Goal: Information Seeking & Learning: Learn about a topic

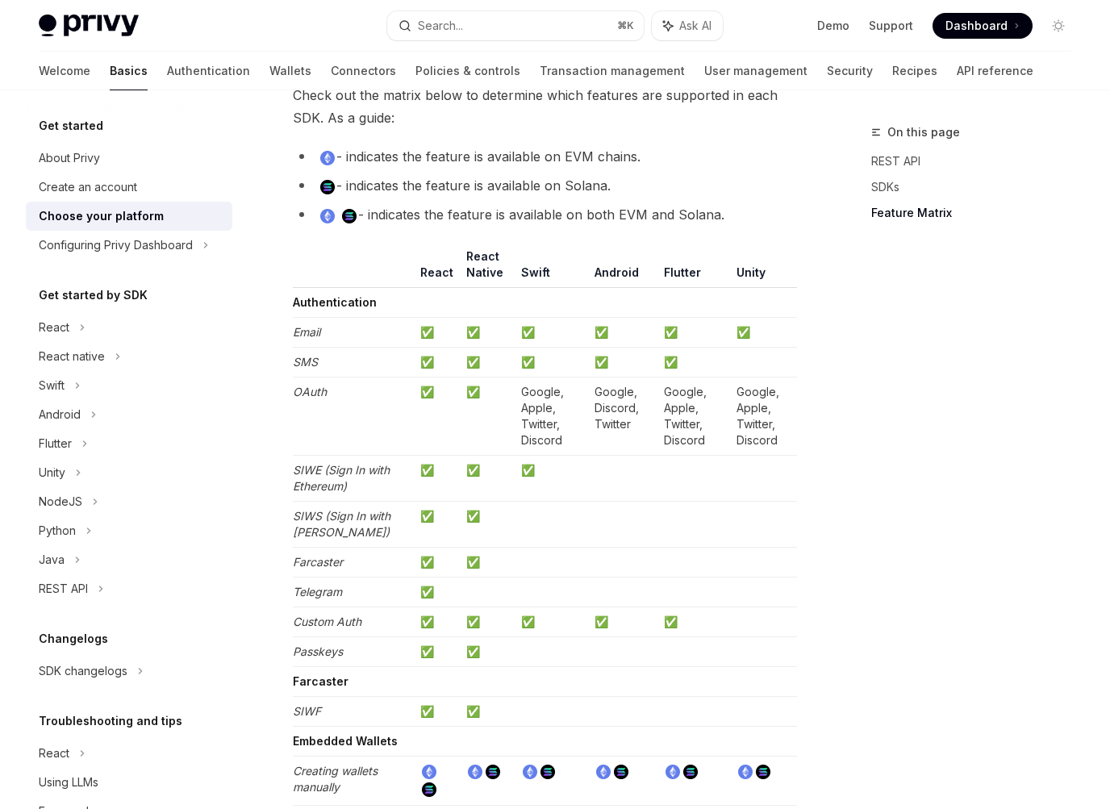
scroll to position [1560, 0]
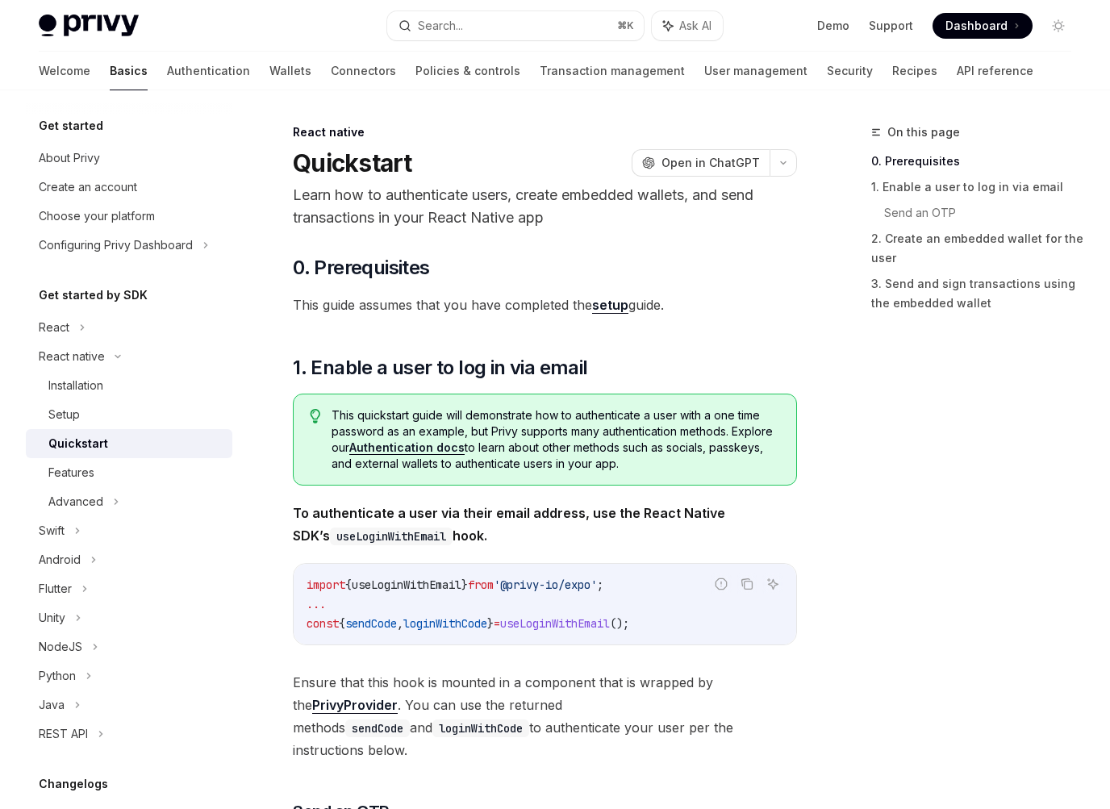
click at [416, 311] on span "This guide assumes that you have completed the setup guide." at bounding box center [545, 305] width 504 height 23
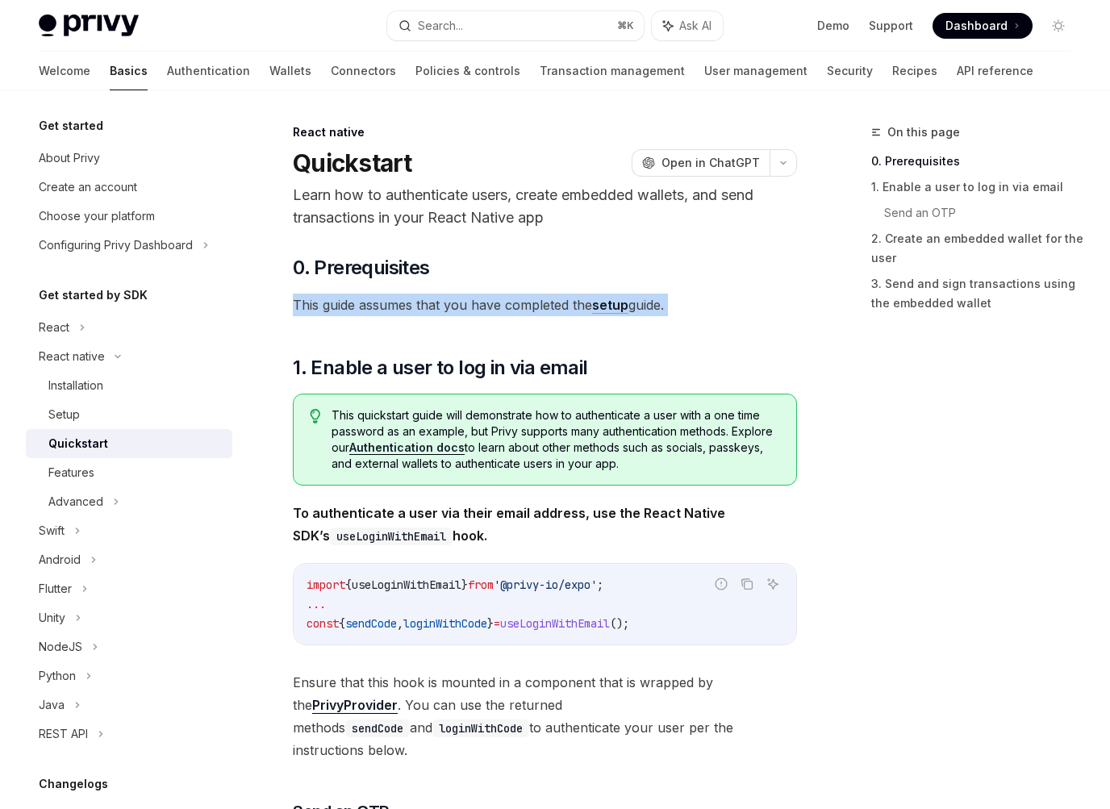
click at [416, 311] on span "This guide assumes that you have completed the setup guide." at bounding box center [545, 305] width 504 height 23
click at [401, 310] on span "This guide assumes that you have completed the setup guide." at bounding box center [545, 305] width 504 height 23
click at [328, 309] on span "This guide assumes that you have completed the setup guide." at bounding box center [545, 305] width 504 height 23
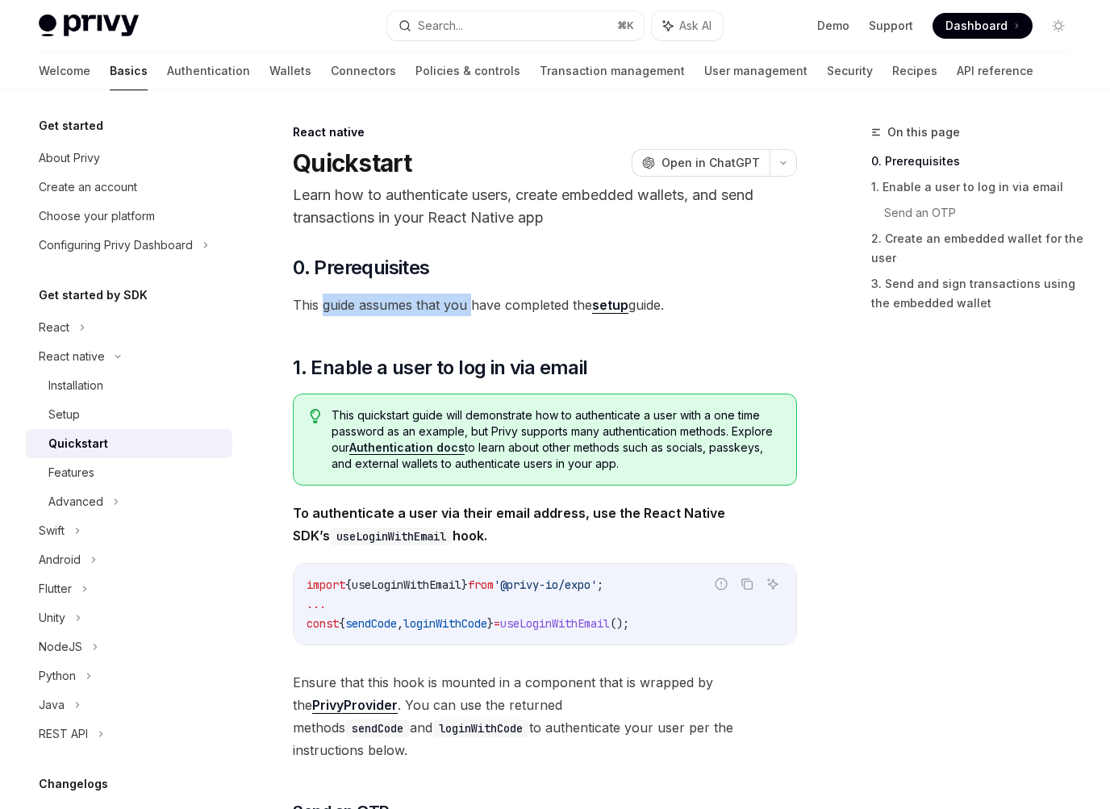
drag, startPoint x: 328, startPoint y: 309, endPoint x: 466, endPoint y: 307, distance: 137.9
click at [466, 307] on span "This guide assumes that you have completed the setup guide." at bounding box center [545, 305] width 504 height 23
click at [429, 524] on span "To authenticate a user via their email address, use the React Native SDK’s useL…" at bounding box center [545, 524] width 504 height 45
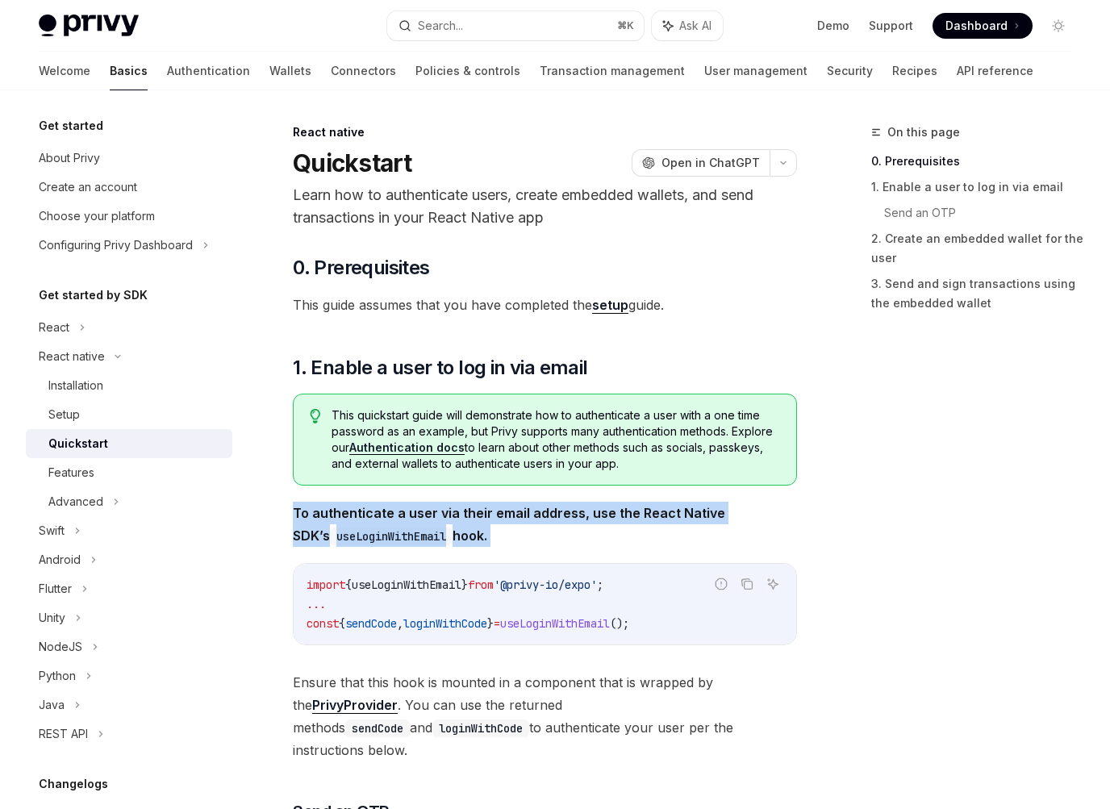
click at [429, 524] on span "To authenticate a user via their email address, use the React Native SDK’s useL…" at bounding box center [545, 524] width 504 height 45
click at [431, 524] on span "To authenticate a user via their email address, use the React Native SDK’s useL…" at bounding box center [545, 524] width 504 height 45
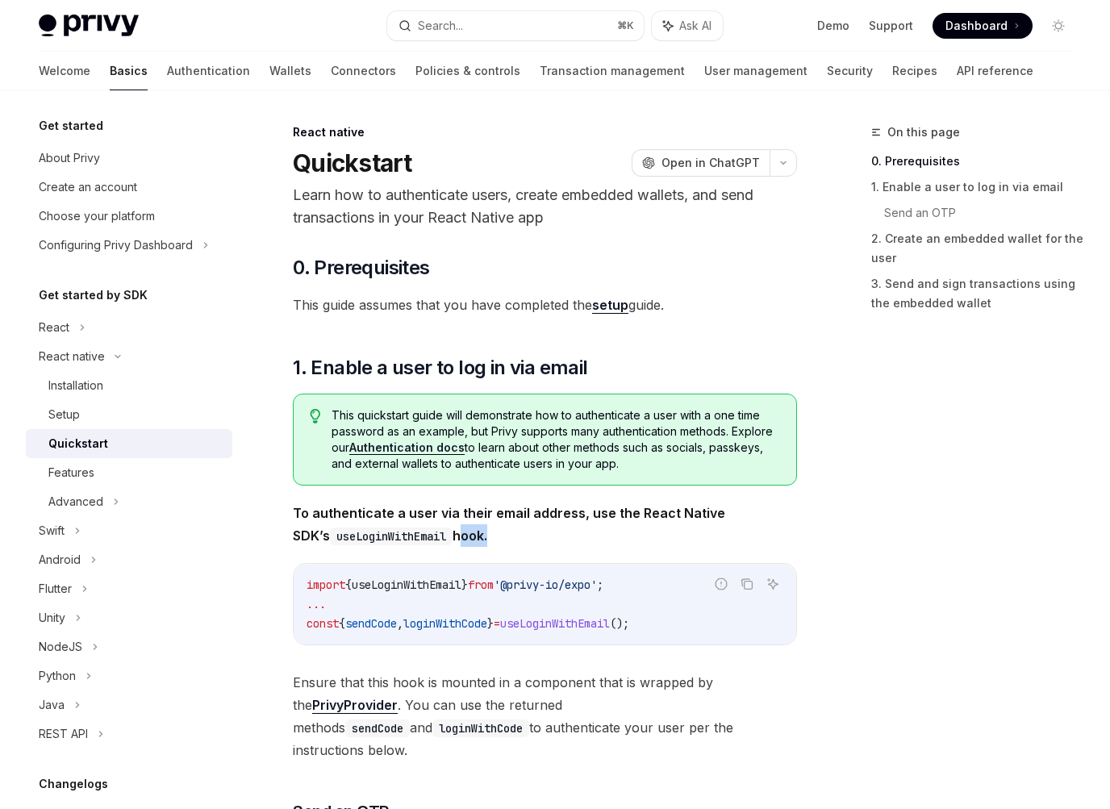
click at [431, 524] on span "To authenticate a user via their email address, use the React Native SDK’s useL…" at bounding box center [545, 524] width 504 height 45
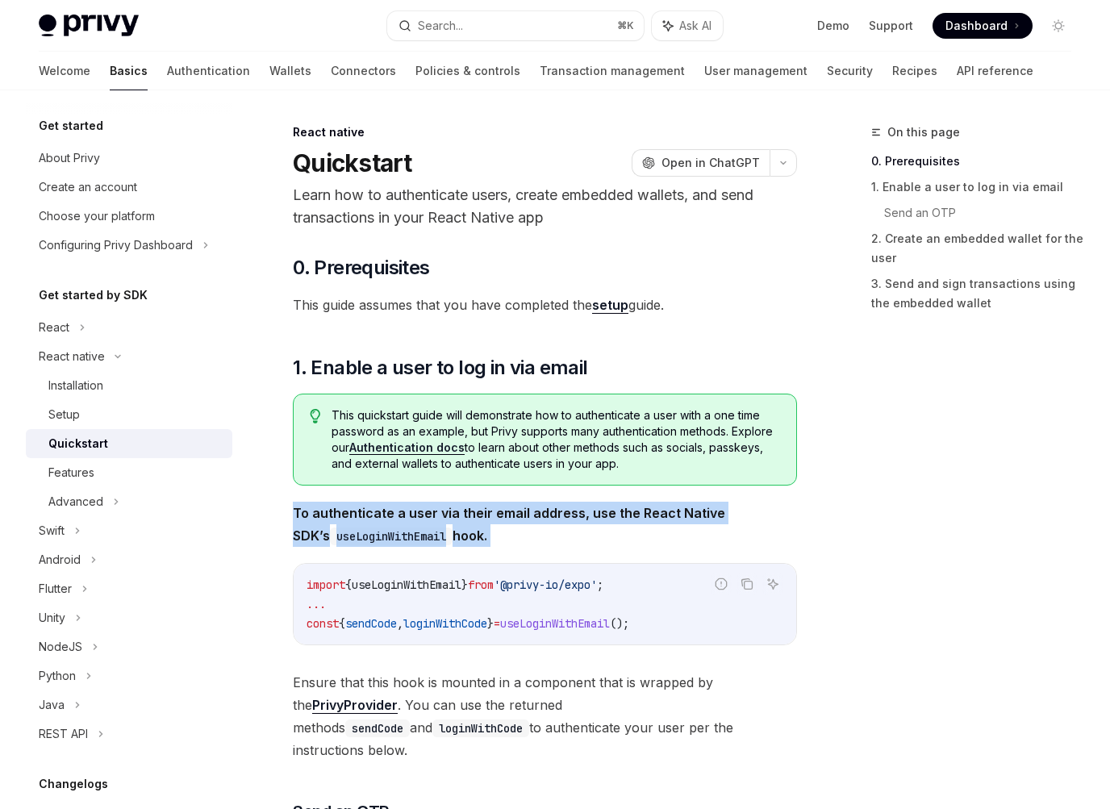
click at [431, 524] on span "To authenticate a user via their email address, use the React Native SDK’s useL…" at bounding box center [545, 524] width 504 height 45
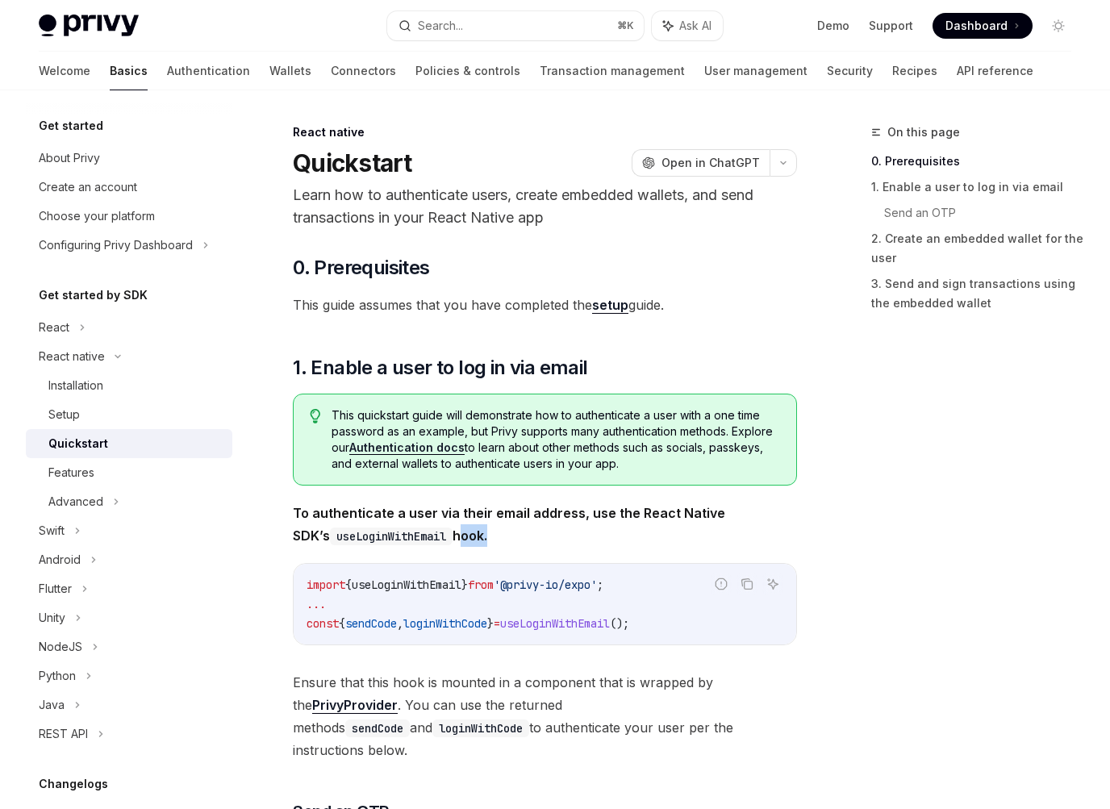
click at [431, 524] on span "To authenticate a user via their email address, use the React Native SDK’s useL…" at bounding box center [545, 524] width 504 height 45
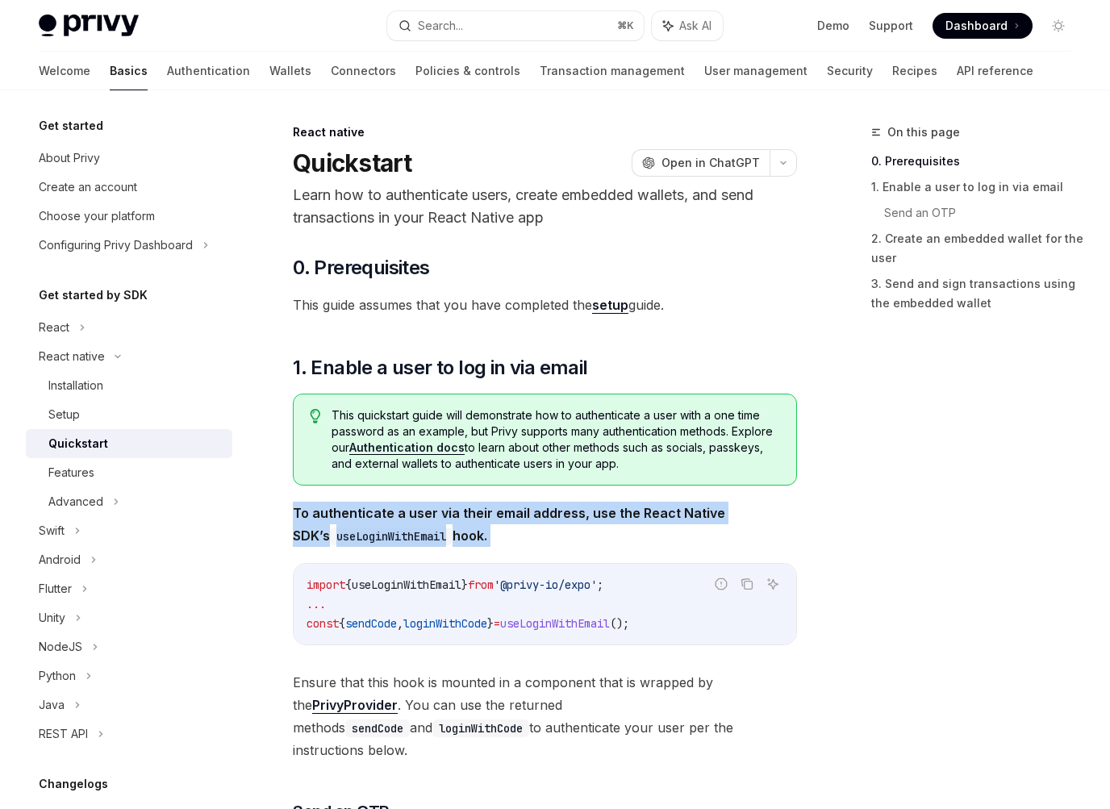
click at [431, 524] on span "To authenticate a user via their email address, use the React Native SDK’s useL…" at bounding box center [545, 524] width 504 height 45
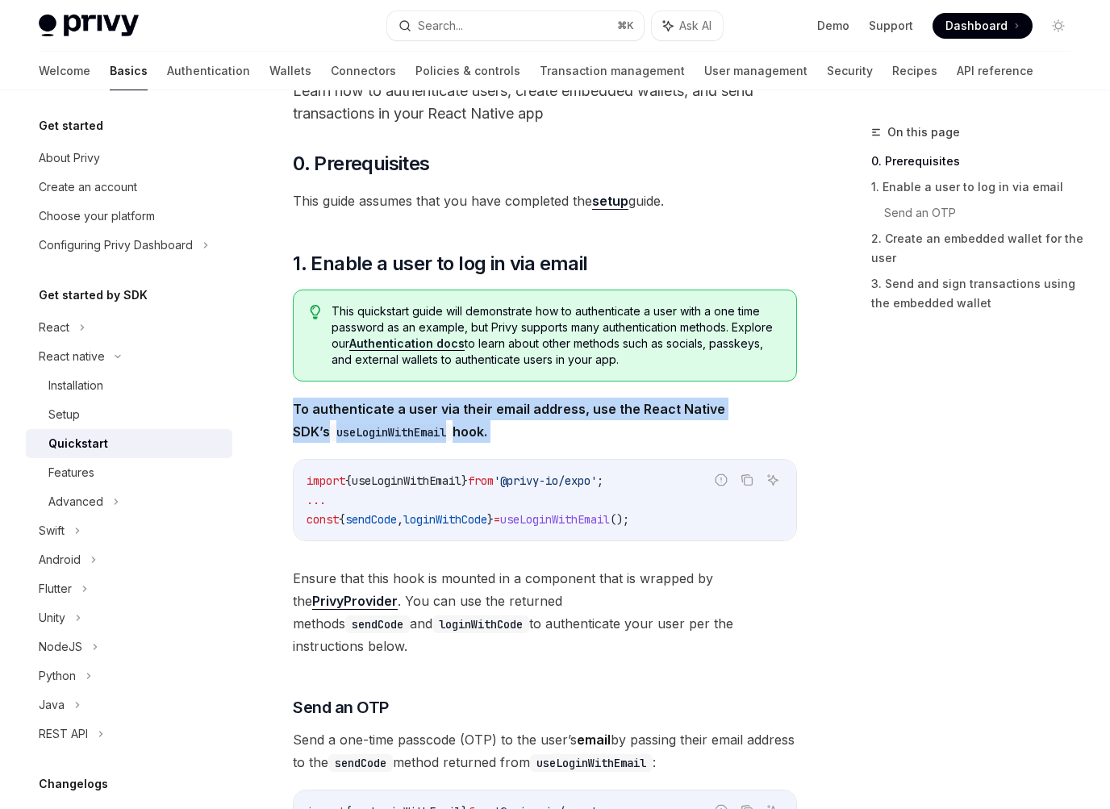
scroll to position [107, 0]
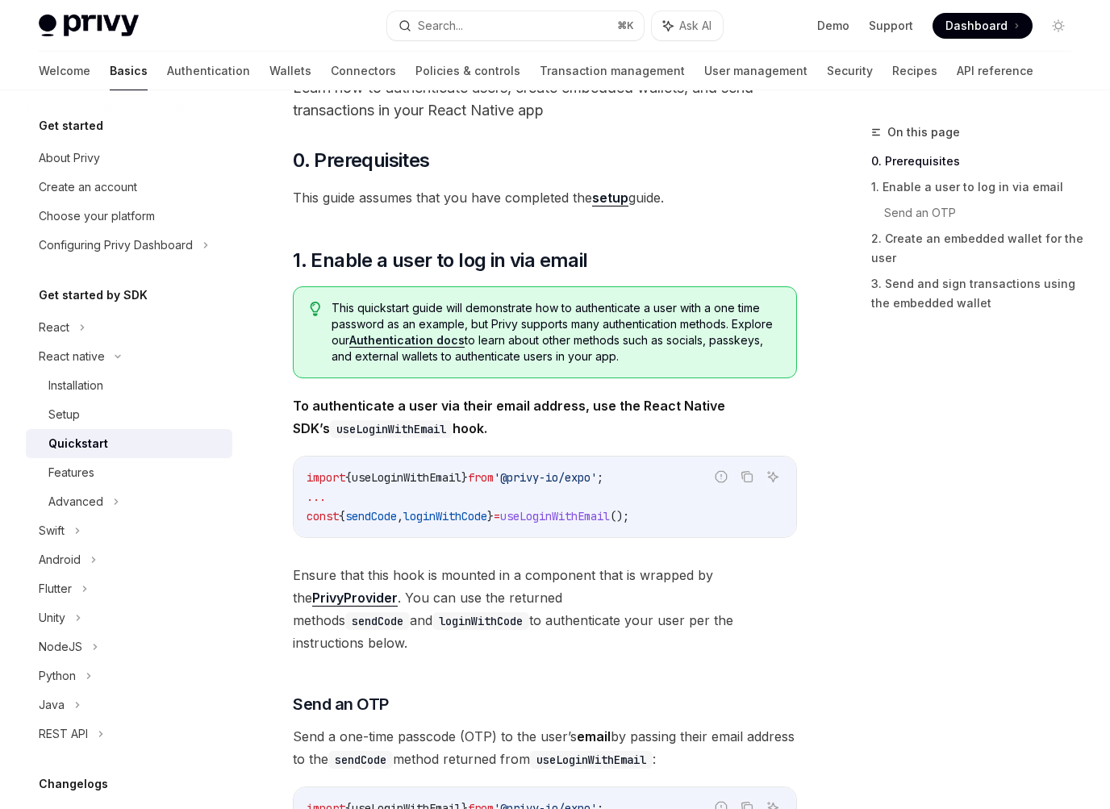
click at [436, 526] on div "import { useLoginWithEmail } from '@privy-io/expo' ; ... const { sendCode , log…" at bounding box center [545, 496] width 502 height 81
click at [385, 513] on span "sendCode" at bounding box center [371, 516] width 52 height 15
drag, startPoint x: 385, startPoint y: 513, endPoint x: 433, endPoint y: 510, distance: 48.5
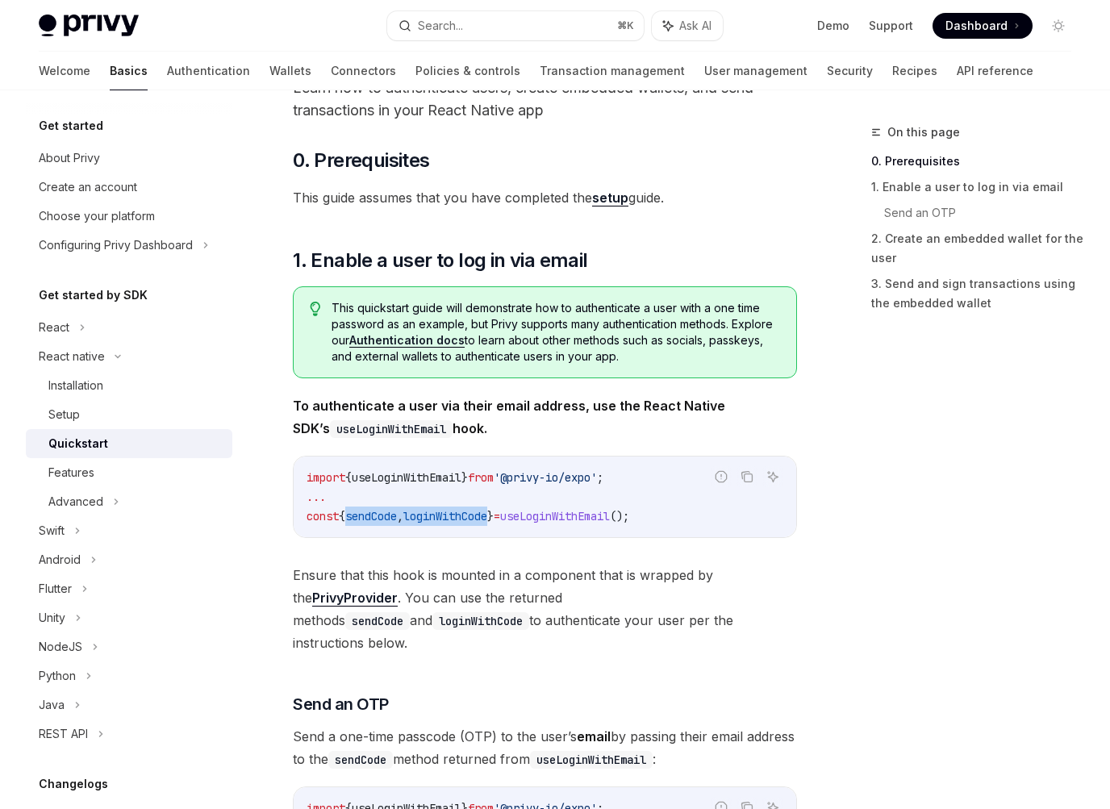
click at [433, 510] on span "const { sendCode , loginWithCode } = useLoginWithEmail ();" at bounding box center [467, 516] width 323 height 15
click at [433, 511] on span "loginWithCode" at bounding box center [445, 516] width 84 height 15
drag, startPoint x: 433, startPoint y: 511, endPoint x: 395, endPoint y: 510, distance: 37.9
click at [395, 510] on span "const { sendCode , loginWithCode } = useLoginWithEmail ();" at bounding box center [467, 516] width 323 height 15
click at [395, 510] on span "sendCode" at bounding box center [371, 516] width 52 height 15
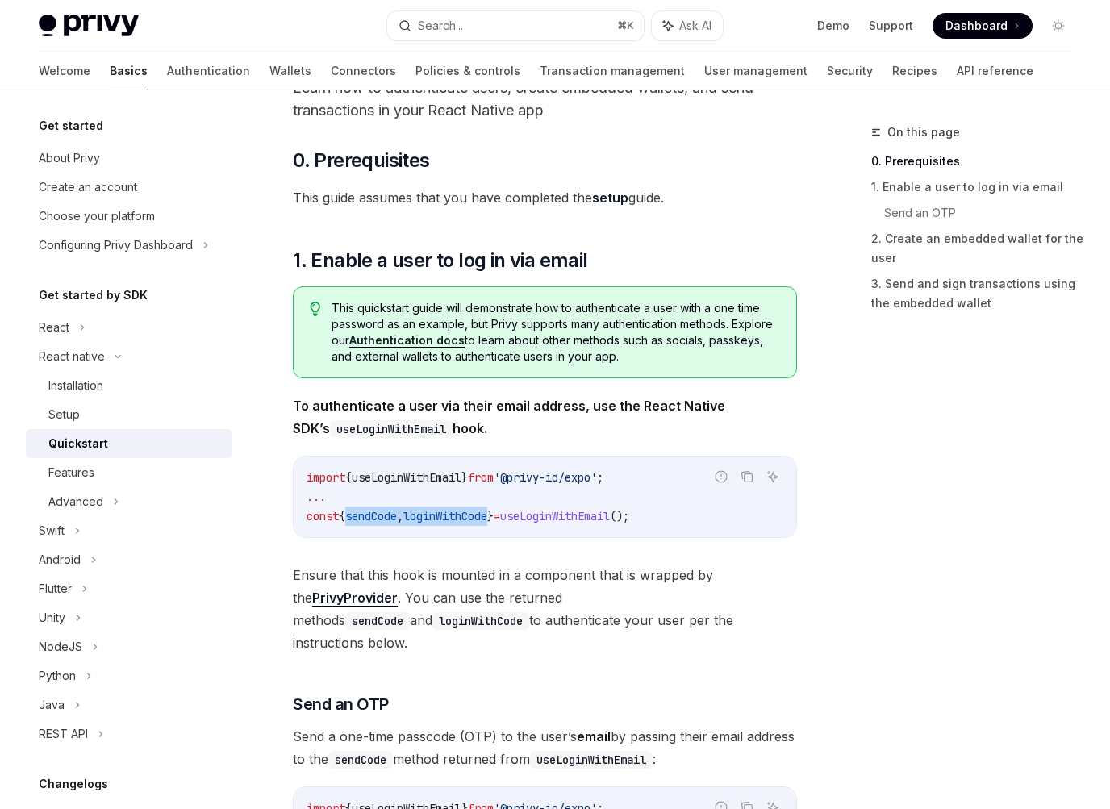
drag, startPoint x: 395, startPoint y: 510, endPoint x: 440, endPoint y: 509, distance: 45.2
click at [441, 509] on span "const { sendCode , loginWithCode } = useLoginWithEmail ();" at bounding box center [467, 516] width 323 height 15
click at [440, 509] on span "loginWithCode" at bounding box center [445, 516] width 84 height 15
drag, startPoint x: 440, startPoint y: 509, endPoint x: 398, endPoint y: 515, distance: 43.1
click at [398, 515] on span "const { sendCode , loginWithCode } = useLoginWithEmail ();" at bounding box center [467, 516] width 323 height 15
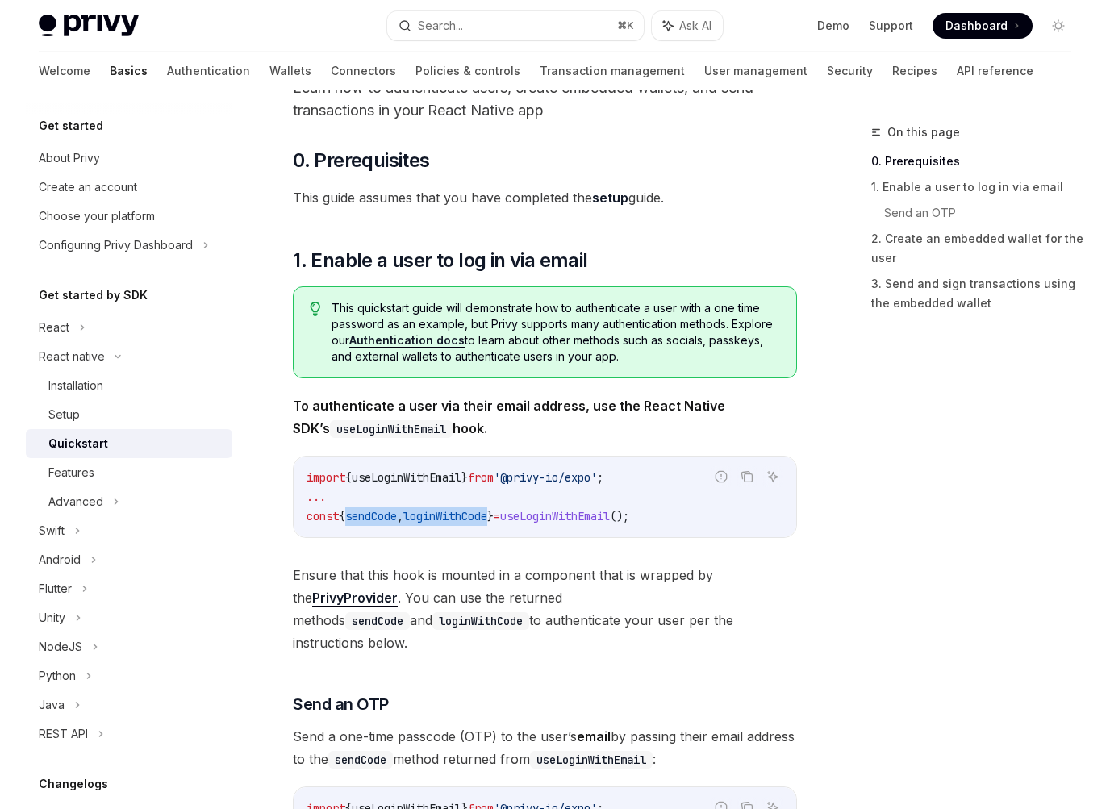
click at [397, 515] on span "sendCode" at bounding box center [371, 516] width 52 height 15
drag, startPoint x: 398, startPoint y: 515, endPoint x: 453, endPoint y: 514, distance: 55.7
click at [453, 514] on span "const { sendCode , loginWithCode } = useLoginWithEmail ();" at bounding box center [467, 516] width 323 height 15
click at [400, 409] on strong "To authenticate a user via their email address, use the React Native SDK’s useL…" at bounding box center [509, 417] width 432 height 39
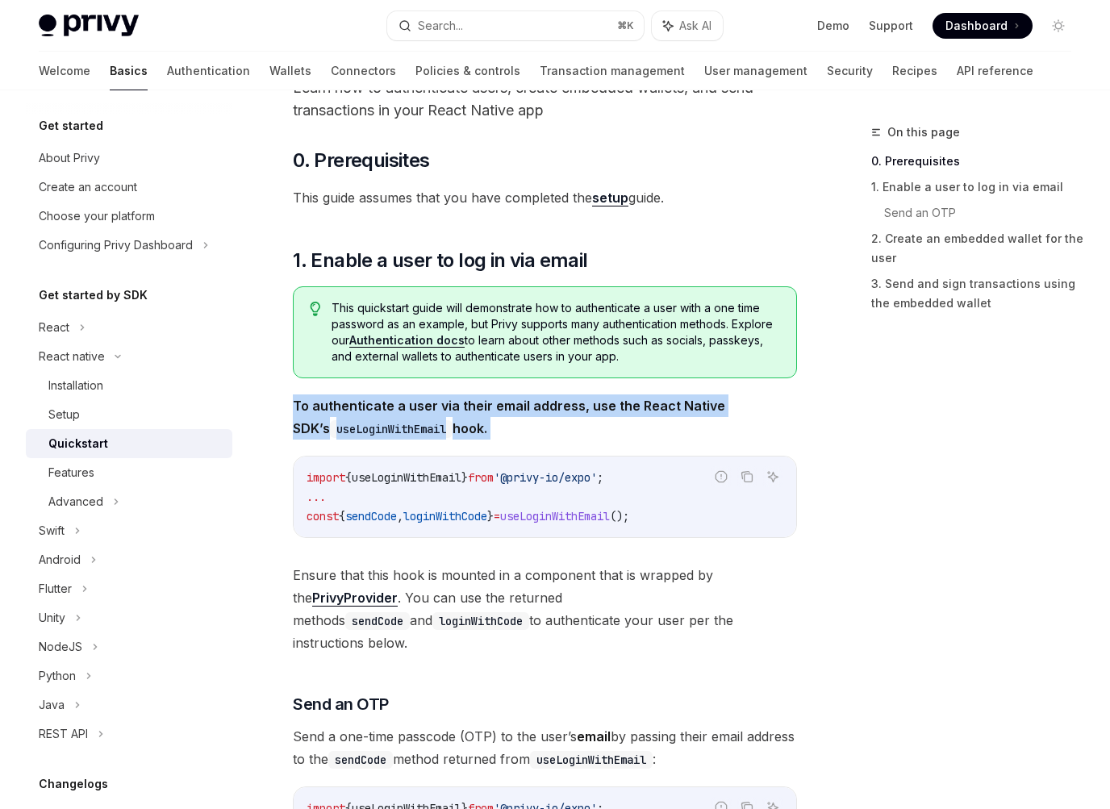
click at [400, 409] on strong "To authenticate a user via their email address, use the React Native SDK’s useL…" at bounding box center [509, 417] width 432 height 39
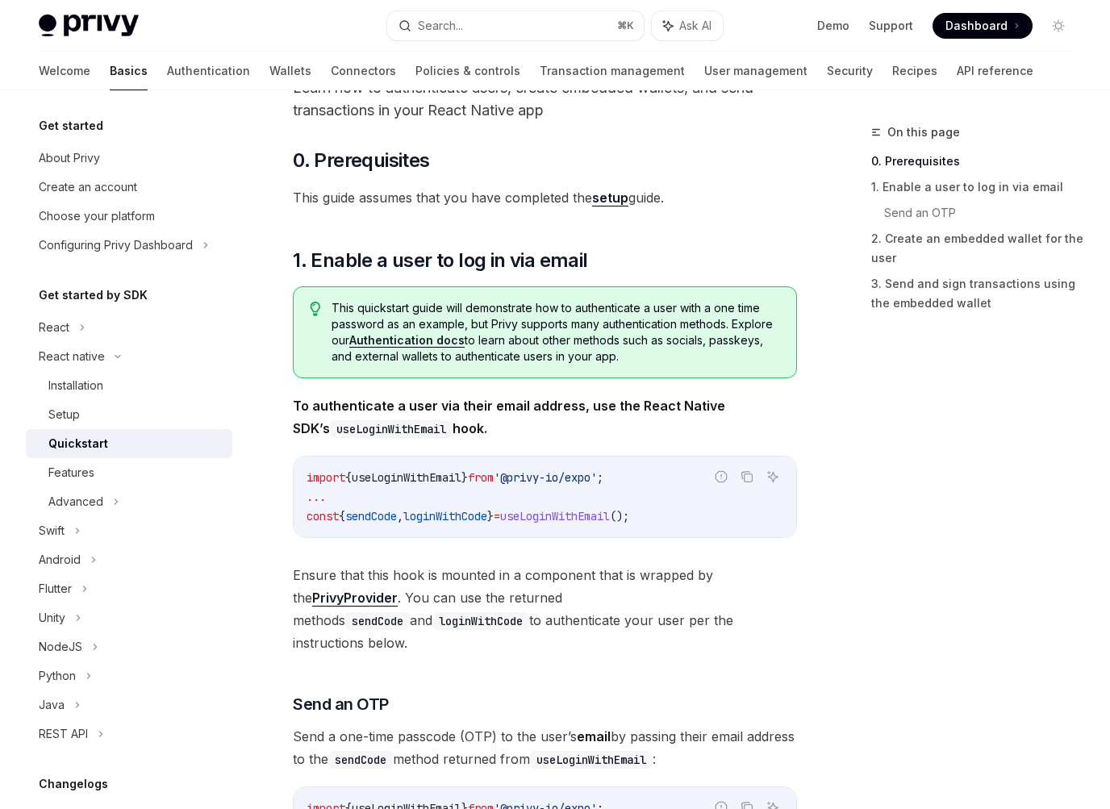
click at [440, 482] on span "useLoginWithEmail" at bounding box center [407, 477] width 110 height 15
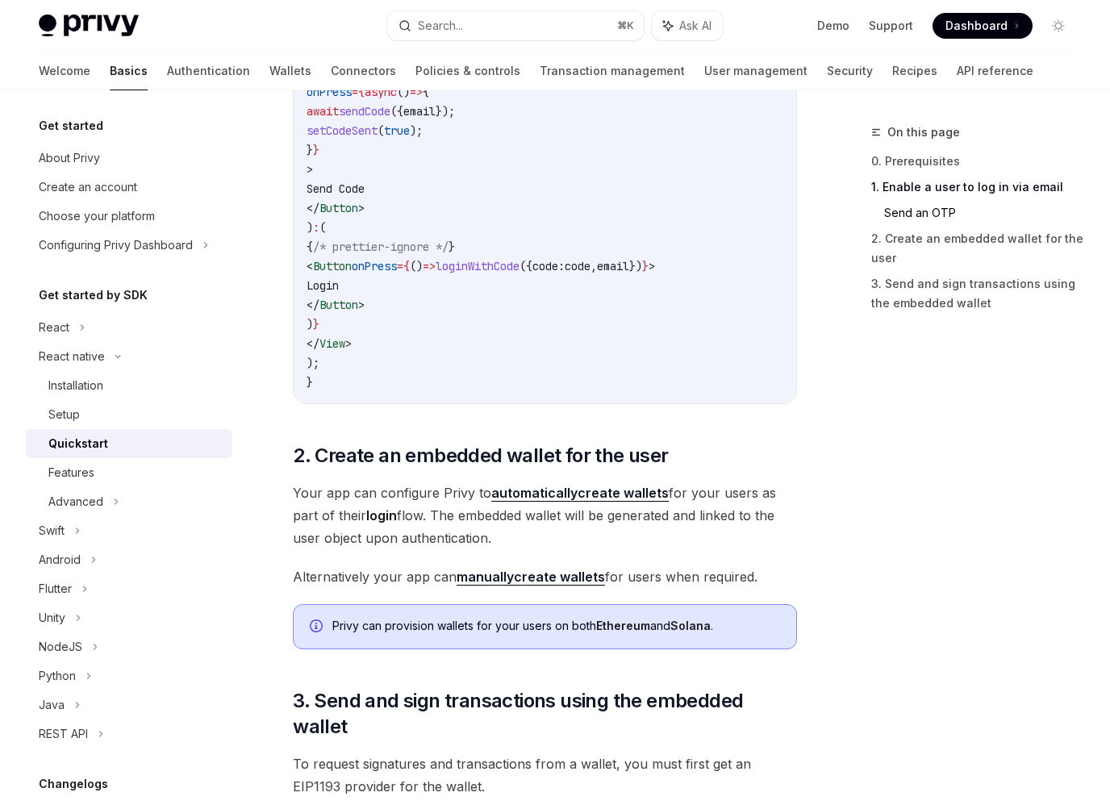
scroll to position [1254, 0]
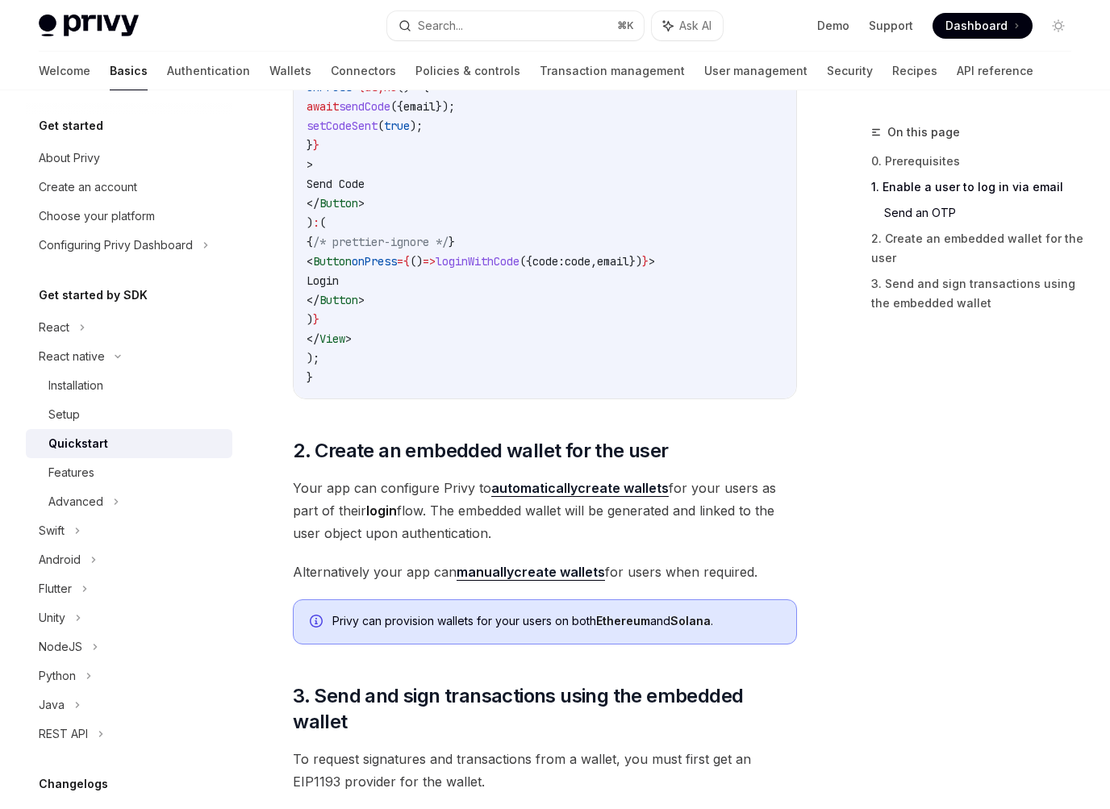
click at [427, 477] on span "Your app can configure Privy to automatically create wallets for your users as …" at bounding box center [545, 511] width 504 height 68
click at [419, 502] on span "Your app can configure Privy to automatically create wallets for your users as …" at bounding box center [545, 511] width 504 height 68
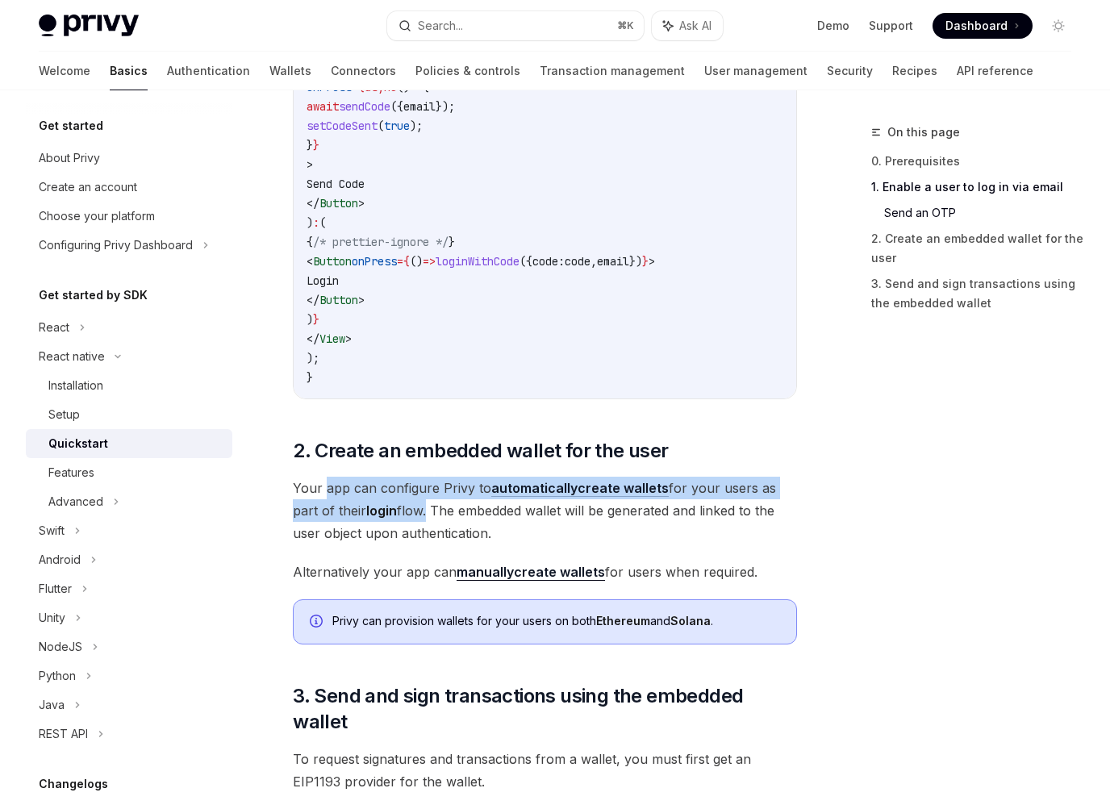
drag, startPoint x: 419, startPoint y: 502, endPoint x: 327, endPoint y: 472, distance: 96.9
click at [327, 477] on span "Your app can configure Privy to automatically create wallets for your users as …" at bounding box center [545, 511] width 504 height 68
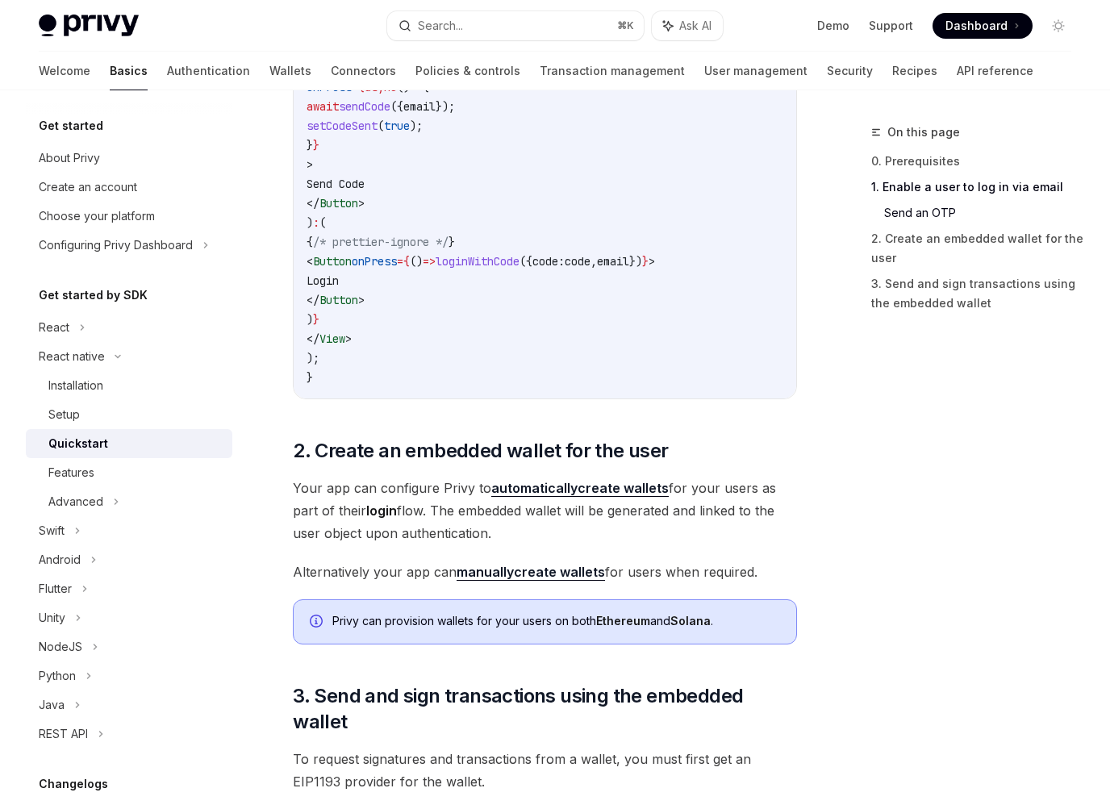
click at [302, 477] on span "Your app can configure Privy to automatically create wallets for your users as …" at bounding box center [545, 511] width 504 height 68
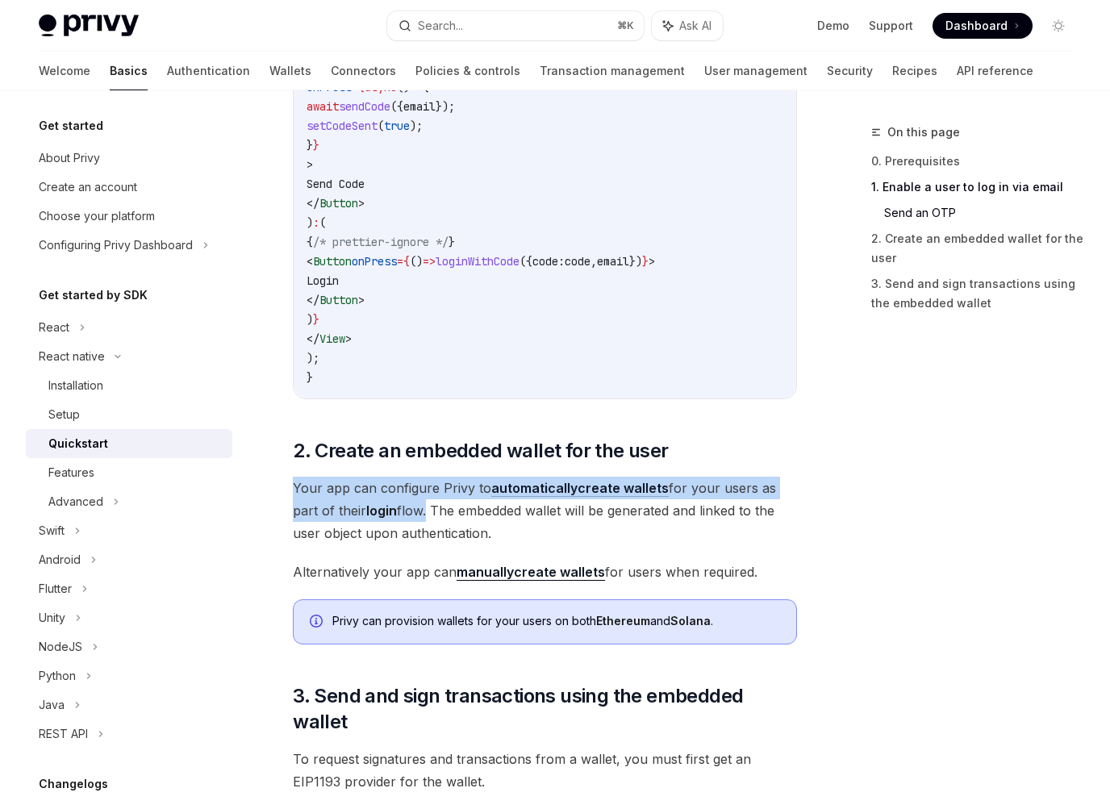
drag, startPoint x: 302, startPoint y: 477, endPoint x: 415, endPoint y: 494, distance: 114.2
click at [415, 494] on span "Your app can configure Privy to automatically create wallets for your users as …" at bounding box center [545, 511] width 504 height 68
drag, startPoint x: 415, startPoint y: 494, endPoint x: 315, endPoint y: 468, distance: 103.5
click at [315, 477] on span "Your app can configure Privy to automatically create wallets for your users as …" at bounding box center [545, 511] width 504 height 68
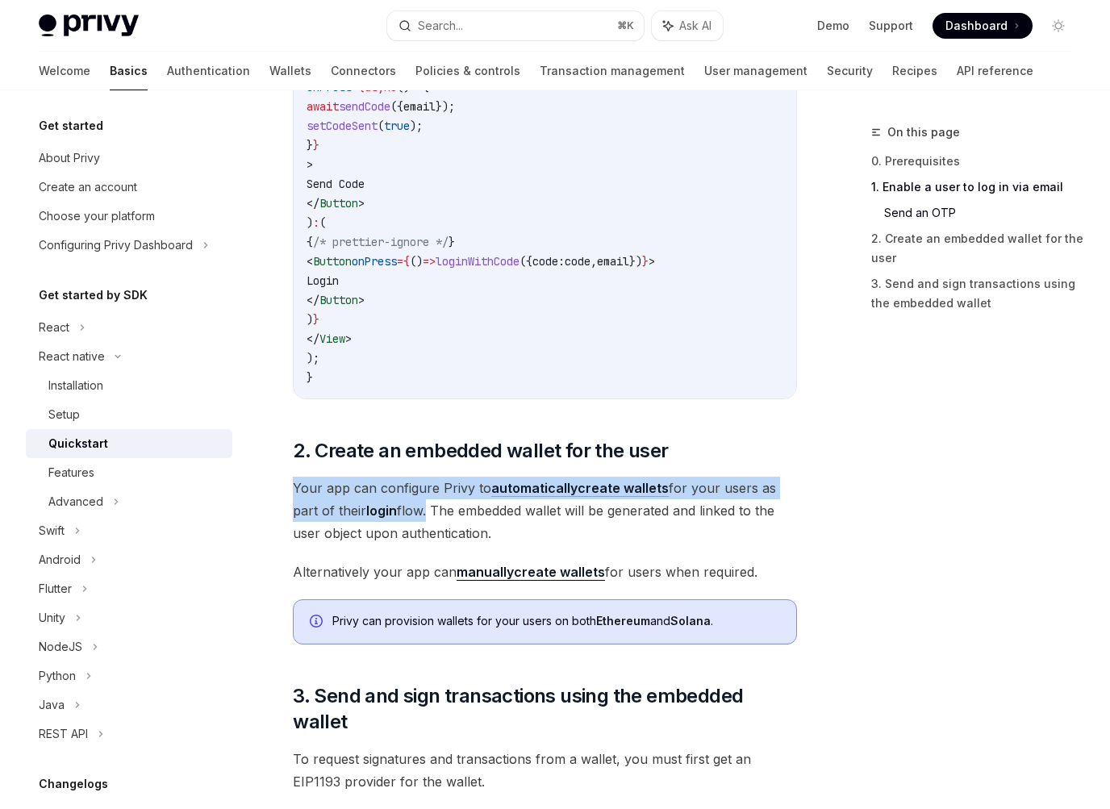
click at [315, 477] on span "Your app can configure Privy to automatically create wallets for your users as …" at bounding box center [545, 511] width 504 height 68
drag, startPoint x: 315, startPoint y: 468, endPoint x: 423, endPoint y: 499, distance: 112.6
click at [423, 499] on span "Your app can configure Privy to automatically create wallets for your users as …" at bounding box center [545, 511] width 504 height 68
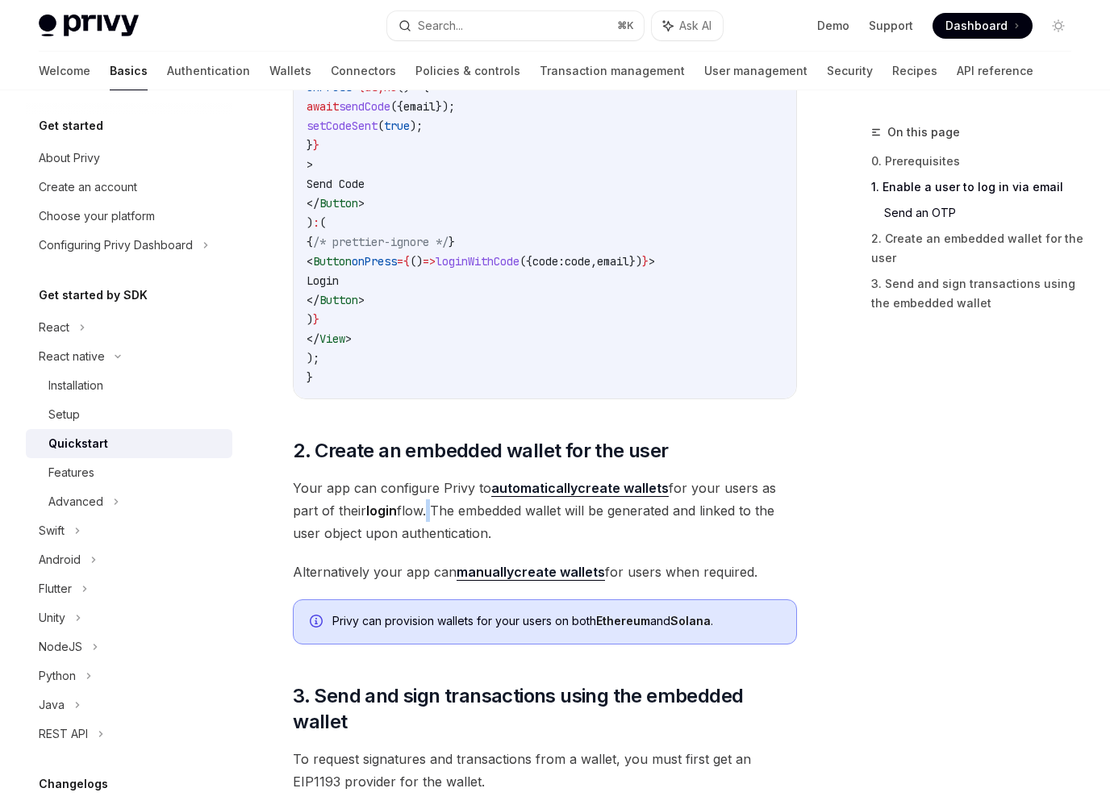
click at [423, 499] on span "Your app can configure Privy to automatically create wallets for your users as …" at bounding box center [545, 511] width 504 height 68
click at [412, 498] on span "Your app can configure Privy to automatically create wallets for your users as …" at bounding box center [545, 511] width 504 height 68
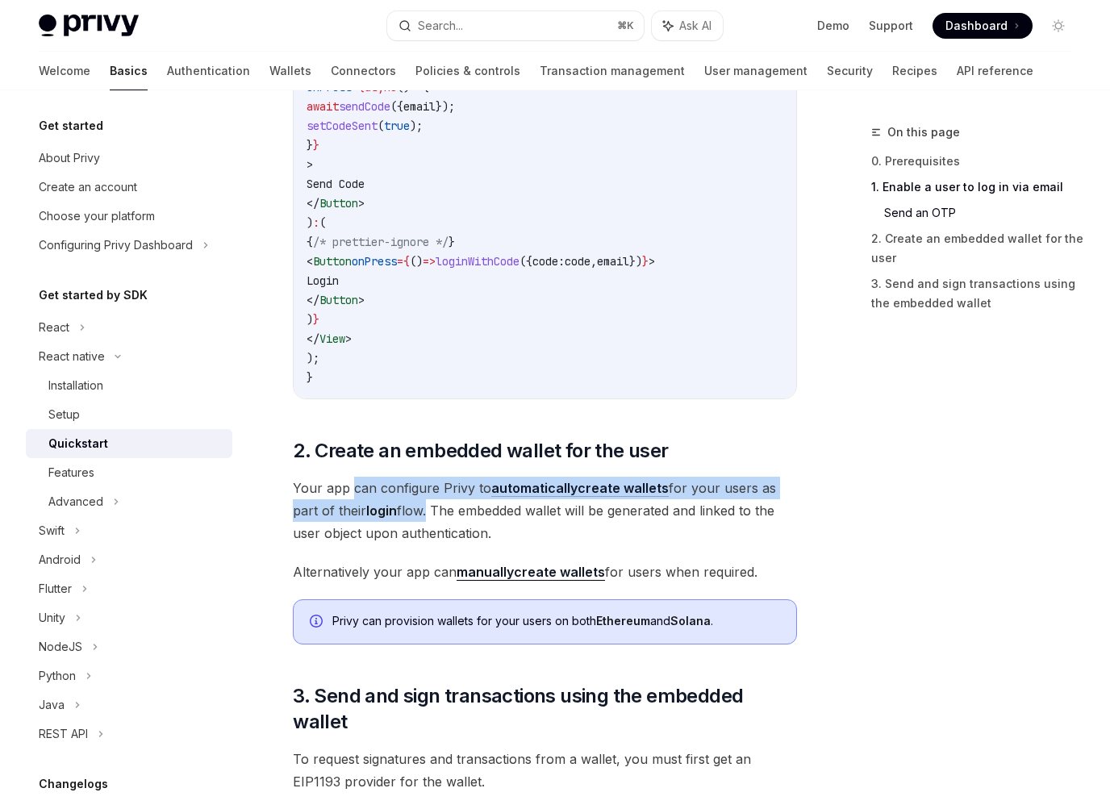
drag, startPoint x: 412, startPoint y: 498, endPoint x: 361, endPoint y: 472, distance: 57.7
click at [361, 477] on span "Your app can configure Privy to automatically create wallets for your users as …" at bounding box center [545, 511] width 504 height 68
drag, startPoint x: 361, startPoint y: 471, endPoint x: 402, endPoint y: 485, distance: 43.4
click at [402, 484] on span "Your app can configure Privy to automatically create wallets for your users as …" at bounding box center [545, 511] width 504 height 68
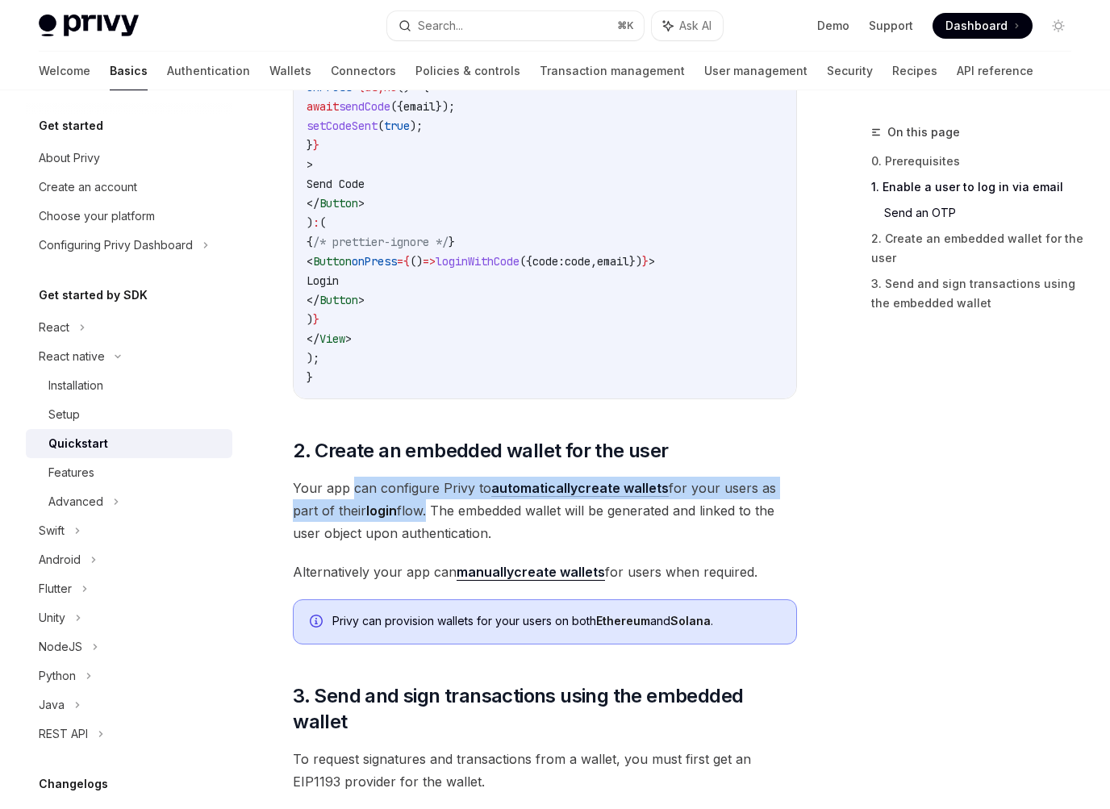
click at [402, 485] on span "Your app can configure Privy to automatically create wallets for your users as …" at bounding box center [545, 511] width 504 height 68
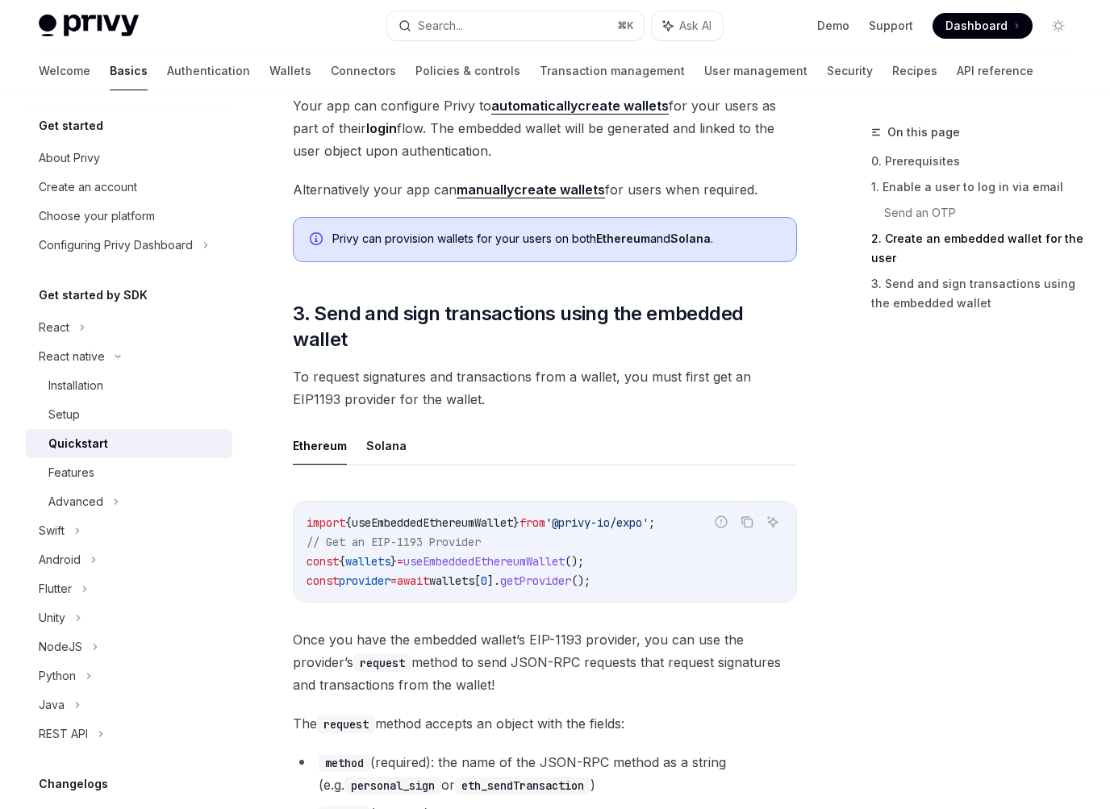
scroll to position [1639, 0]
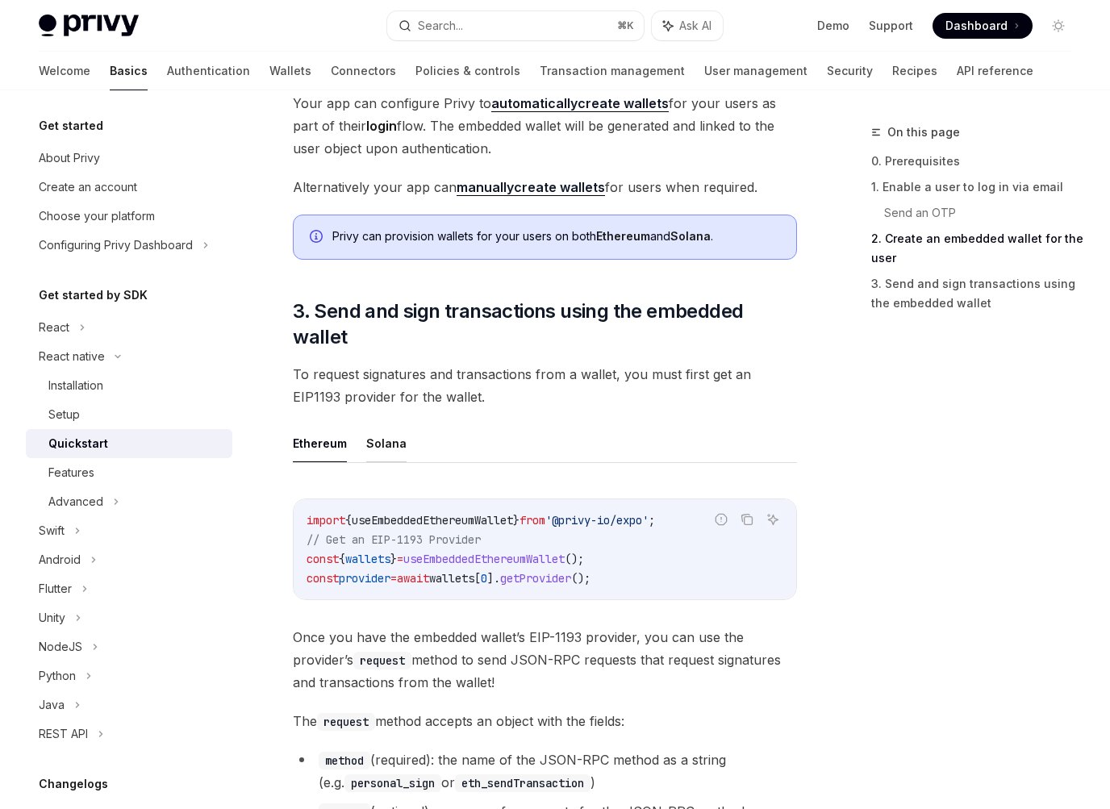
click at [377, 424] on button "Solana" at bounding box center [386, 443] width 40 height 38
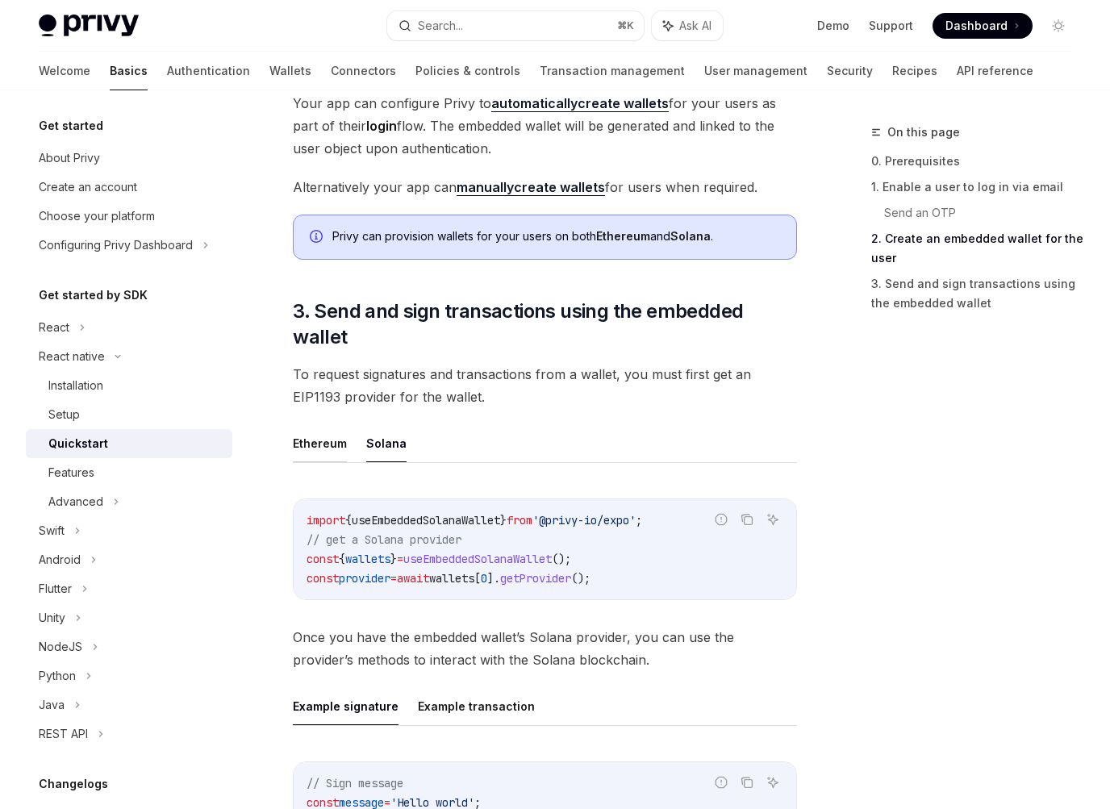
click at [340, 427] on button "Ethereum" at bounding box center [320, 443] width 54 height 38
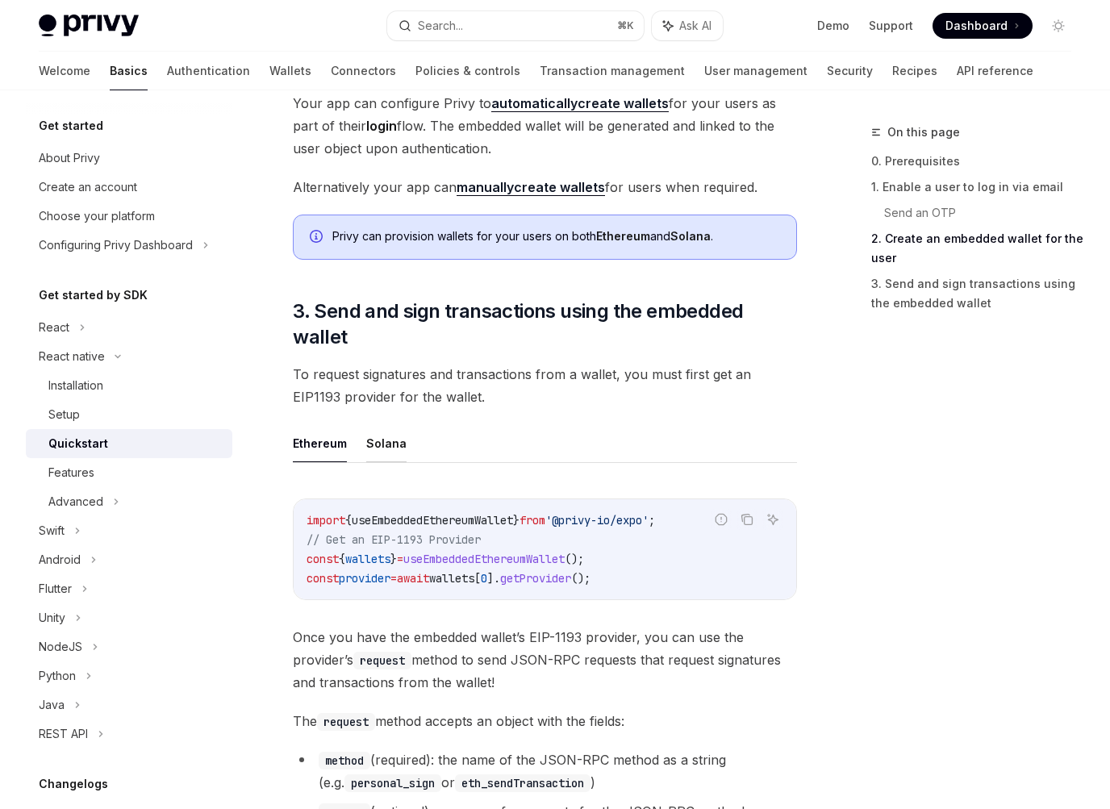
click at [377, 427] on button "Solana" at bounding box center [386, 443] width 40 height 38
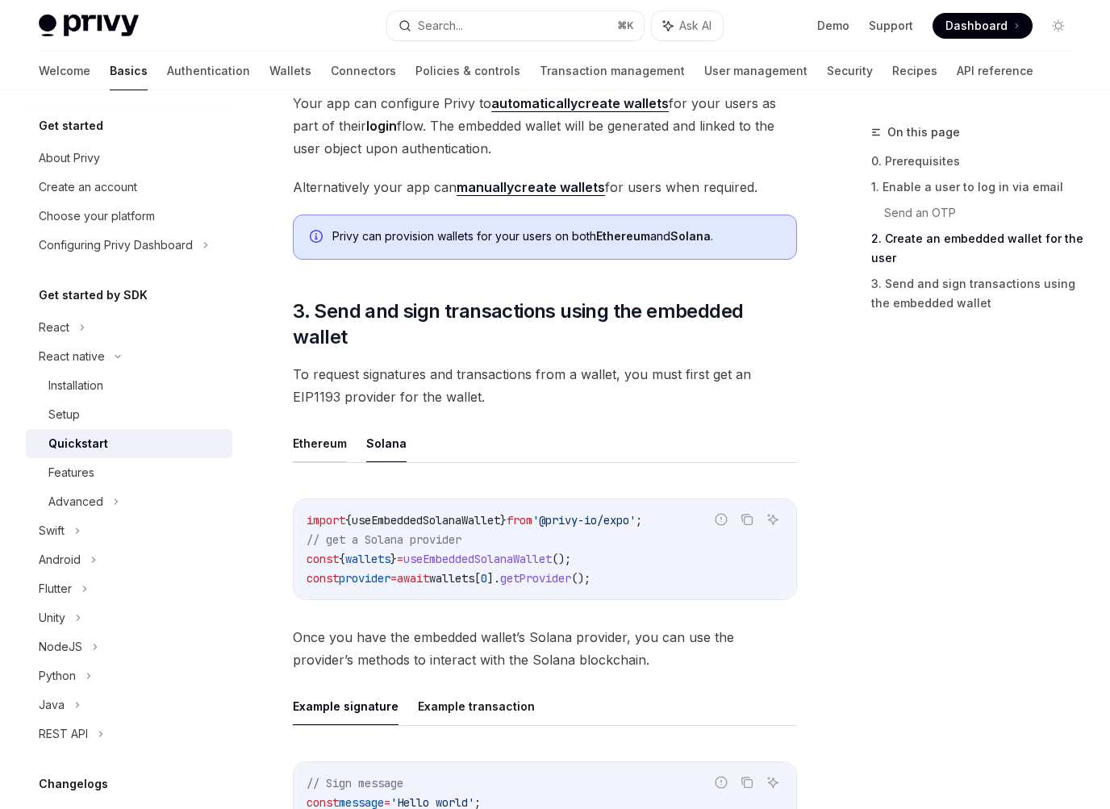
click at [343, 425] on button "Ethereum" at bounding box center [320, 443] width 54 height 38
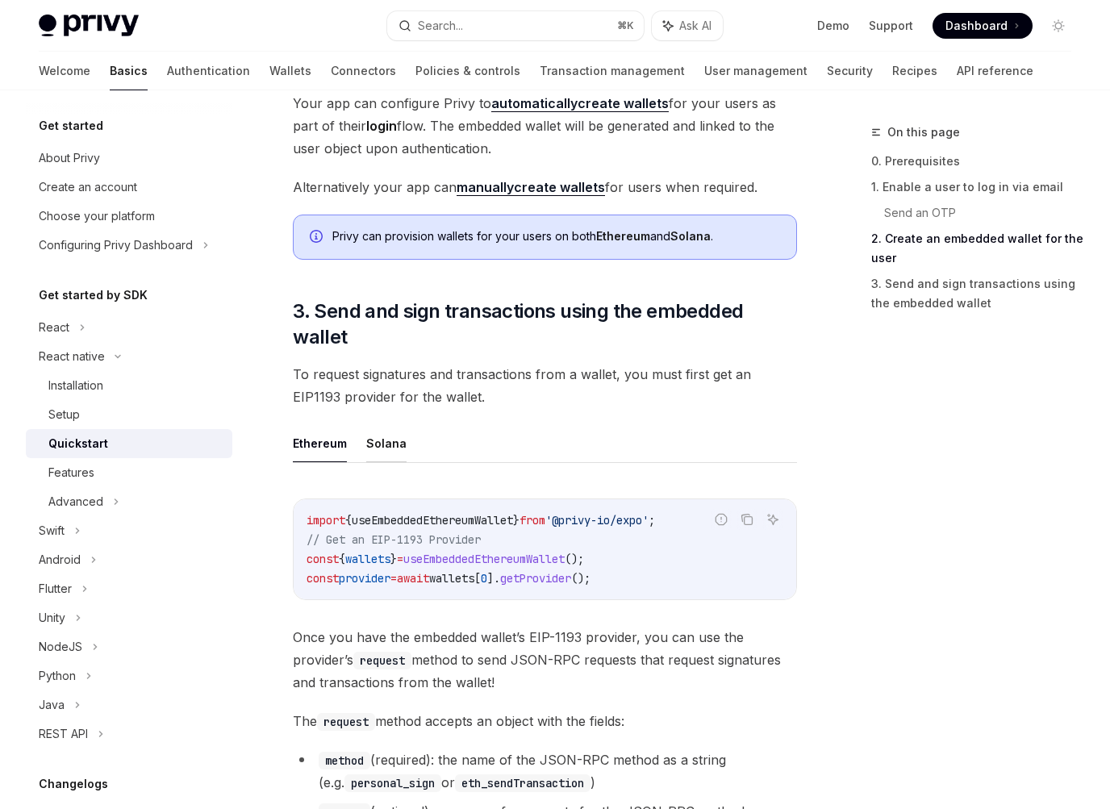
click at [379, 429] on button "Solana" at bounding box center [386, 443] width 40 height 38
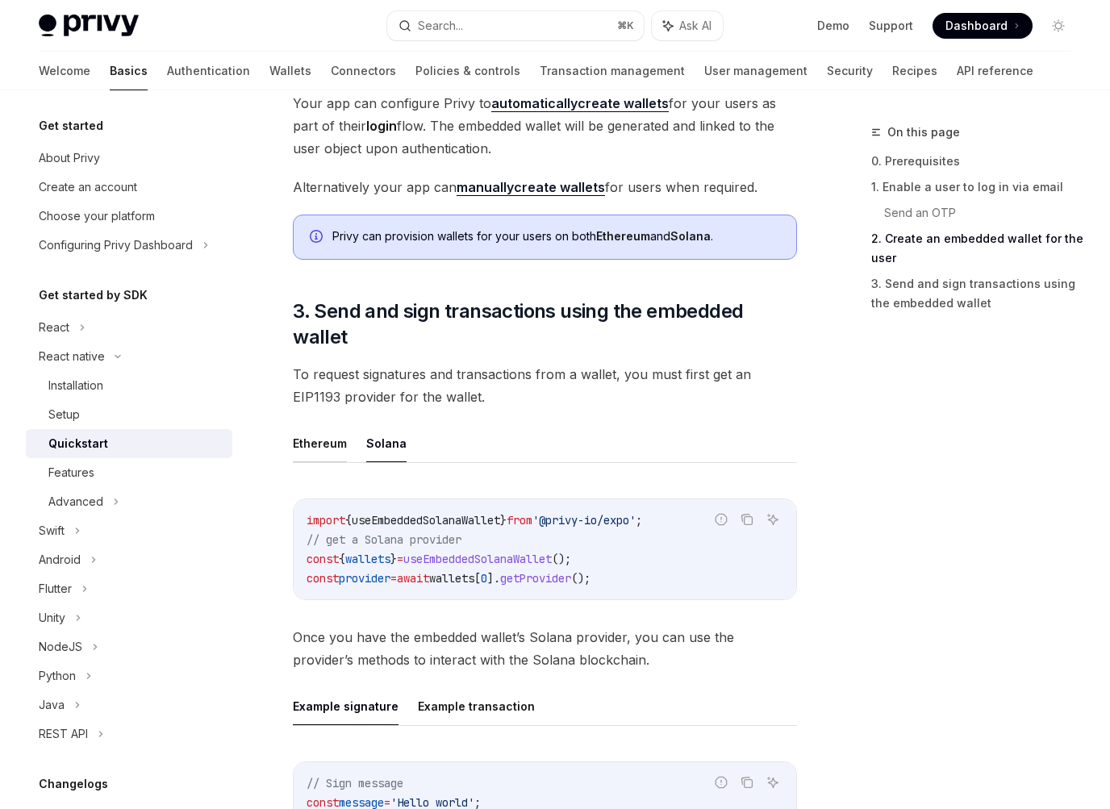
click at [336, 427] on button "Ethereum" at bounding box center [320, 443] width 54 height 38
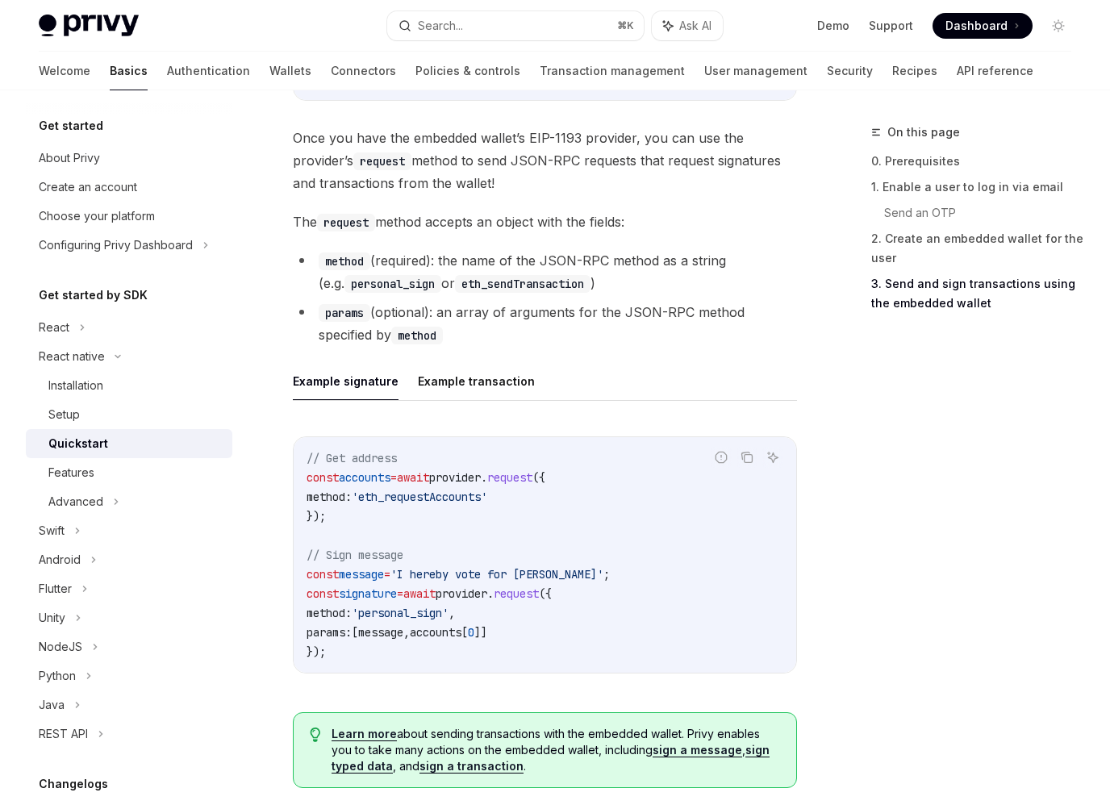
scroll to position [2142, 0]
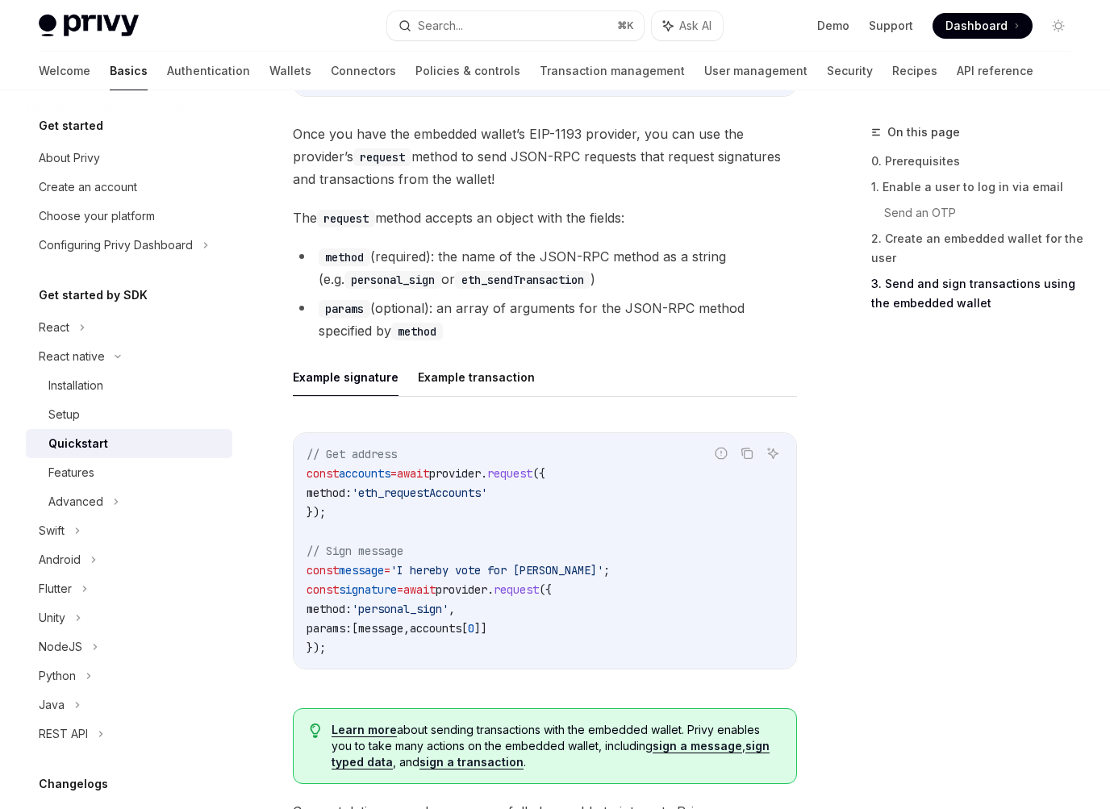
click at [401, 358] on ul "Example signature Example transaction" at bounding box center [545, 377] width 504 height 39
click at [418, 358] on button "Example transaction" at bounding box center [476, 377] width 117 height 38
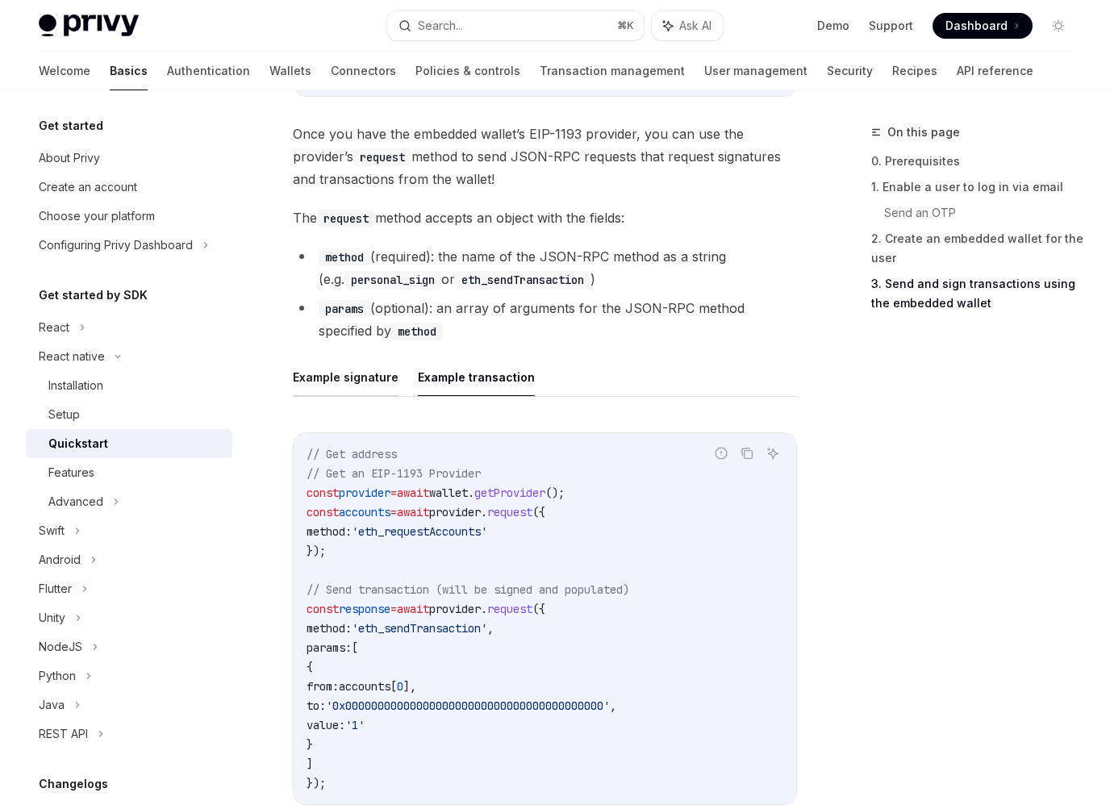
click at [362, 358] on button "Example signature" at bounding box center [346, 377] width 106 height 38
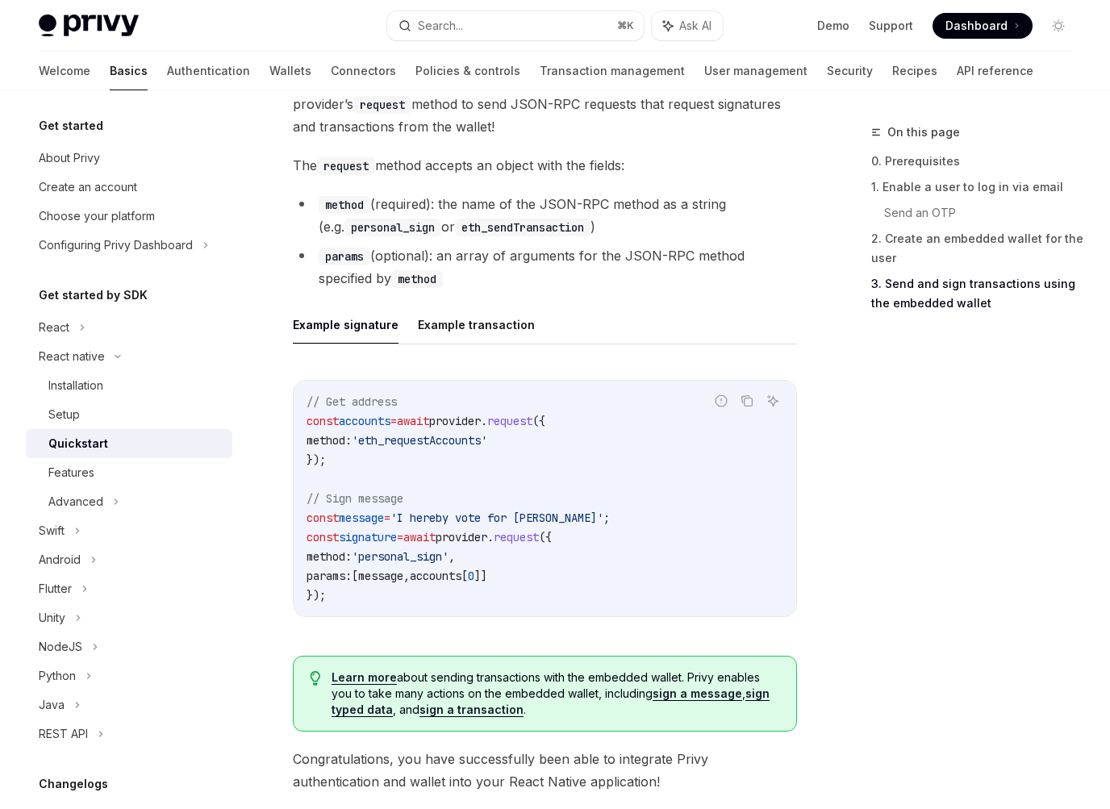
scroll to position [2214, 0]
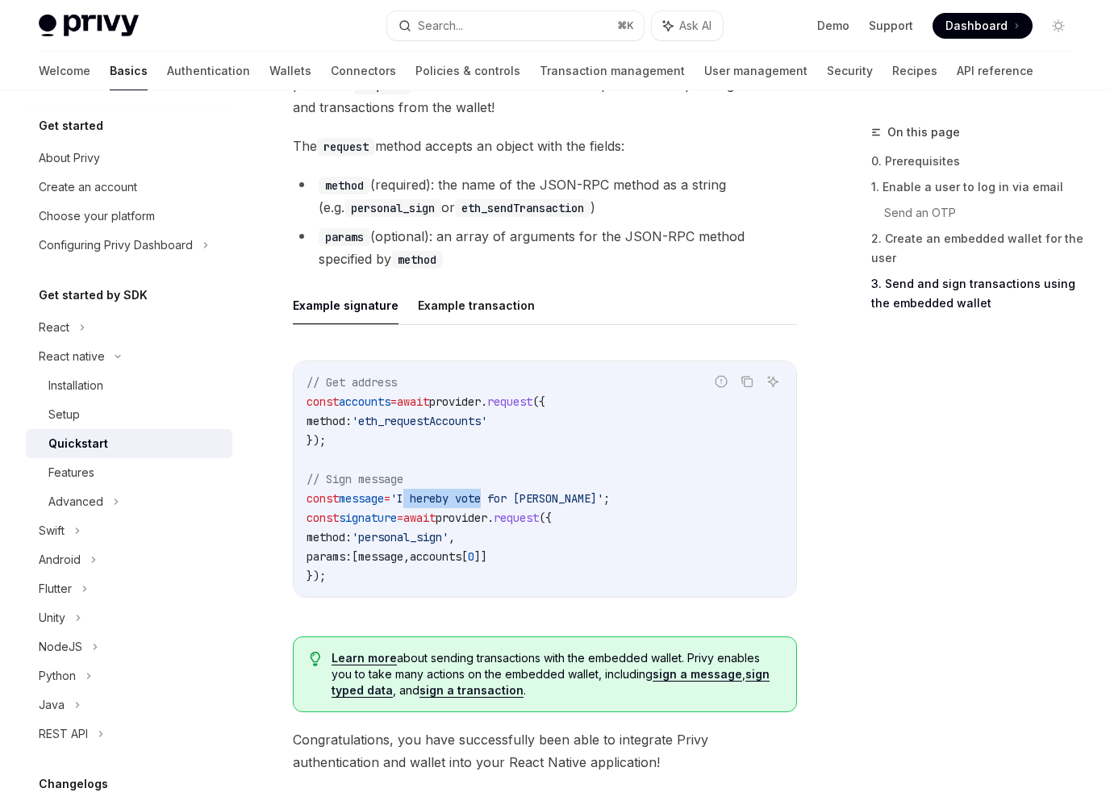
drag, startPoint x: 419, startPoint y: 479, endPoint x: 502, endPoint y: 487, distance: 84.3
click at [502, 491] on span "'I hereby vote for foobar'" at bounding box center [496, 498] width 213 height 15
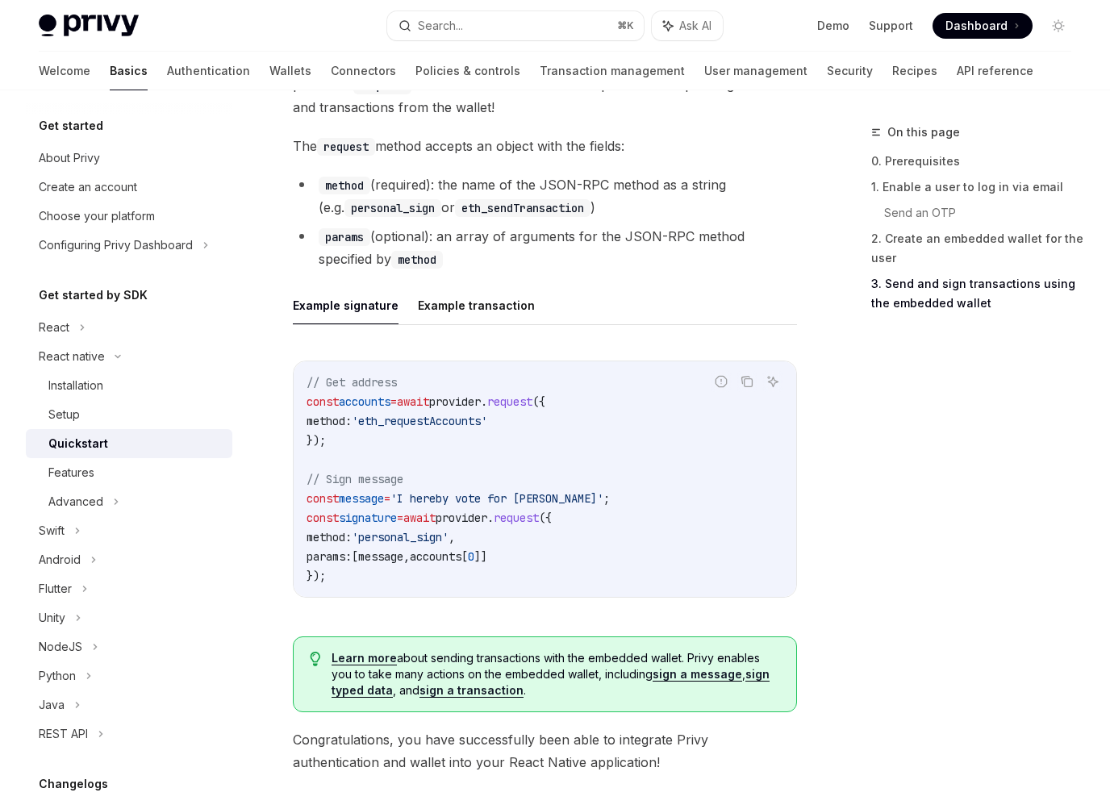
click at [469, 548] on code "// Get address const accounts = await provider . request ({ method: 'eth_reques…" at bounding box center [544, 479] width 477 height 213
click at [465, 563] on code "// Get address const accounts = await provider . request ({ method: 'eth_reques…" at bounding box center [544, 479] width 477 height 213
click at [479, 311] on div "Example signature Example transaction Report incorrect code Copy Ask AI // Get …" at bounding box center [545, 454] width 504 height 337
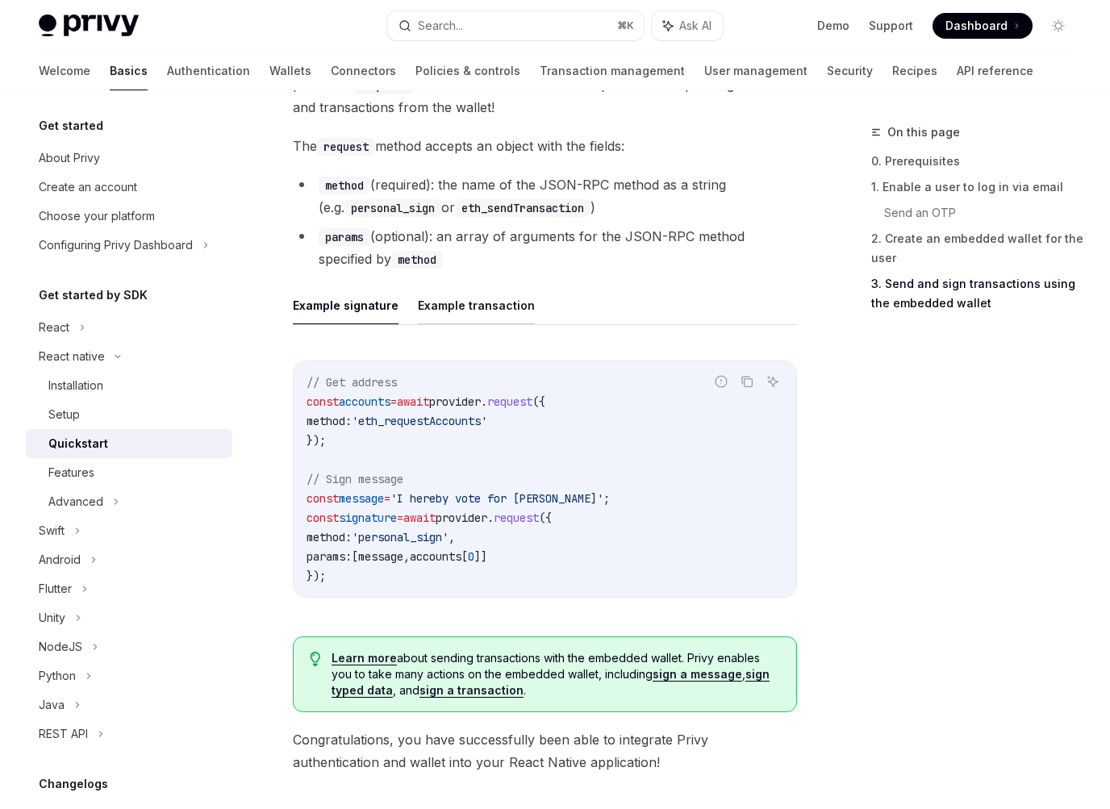
click at [479, 294] on button "Example transaction" at bounding box center [476, 305] width 117 height 38
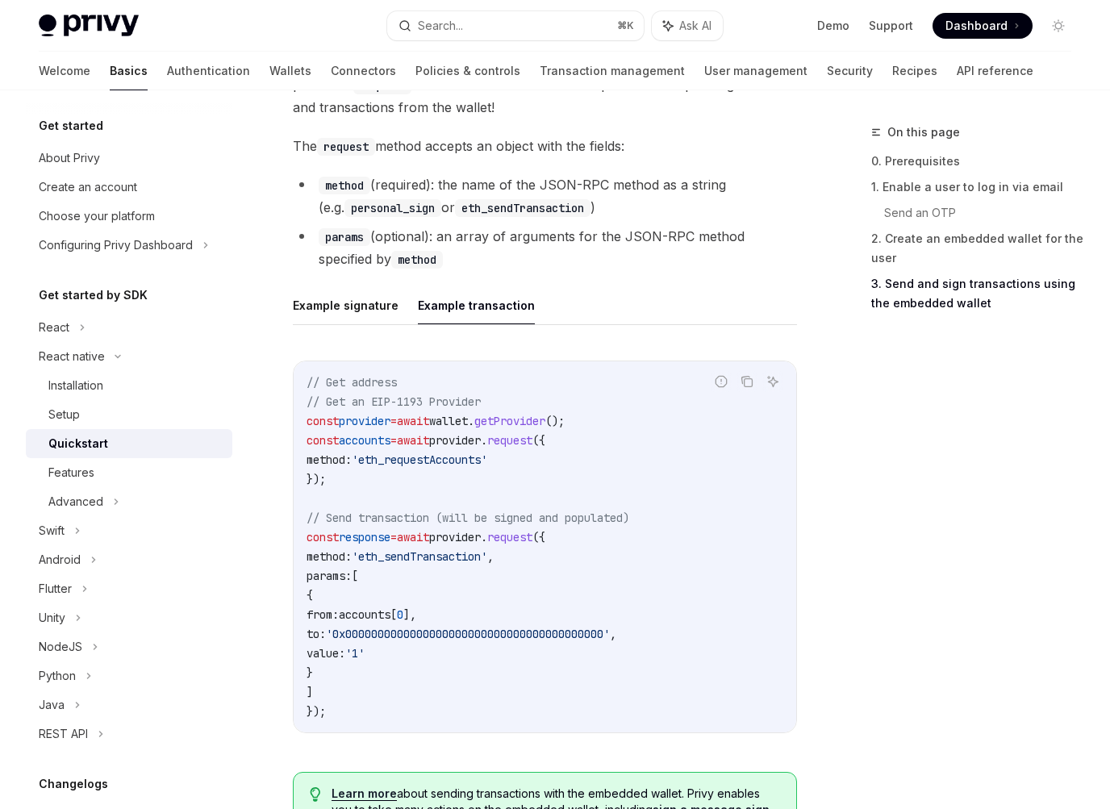
click at [388, 414] on span "provider" at bounding box center [365, 421] width 52 height 15
click at [383, 415] on code "// Get address // Get an EIP-1193 Provider const provider = await wallet . getP…" at bounding box center [544, 547] width 477 height 348
drag, startPoint x: 383, startPoint y: 415, endPoint x: 372, endPoint y: 448, distance: 34.9
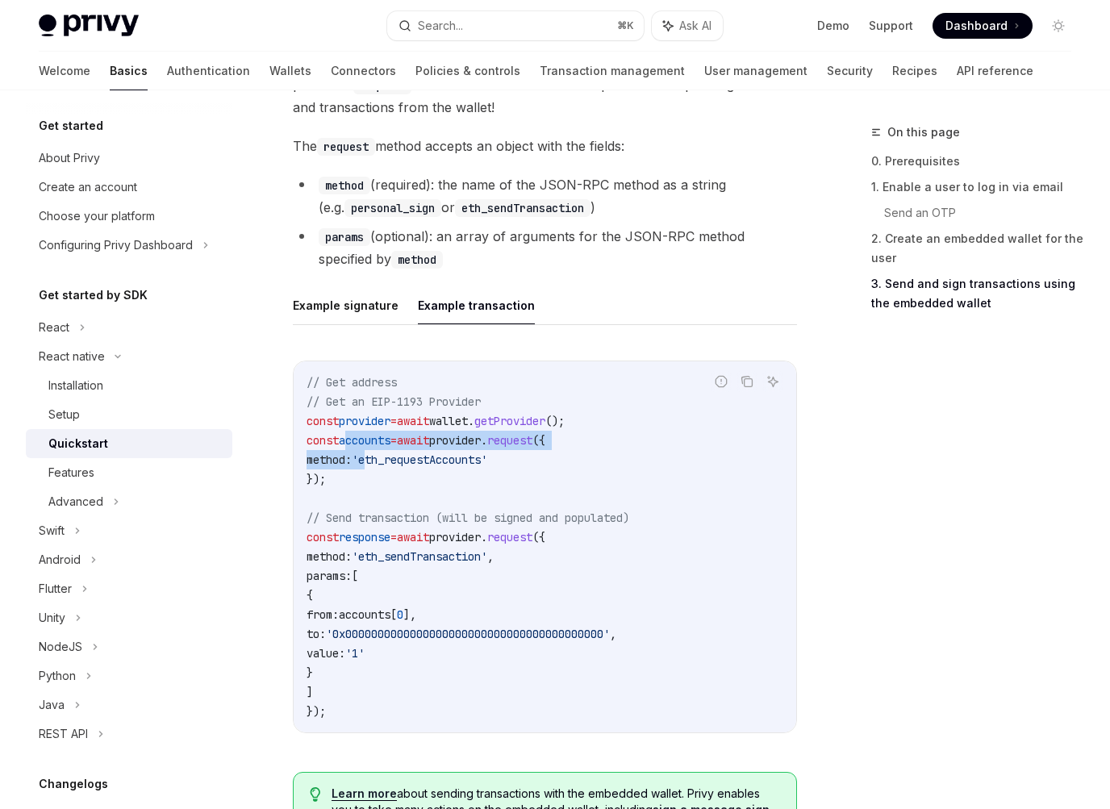
click at [372, 448] on code "// Get address // Get an EIP-1193 Provider const provider = await wallet . getP…" at bounding box center [544, 547] width 477 height 348
click at [372, 452] on span "'eth_requestAccounts'" at bounding box center [419, 459] width 135 height 15
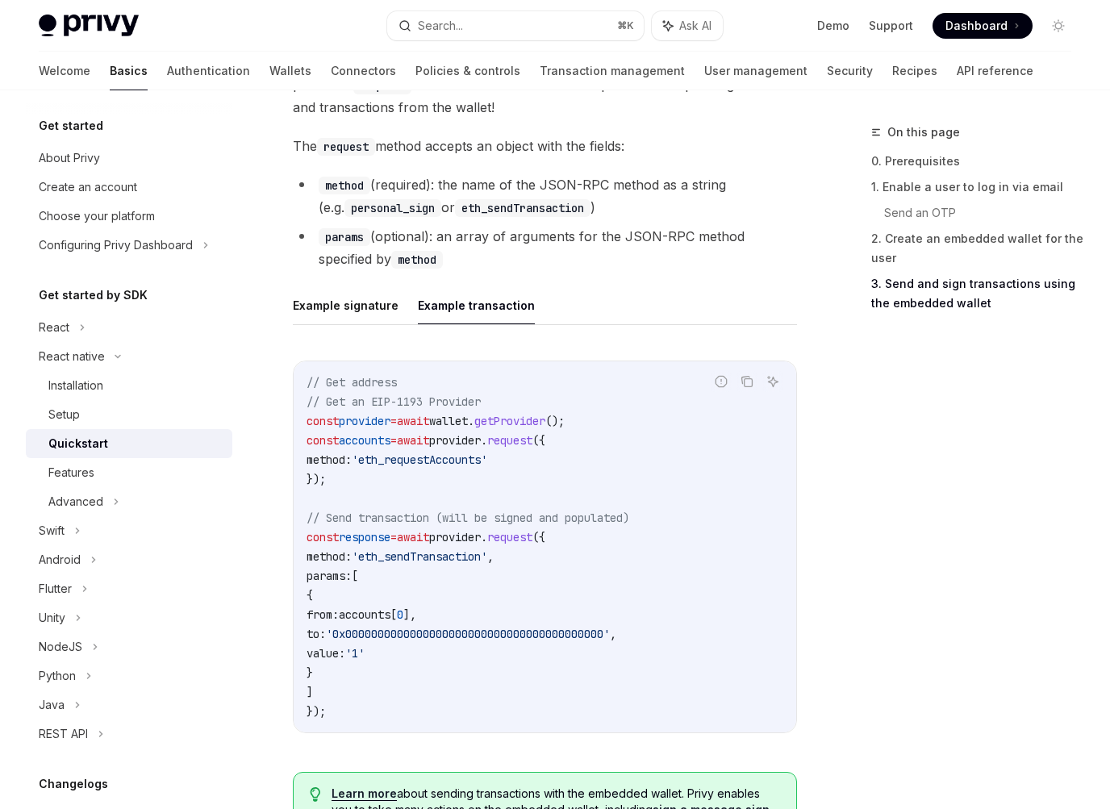
click at [381, 702] on code "// Get address // Get an EIP-1193 Provider const provider = await wallet . getP…" at bounding box center [544, 547] width 477 height 348
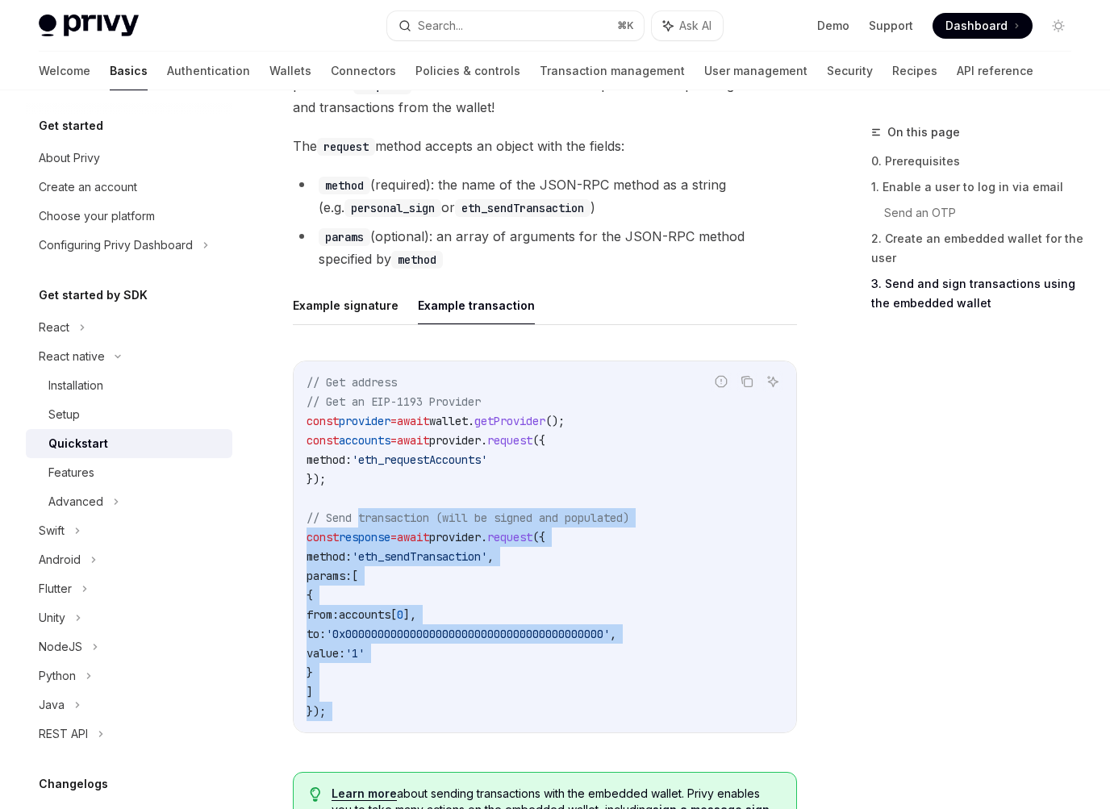
drag, startPoint x: 381, startPoint y: 702, endPoint x: 400, endPoint y: 498, distance: 204.2
click at [398, 502] on code "// Get address // Get an EIP-1193 Provider const provider = await wallet . getP…" at bounding box center [544, 547] width 477 height 348
click at [400, 511] on span "// Send transaction (will be signed and populated)" at bounding box center [467, 518] width 323 height 15
drag, startPoint x: 400, startPoint y: 498, endPoint x: 398, endPoint y: 619, distance: 120.2
click at [398, 619] on code "// Get address // Get an EIP-1193 Provider const provider = await wallet . getP…" at bounding box center [544, 547] width 477 height 348
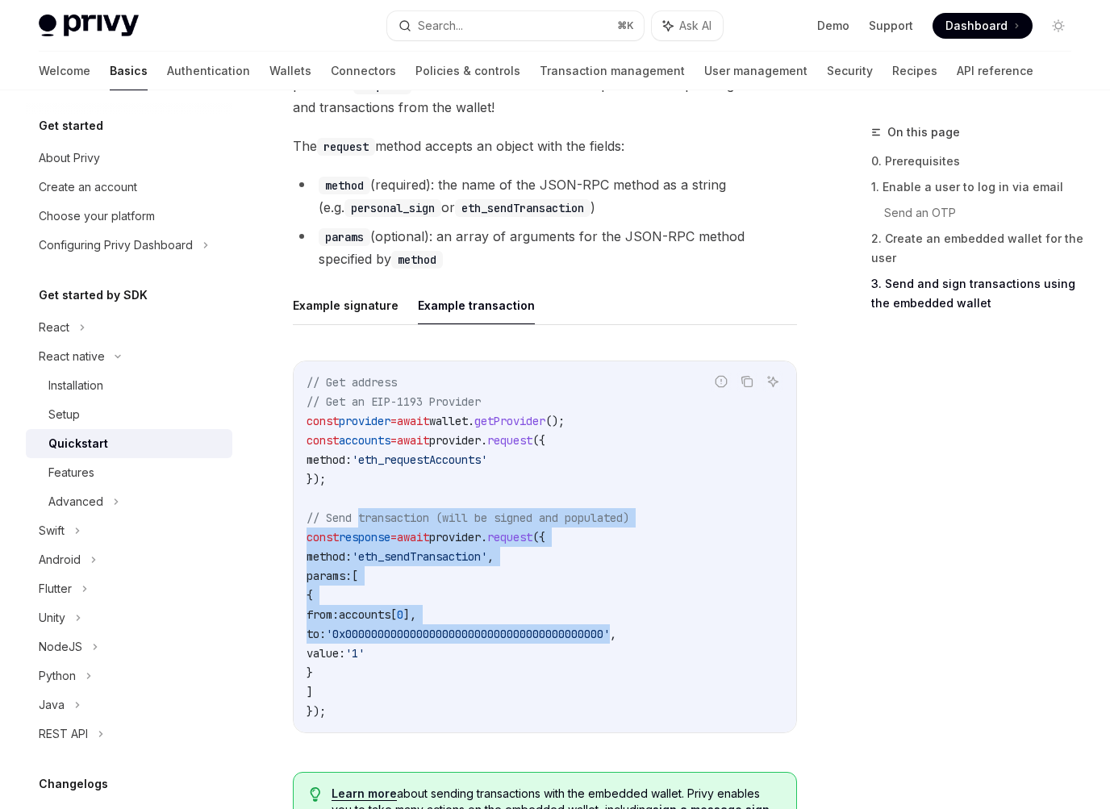
click at [398, 627] on span "'0x0000000000000000000000000000000000000000'" at bounding box center [468, 634] width 284 height 15
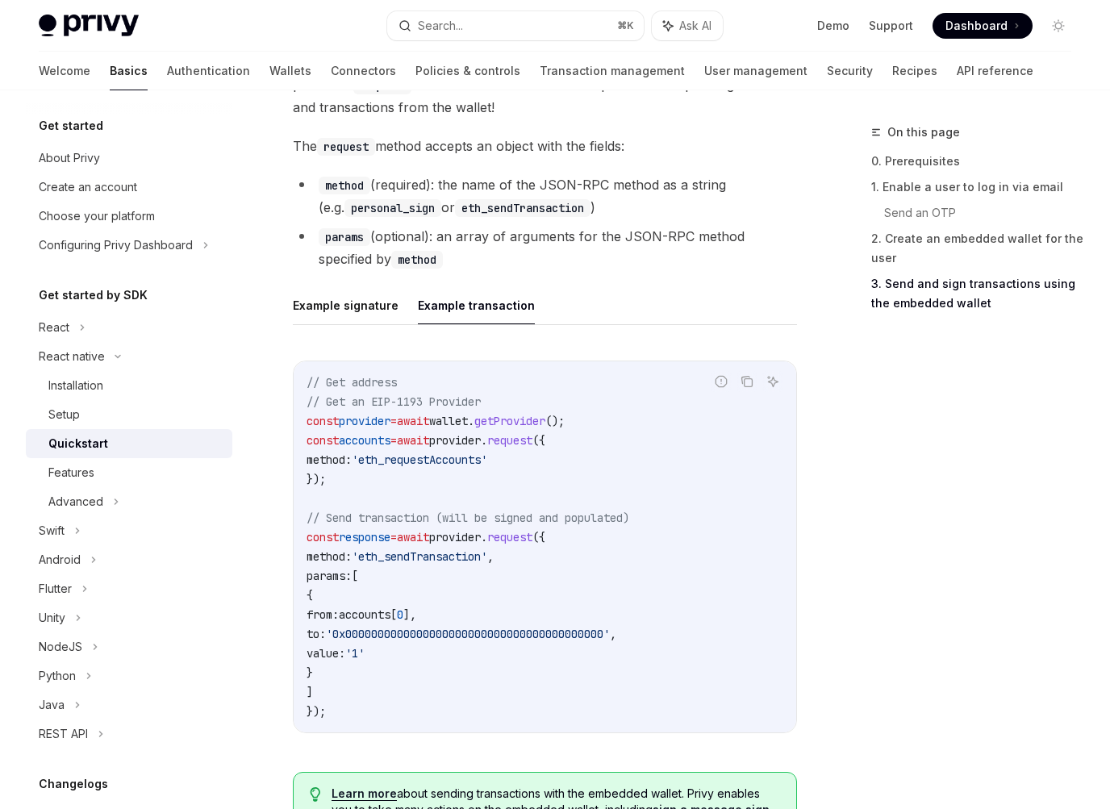
click at [398, 627] on span "'0x0000000000000000000000000000000000000000'" at bounding box center [468, 634] width 284 height 15
click at [394, 678] on code "// Get address // Get an EIP-1193 Provider const provider = await wallet . getP…" at bounding box center [544, 547] width 477 height 348
click at [394, 690] on code "// Get address // Get an EIP-1193 Provider const provider = await wallet . getP…" at bounding box center [544, 547] width 477 height 348
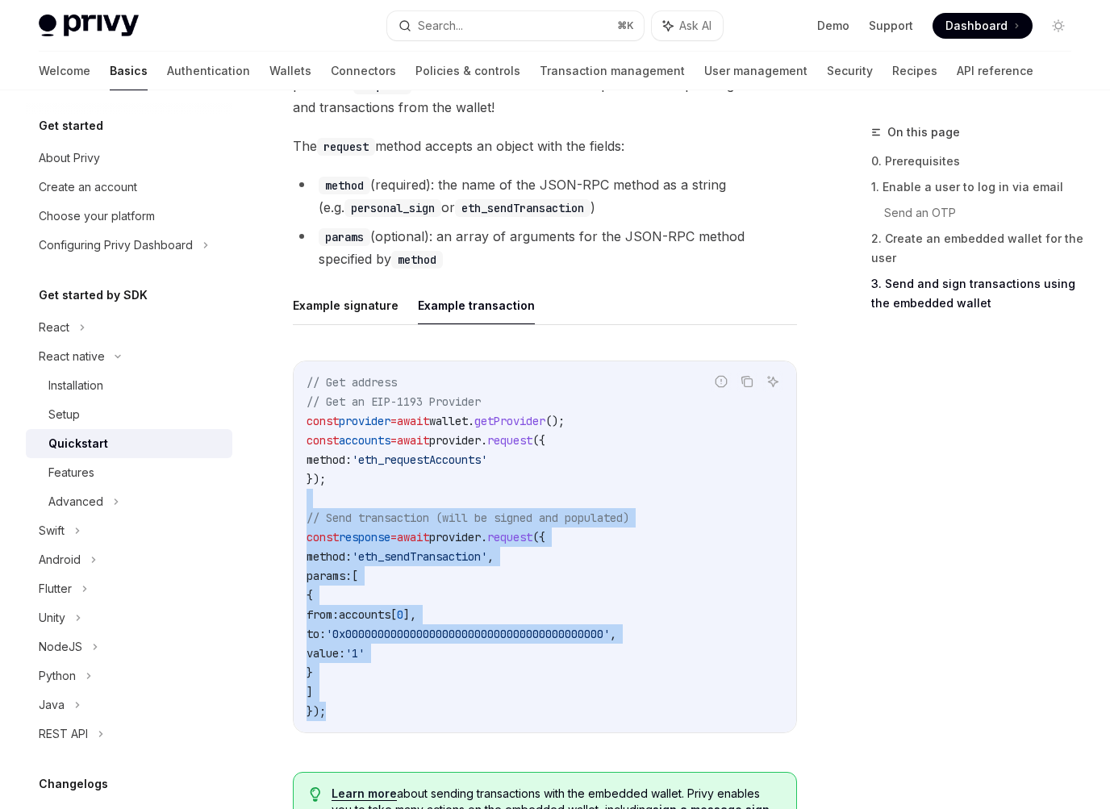
drag, startPoint x: 394, startPoint y: 688, endPoint x: 406, endPoint y: 465, distance: 223.8
click at [407, 470] on code "// Get address // Get an EIP-1193 Provider const provider = await wallet . getP…" at bounding box center [544, 547] width 477 height 348
click at [406, 465] on code "// Get address // Get an EIP-1193 Provider const provider = await wallet . getP…" at bounding box center [544, 547] width 477 height 348
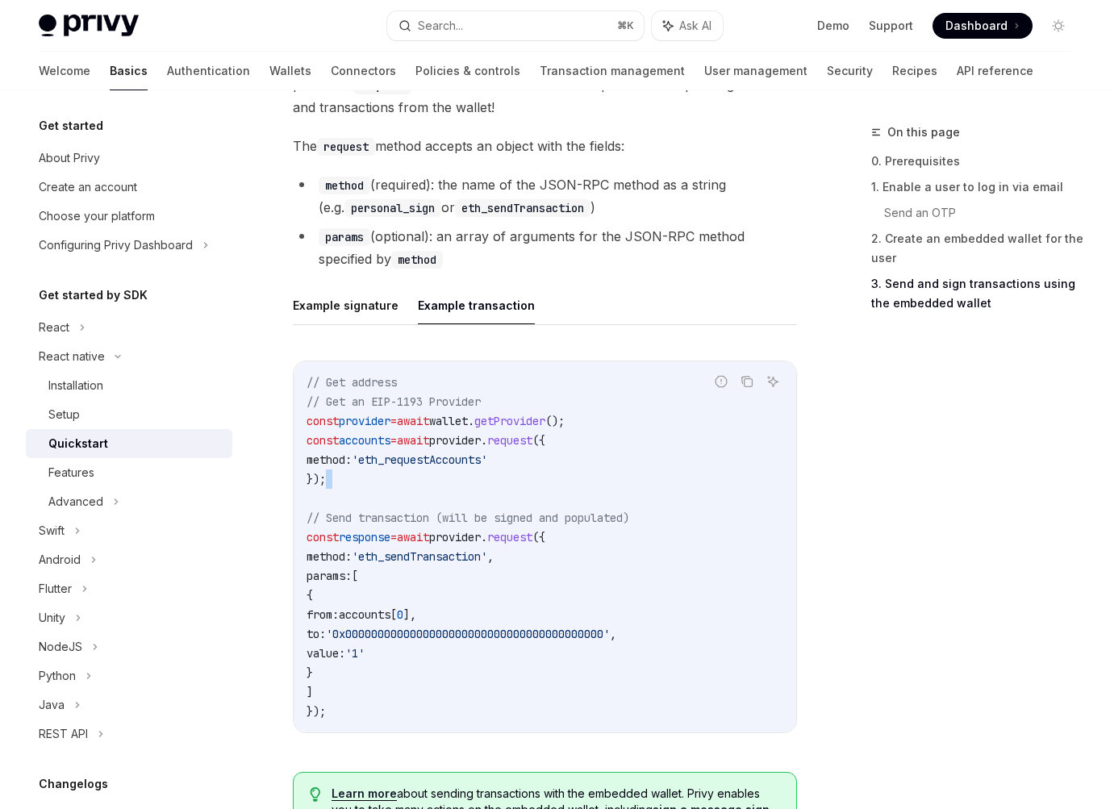
click at [406, 465] on code "// Get address // Get an EIP-1193 Provider const provider = await wallet . getP…" at bounding box center [544, 547] width 477 height 348
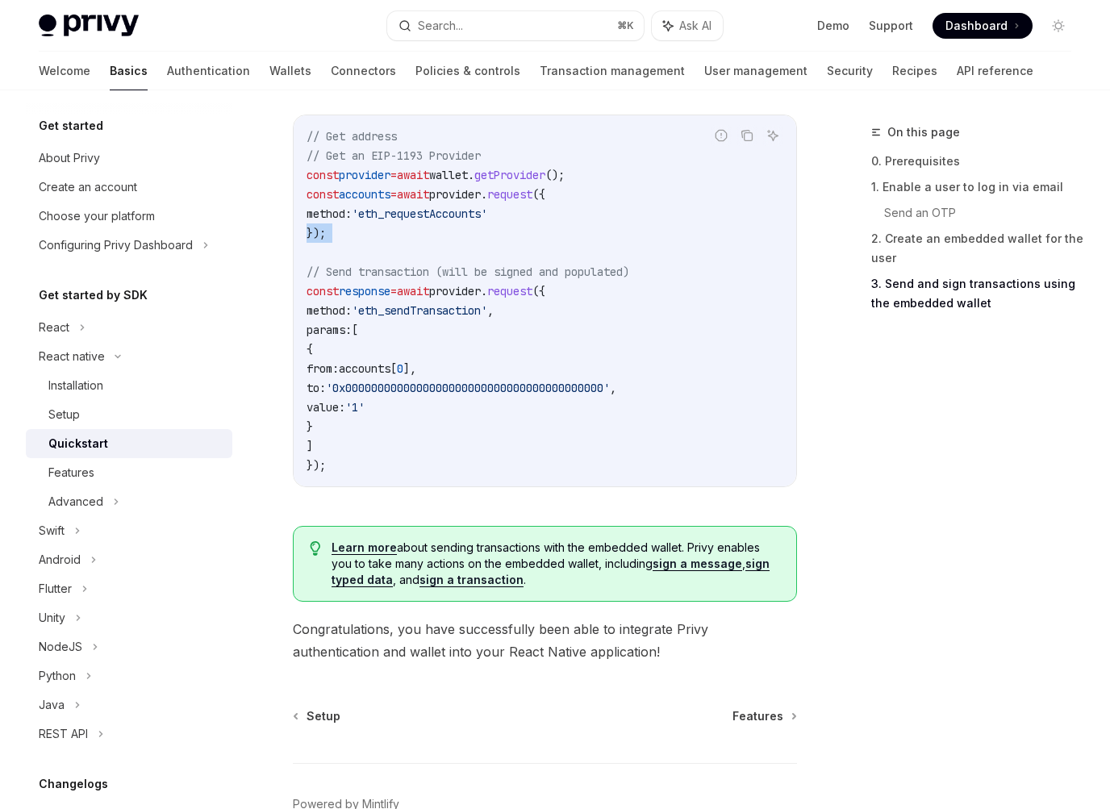
scroll to position [2537, 0]
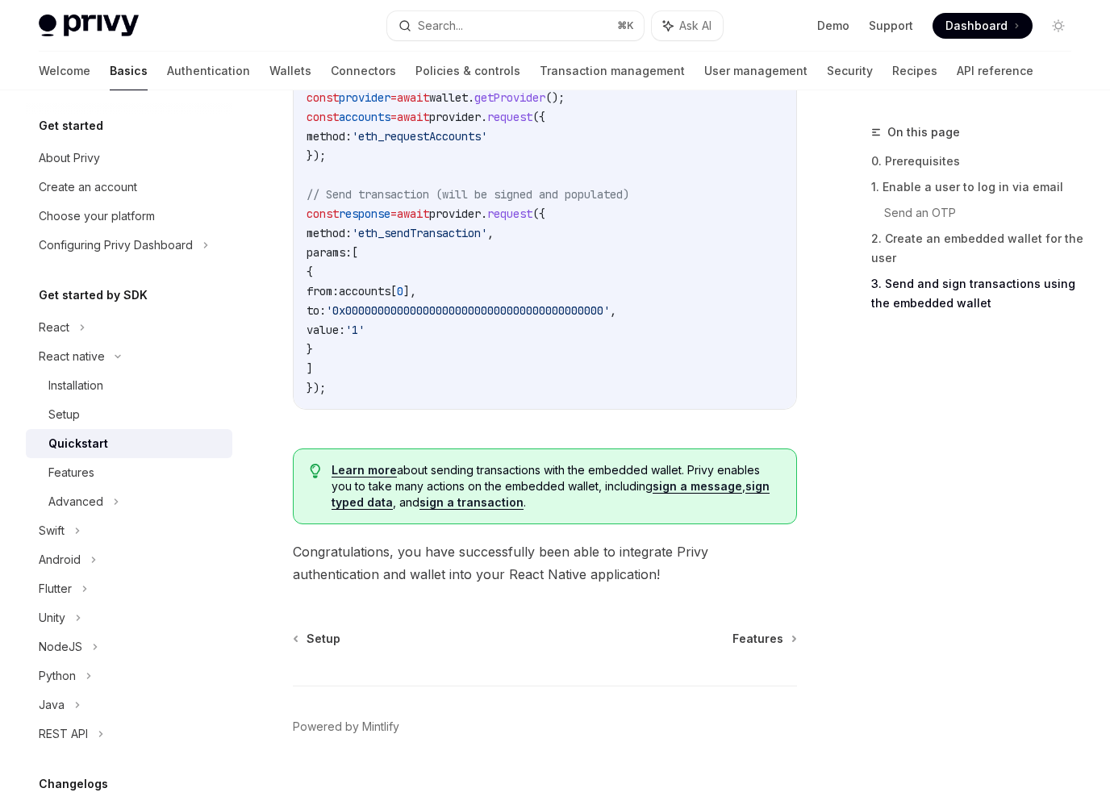
click at [491, 540] on span "Congratulations, you have successfully been able to integrate Privy authenticat…" at bounding box center [545, 562] width 504 height 45
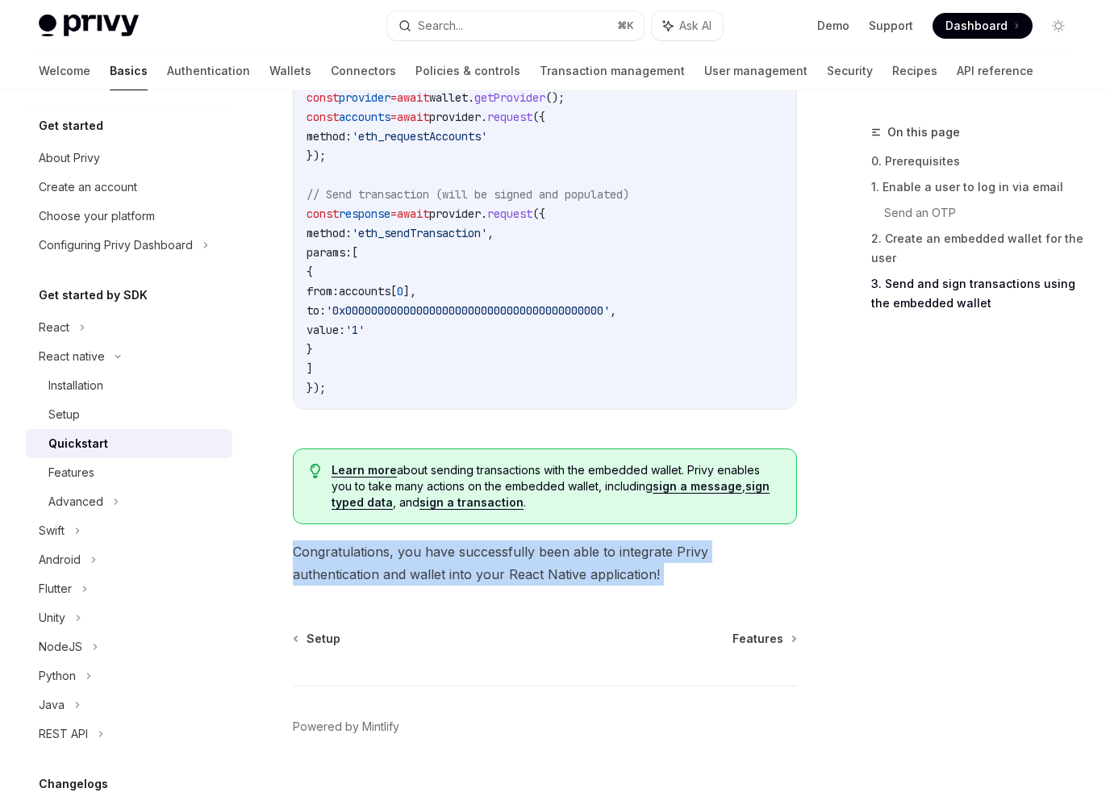
click at [491, 540] on span "Congratulations, you have successfully been able to integrate Privy authenticat…" at bounding box center [545, 562] width 504 height 45
click at [791, 631] on link "Features" at bounding box center [763, 639] width 63 height 16
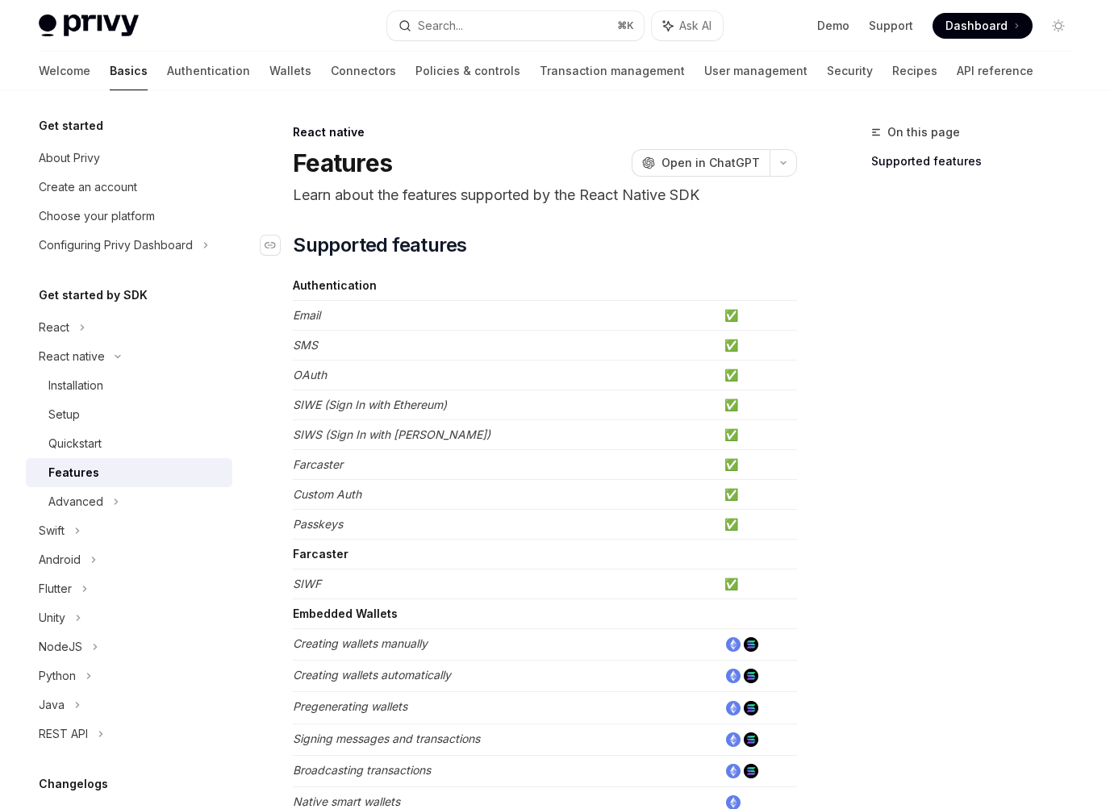
click at [521, 250] on h2 "​ Supported features" at bounding box center [545, 245] width 504 height 26
click at [478, 211] on div "React native Features OpenAI Open in ChatGPT Learn about the features supported…" at bounding box center [393, 810] width 813 height 1374
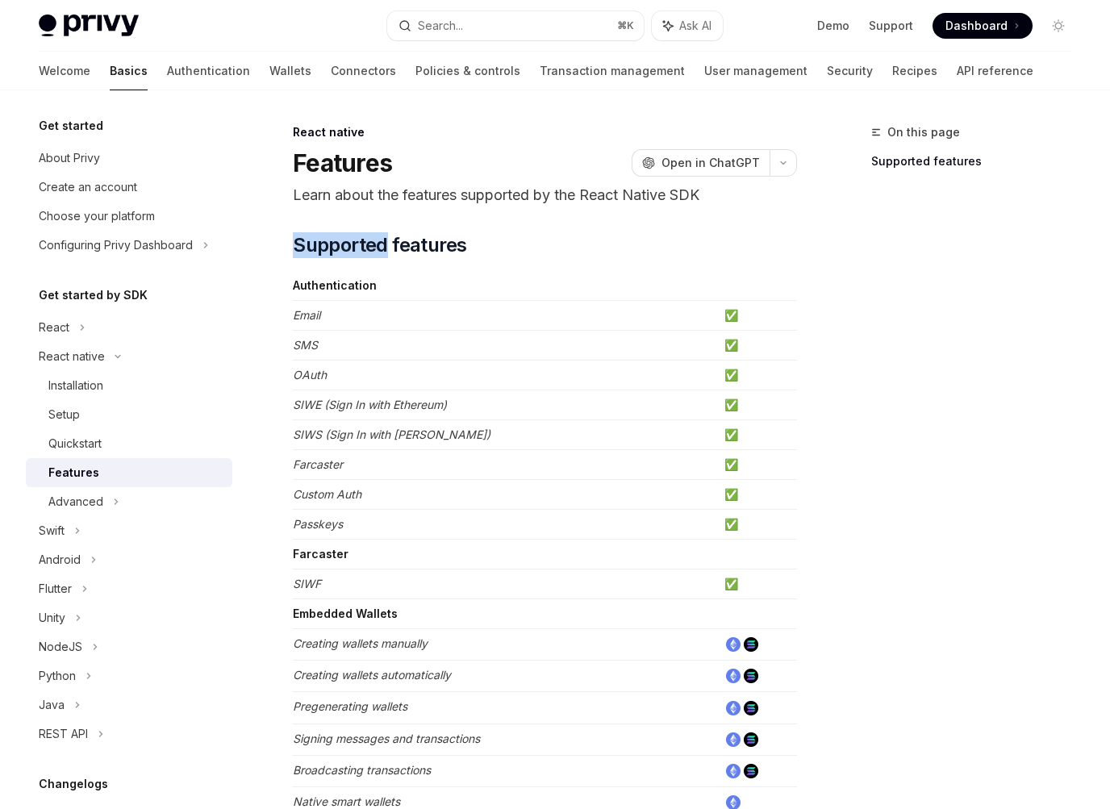
click at [478, 211] on div "React native Features OpenAI Open in ChatGPT Learn about the features supported…" at bounding box center [393, 810] width 813 height 1374
click at [473, 206] on div "React native Features OpenAI Open in ChatGPT Learn about the features supported…" at bounding box center [393, 810] width 813 height 1374
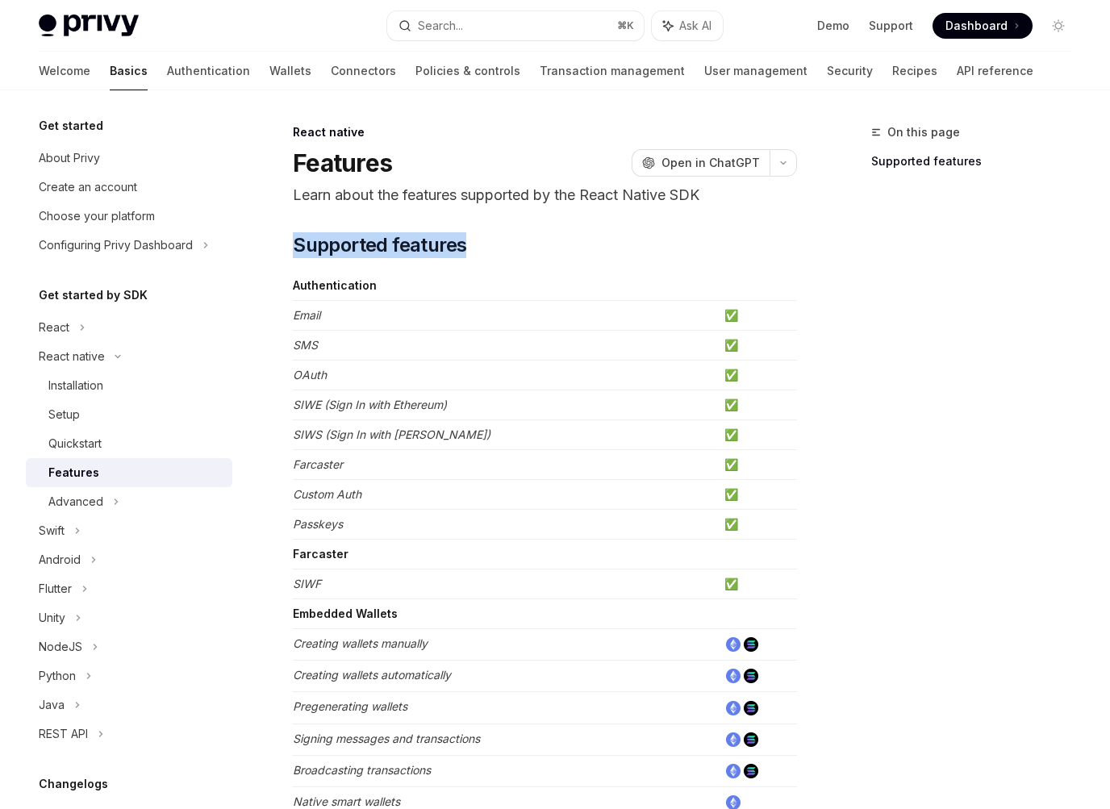
click at [473, 206] on div "React native Features OpenAI Open in ChatGPT Learn about the features supported…" at bounding box center [393, 810] width 813 height 1374
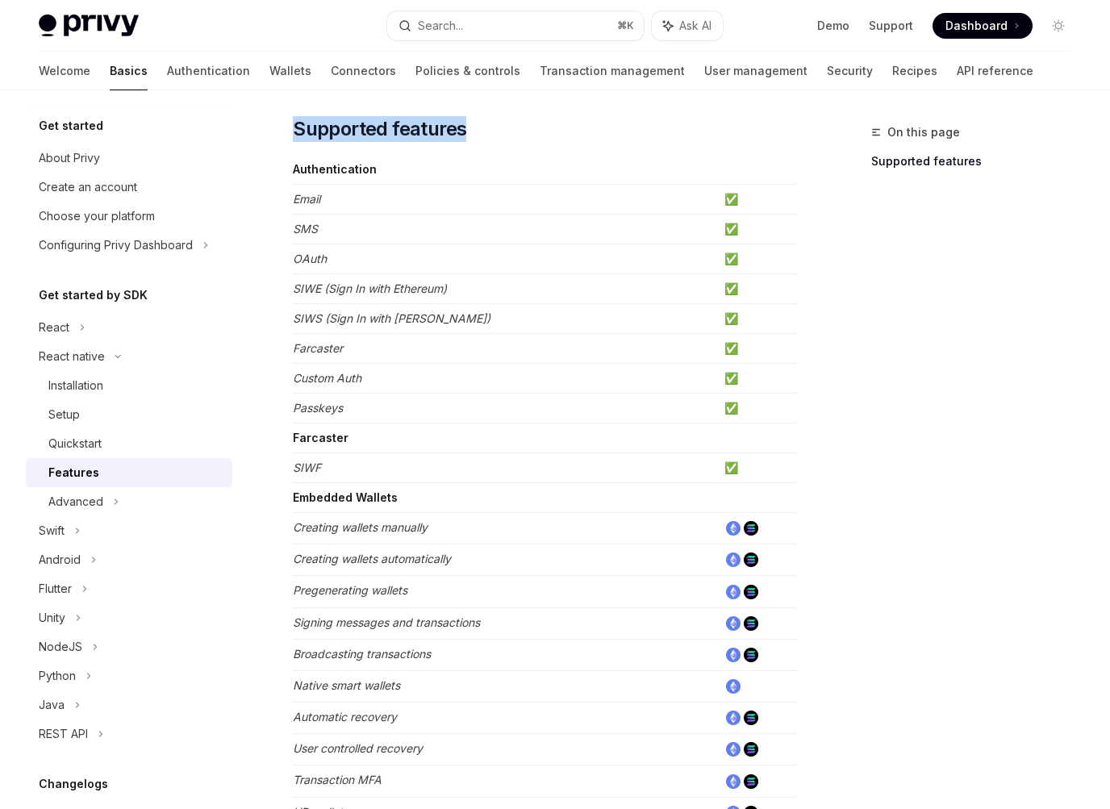
scroll to position [115, 0]
click at [305, 204] on em "Email" at bounding box center [306, 200] width 27 height 14
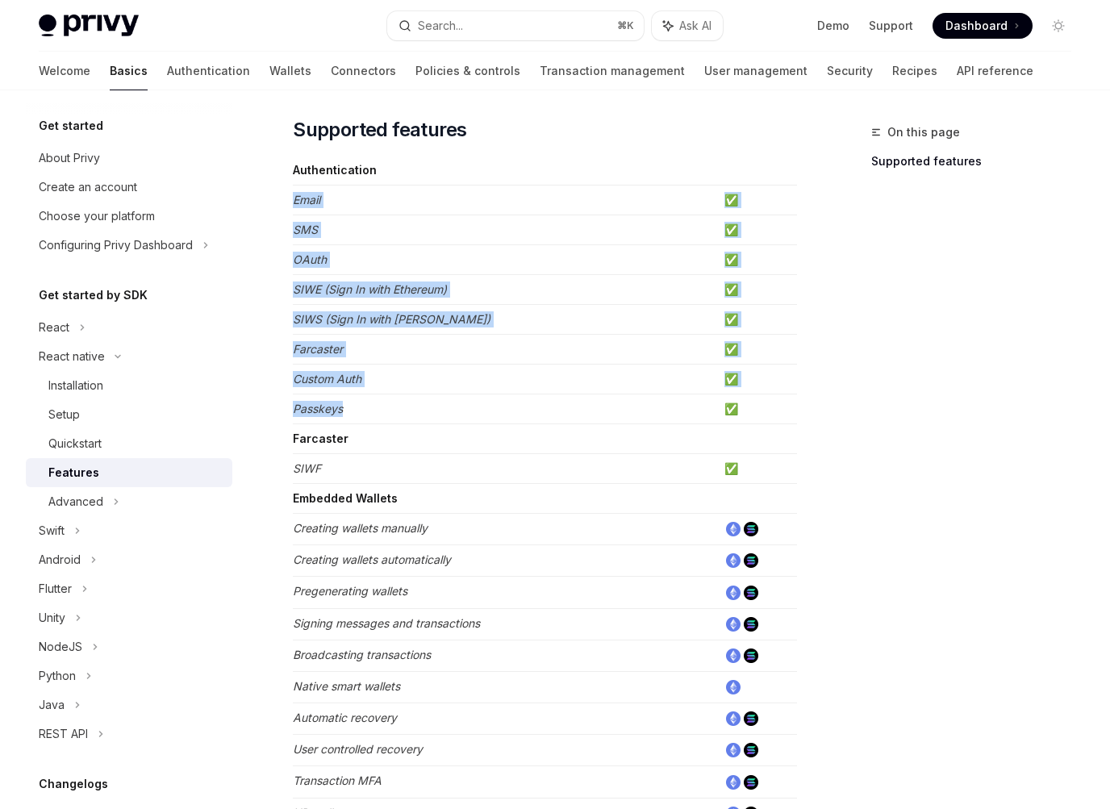
drag, startPoint x: 305, startPoint y: 204, endPoint x: 432, endPoint y: 415, distance: 246.8
click at [432, 415] on tbody "Authentication Email ✅ SMS ✅ OAuth ✅ SIWE (Sign In with Ethereum) ✅ SIWS (Sign …" at bounding box center [545, 649] width 504 height 986
click at [432, 415] on td "Passkeys" at bounding box center [505, 409] width 425 height 30
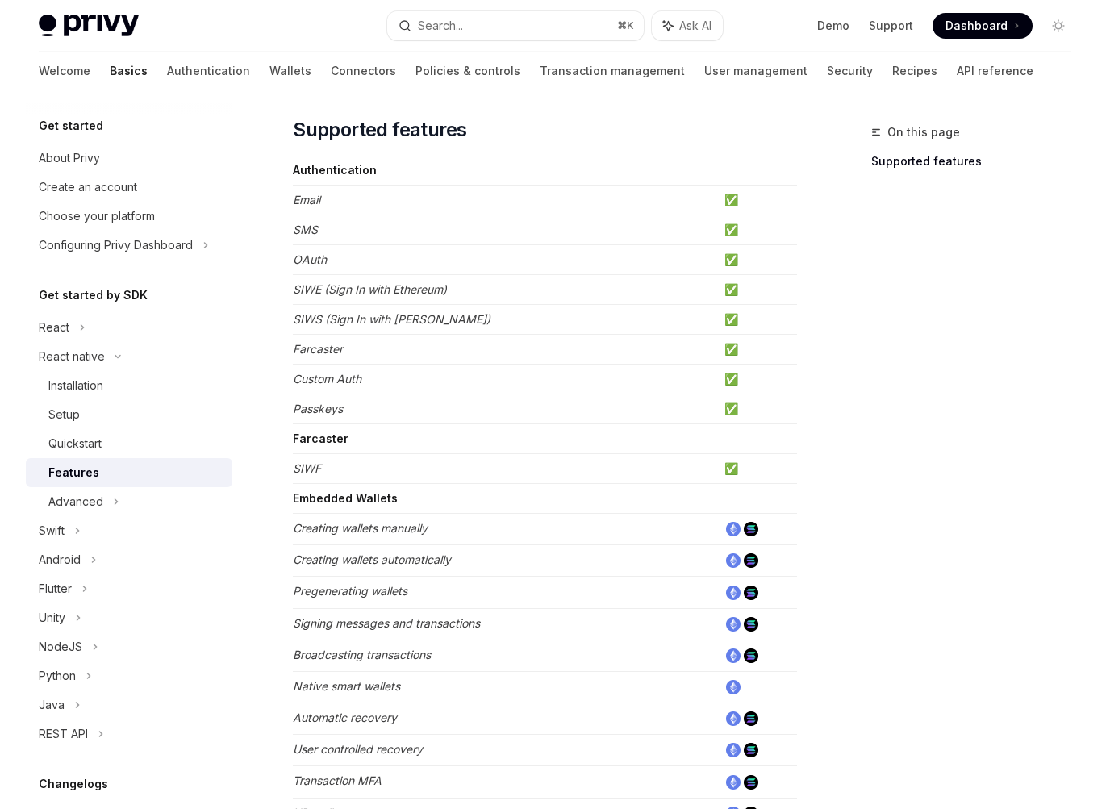
click at [432, 415] on td "Passkeys" at bounding box center [505, 409] width 425 height 30
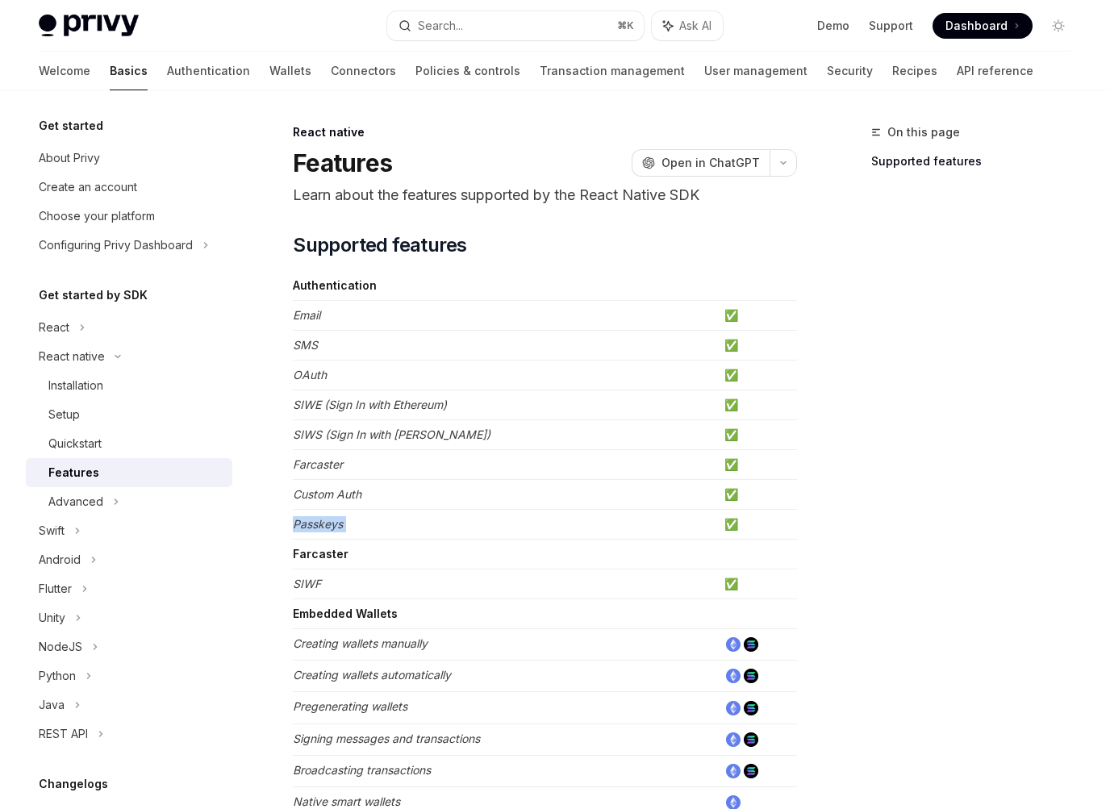
scroll to position [688, 0]
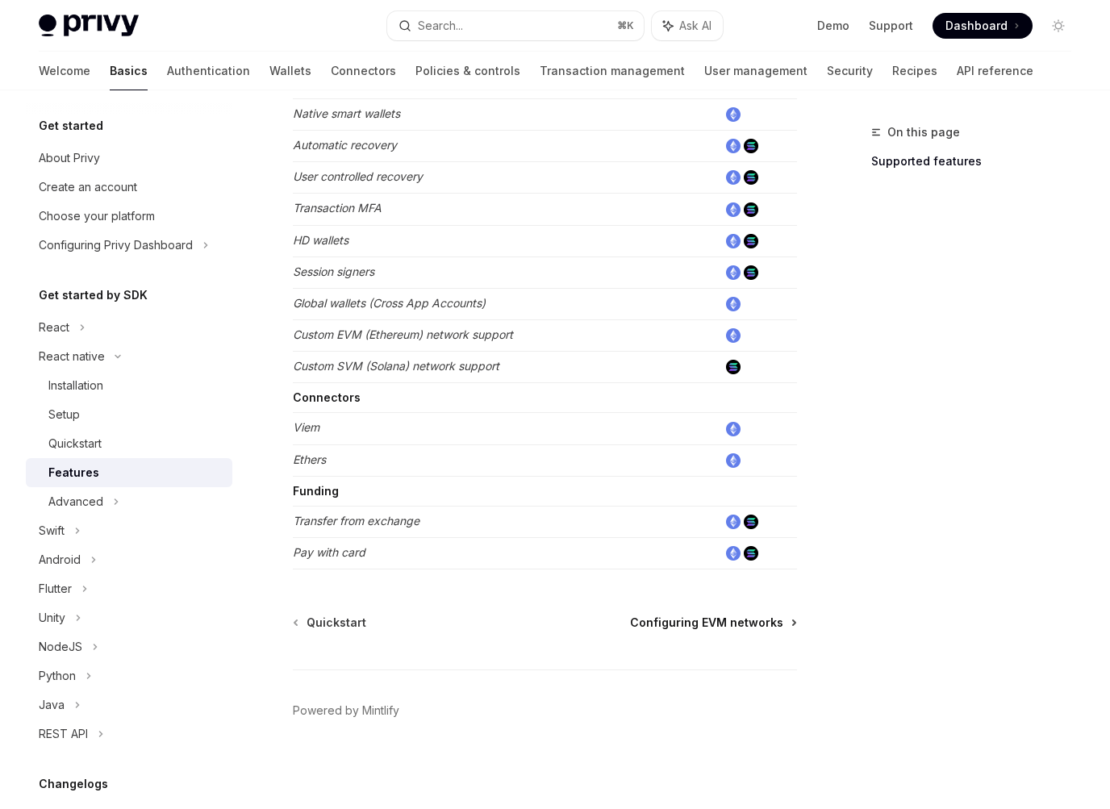
click at [736, 615] on span "Configuring EVM networks" at bounding box center [706, 623] width 153 height 16
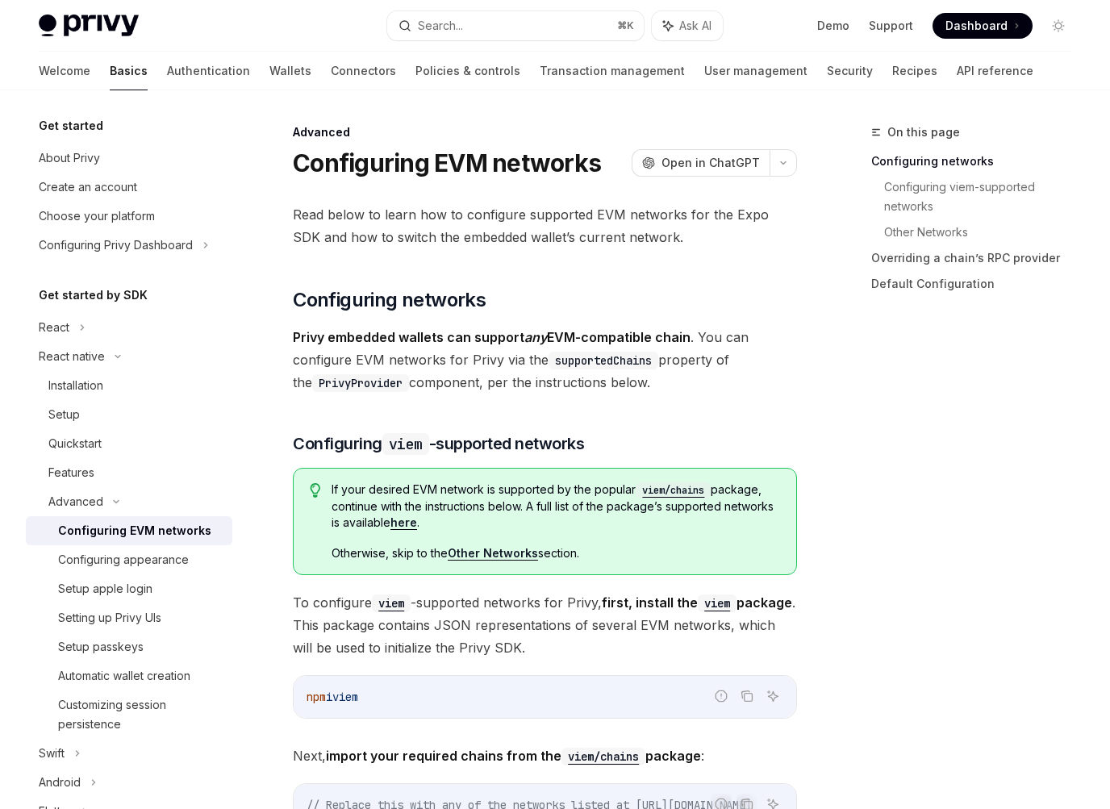
click at [327, 239] on span "Read below to learn how to configure supported EVM networks for the Expo SDK an…" at bounding box center [545, 225] width 504 height 45
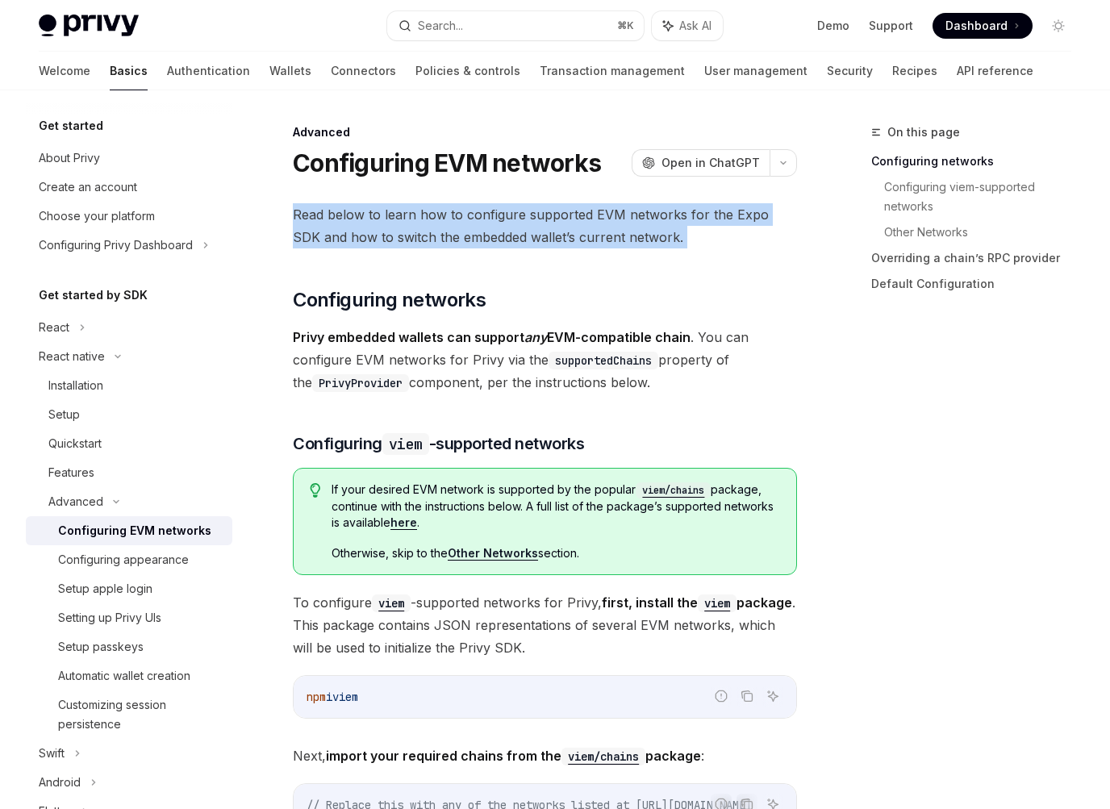
click at [327, 239] on span "Read below to learn how to configure supported EVM networks for the Expo SDK an…" at bounding box center [545, 225] width 504 height 45
click at [711, 161] on span "Open in ChatGPT" at bounding box center [710, 163] width 98 height 16
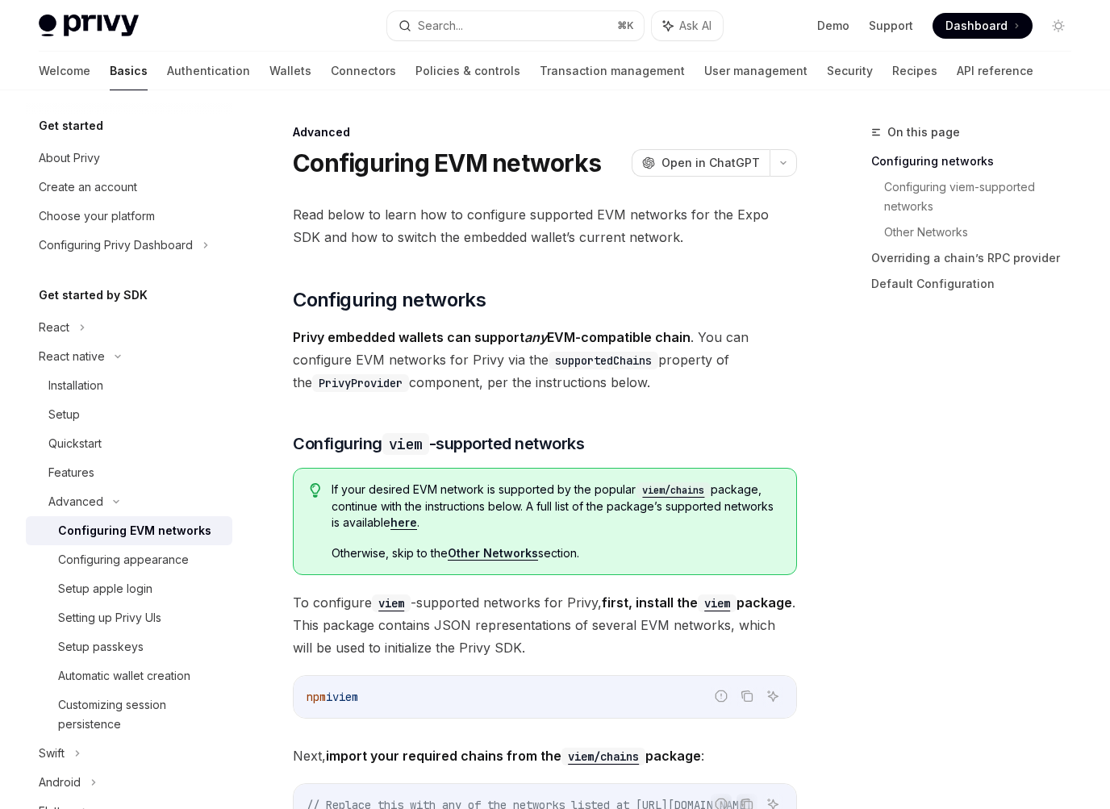
click at [440, 359] on span "Privy embedded wallets can support any EVM-compatible chain . You can configure…" at bounding box center [545, 360] width 504 height 68
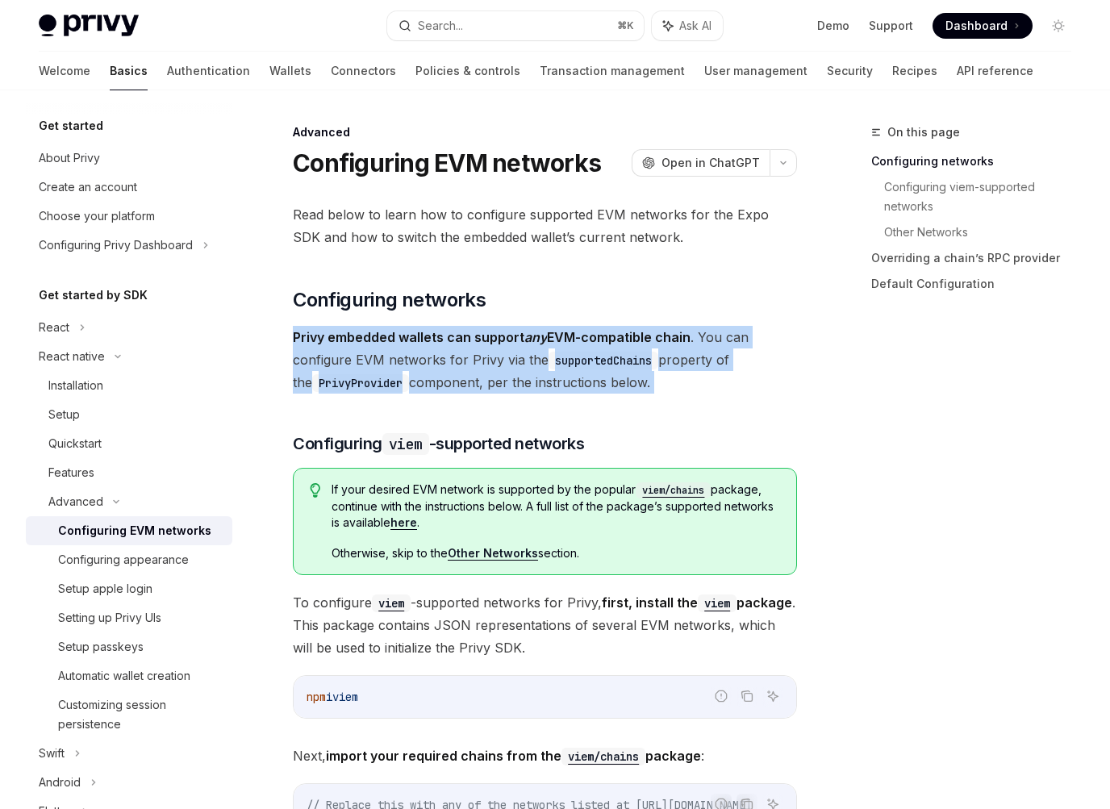
click at [440, 359] on span "Privy embedded wallets can support any EVM-compatible chain . You can configure…" at bounding box center [545, 360] width 504 height 68
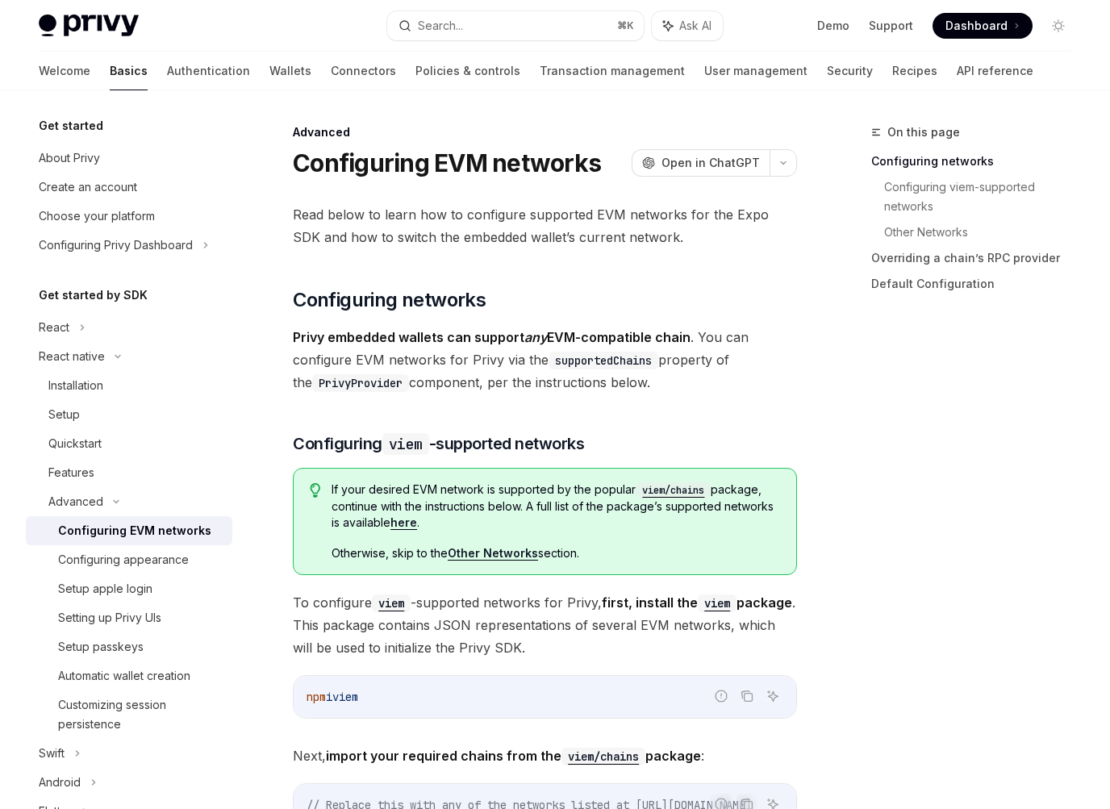
click at [470, 204] on span "Read below to learn how to configure supported EVM networks for the Expo SDK an…" at bounding box center [545, 225] width 504 height 45
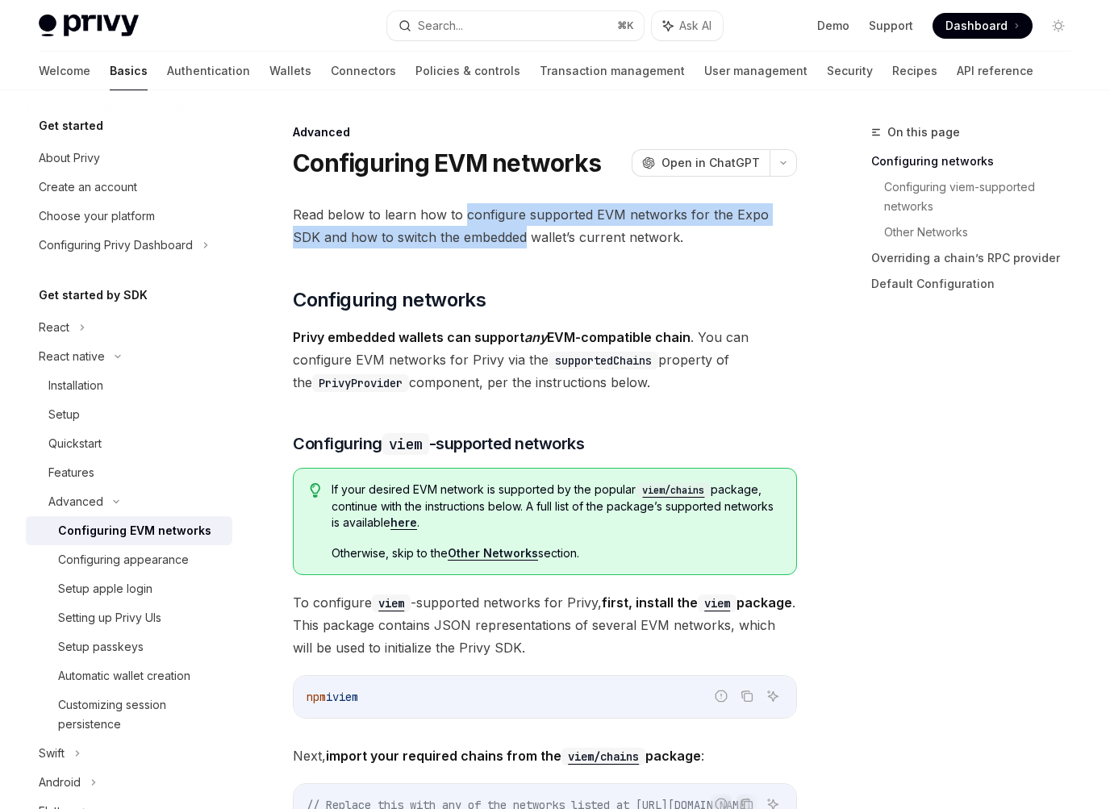
drag, startPoint x: 470, startPoint y: 204, endPoint x: 461, endPoint y: 244, distance: 40.5
click at [461, 244] on span "Read below to learn how to configure supported EVM networks for the Expo SDK an…" at bounding box center [545, 225] width 504 height 45
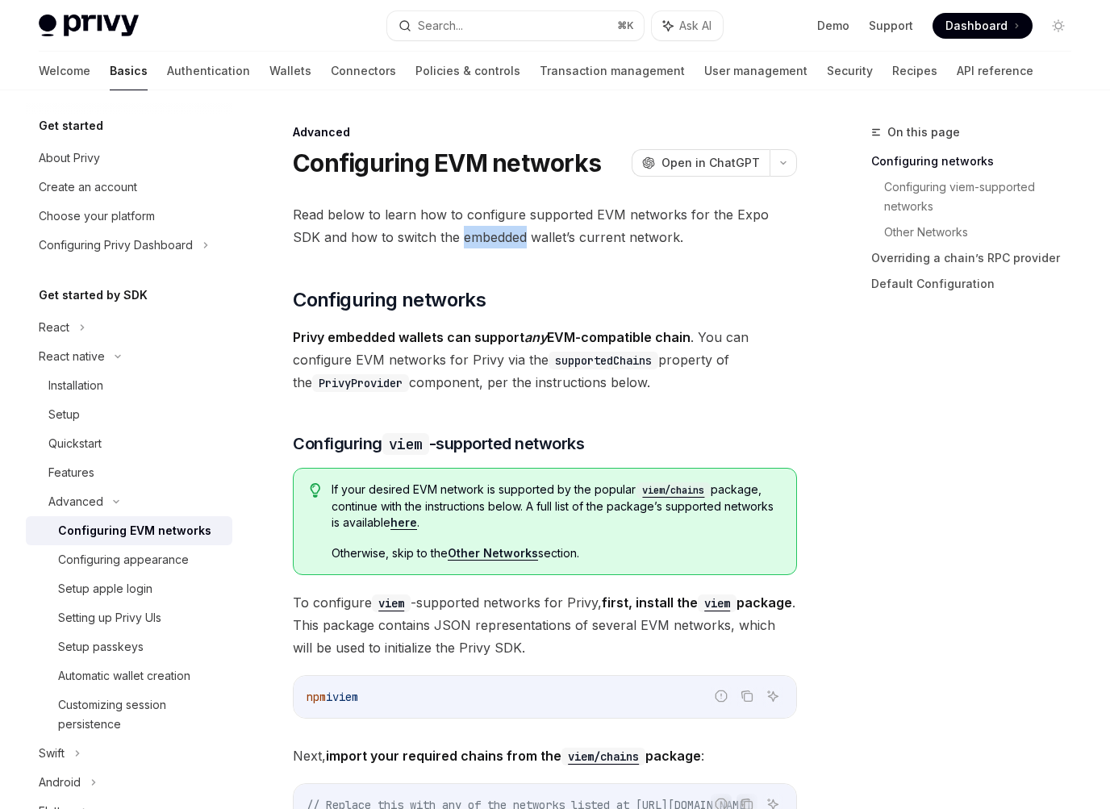
click at [461, 244] on span "Read below to learn how to configure supported EVM networks for the Expo SDK an…" at bounding box center [545, 225] width 504 height 45
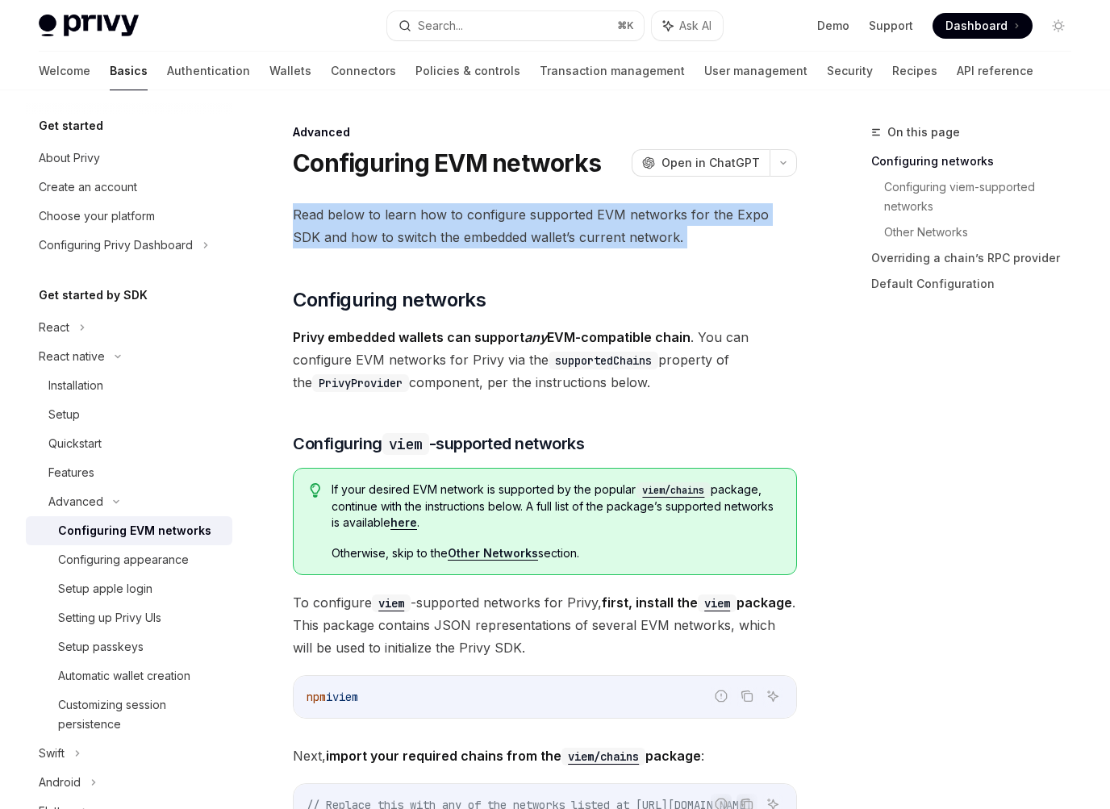
click at [461, 244] on span "Read below to learn how to configure supported EVM networks for the Expo SDK an…" at bounding box center [545, 225] width 504 height 45
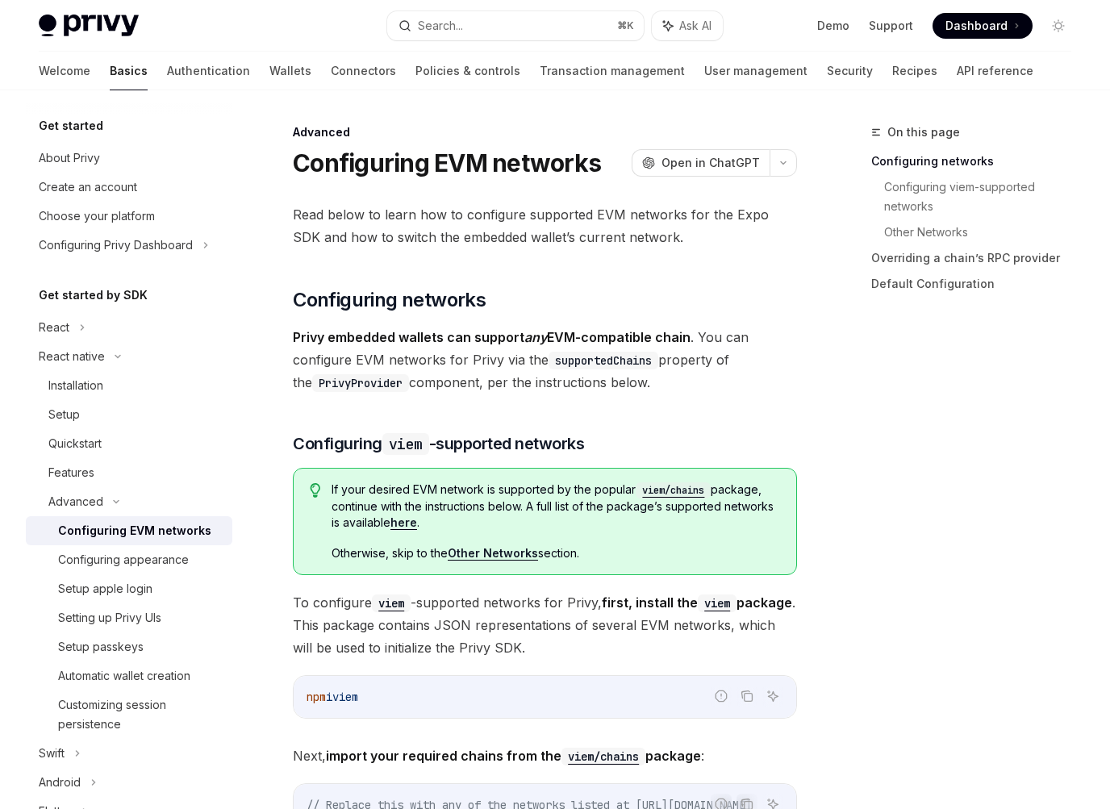
click at [477, 356] on span "Privy embedded wallets can support any EVM-compatible chain . You can configure…" at bounding box center [545, 360] width 504 height 68
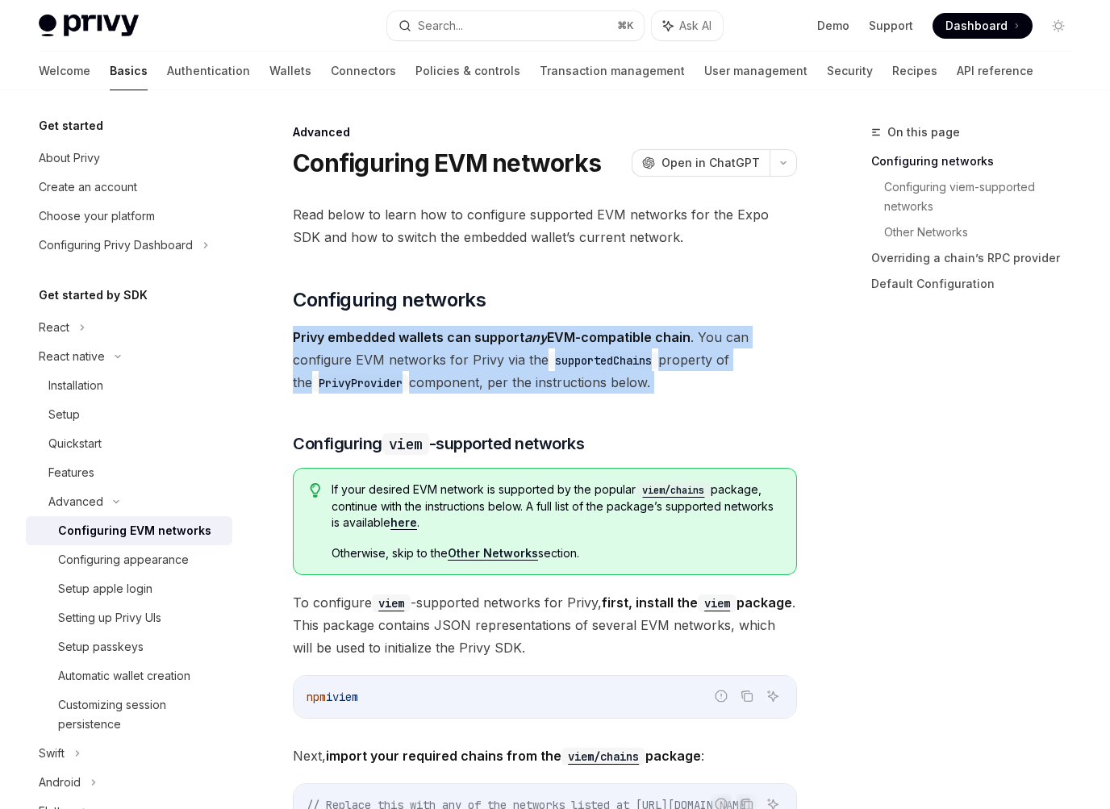
click at [477, 356] on span "Privy embedded wallets can support any EVM-compatible chain . You can configure…" at bounding box center [545, 360] width 504 height 68
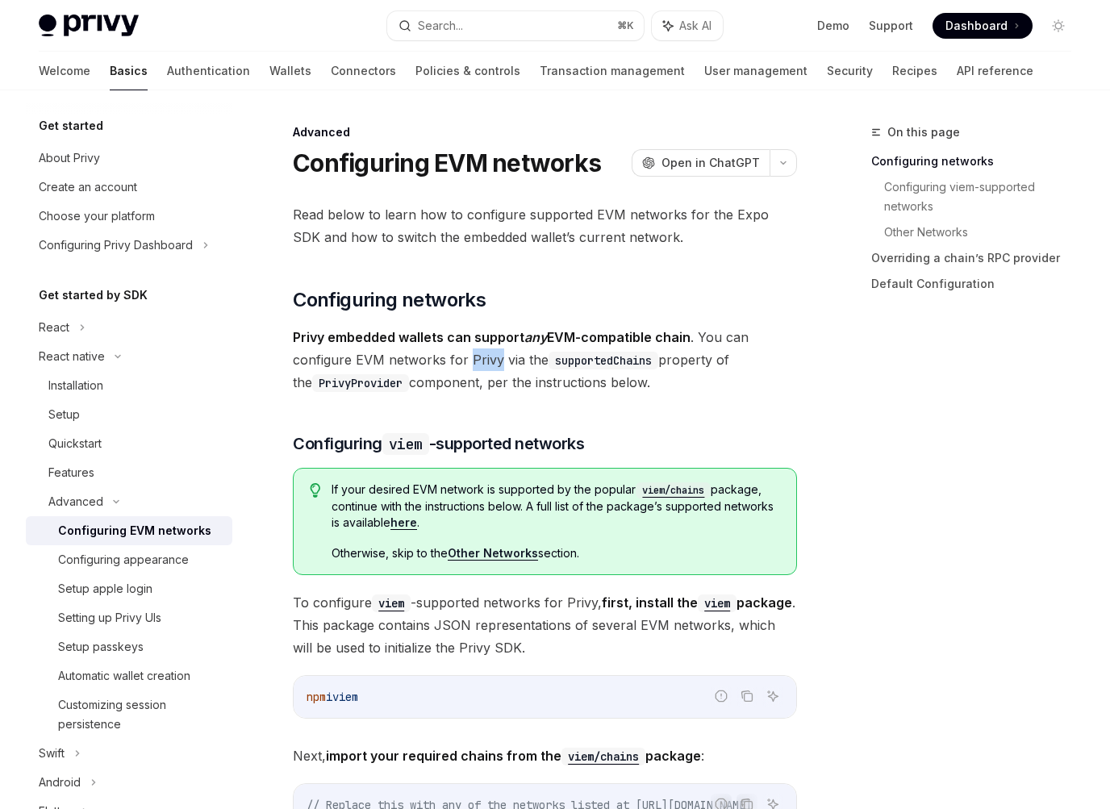
click at [477, 356] on span "Privy embedded wallets can support any EVM-compatible chain . You can configure…" at bounding box center [545, 360] width 504 height 68
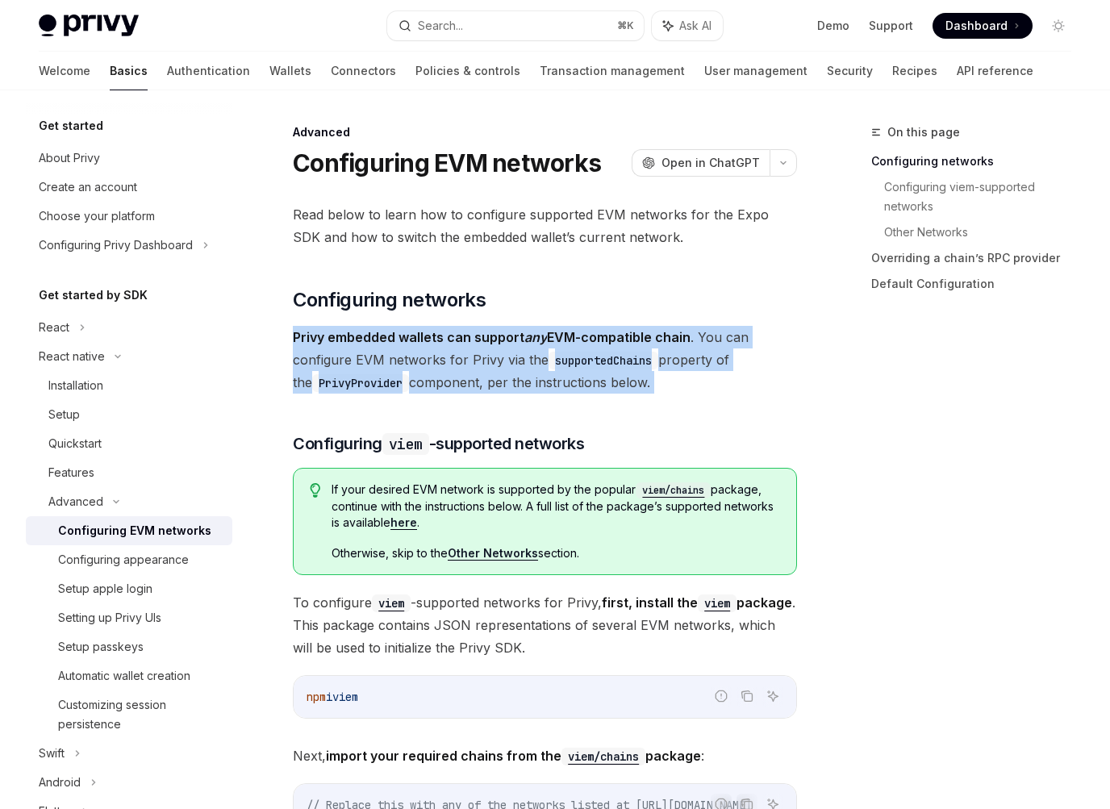
click at [477, 356] on span "Privy embedded wallets can support any EVM-compatible chain . You can configure…" at bounding box center [545, 360] width 504 height 68
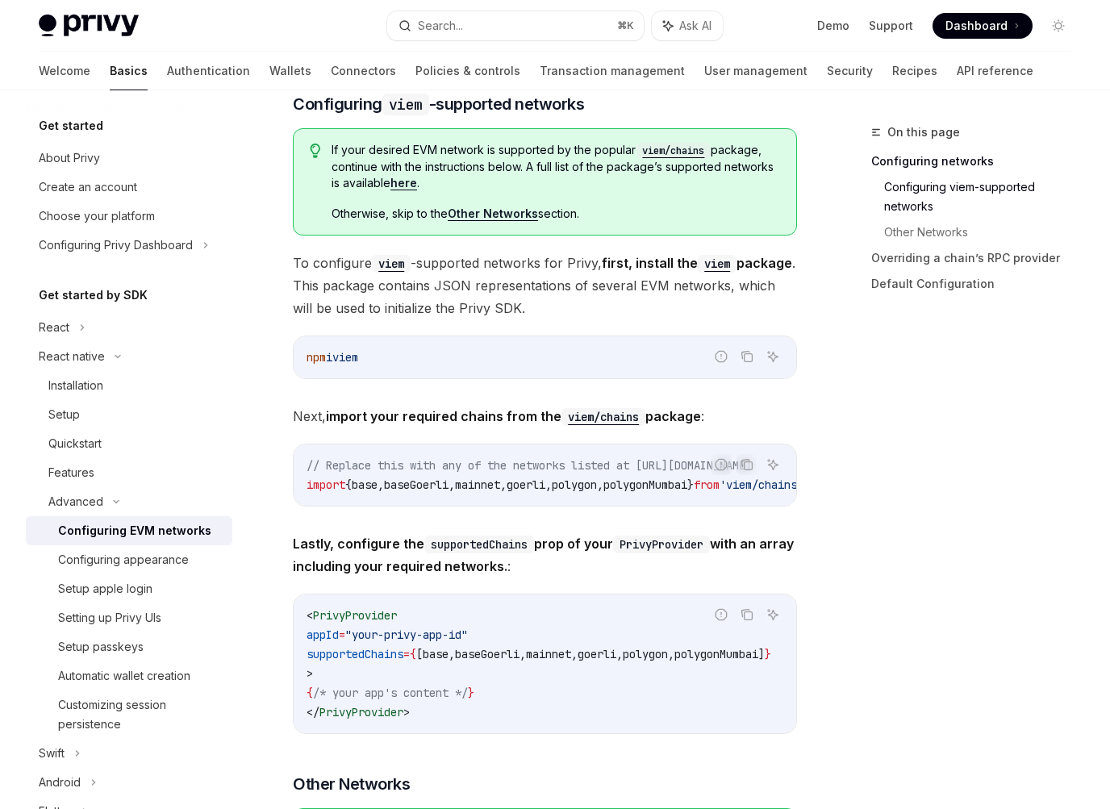
click at [550, 471] on span "// Replace this with any of the networks listed at https://viem.sh/docs/chains/…" at bounding box center [528, 465] width 445 height 15
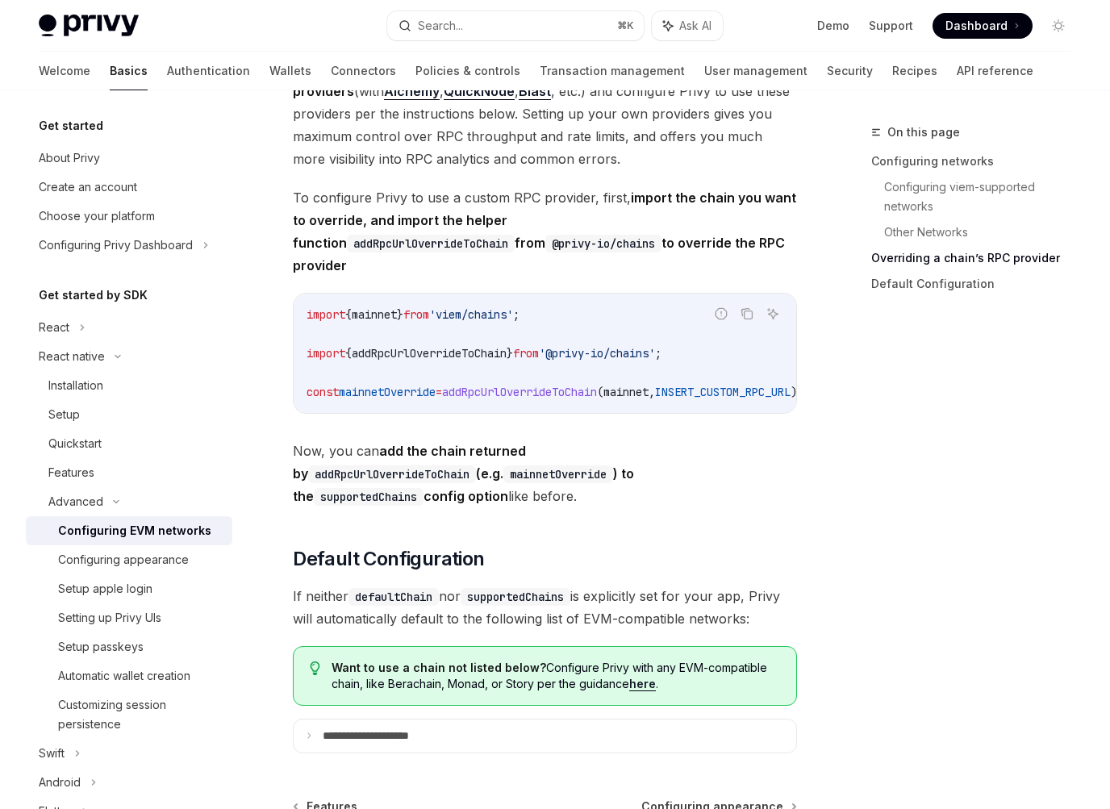
scroll to position [2140, 0]
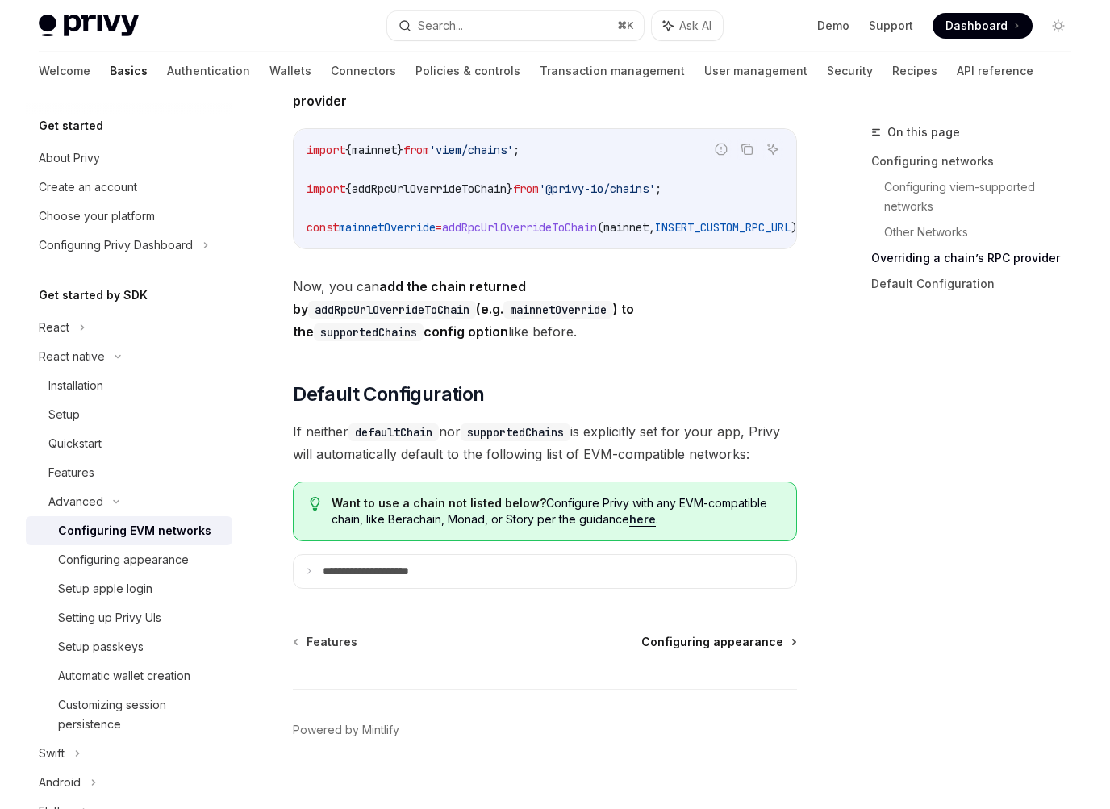
click at [690, 634] on span "Configuring appearance" at bounding box center [712, 642] width 142 height 16
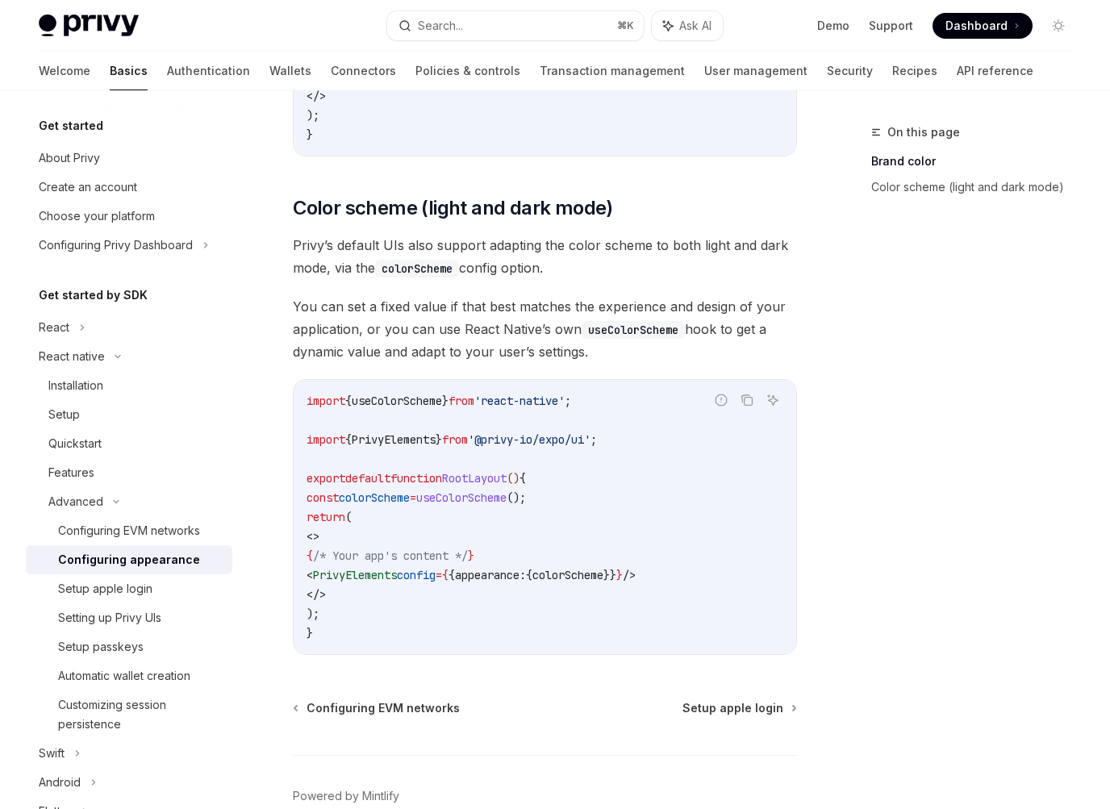
scroll to position [624, 0]
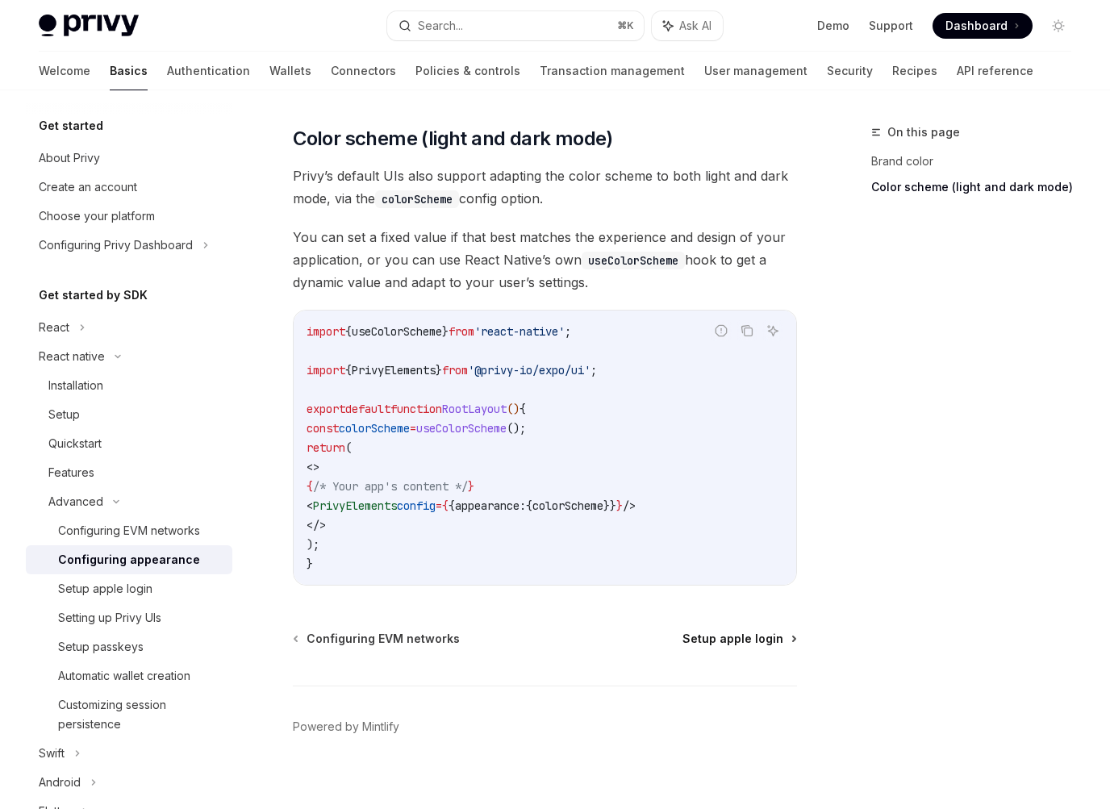
click at [709, 631] on span "Setup apple login" at bounding box center [732, 639] width 101 height 16
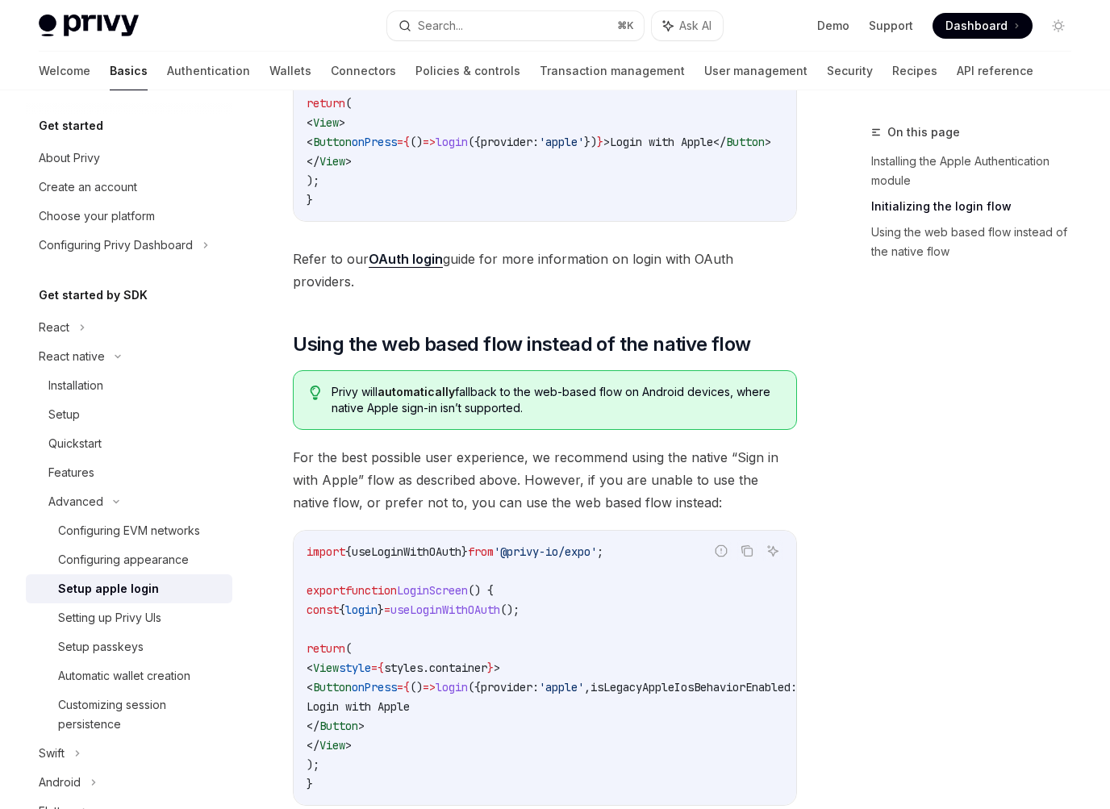
scroll to position [1216, 0]
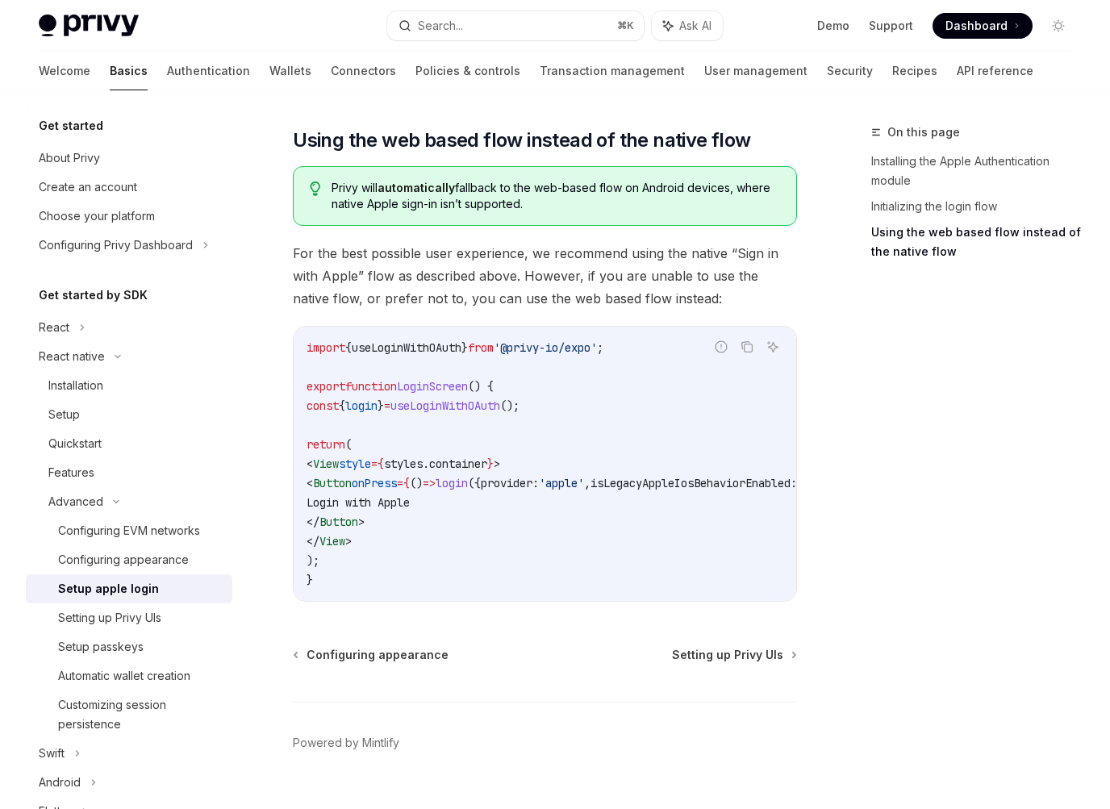
click at [709, 647] on span "Setting up Privy UIs" at bounding box center [727, 655] width 111 height 16
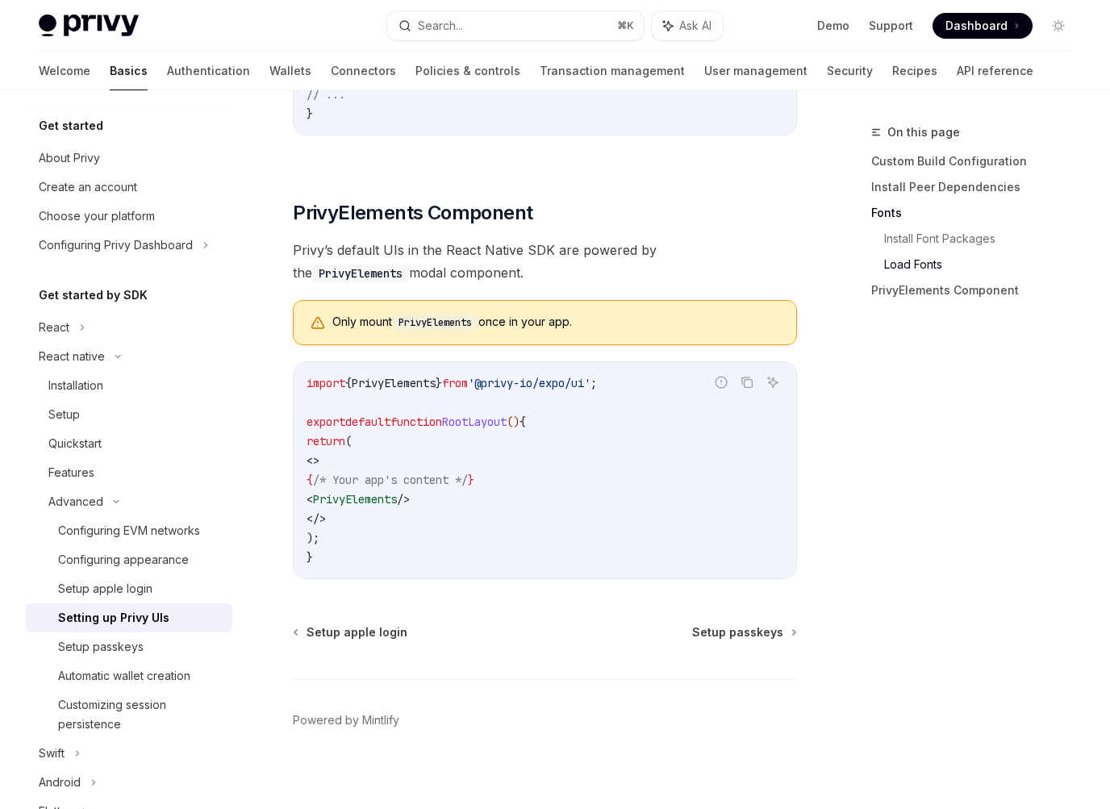
scroll to position [1118, 0]
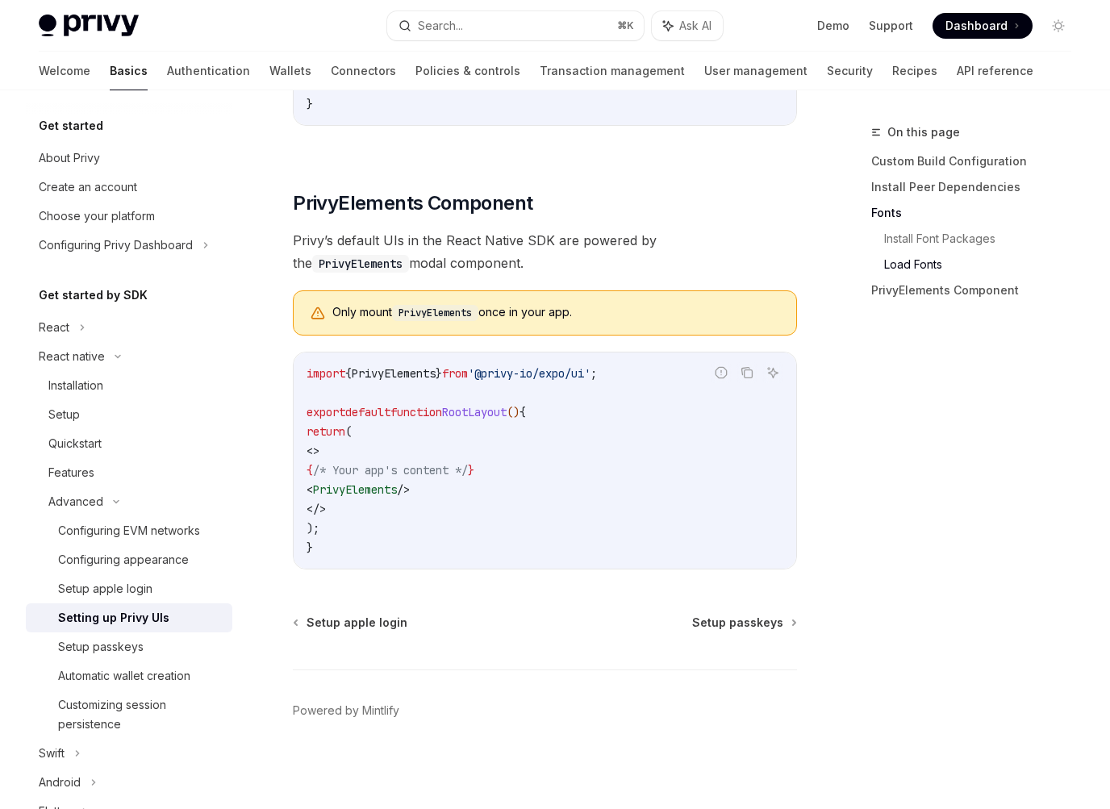
click at [709, 627] on span "Setup passkeys" at bounding box center [737, 623] width 91 height 16
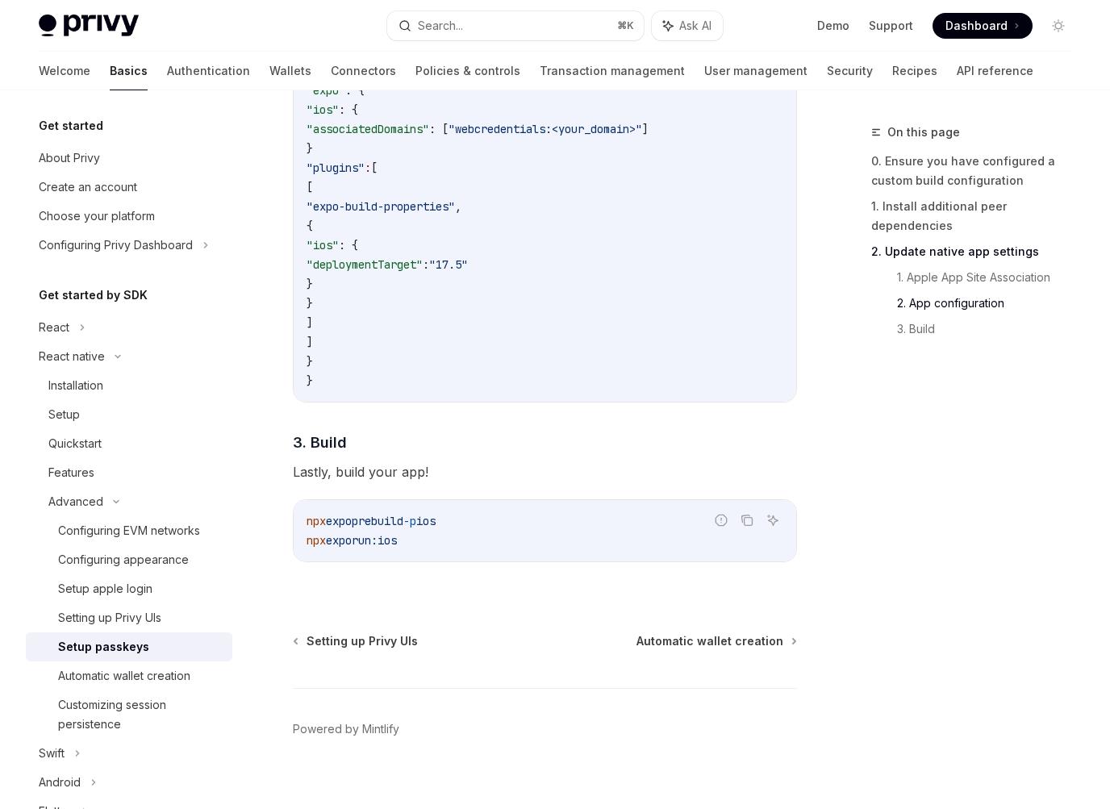
scroll to position [1300, 0]
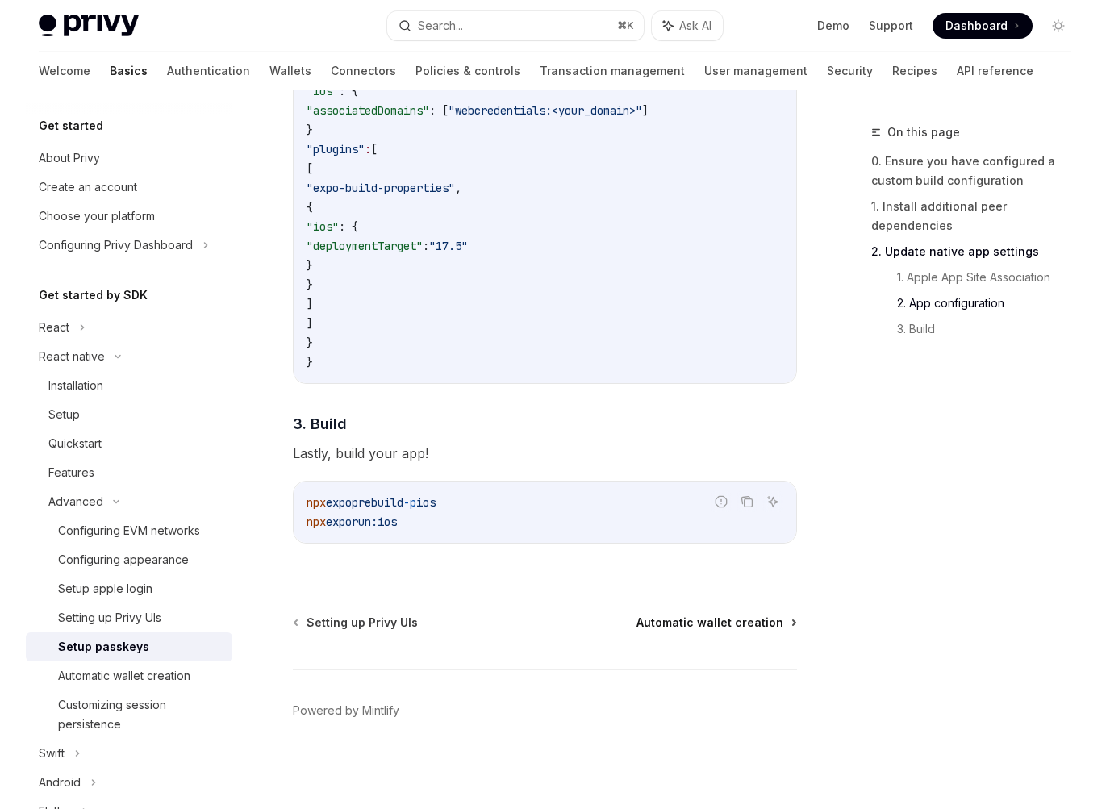
click at [711, 627] on span "Automatic wallet creation" at bounding box center [709, 623] width 147 height 16
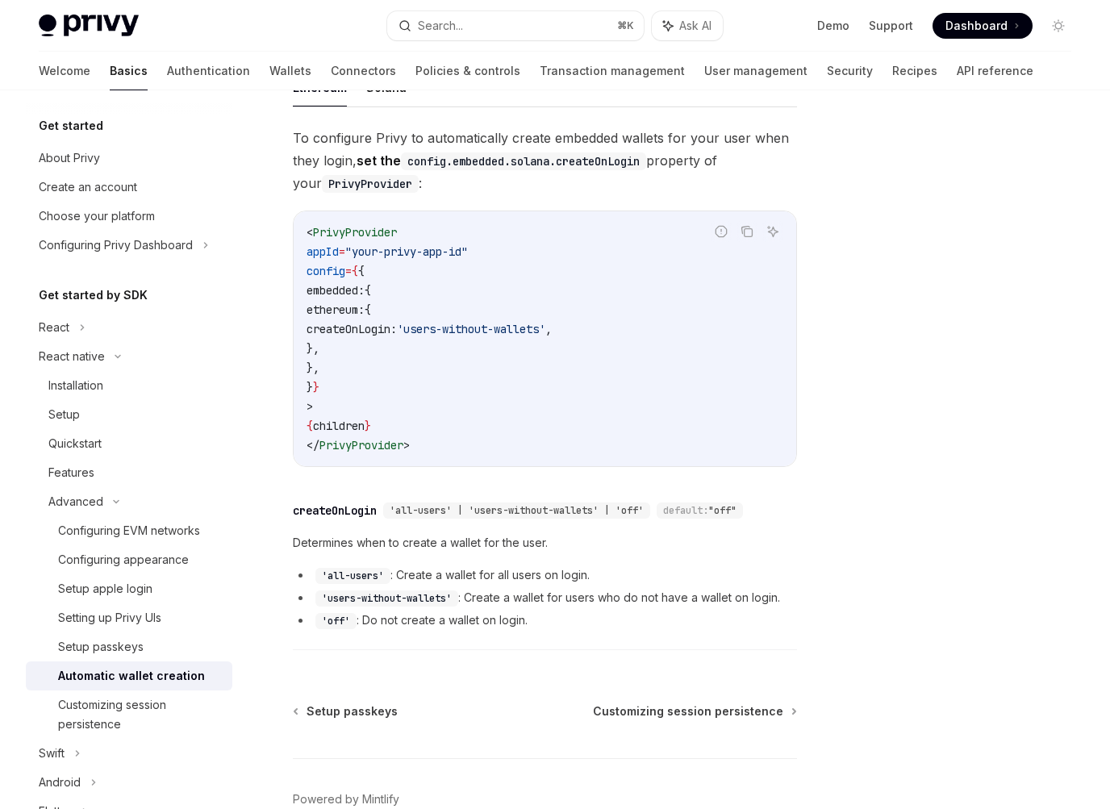
scroll to position [285, 0]
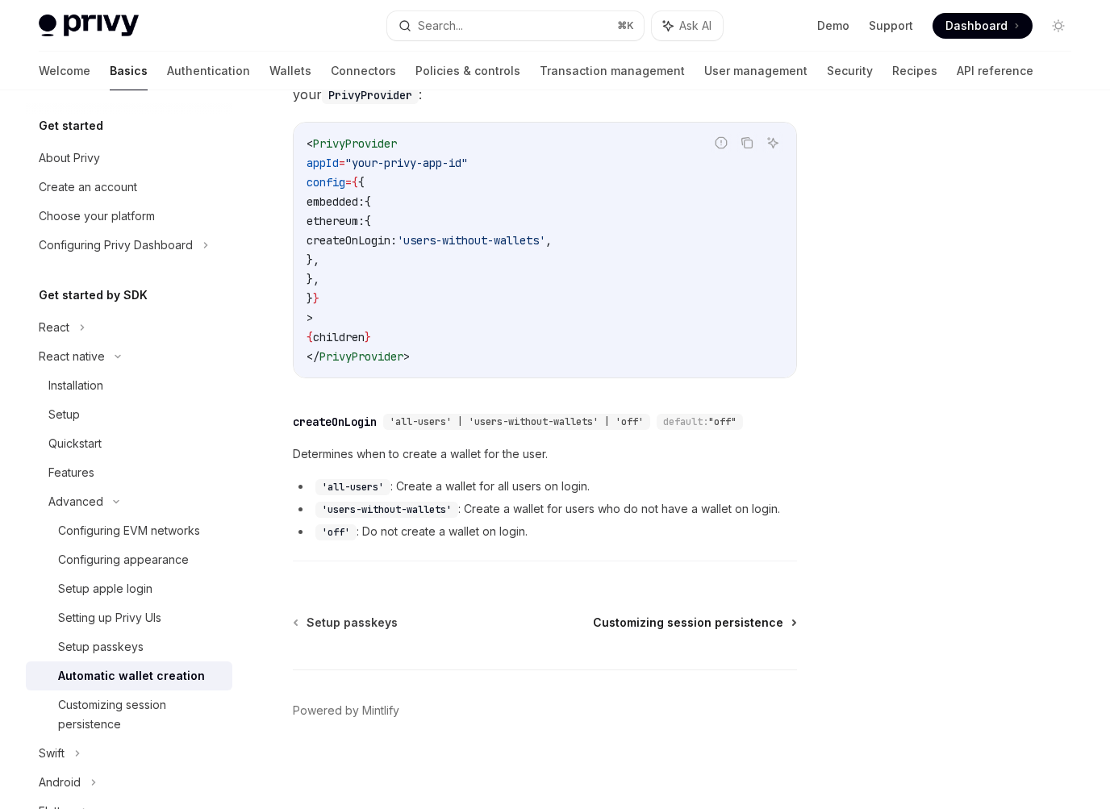
click at [715, 624] on span "Customizing session persistence" at bounding box center [688, 623] width 190 height 16
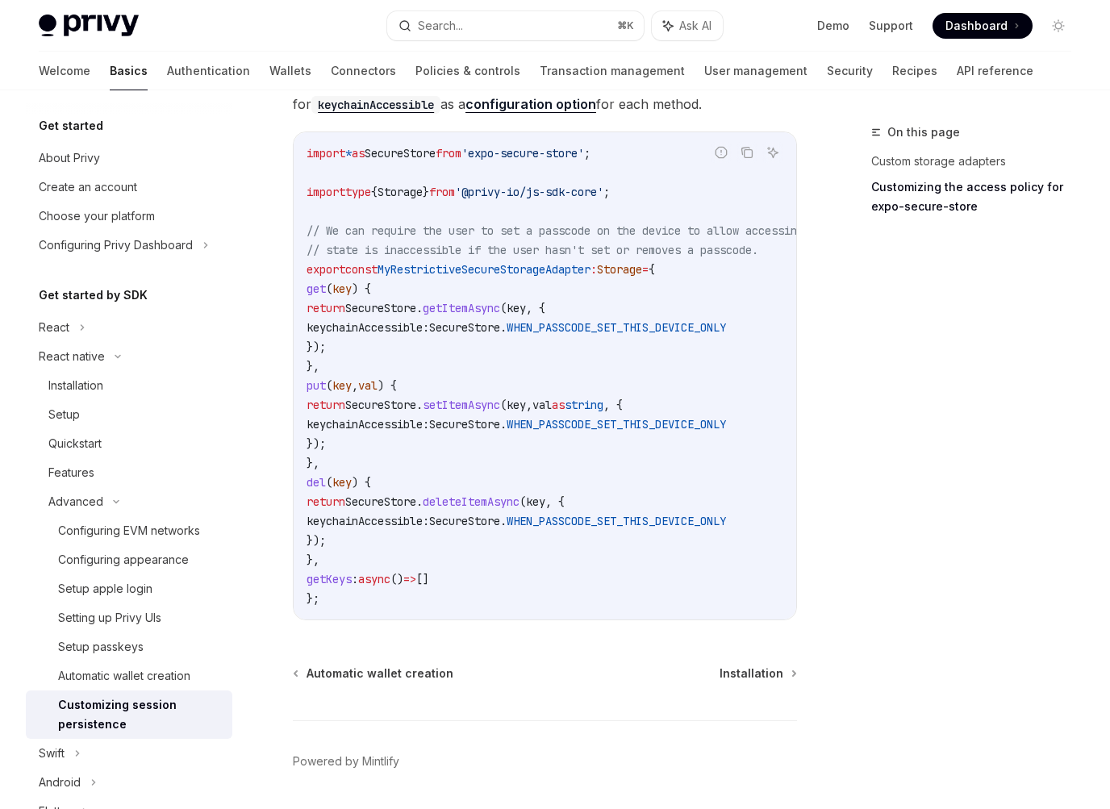
scroll to position [1029, 0]
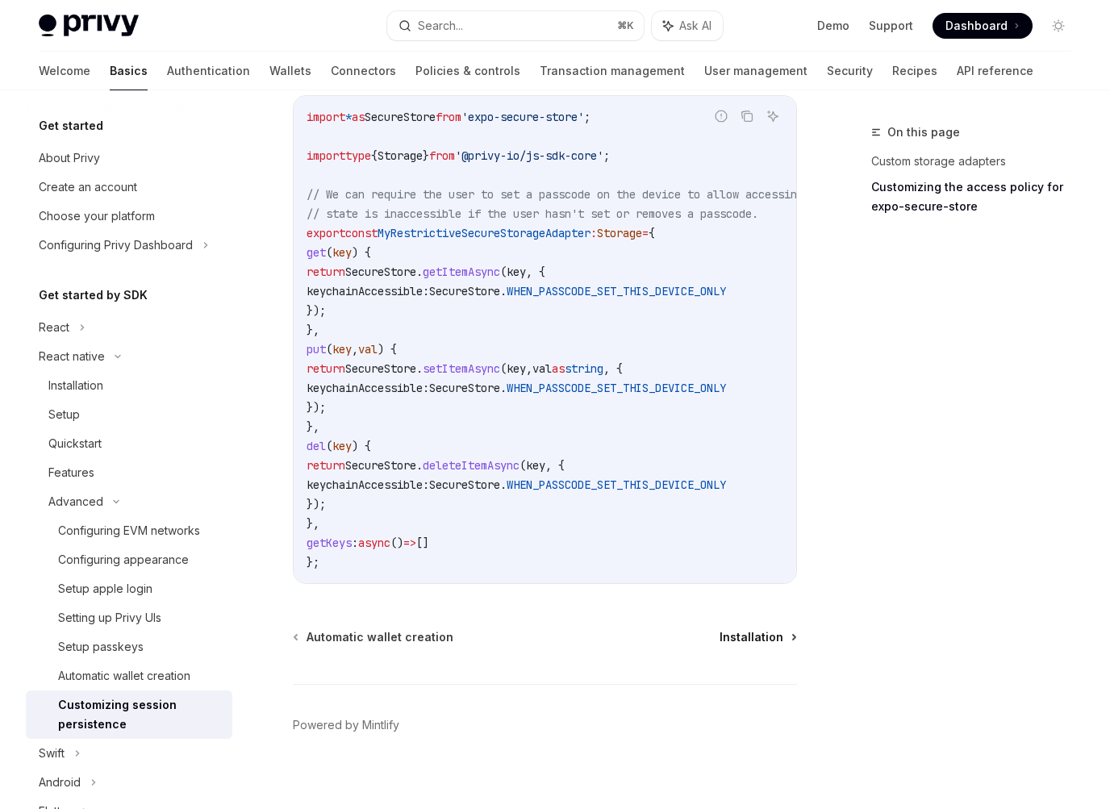
click at [741, 645] on span "Installation" at bounding box center [751, 637] width 64 height 16
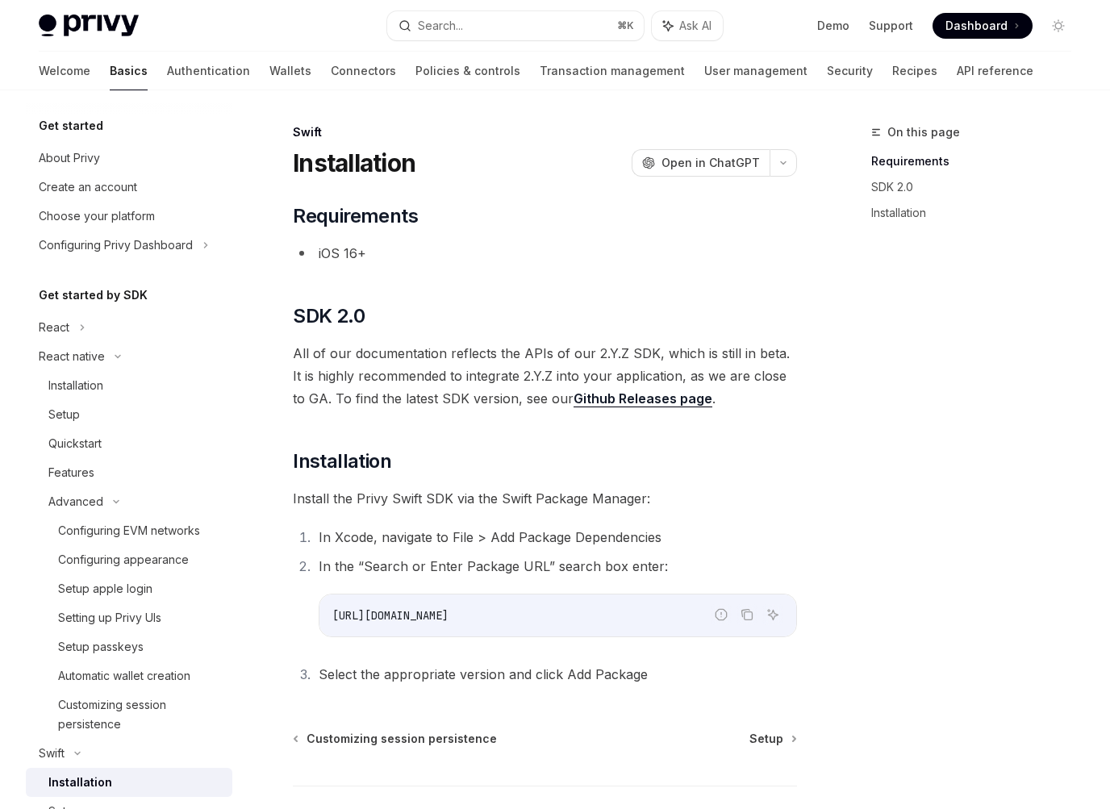
click at [628, 354] on span "All of our documentation reflects the APIs of our 2.Y.Z SDK, which is still in …" at bounding box center [545, 376] width 504 height 68
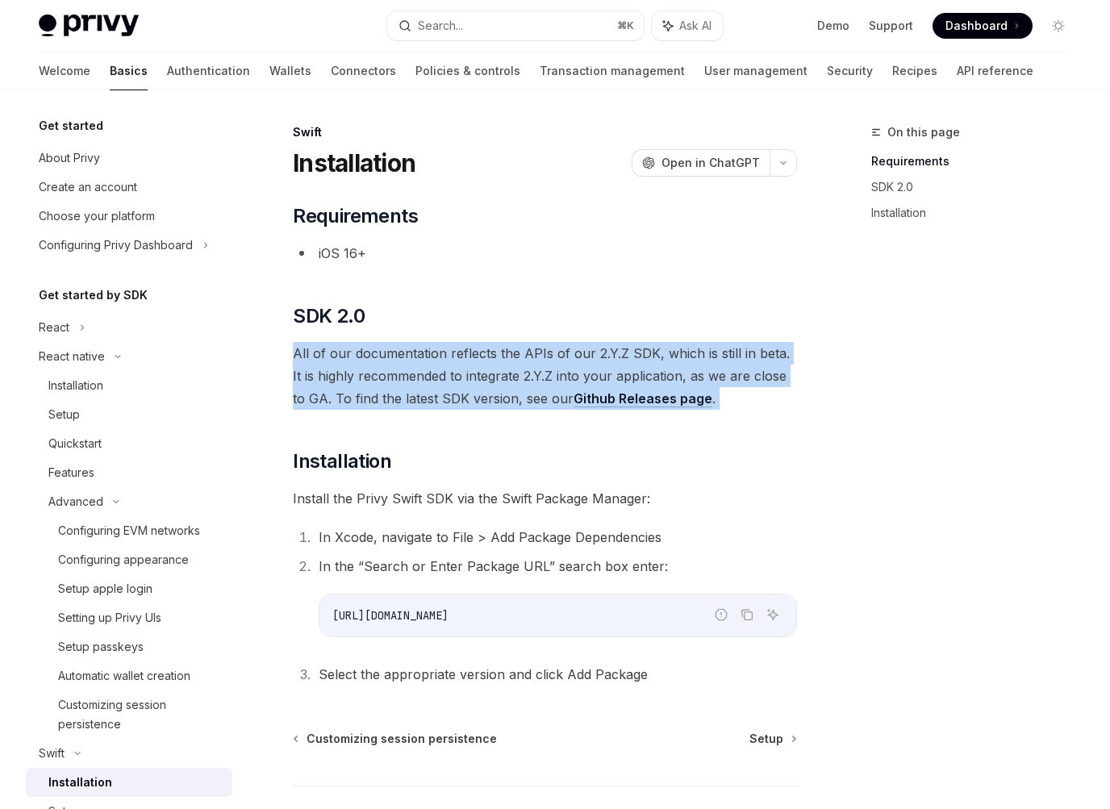
click at [628, 354] on span "All of our documentation reflects the APIs of our 2.Y.Z SDK, which is still in …" at bounding box center [545, 376] width 504 height 68
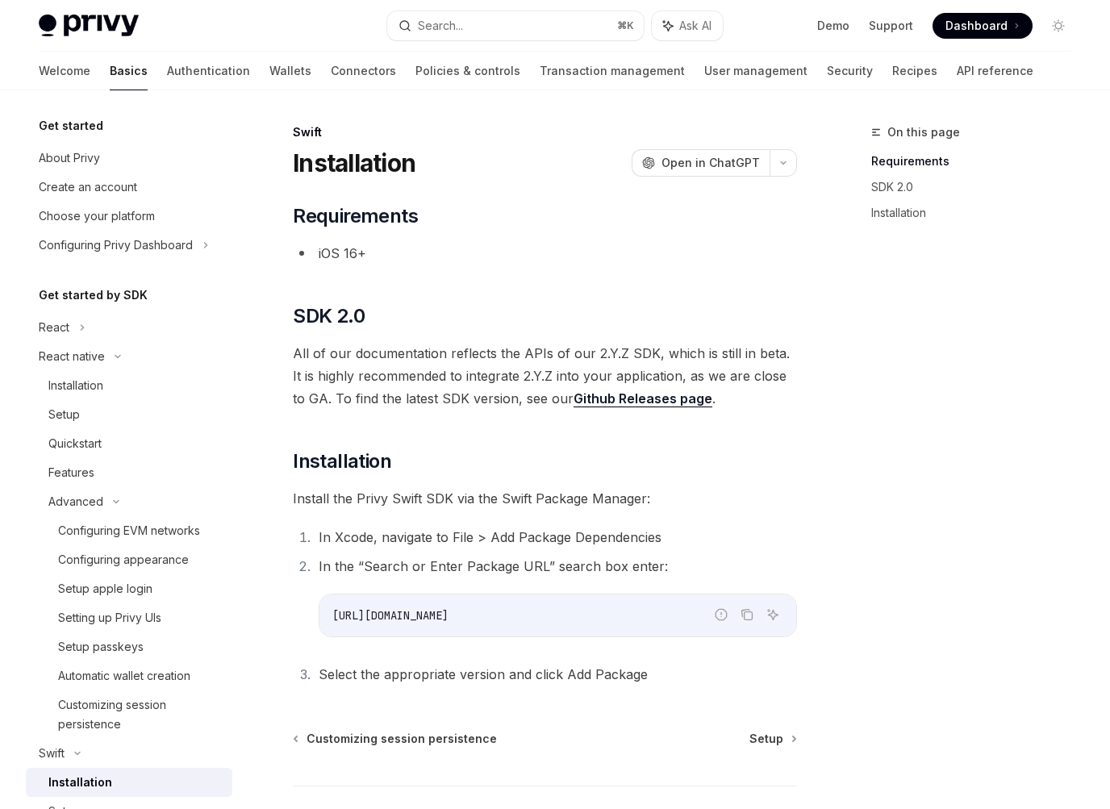
click at [567, 497] on span "Install the Privy Swift SDK via the Swift Package Manager:" at bounding box center [545, 498] width 504 height 23
click at [568, 498] on span "Install the Privy Swift SDK via the Swift Package Manager:" at bounding box center [545, 498] width 504 height 23
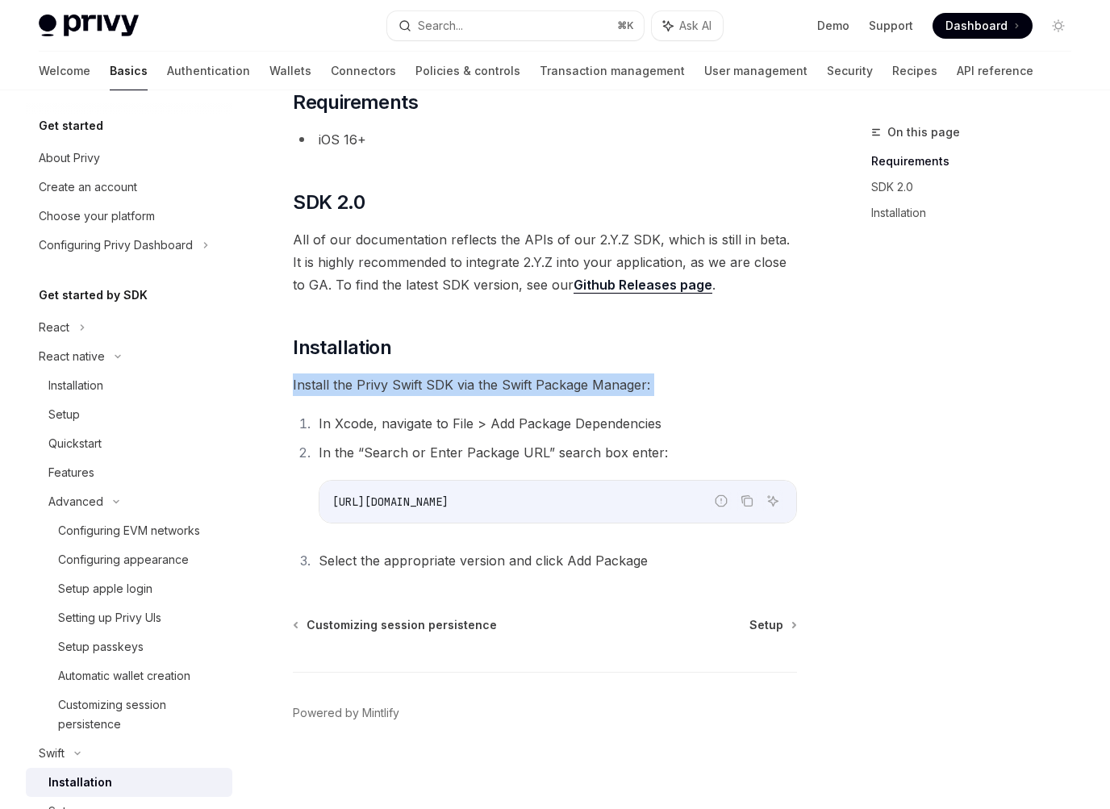
scroll to position [116, 0]
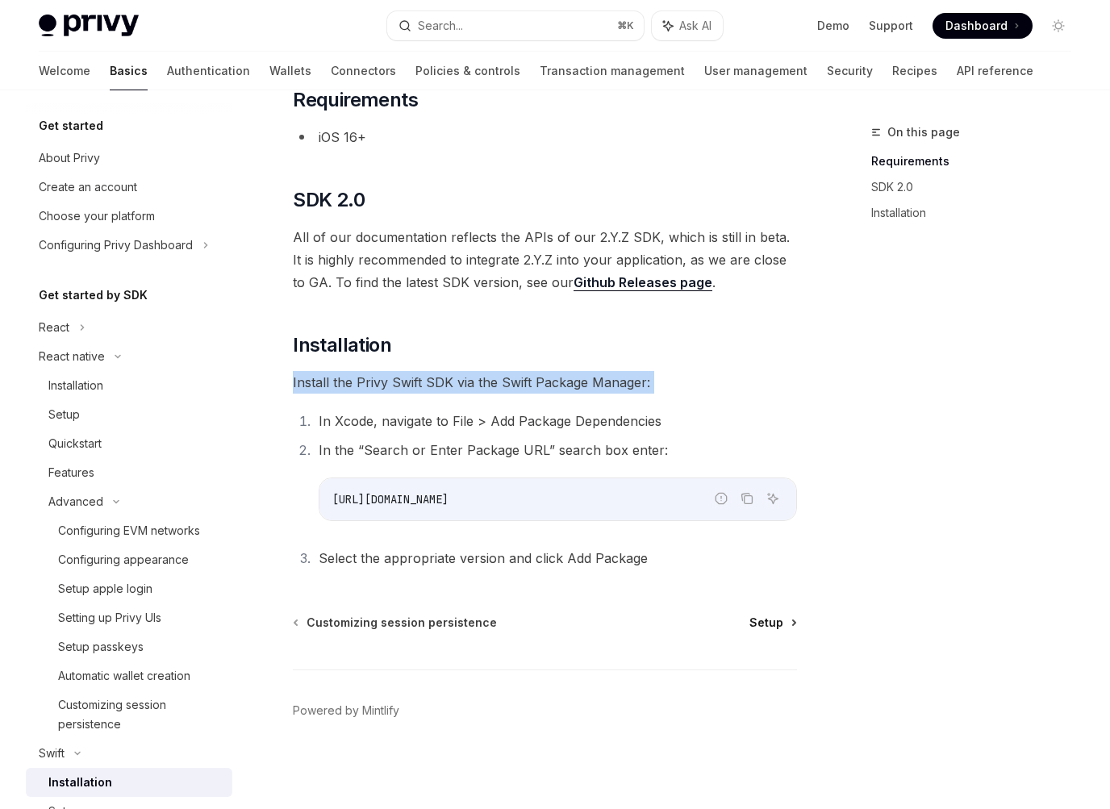
click at [764, 615] on span "Setup" at bounding box center [766, 623] width 34 height 16
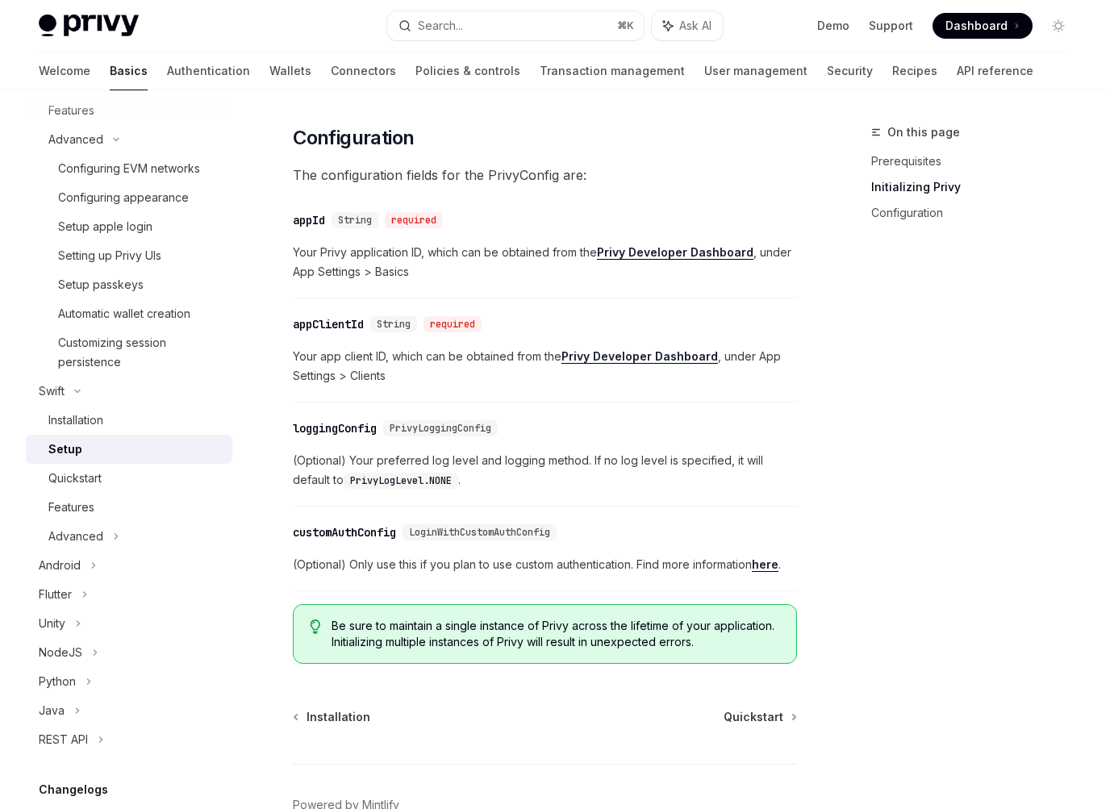
scroll to position [810, 0]
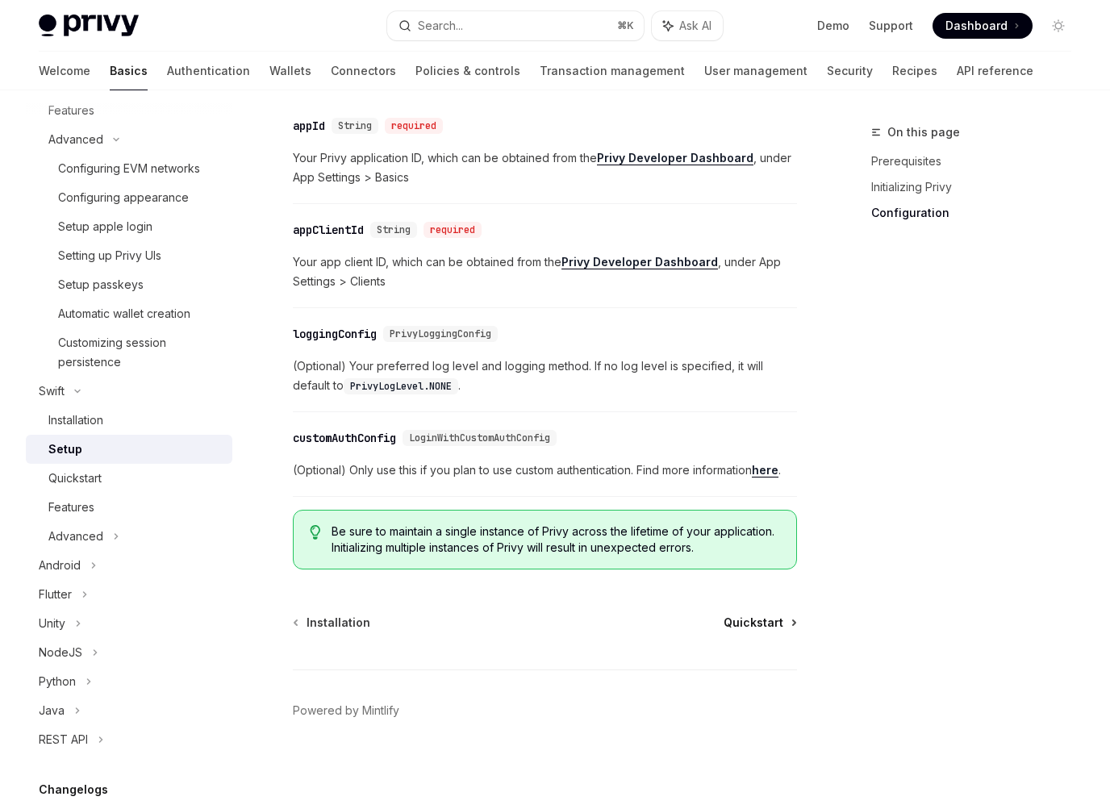
click at [767, 629] on span "Quickstart" at bounding box center [753, 623] width 60 height 16
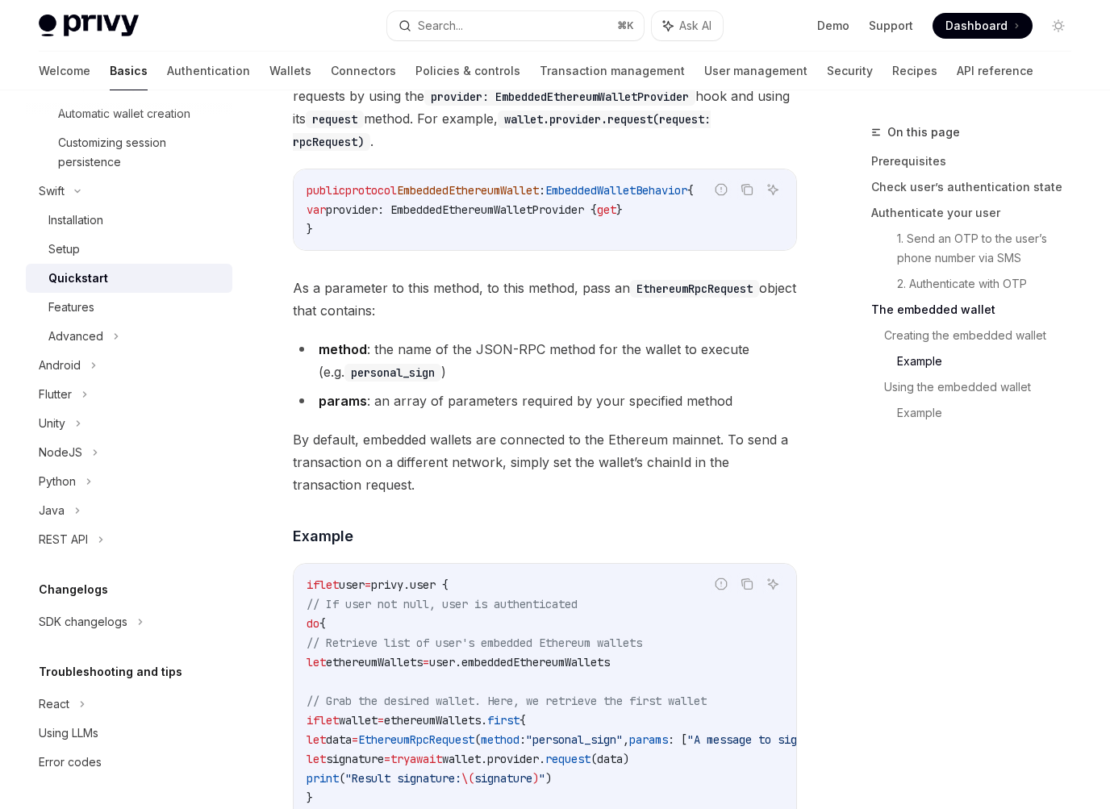
scroll to position [3408, 0]
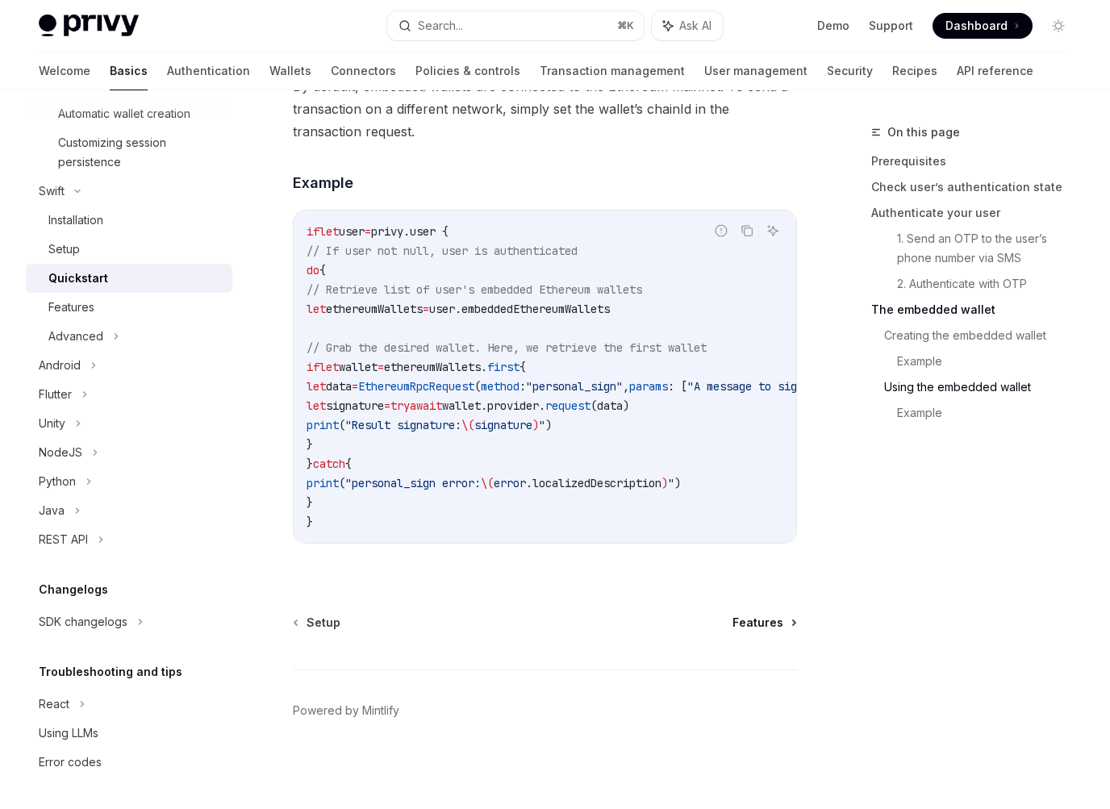
click at [745, 628] on span "Features" at bounding box center [757, 623] width 51 height 16
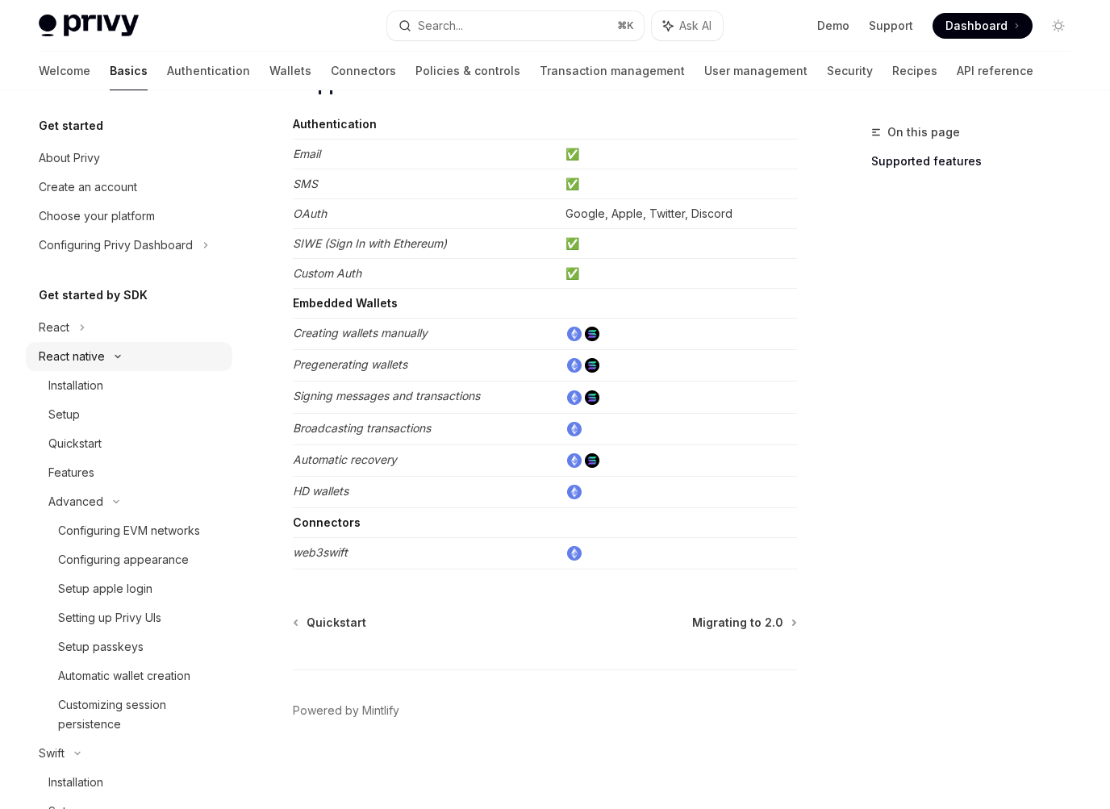
click at [106, 355] on div "React native" at bounding box center [129, 356] width 206 height 29
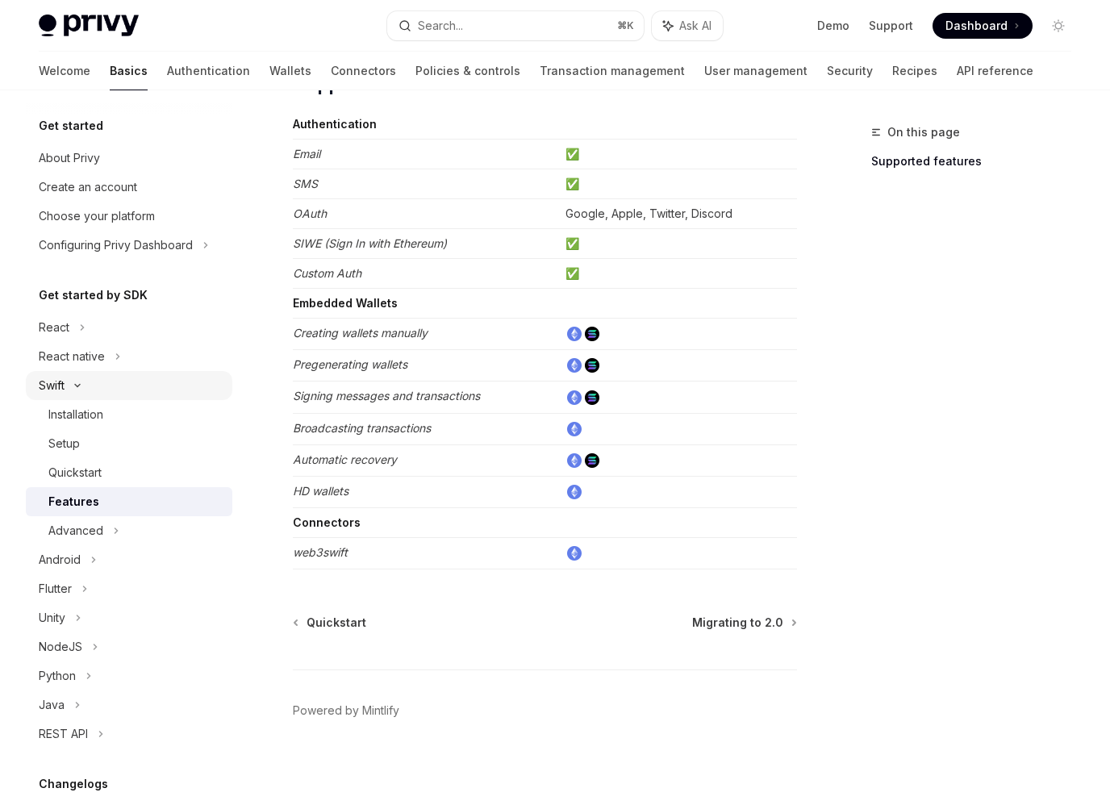
click at [122, 390] on div "Swift" at bounding box center [129, 385] width 206 height 29
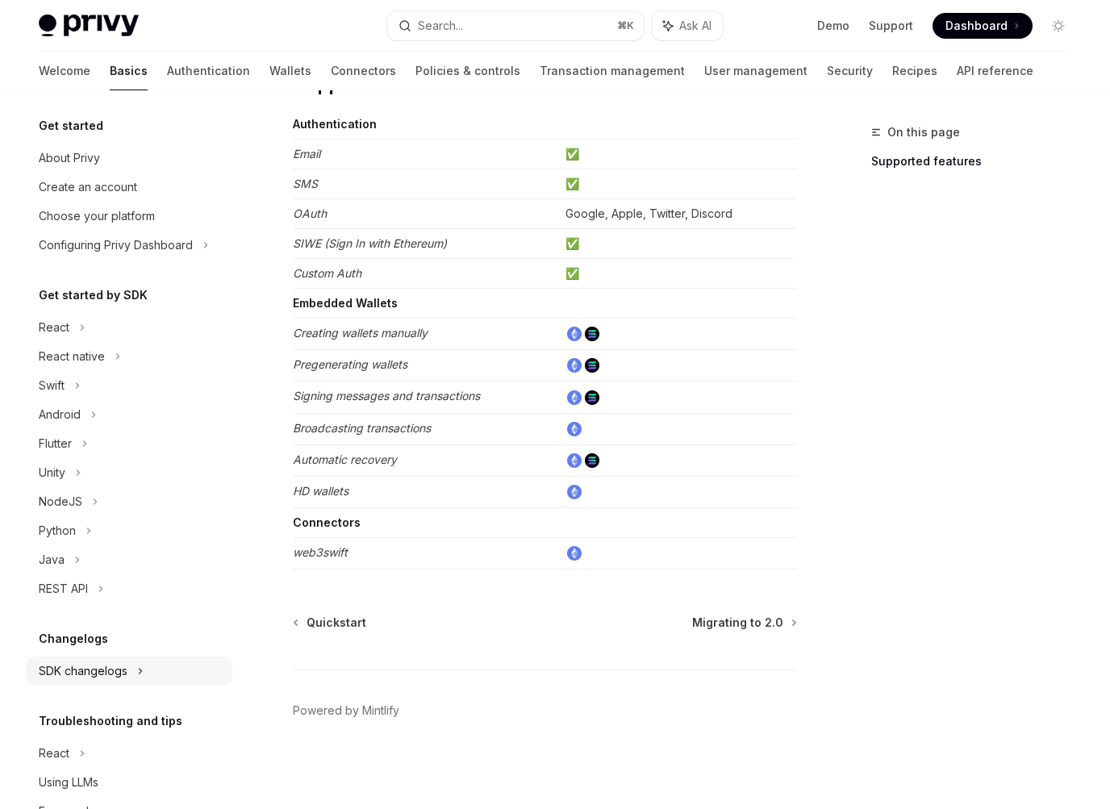
click at [175, 661] on div "SDK changelogs" at bounding box center [129, 671] width 206 height 29
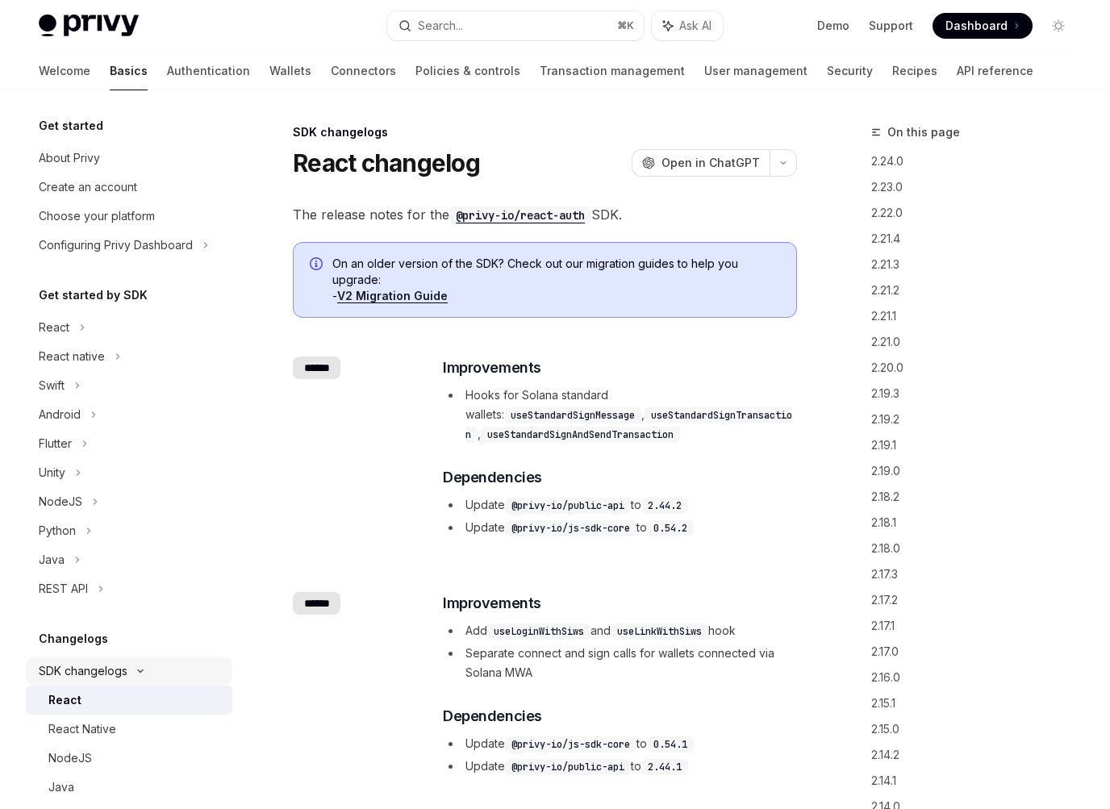
scroll to position [123, 0]
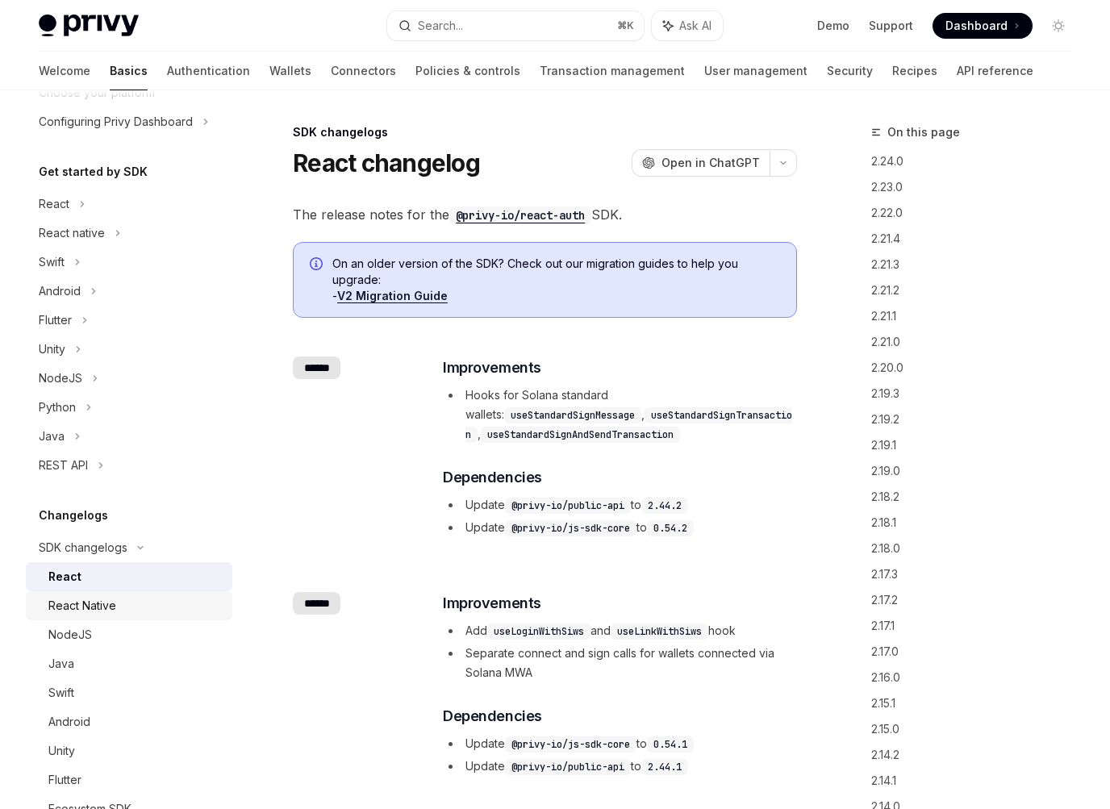
click at [175, 594] on link "React Native" at bounding box center [129, 605] width 206 height 29
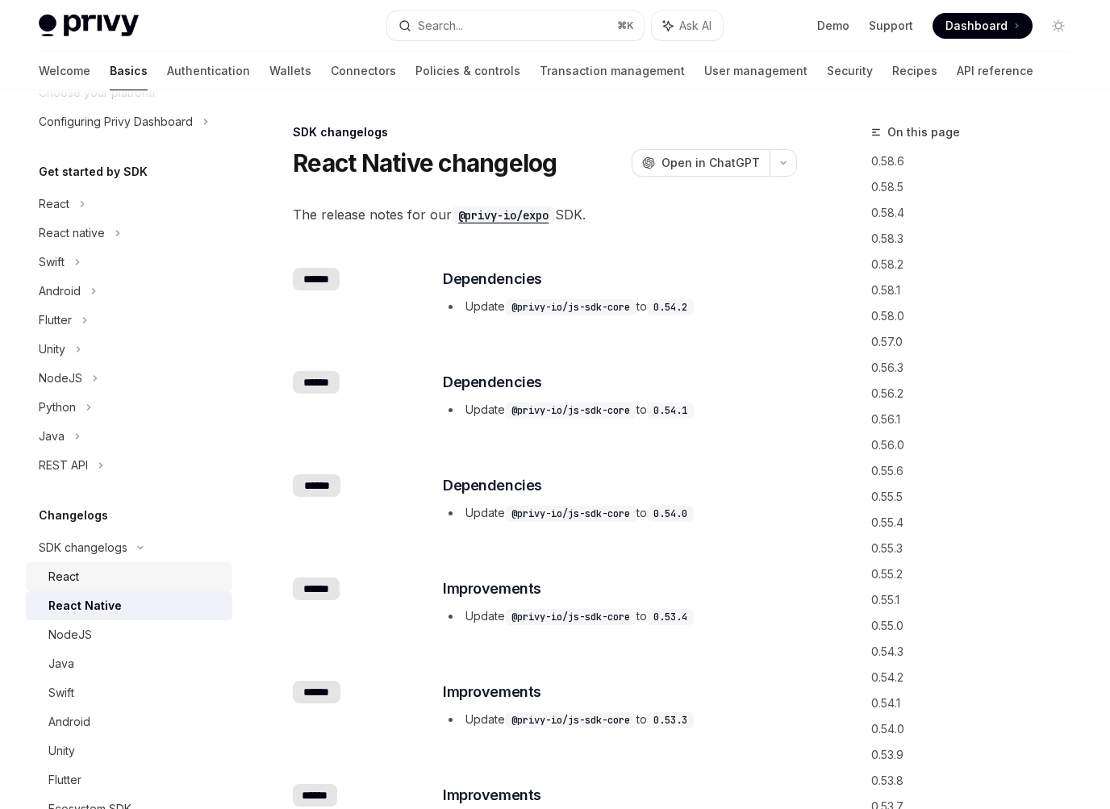
click at [160, 578] on div "React" at bounding box center [135, 576] width 174 height 19
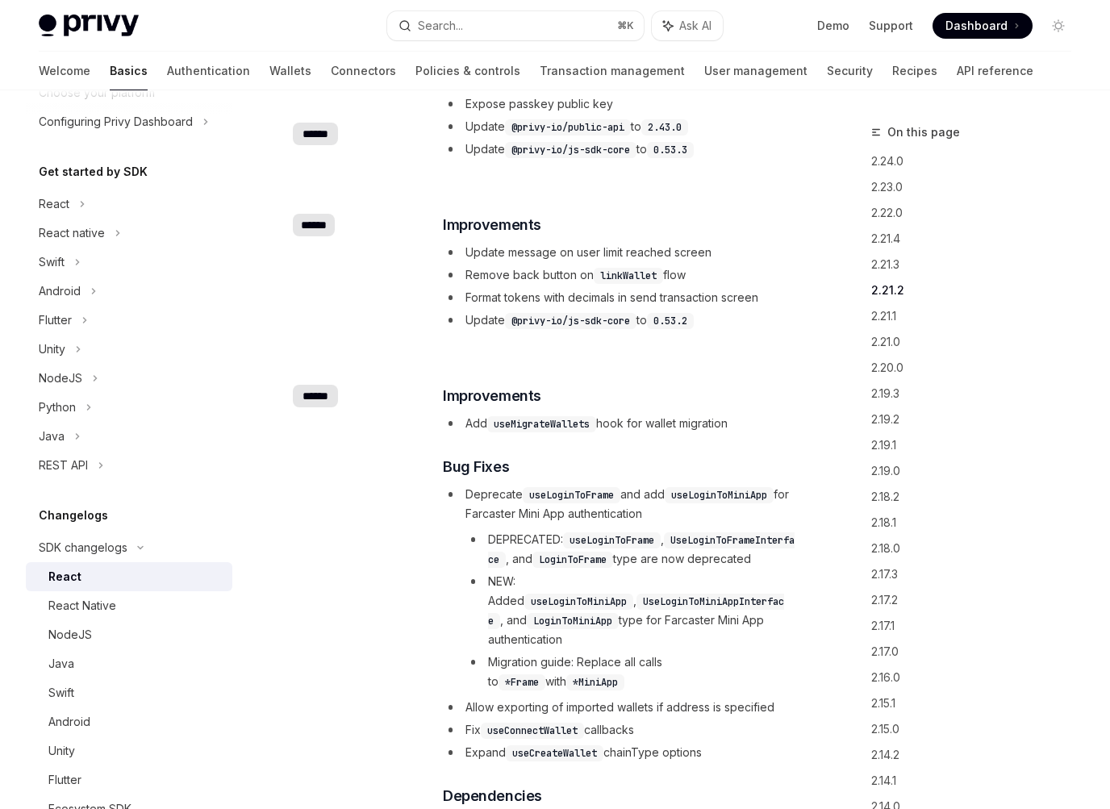
scroll to position [1725, 0]
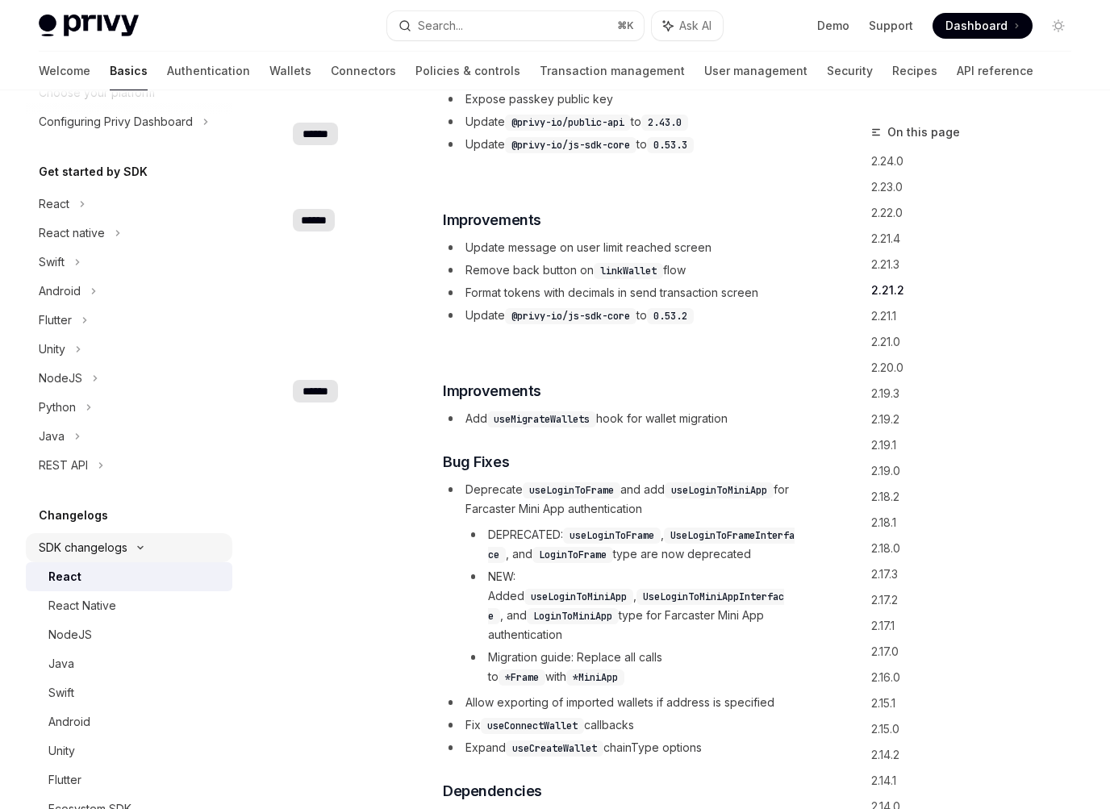
click at [165, 544] on div "SDK changelogs" at bounding box center [129, 547] width 206 height 29
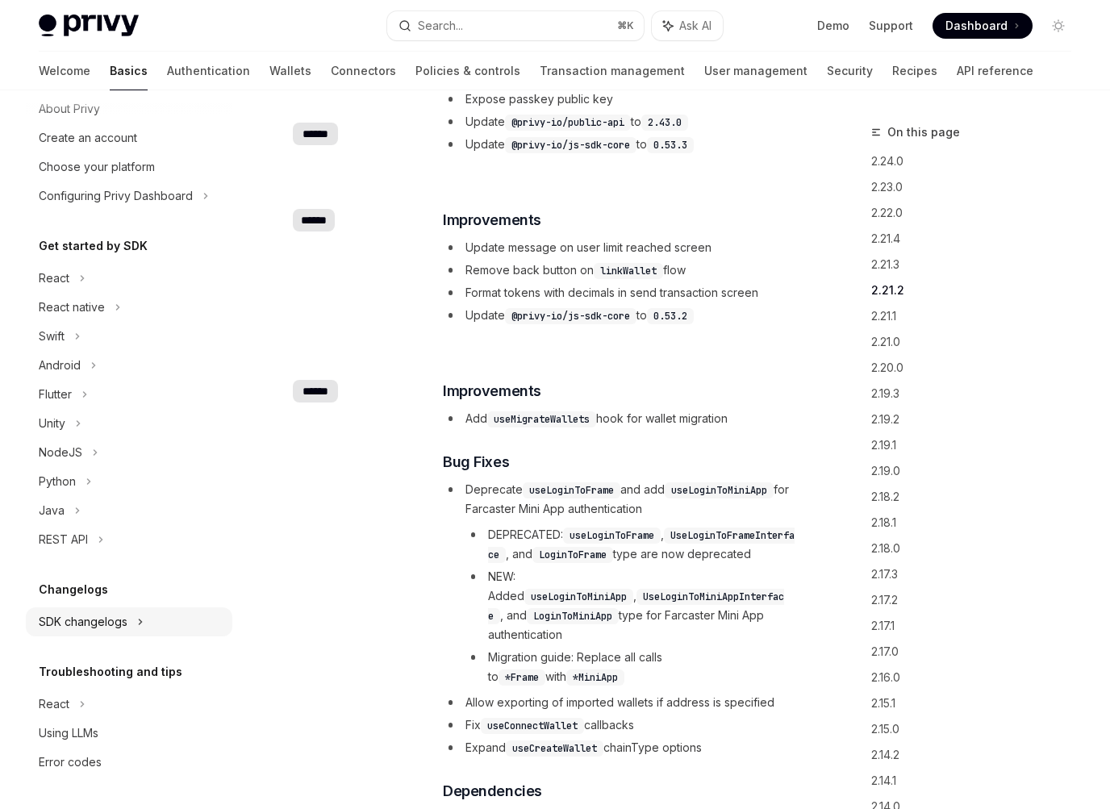
click at [166, 615] on div "SDK changelogs" at bounding box center [129, 621] width 206 height 29
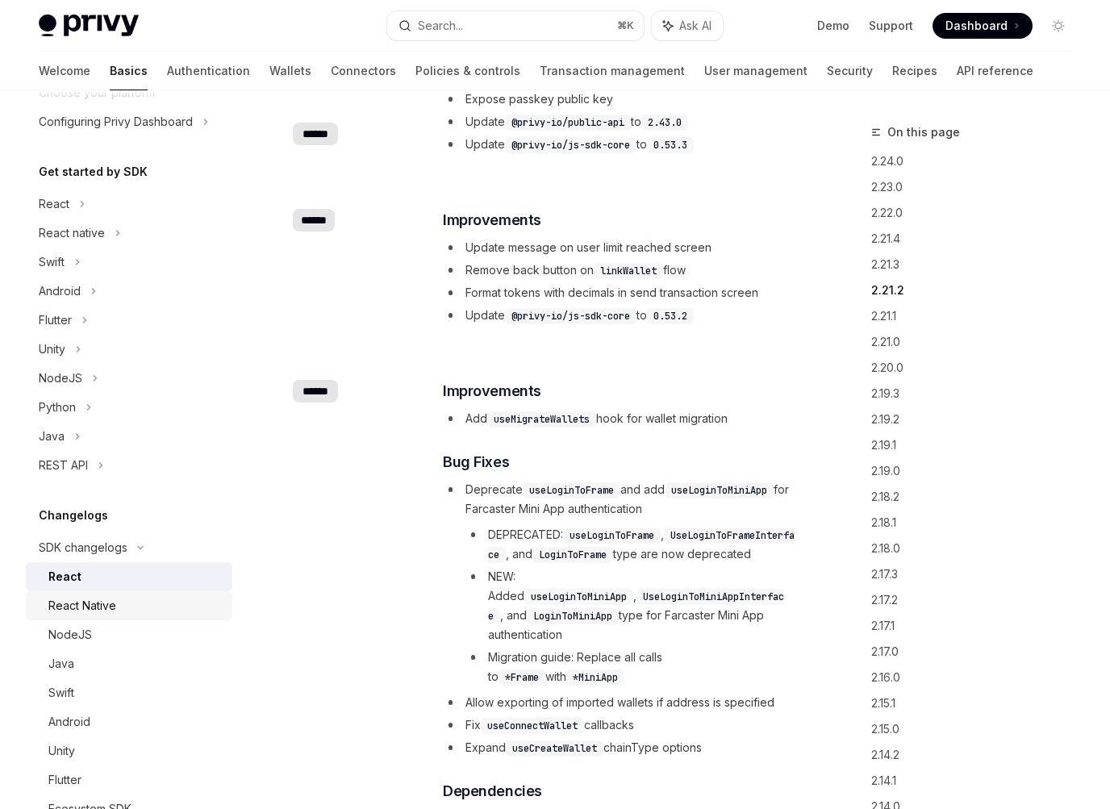
click at [166, 615] on div "React Native" at bounding box center [135, 605] width 174 height 19
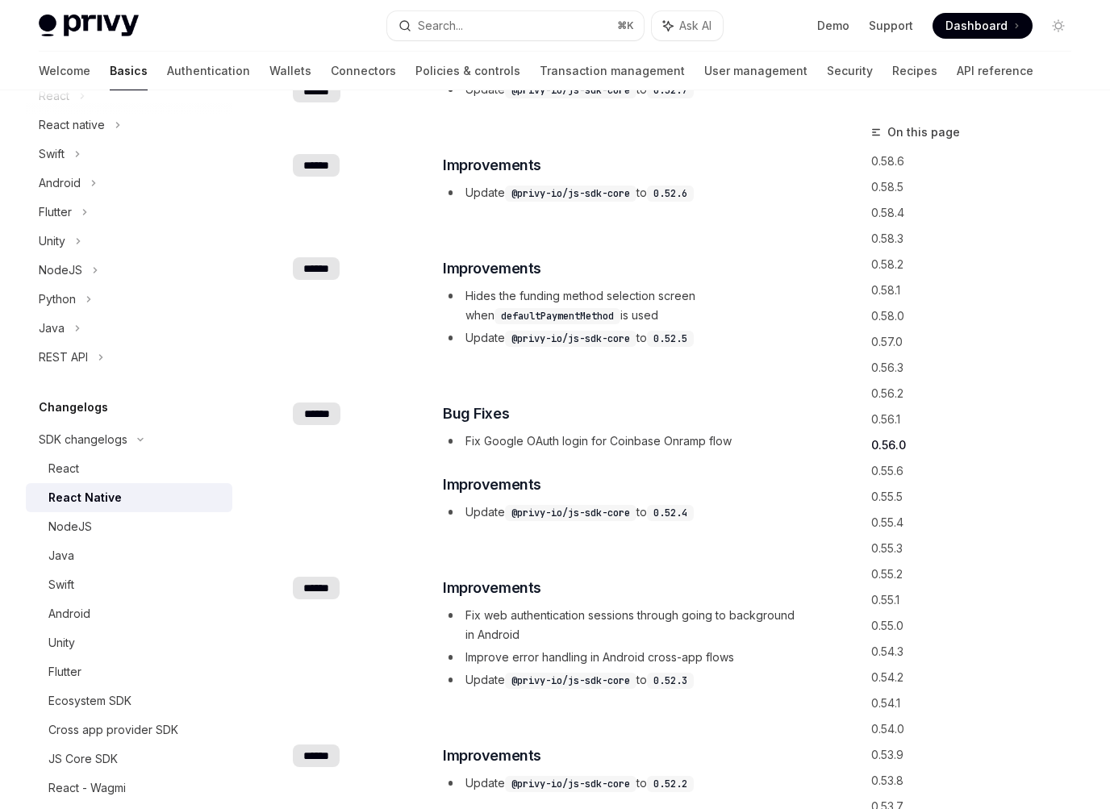
scroll to position [398, 0]
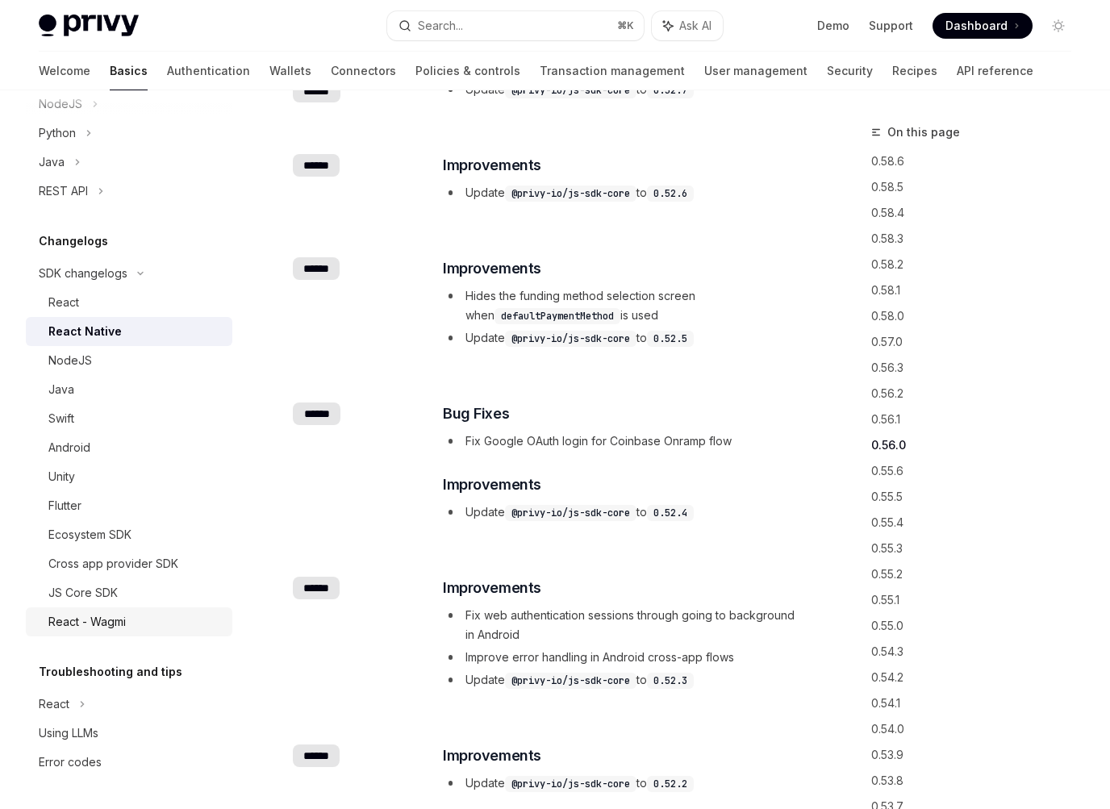
click at [129, 624] on div "React - Wagmi" at bounding box center [135, 621] width 174 height 19
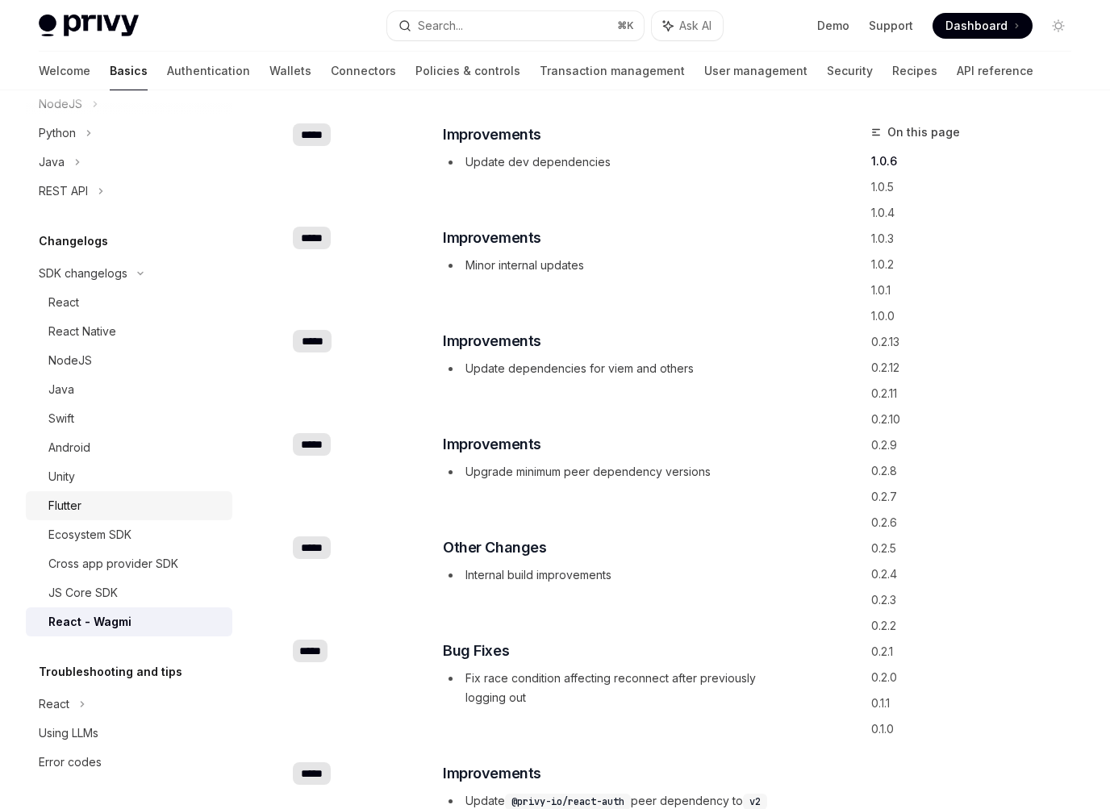
scroll to position [161, 0]
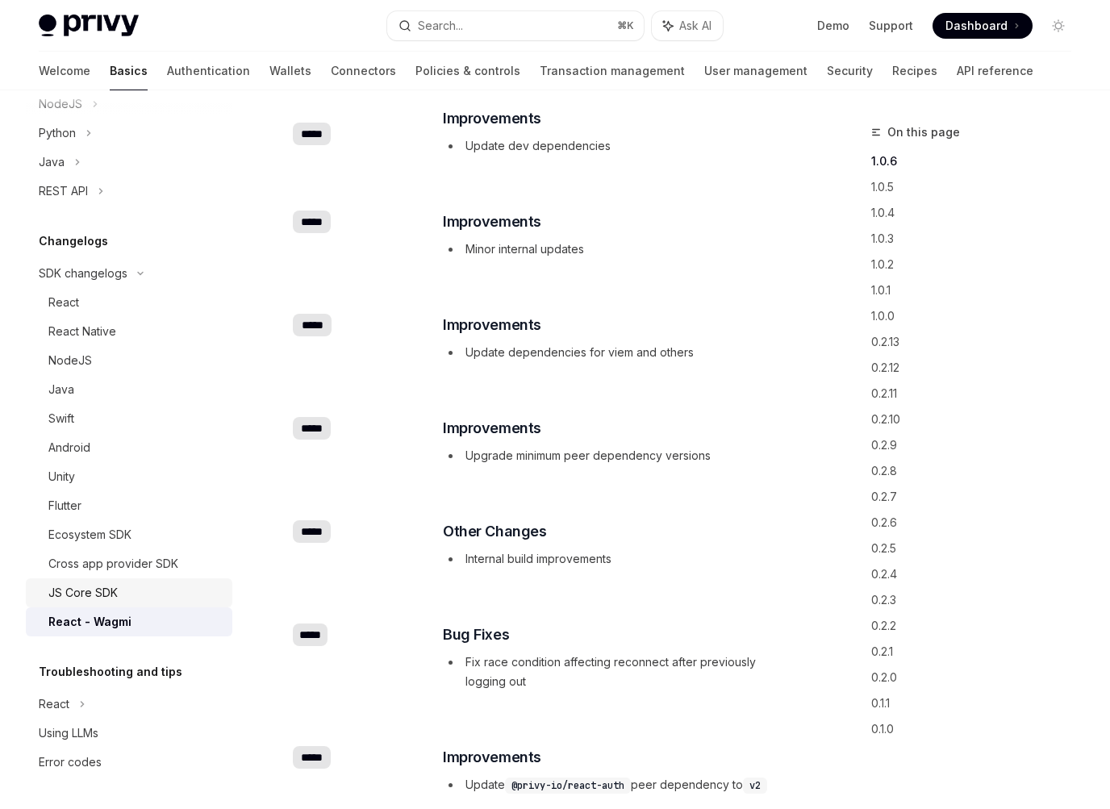
click at [119, 598] on div "JS Core SDK" at bounding box center [135, 592] width 174 height 19
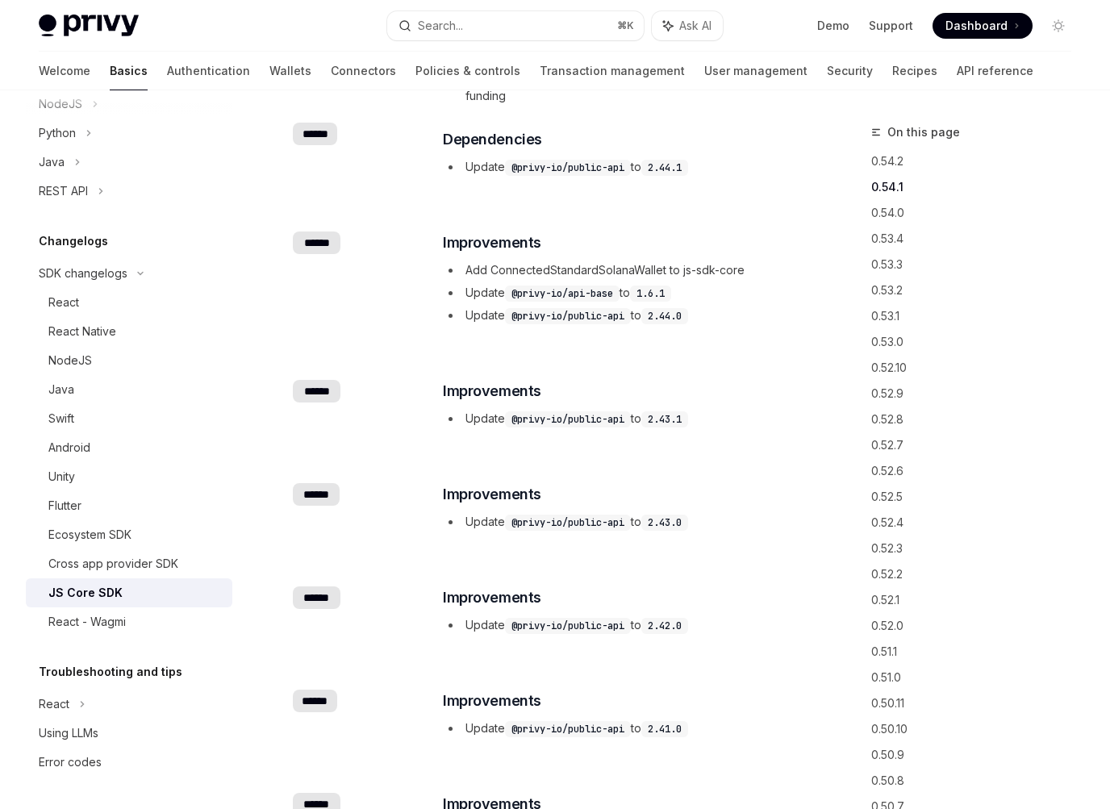
scroll to position [443, 0]
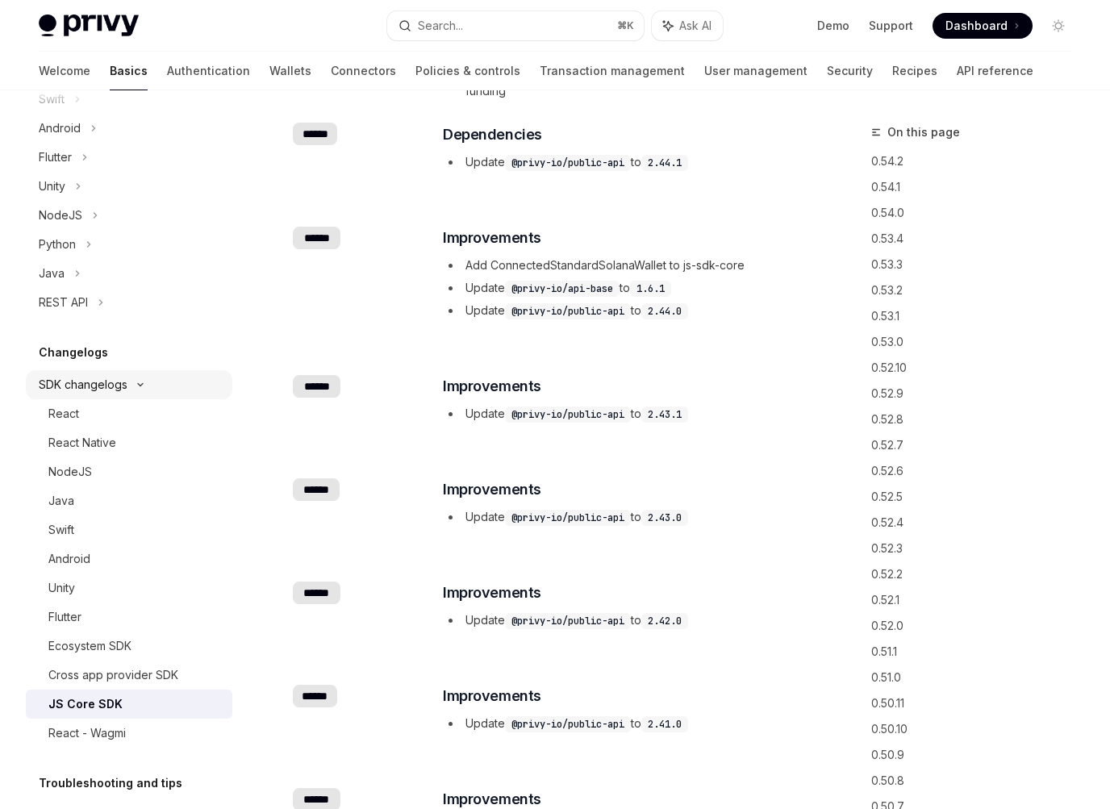
click at [143, 385] on icon at bounding box center [140, 384] width 19 height 6
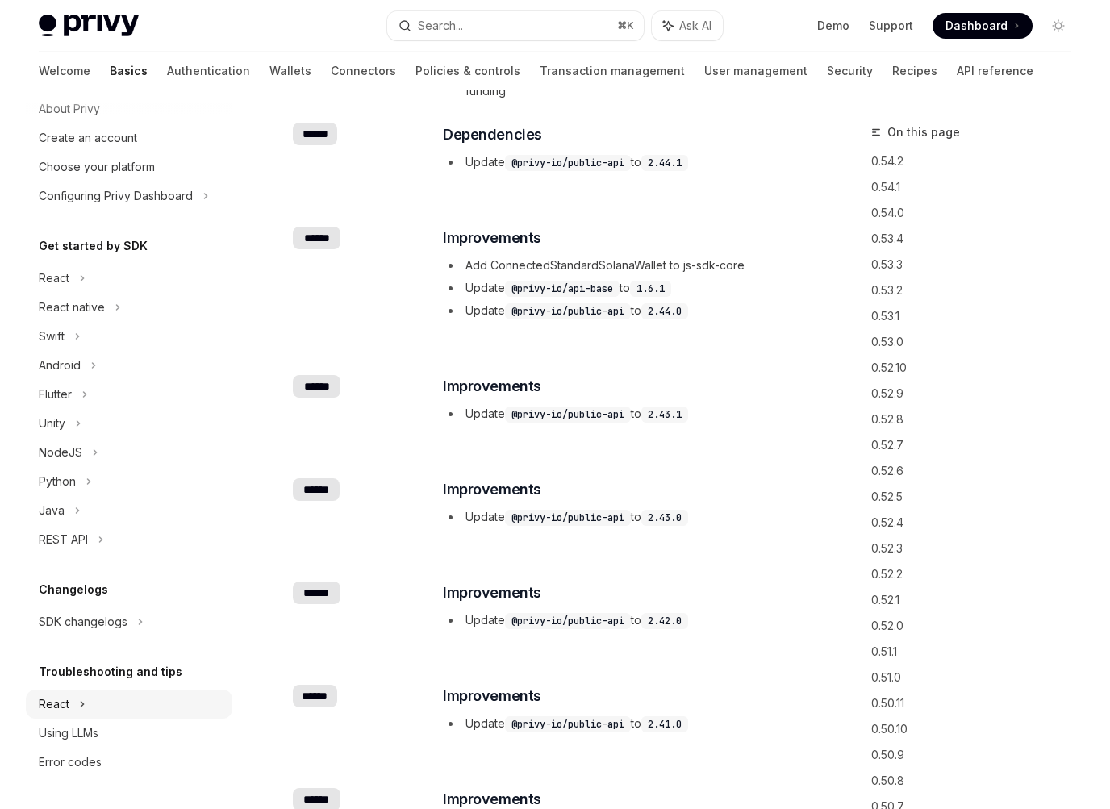
scroll to position [470, 0]
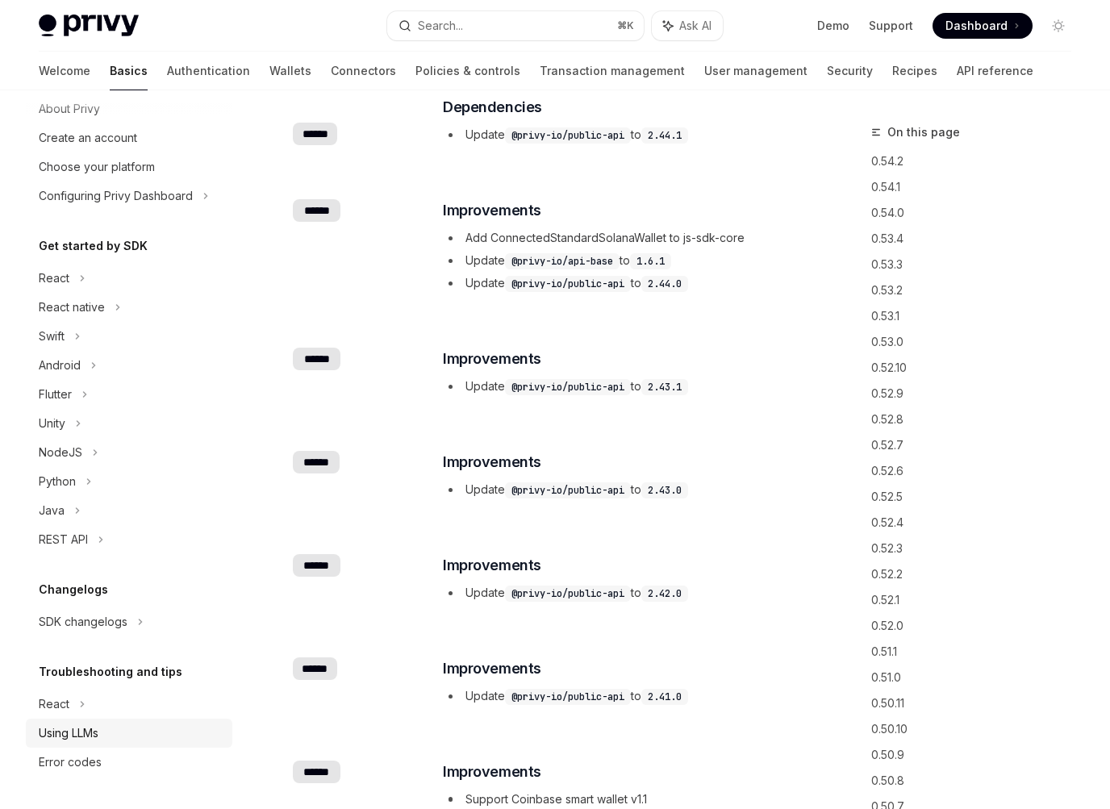
click at [111, 732] on div "Using LLMs" at bounding box center [131, 732] width 184 height 19
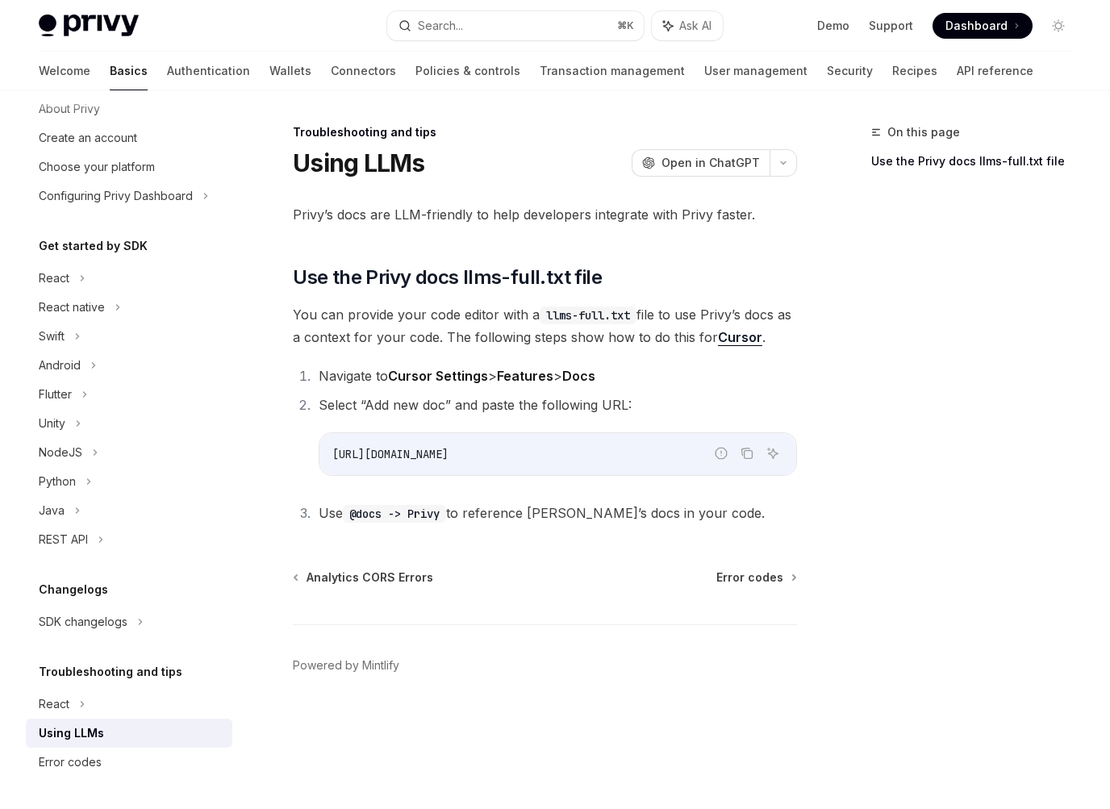
click at [115, 719] on link "Using LLMs" at bounding box center [129, 733] width 206 height 29
click at [110, 707] on div "React" at bounding box center [129, 704] width 206 height 29
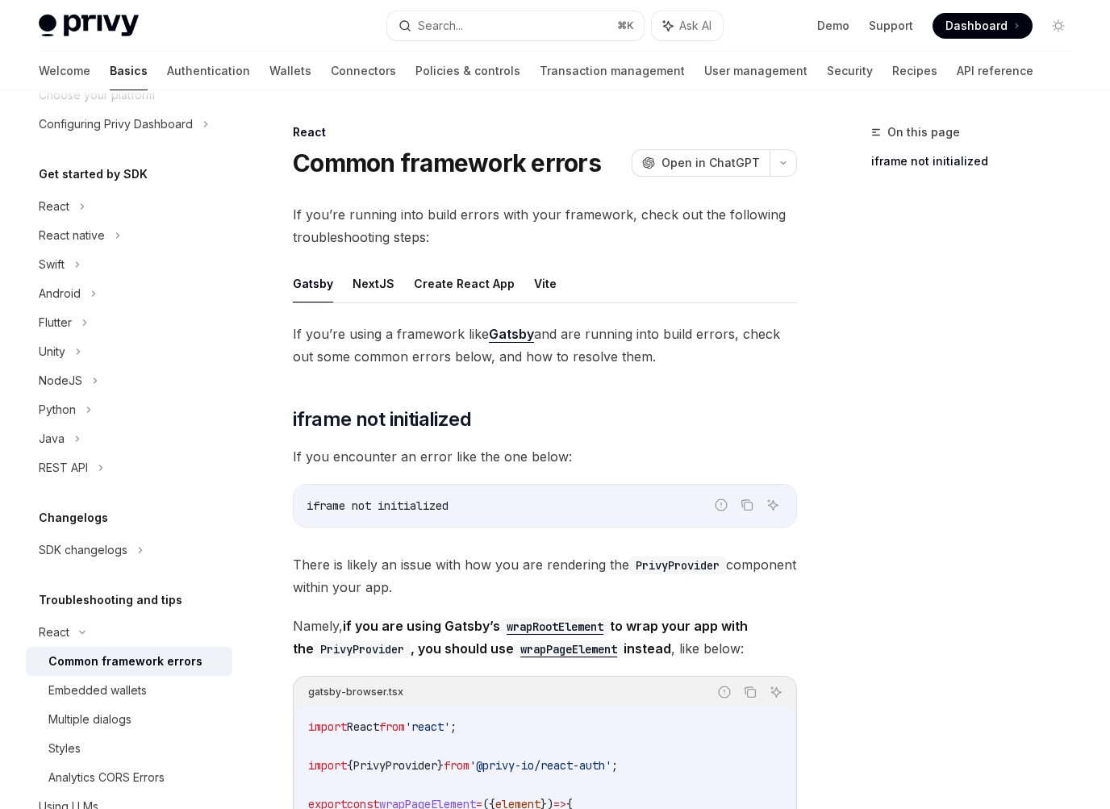
scroll to position [126, 0]
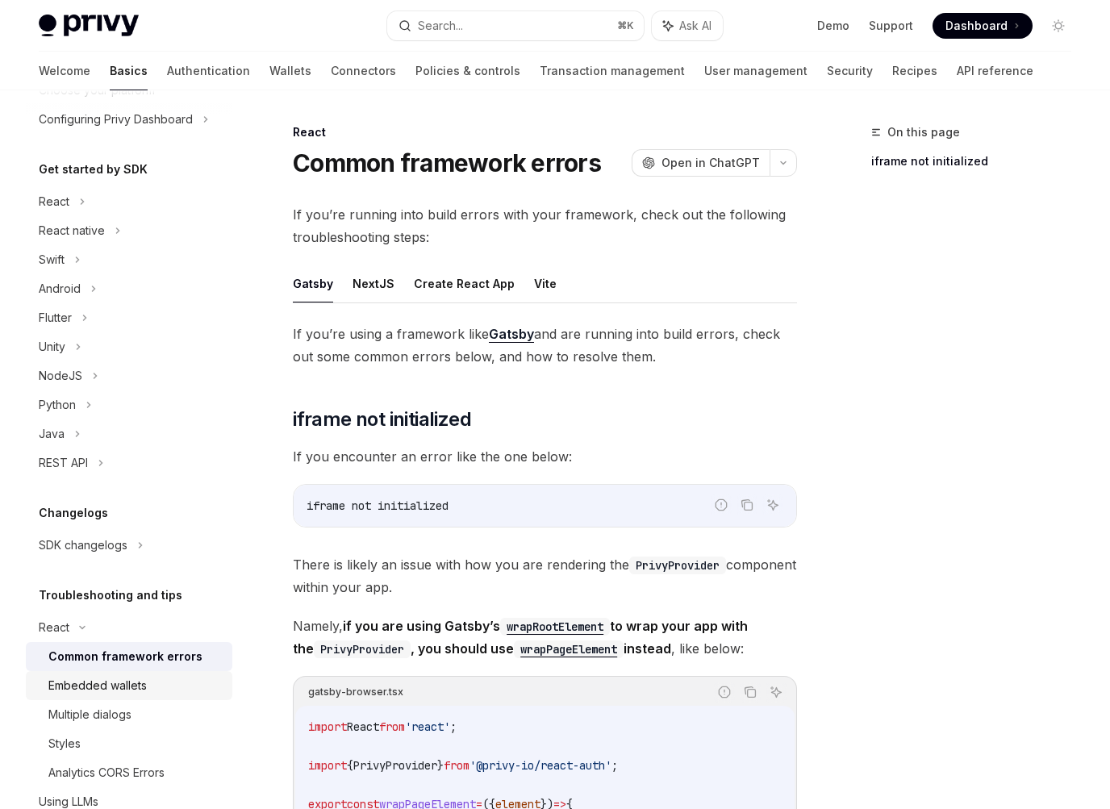
click at [107, 687] on div "Embedded wallets" at bounding box center [97, 685] width 98 height 19
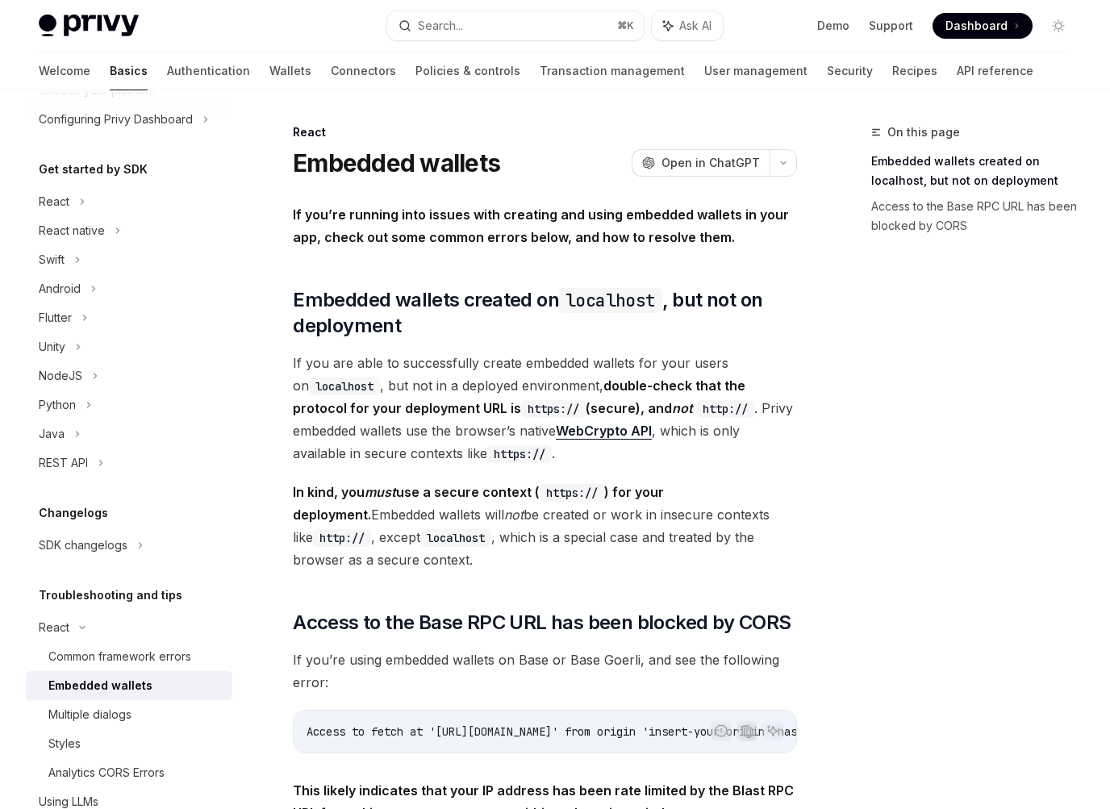
scroll to position [194, 0]
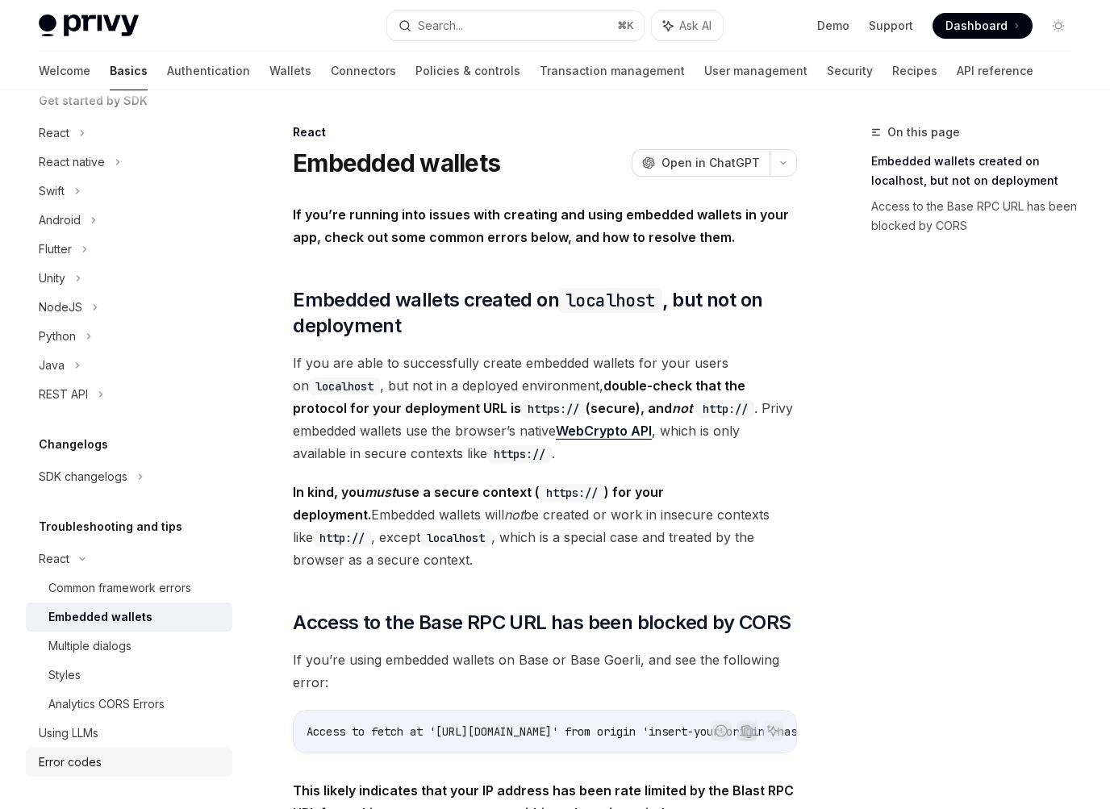
click at [123, 755] on div "Error codes" at bounding box center [131, 761] width 184 height 19
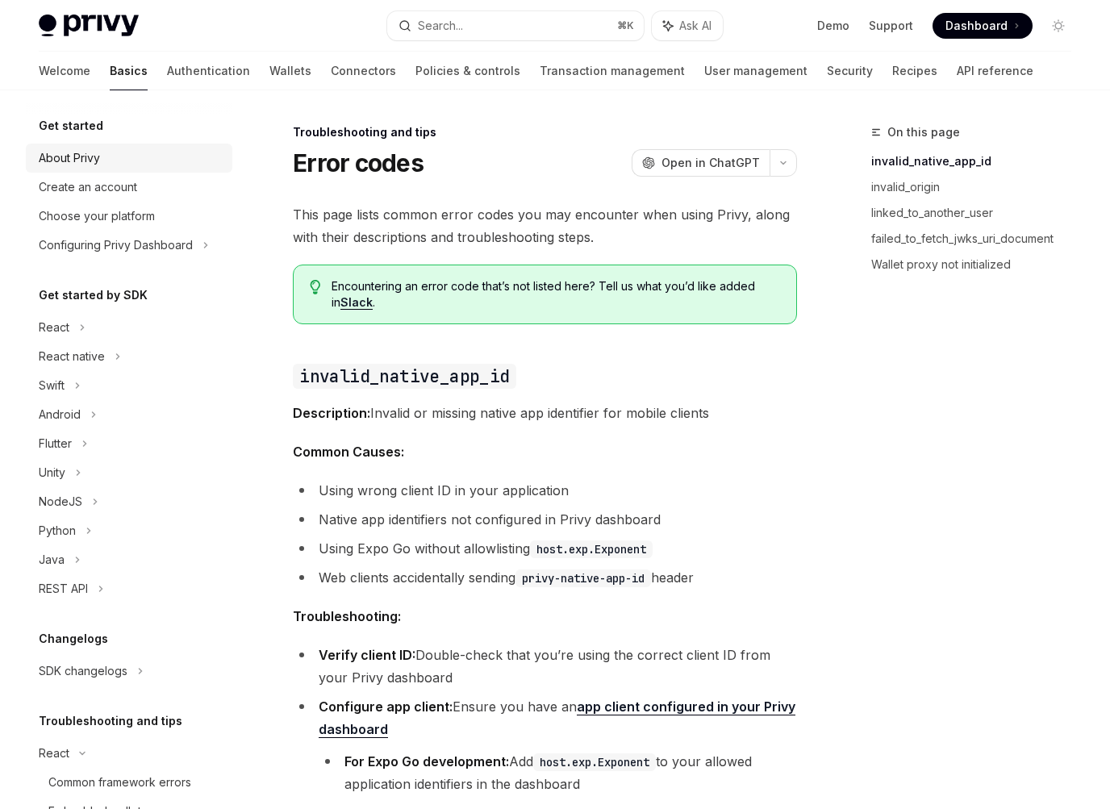
click at [113, 149] on div "About Privy" at bounding box center [131, 157] width 184 height 19
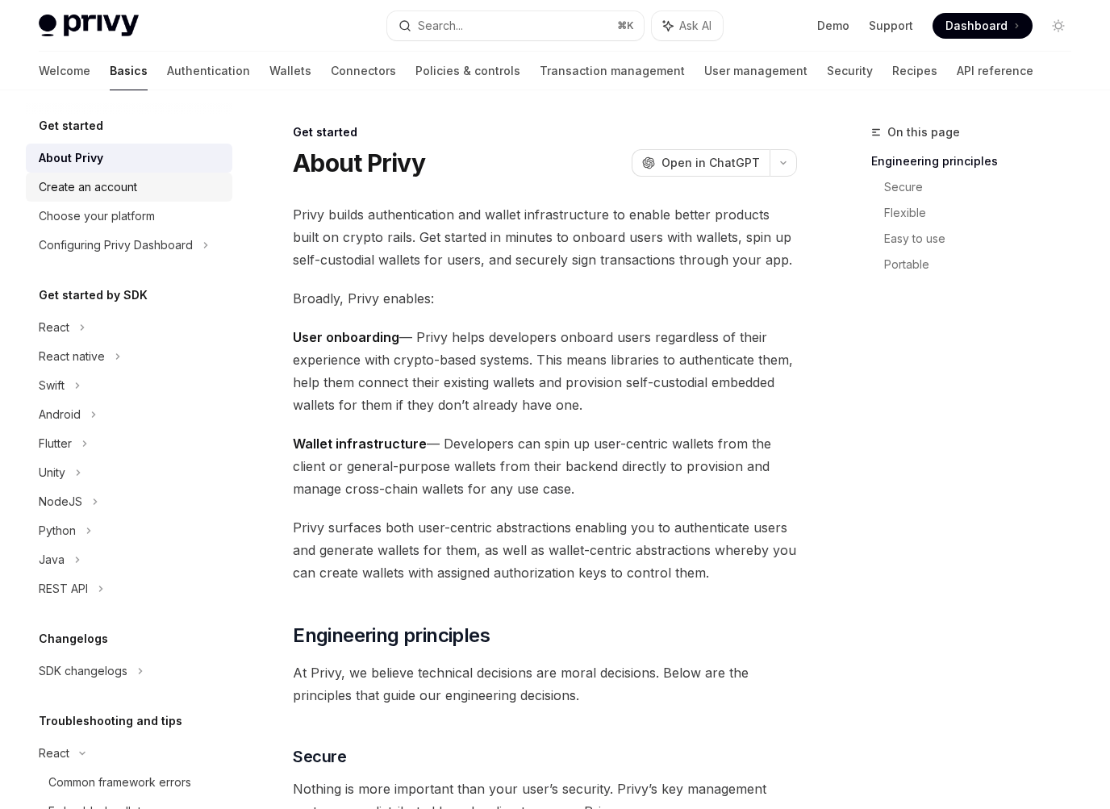
click at [106, 178] on div "Create an account" at bounding box center [88, 186] width 98 height 19
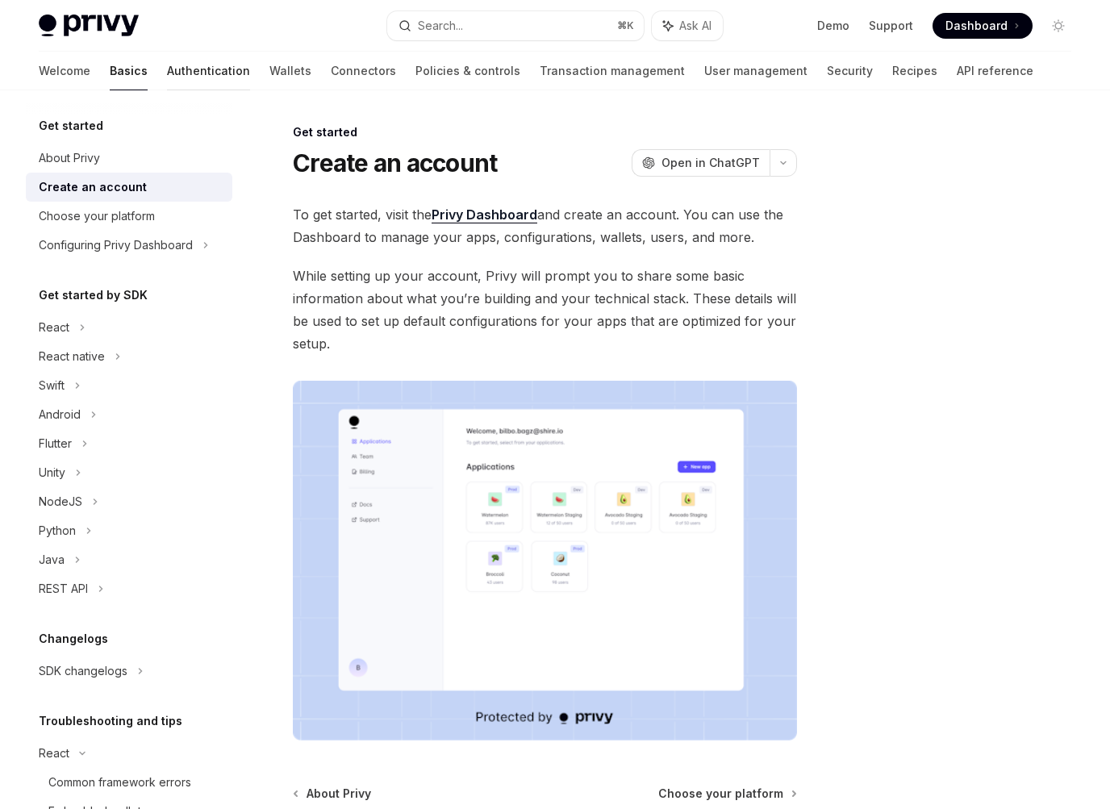
click at [167, 78] on link "Authentication" at bounding box center [208, 71] width 83 height 39
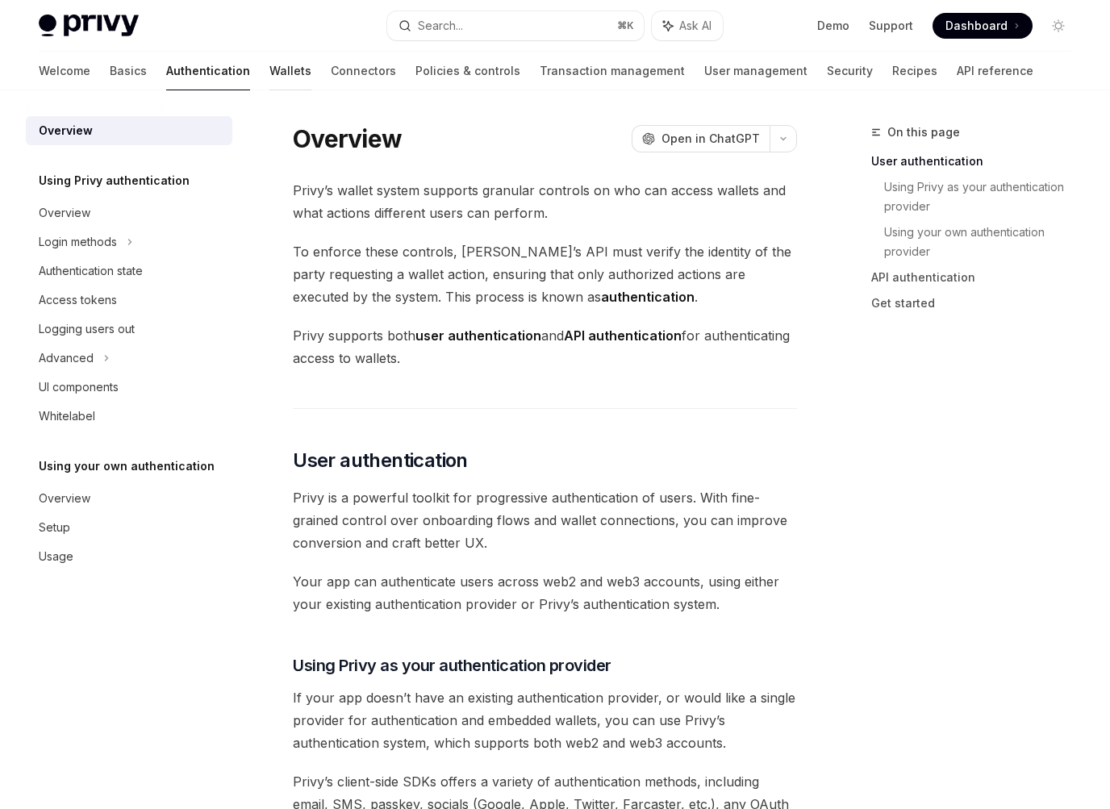
click at [269, 77] on link "Wallets" at bounding box center [290, 71] width 42 height 39
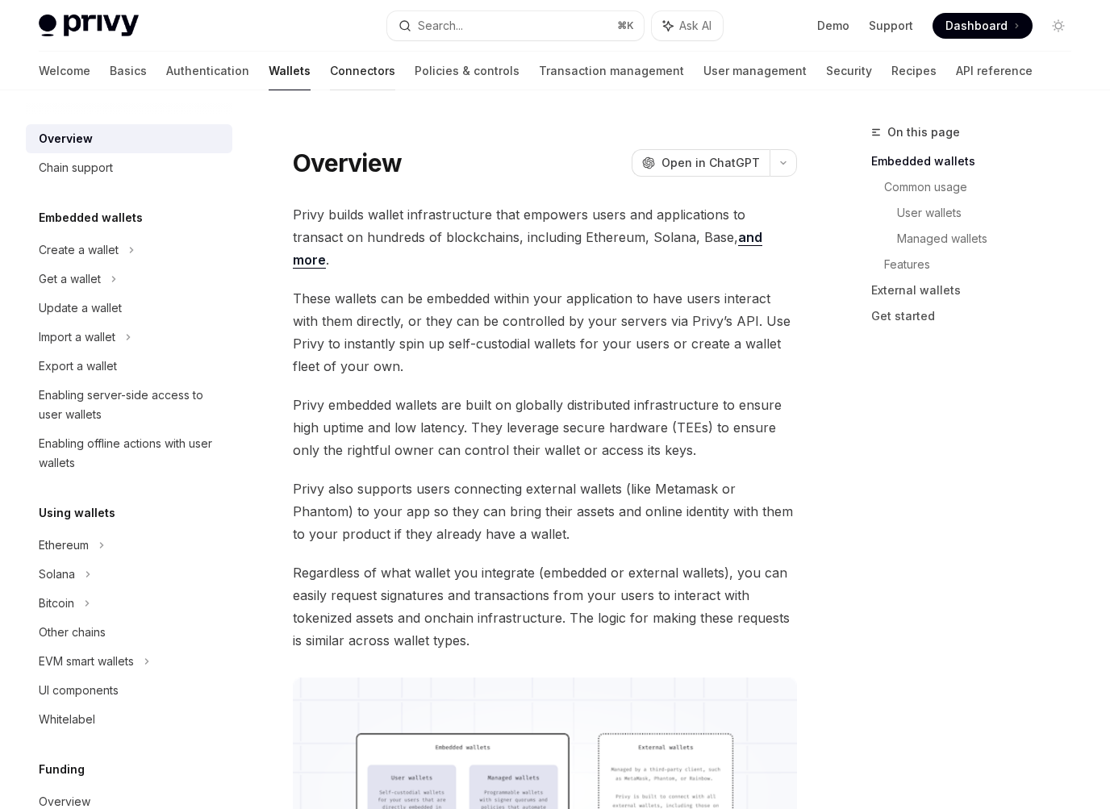
click at [330, 70] on link "Connectors" at bounding box center [362, 71] width 65 height 39
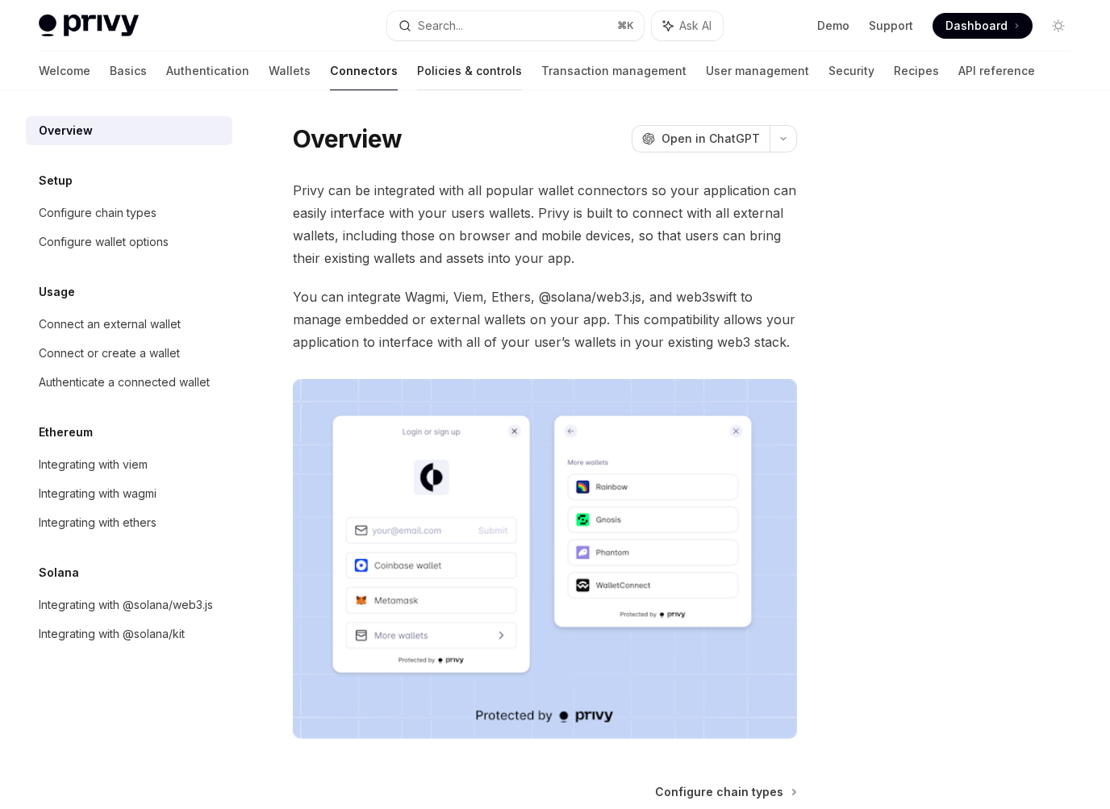
click at [417, 62] on link "Policies & controls" at bounding box center [469, 71] width 105 height 39
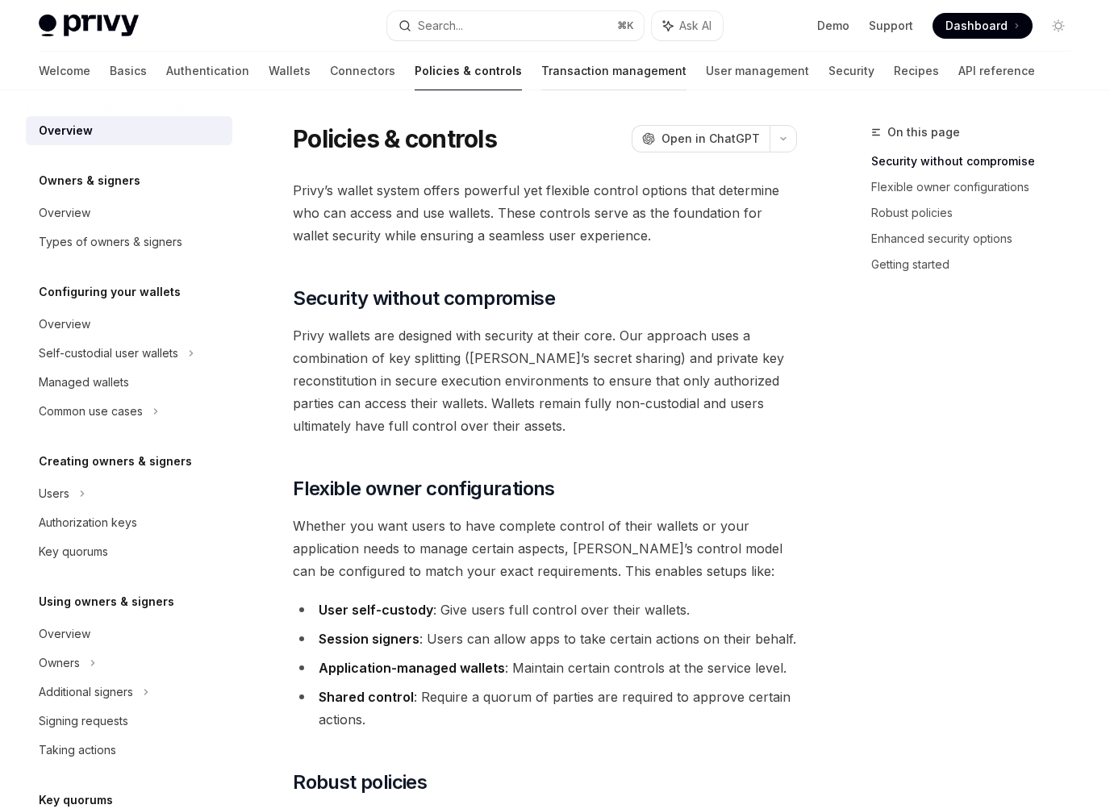
click at [541, 67] on link "Transaction management" at bounding box center [613, 71] width 145 height 39
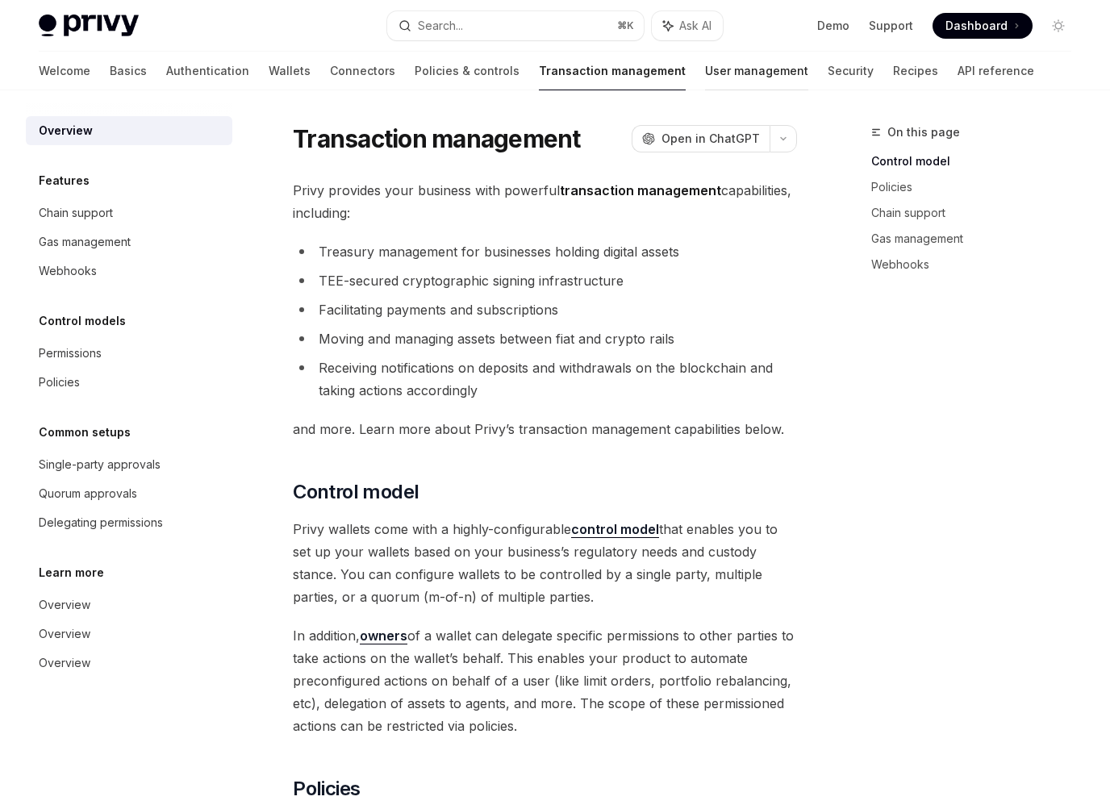
click at [705, 54] on link "User management" at bounding box center [756, 71] width 103 height 39
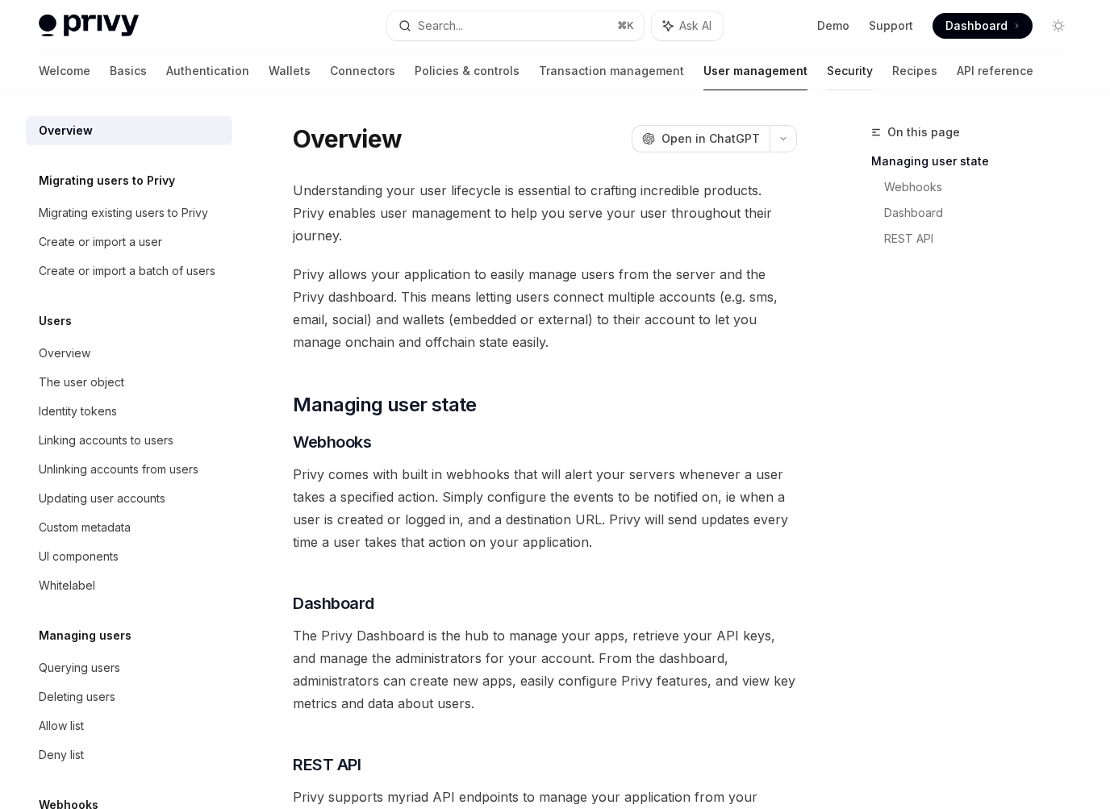
click at [827, 78] on link "Security" at bounding box center [850, 71] width 46 height 39
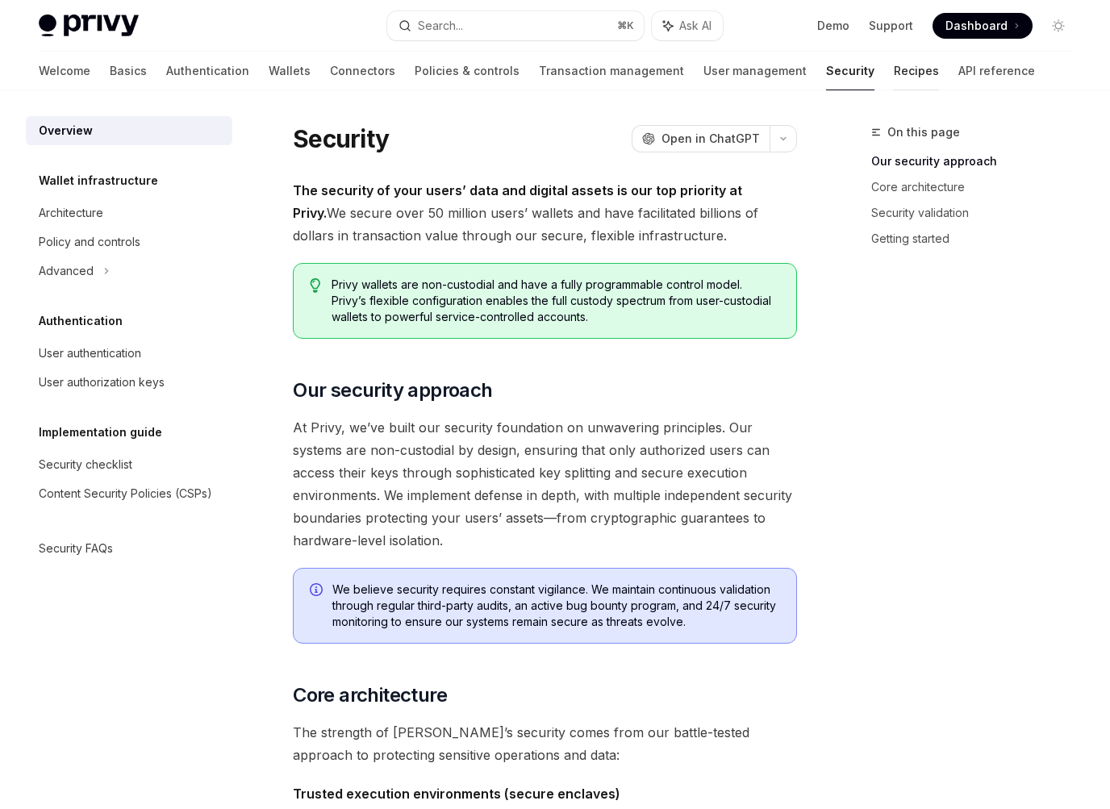
click at [894, 73] on link "Recipes" at bounding box center [916, 71] width 45 height 39
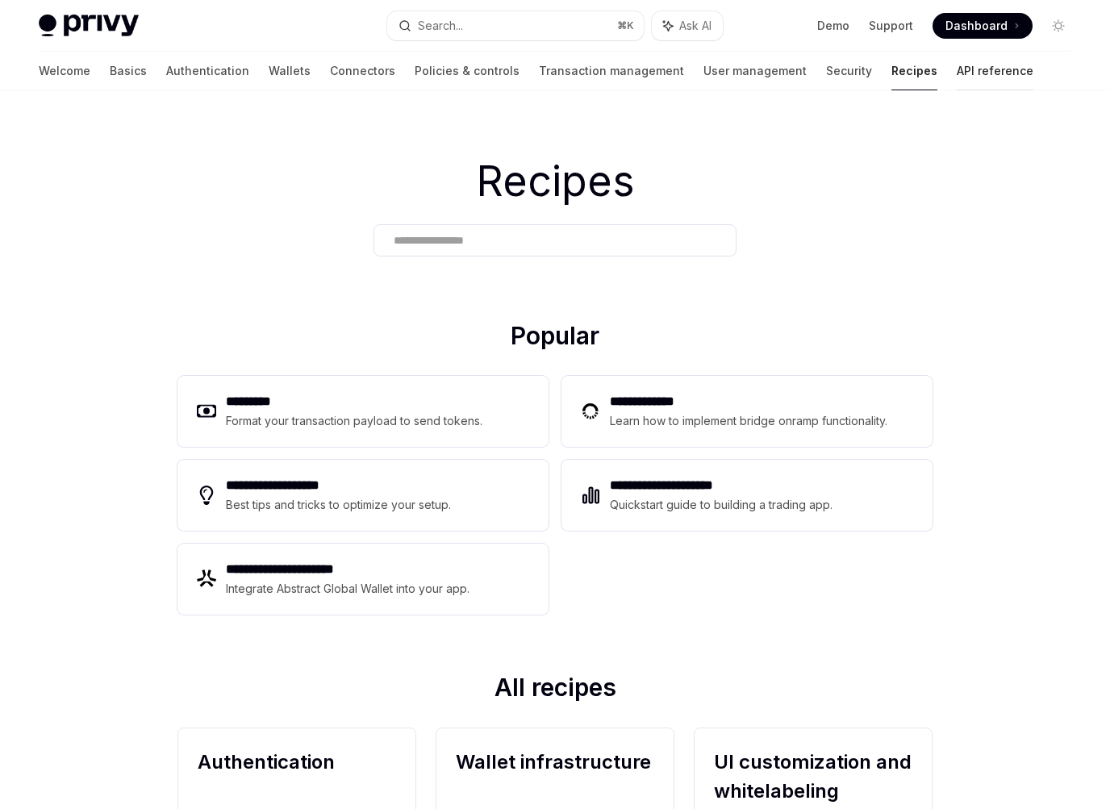
click at [957, 69] on link "API reference" at bounding box center [995, 71] width 77 height 39
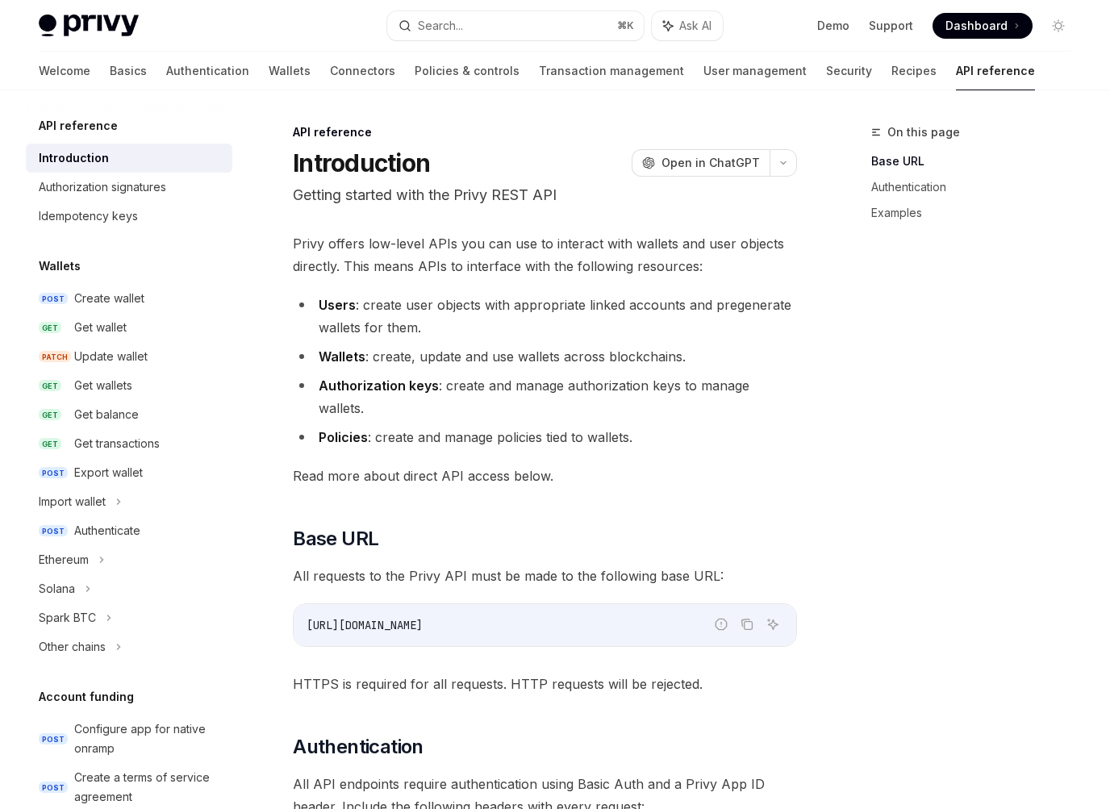
click at [840, 69] on div "Welcome Basics Authentication Wallets Connectors Policies & controls Transactio…" at bounding box center [537, 71] width 996 height 39
click at [891, 69] on link "Recipes" at bounding box center [913, 71] width 45 height 39
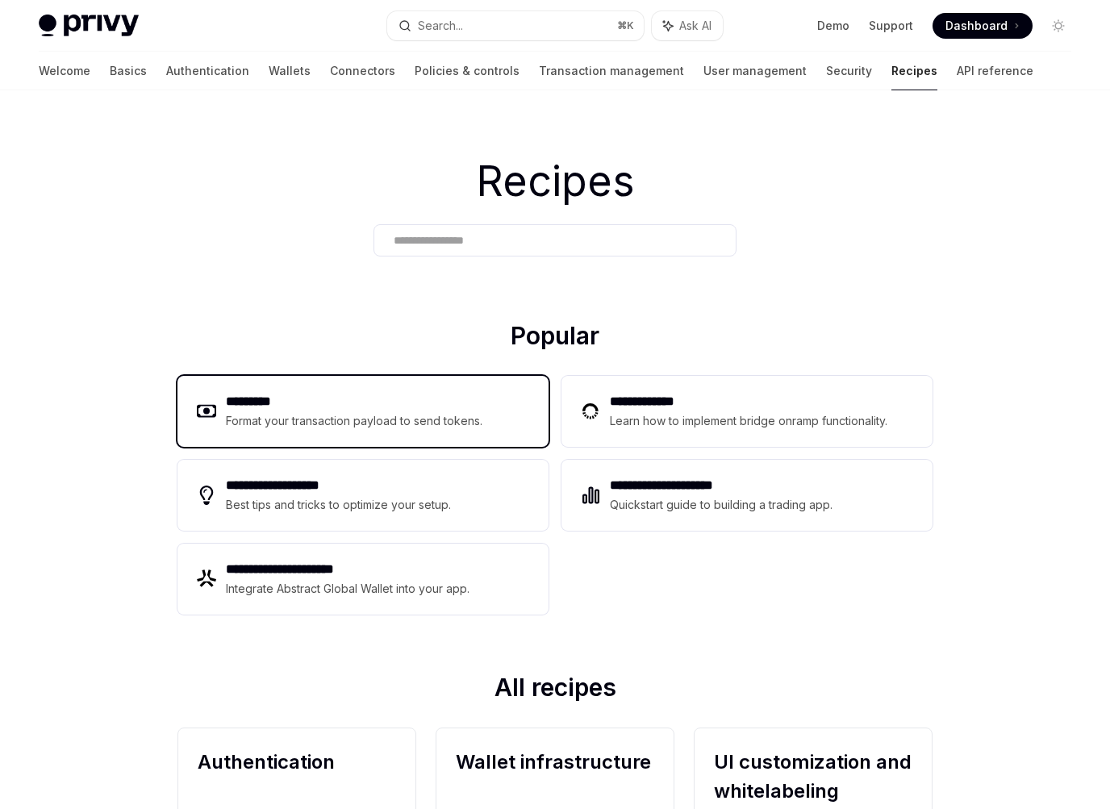
click at [511, 411] on div "********* Format your transaction payload to send tokens." at bounding box center [362, 411] width 371 height 71
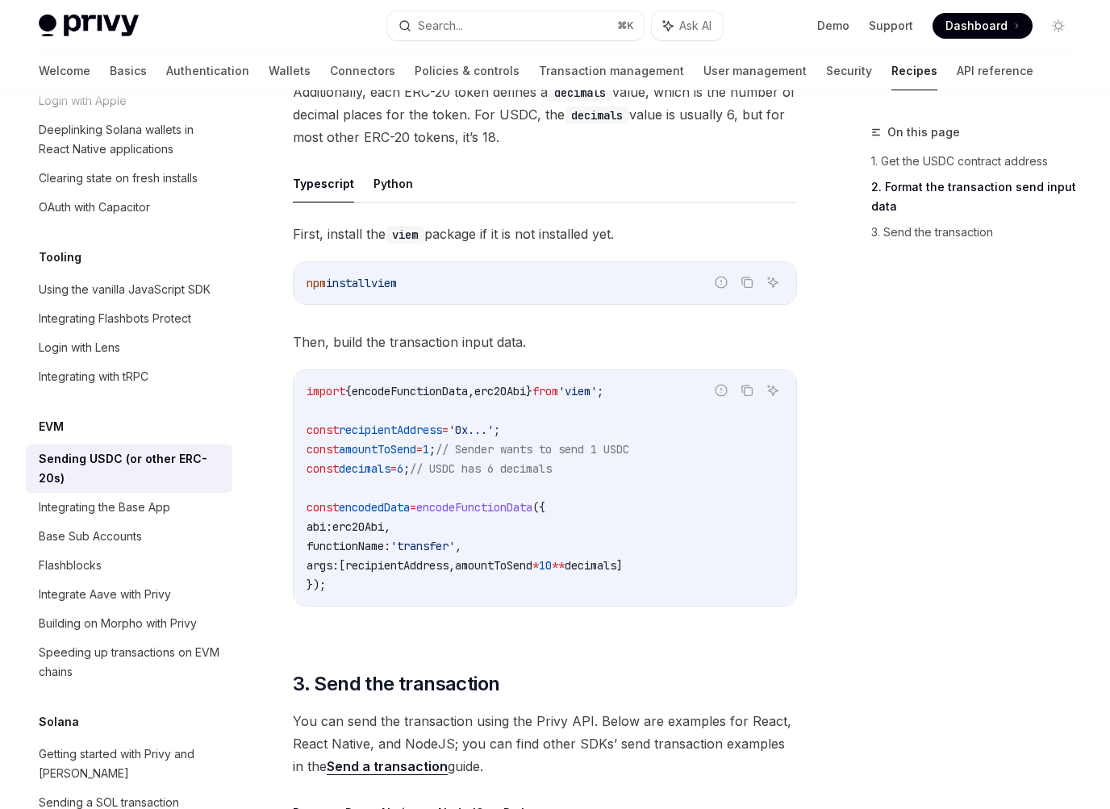
scroll to position [725, 0]
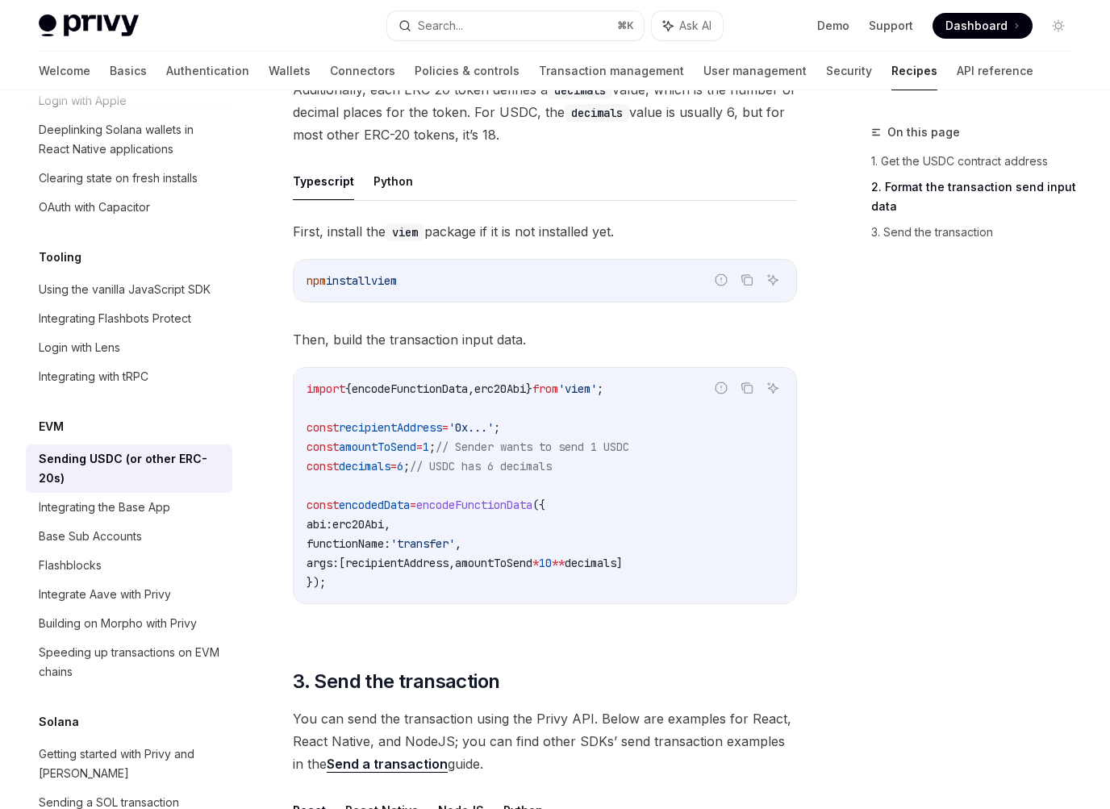
click at [395, 177] on ul "Typescript Python" at bounding box center [545, 181] width 504 height 39
click at [394, 175] on button "Python" at bounding box center [393, 181] width 40 height 38
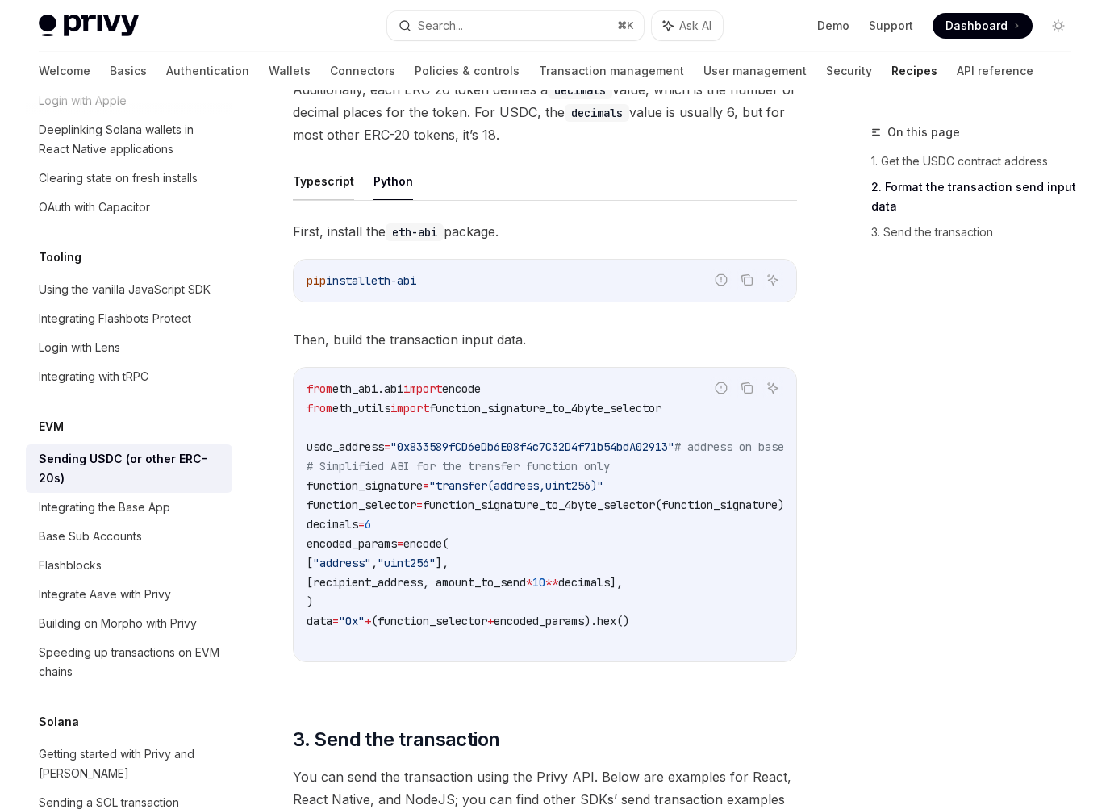
click at [337, 177] on button "Typescript" at bounding box center [323, 181] width 61 height 38
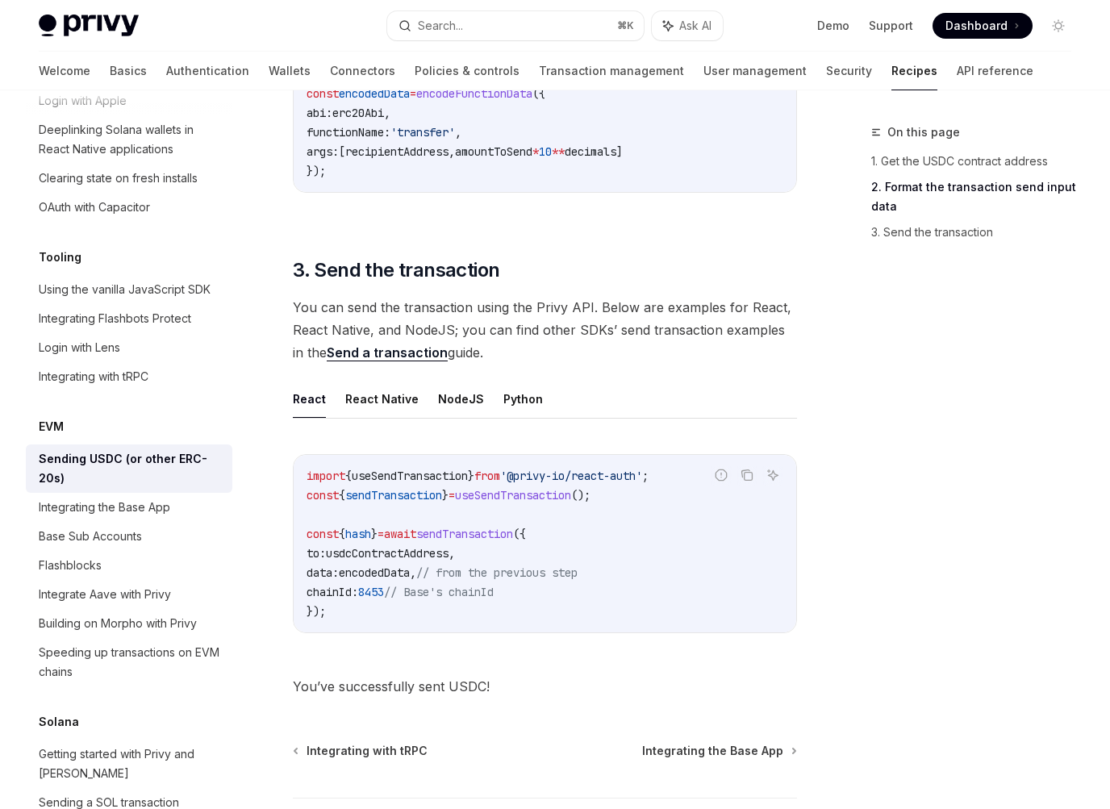
scroll to position [1138, 0]
click at [404, 385] on button "React Native" at bounding box center [381, 397] width 73 height 38
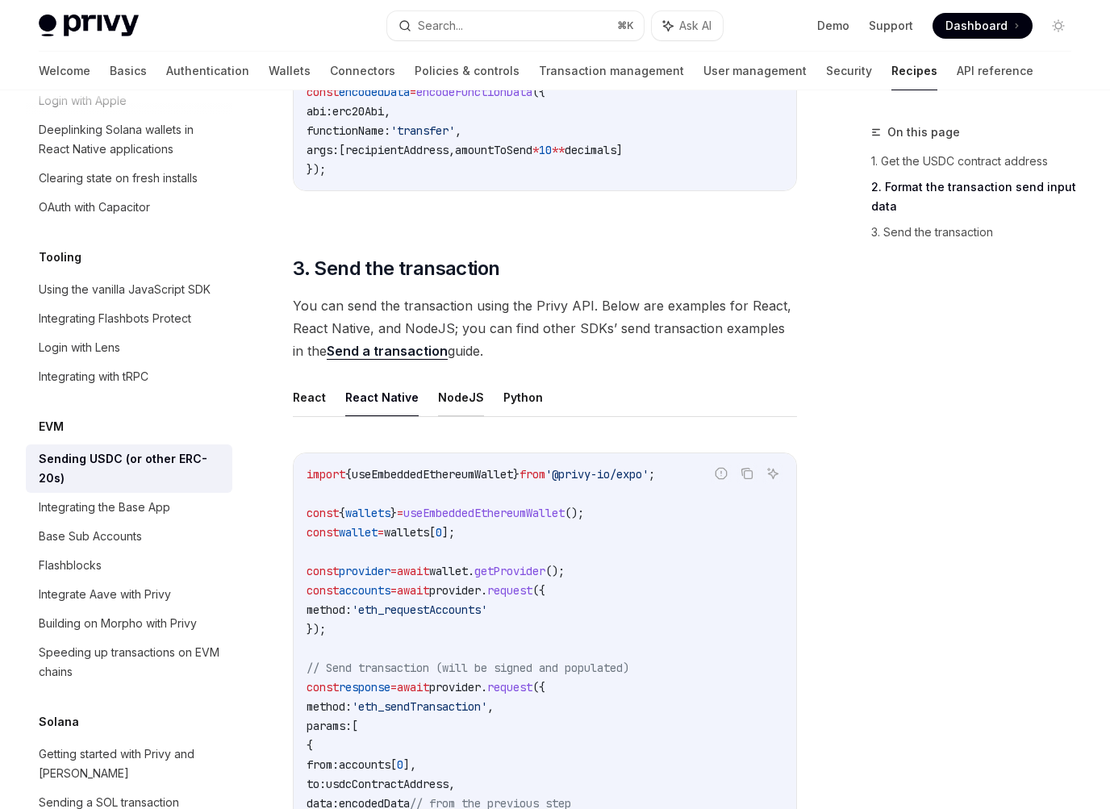
click at [454, 388] on button "NodeJS" at bounding box center [461, 397] width 46 height 38
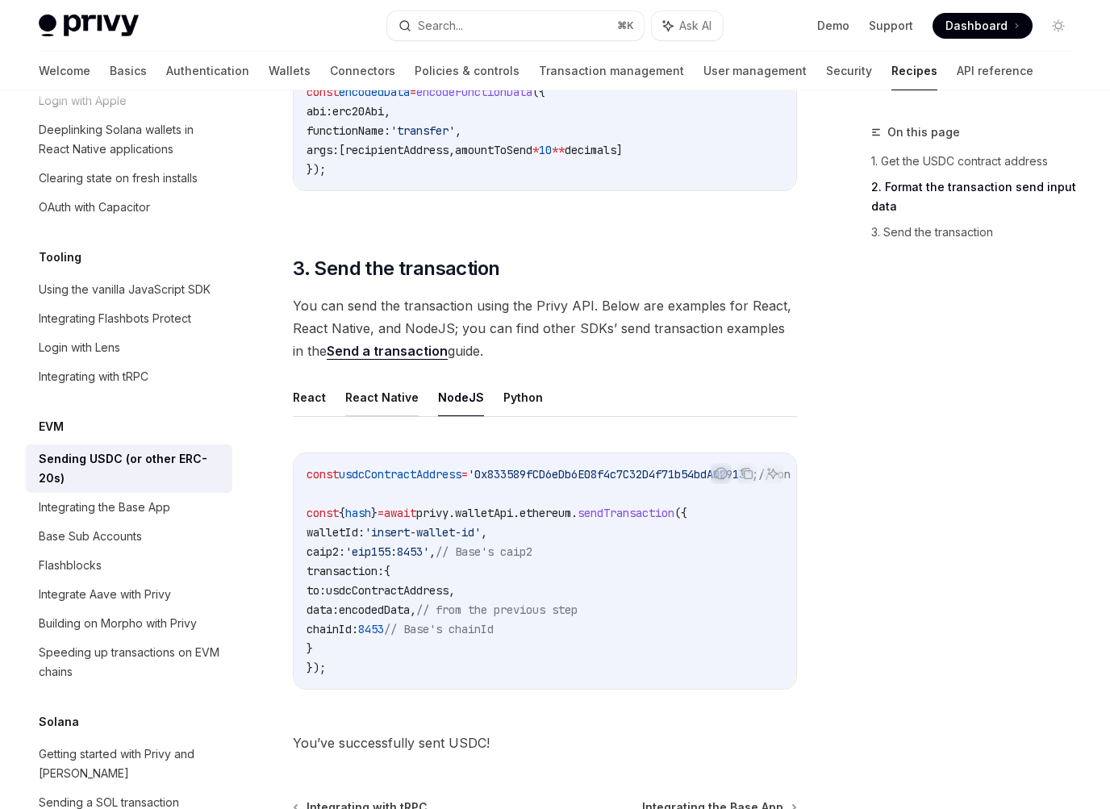
click at [352, 386] on button "React Native" at bounding box center [381, 397] width 73 height 38
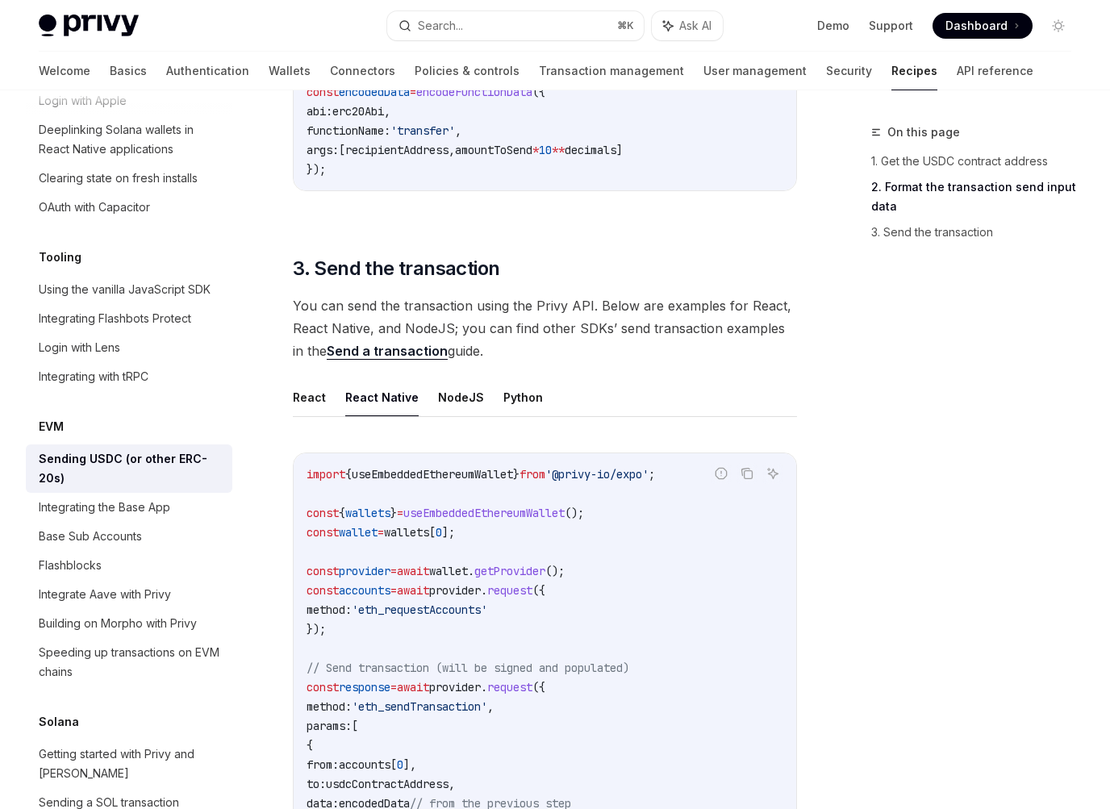
click at [327, 385] on ul "React React Native NodeJS Python" at bounding box center [545, 397] width 504 height 39
click at [320, 385] on button "React" at bounding box center [309, 397] width 33 height 38
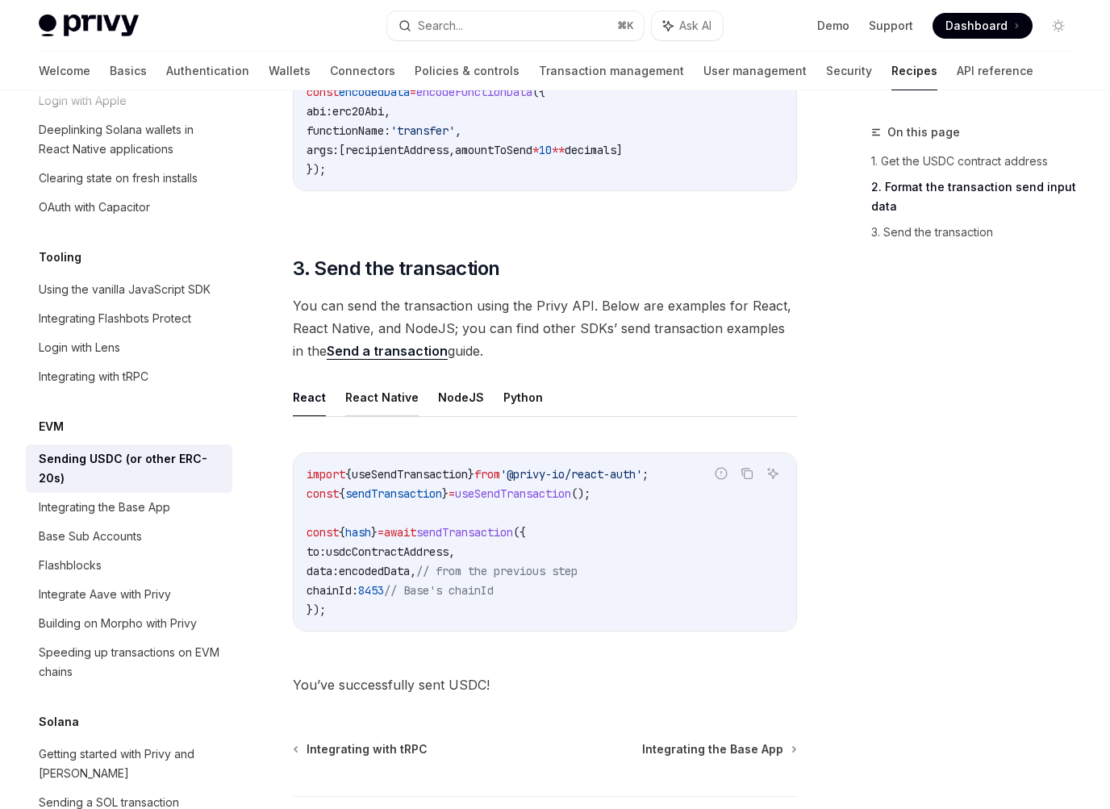
click at [355, 379] on button "React Native" at bounding box center [381, 397] width 73 height 38
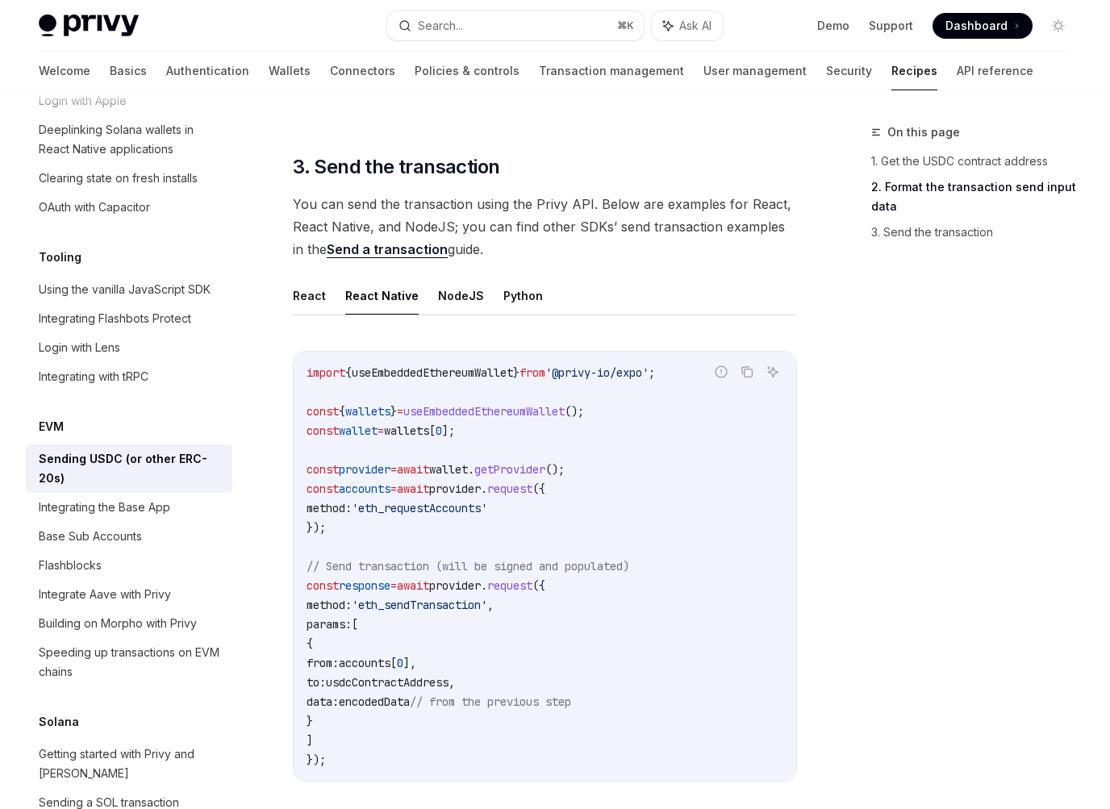
scroll to position [1243, 0]
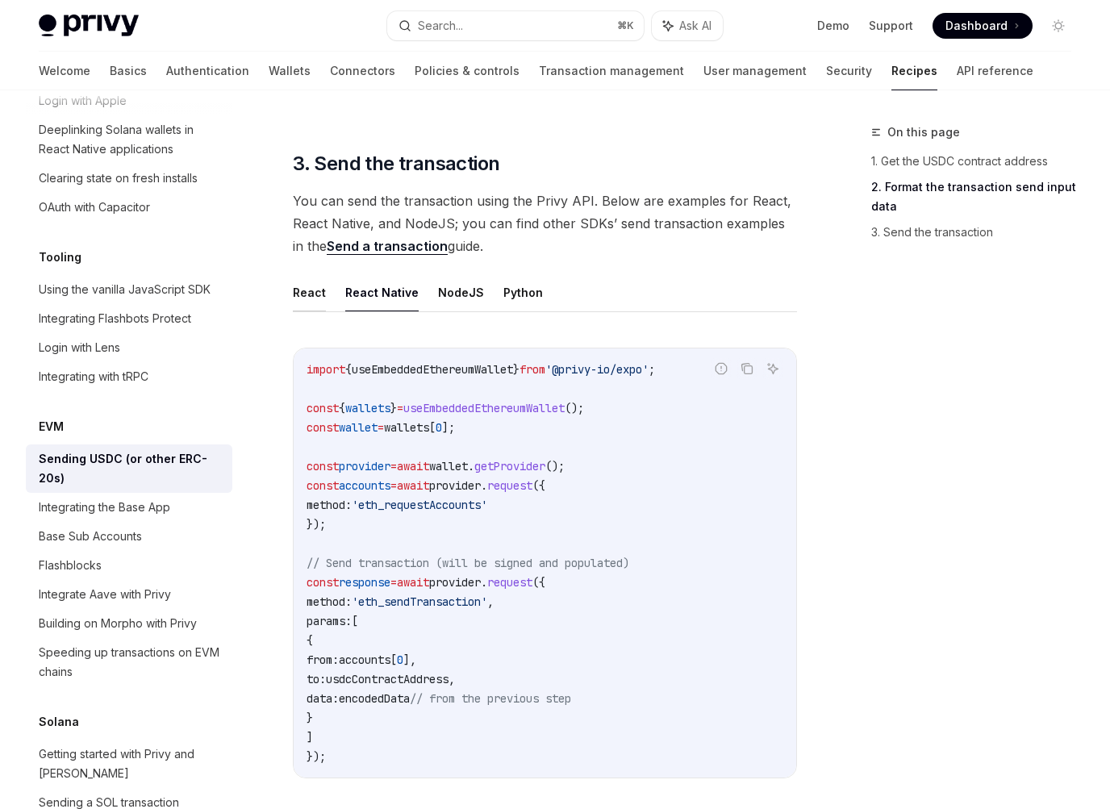
click at [300, 273] on button "React" at bounding box center [309, 292] width 33 height 38
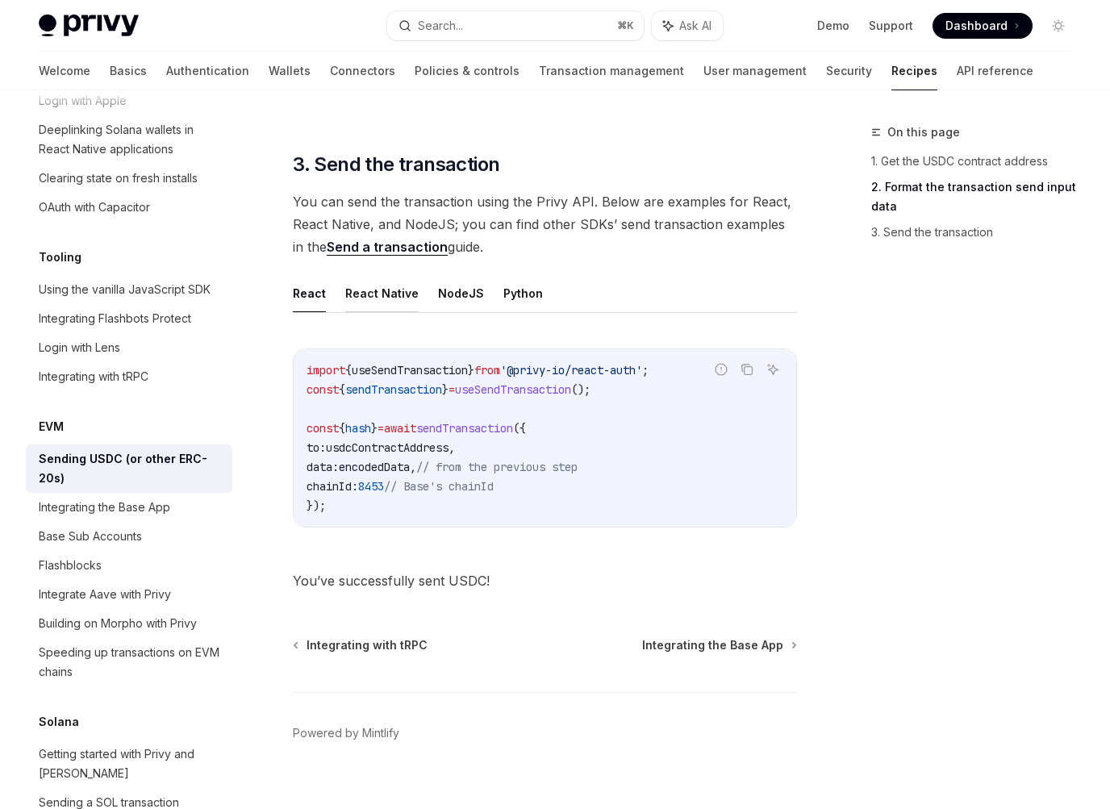
click at [347, 274] on button "React Native" at bounding box center [381, 293] width 73 height 38
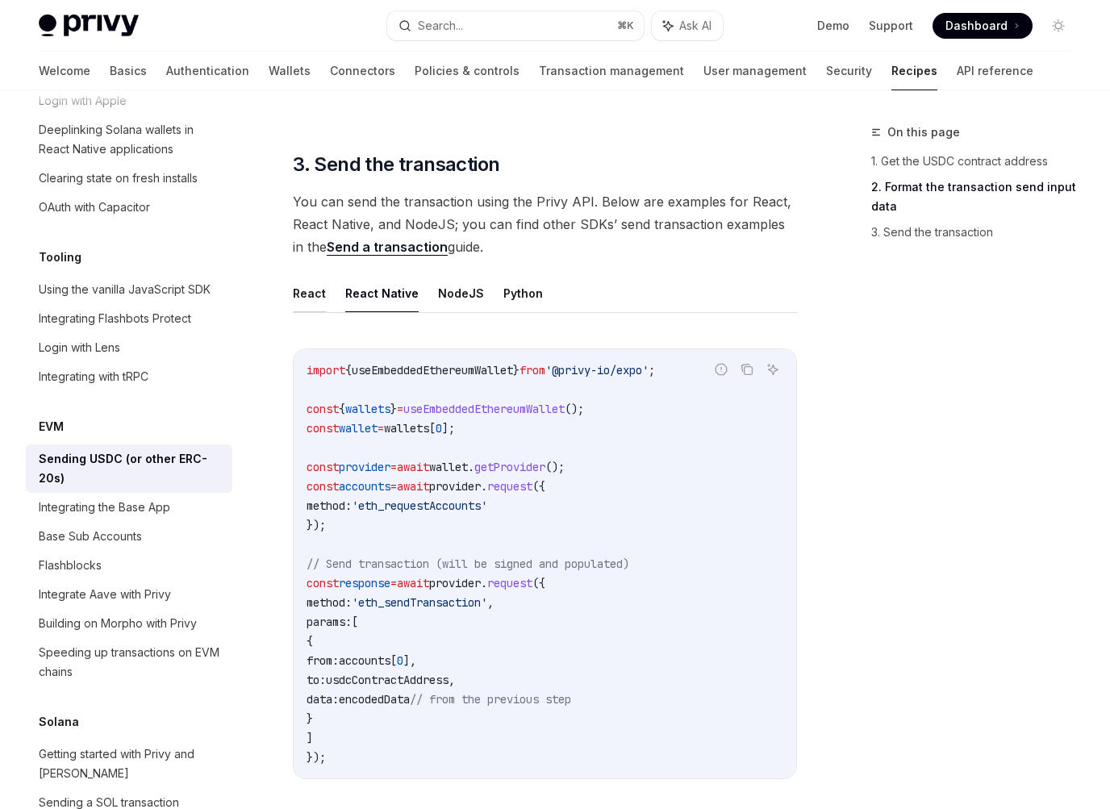
click at [323, 274] on button "React" at bounding box center [309, 293] width 33 height 38
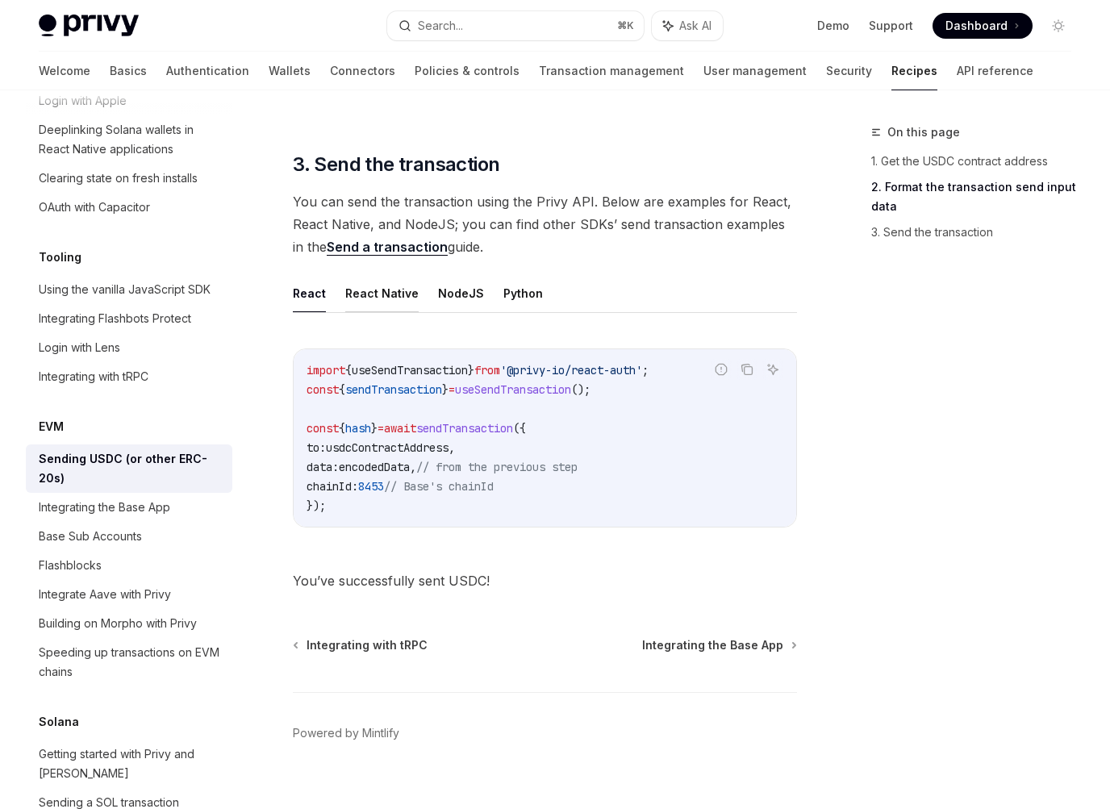
click at [364, 274] on button "React Native" at bounding box center [381, 293] width 73 height 38
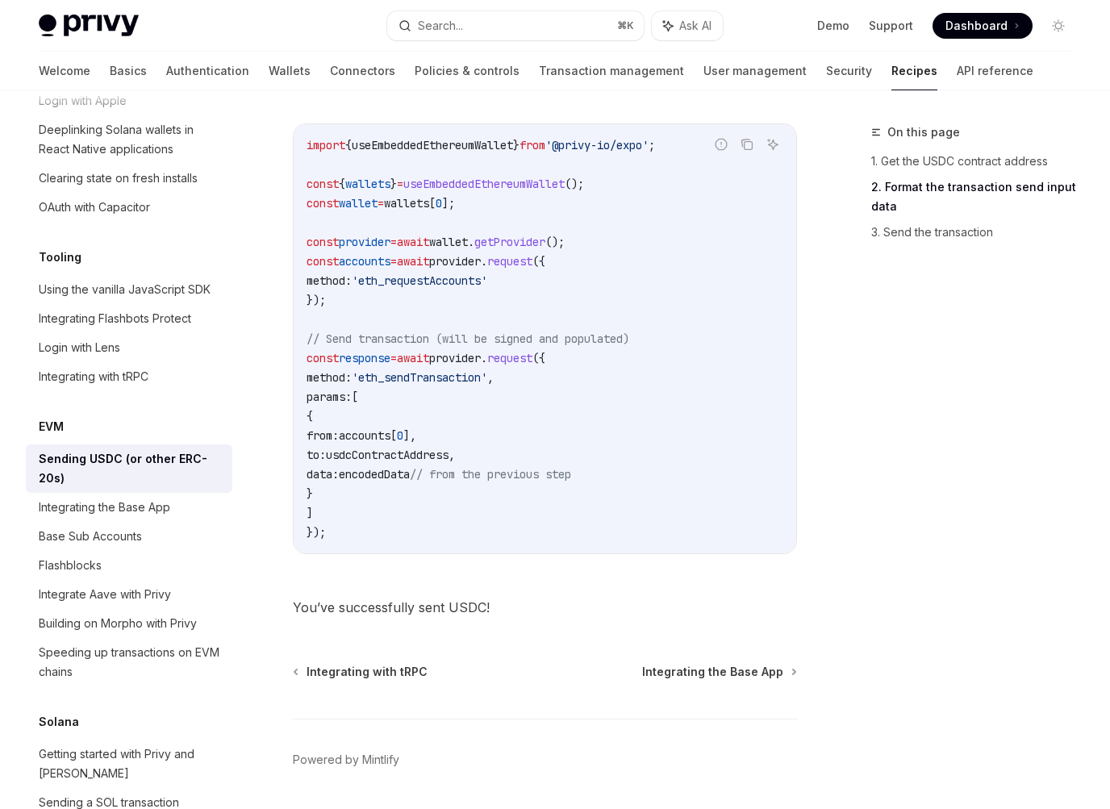
scroll to position [1494, 0]
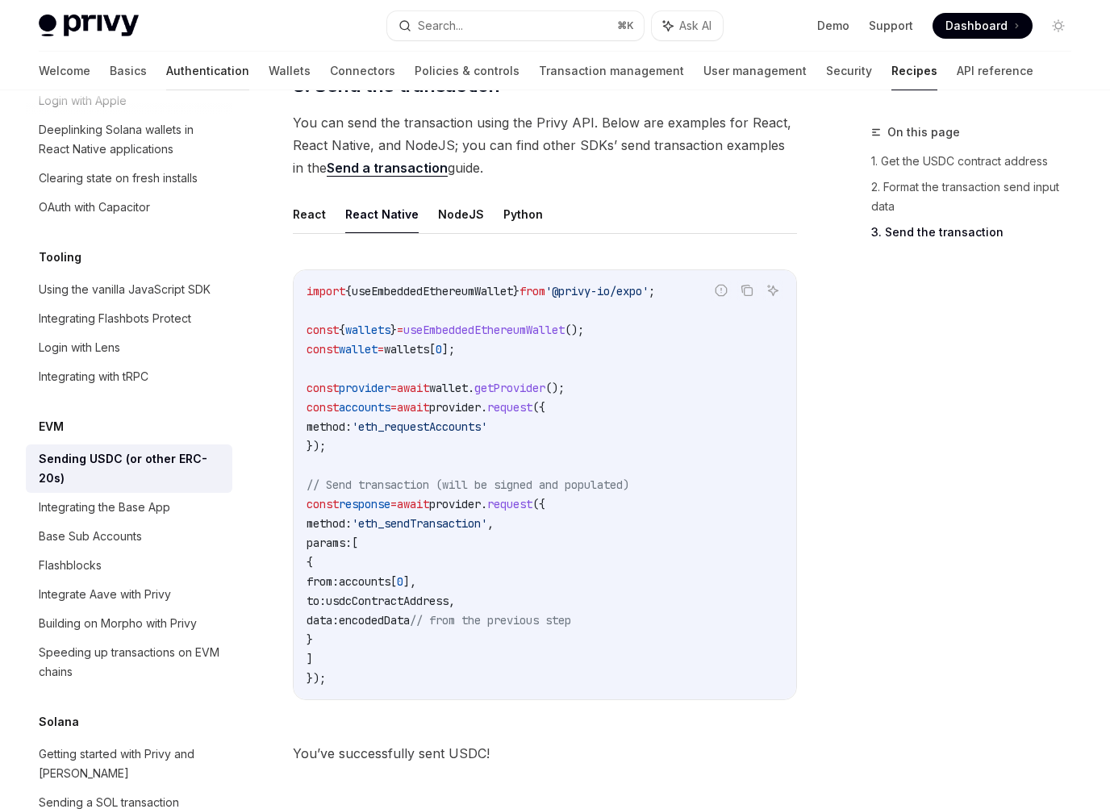
scroll to position [1242, 0]
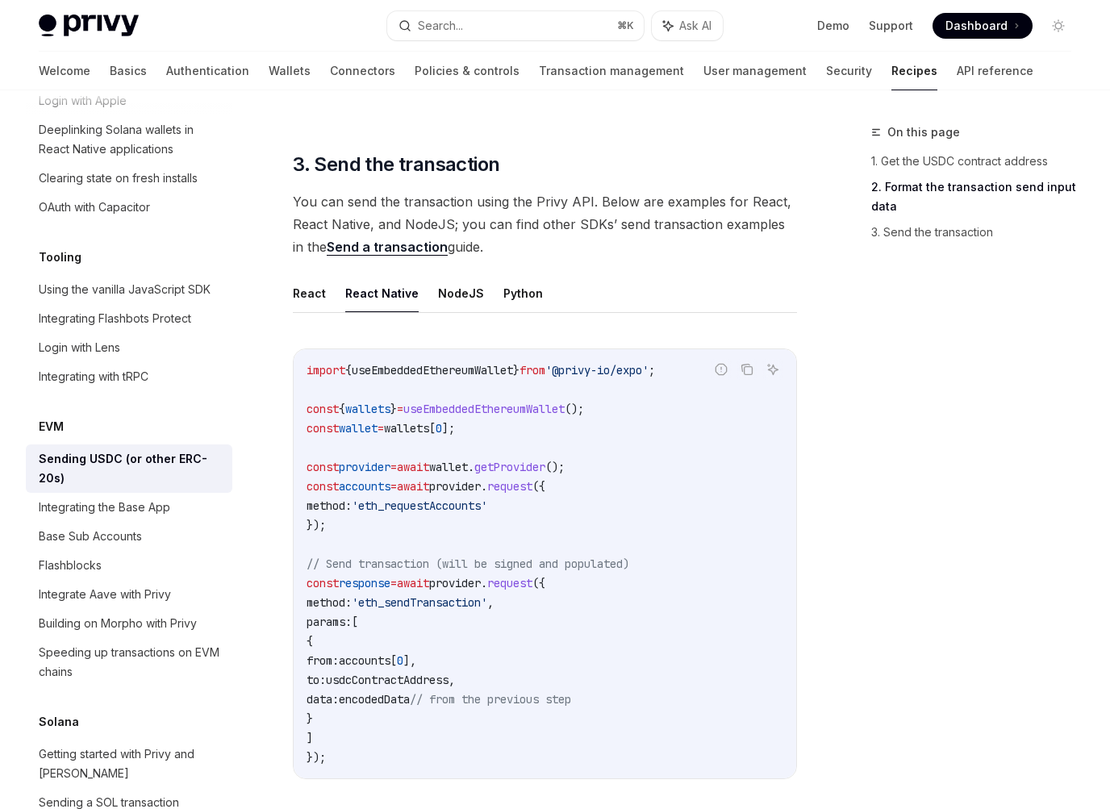
click at [891, 66] on link "Recipes" at bounding box center [914, 71] width 46 height 39
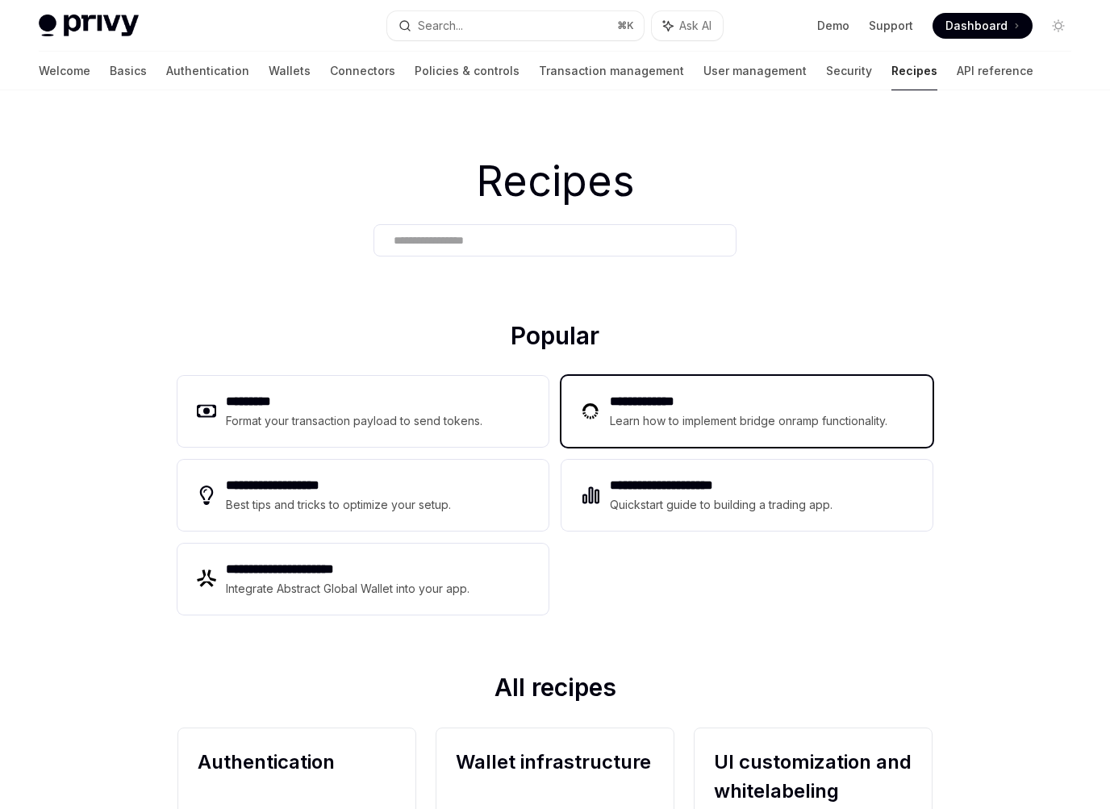
click at [656, 392] on h2 "**********" at bounding box center [751, 401] width 282 height 19
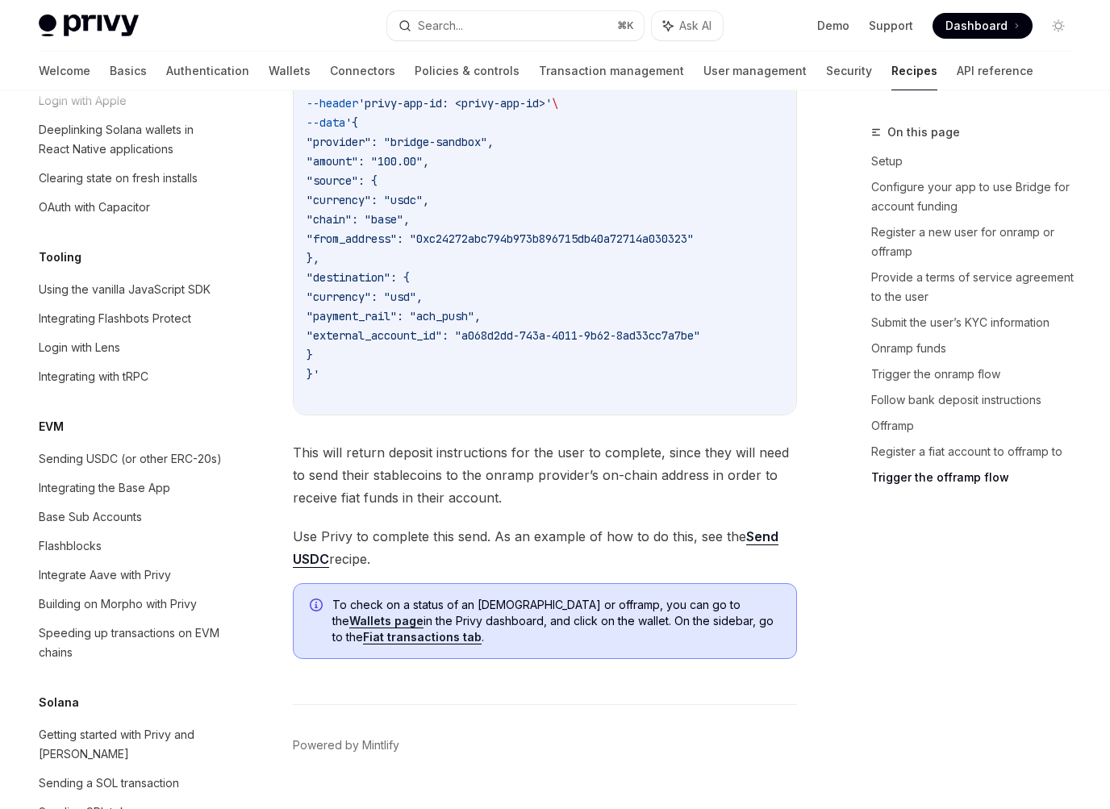
scroll to position [5573, 0]
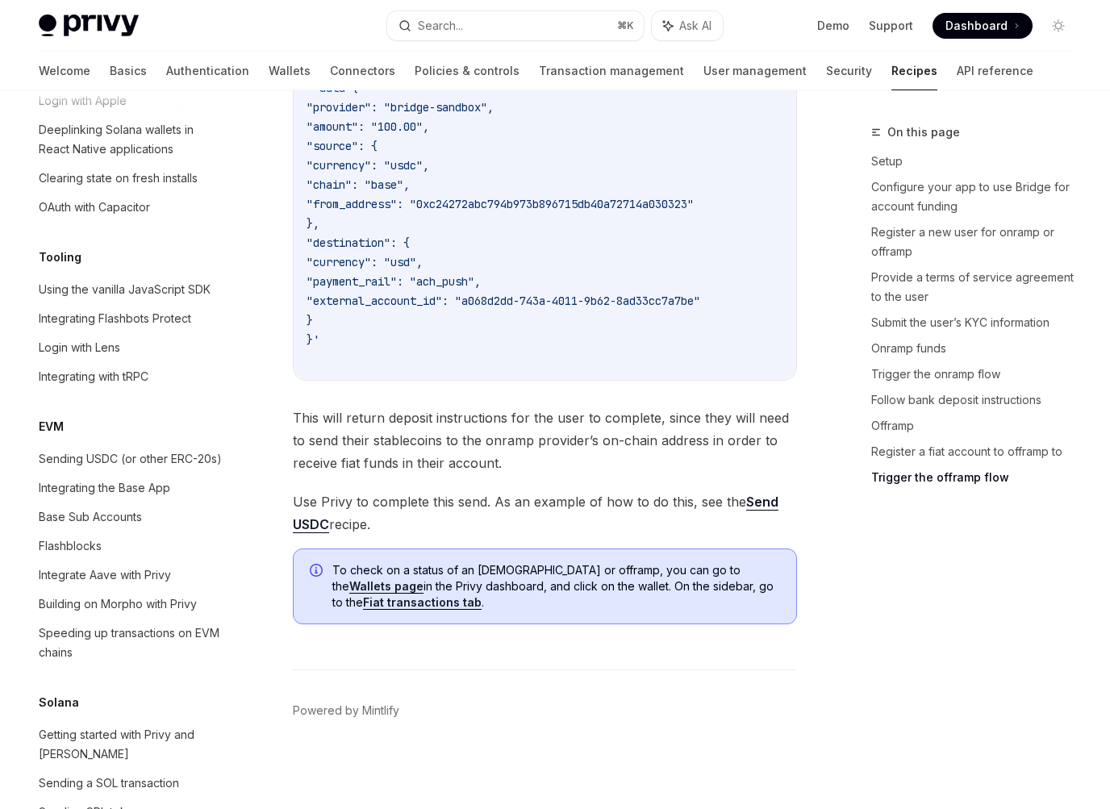
click at [891, 68] on link "Recipes" at bounding box center [914, 71] width 46 height 39
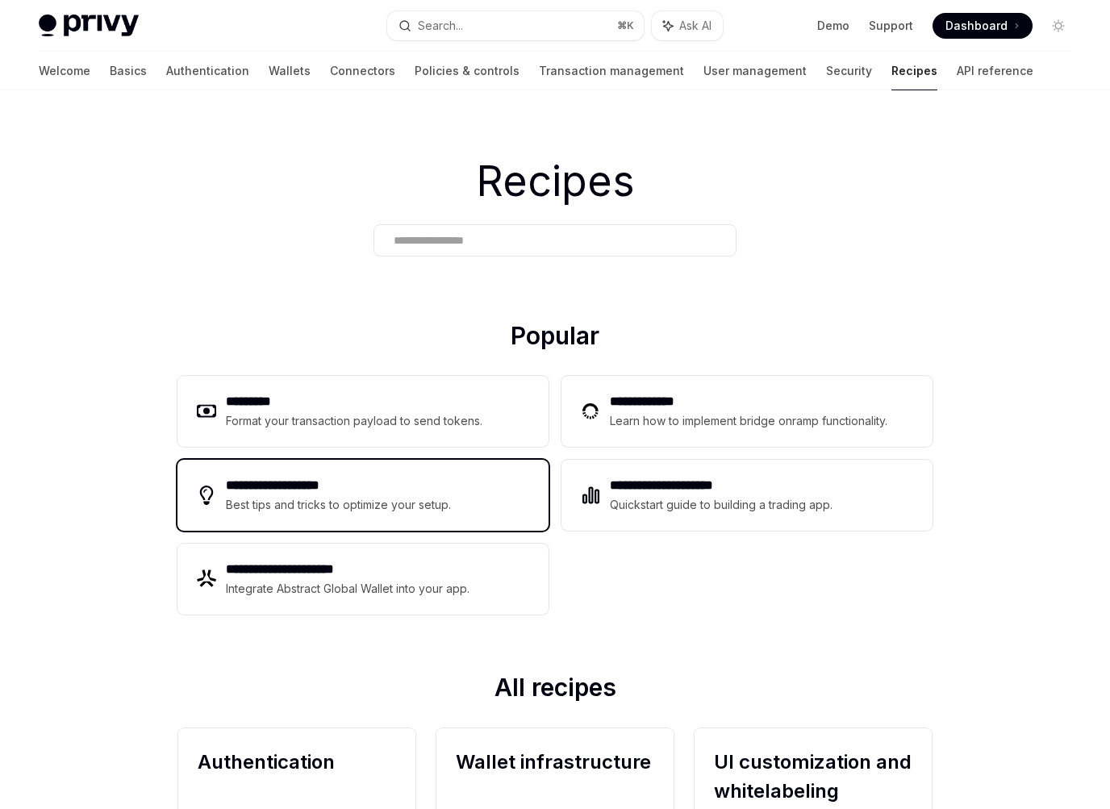
click at [528, 495] on div "**********" at bounding box center [362, 495] width 371 height 71
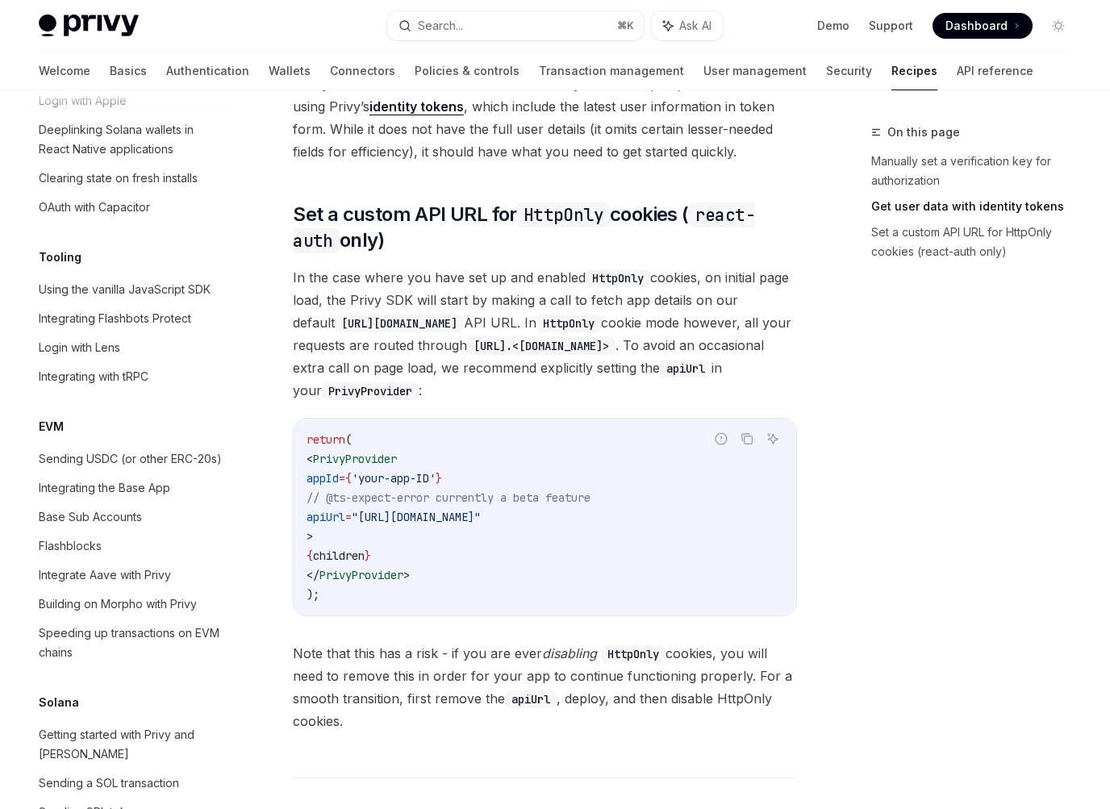
scroll to position [677, 0]
click at [891, 73] on link "Recipes" at bounding box center [914, 71] width 46 height 39
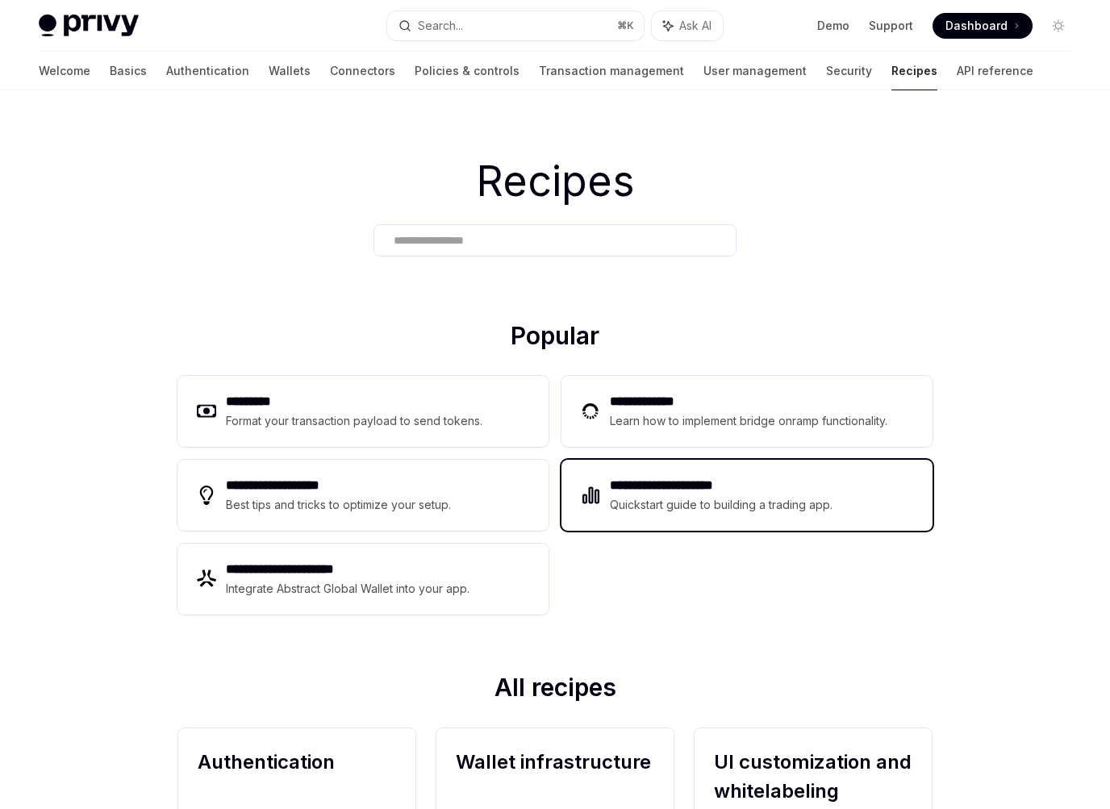
click at [606, 471] on div "**********" at bounding box center [746, 495] width 371 height 71
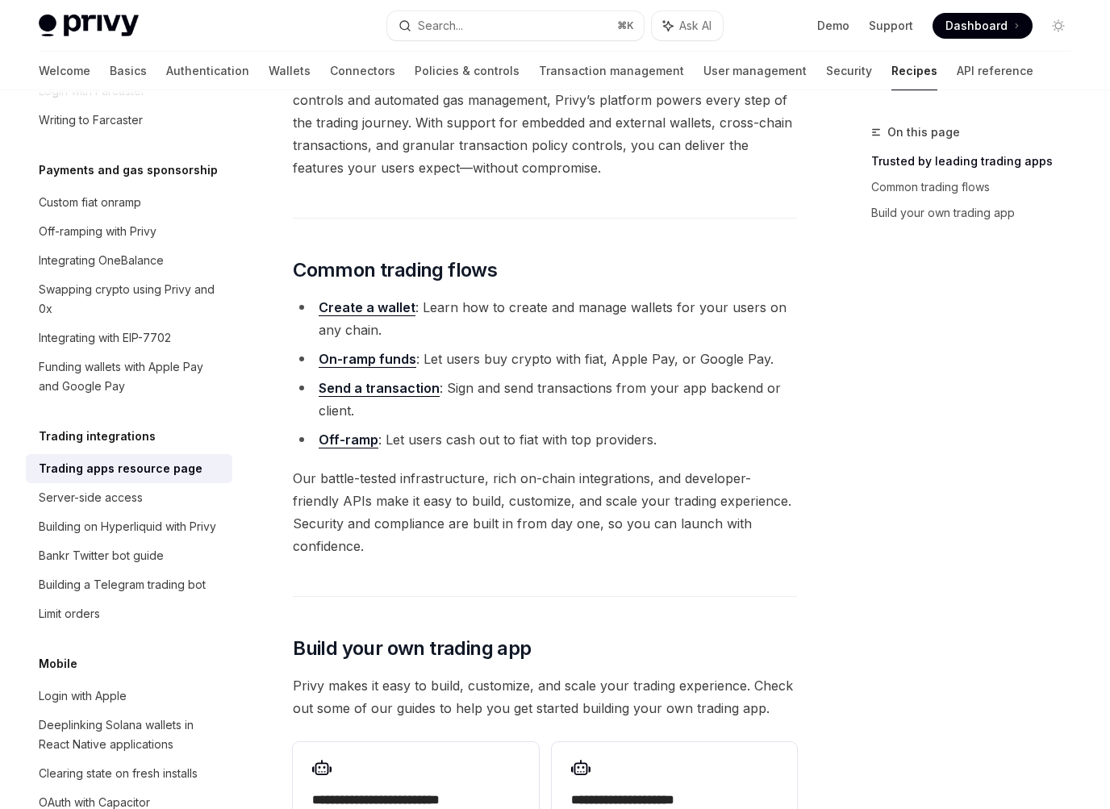
scroll to position [430, 0]
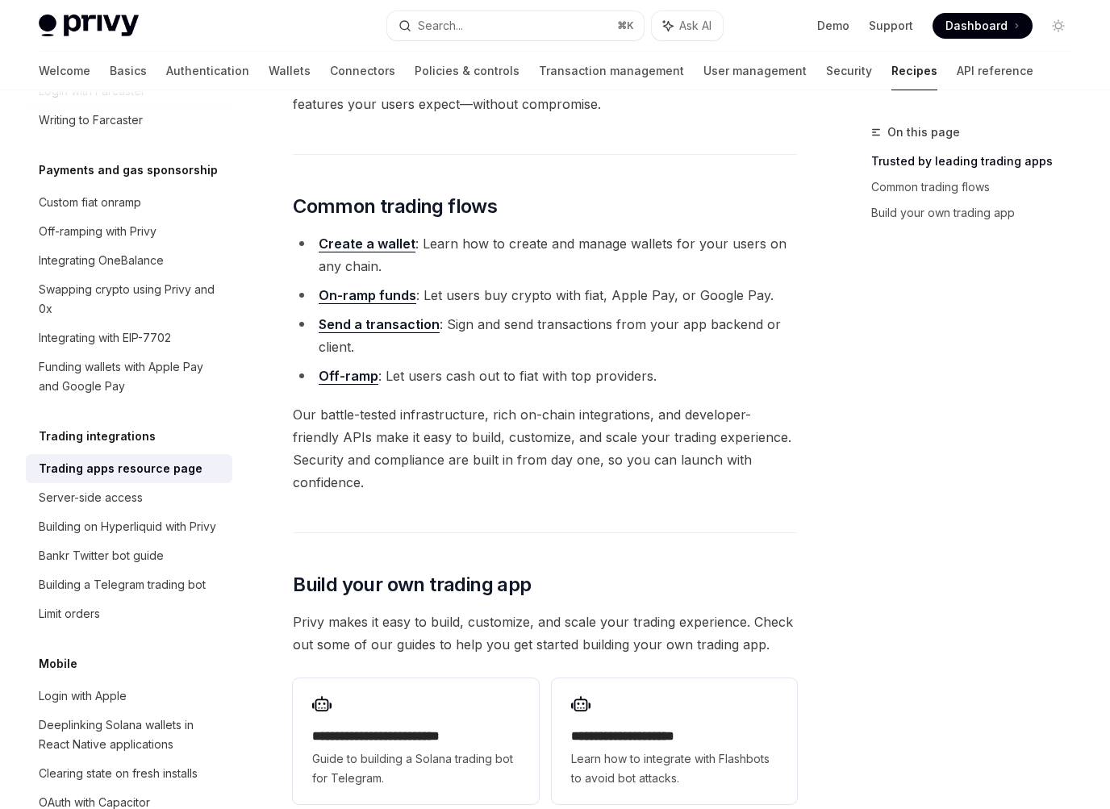
click at [891, 67] on link "Recipes" at bounding box center [914, 71] width 46 height 39
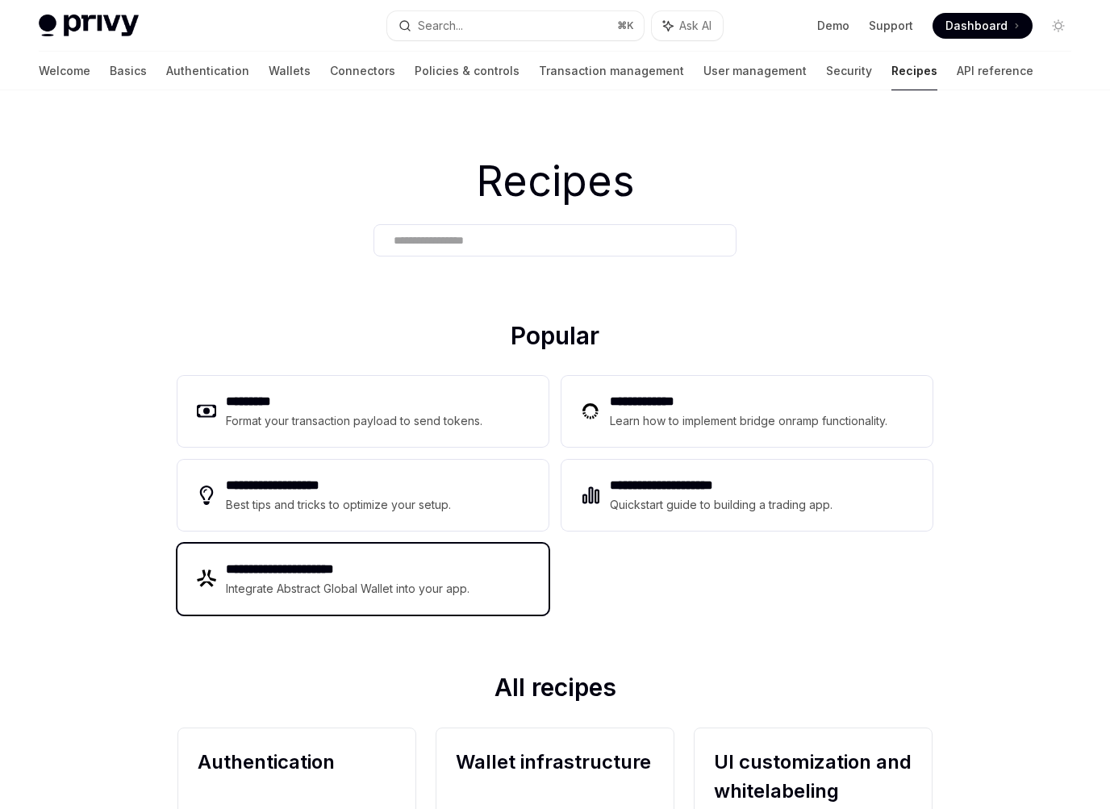
click at [497, 567] on div "**********" at bounding box center [362, 579] width 371 height 71
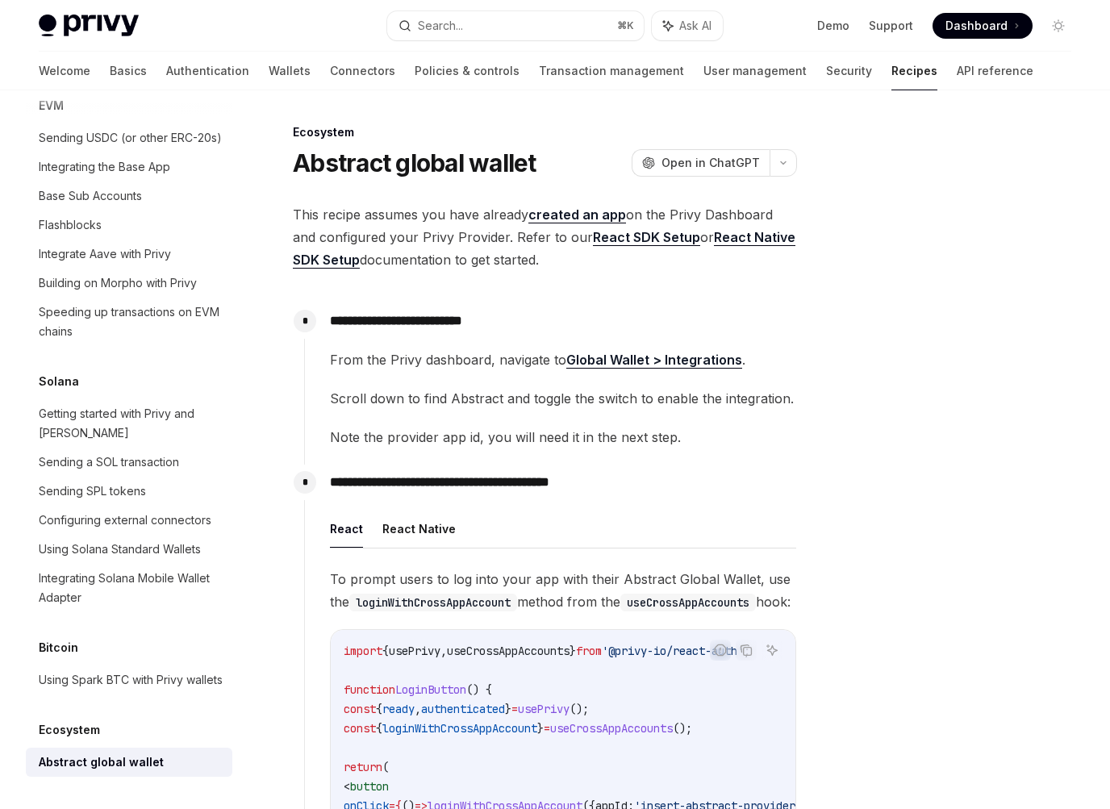
click at [891, 72] on link "Recipes" at bounding box center [914, 71] width 46 height 39
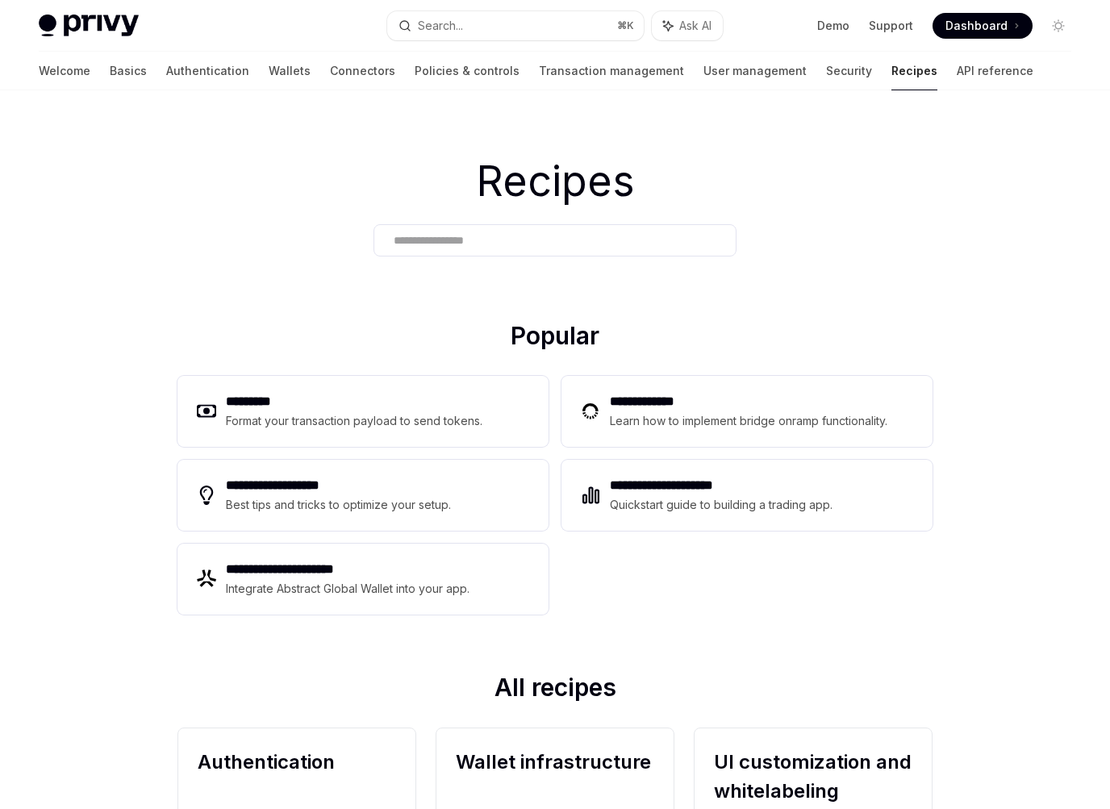
click at [812, 283] on div "Recipes" at bounding box center [555, 205] width 1110 height 231
click at [957, 75] on link "API reference" at bounding box center [995, 71] width 77 height 39
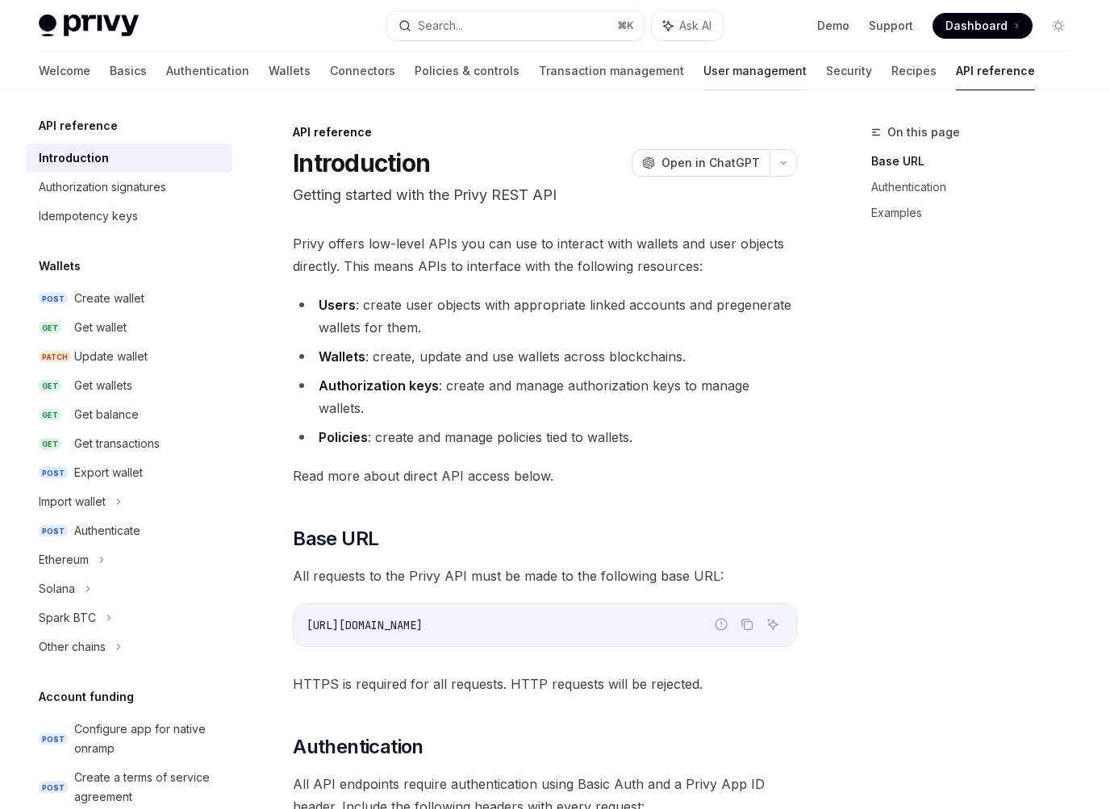
click at [703, 73] on link "User management" at bounding box center [754, 71] width 103 height 39
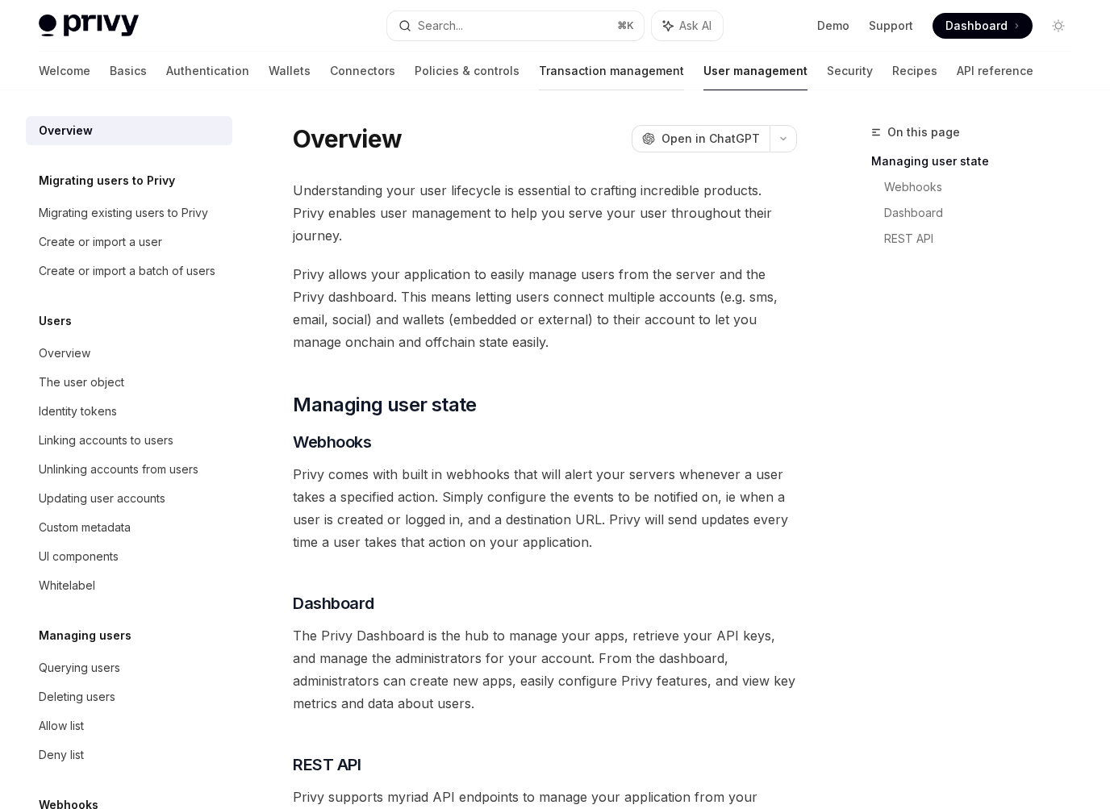
click at [556, 69] on link "Transaction management" at bounding box center [611, 71] width 145 height 39
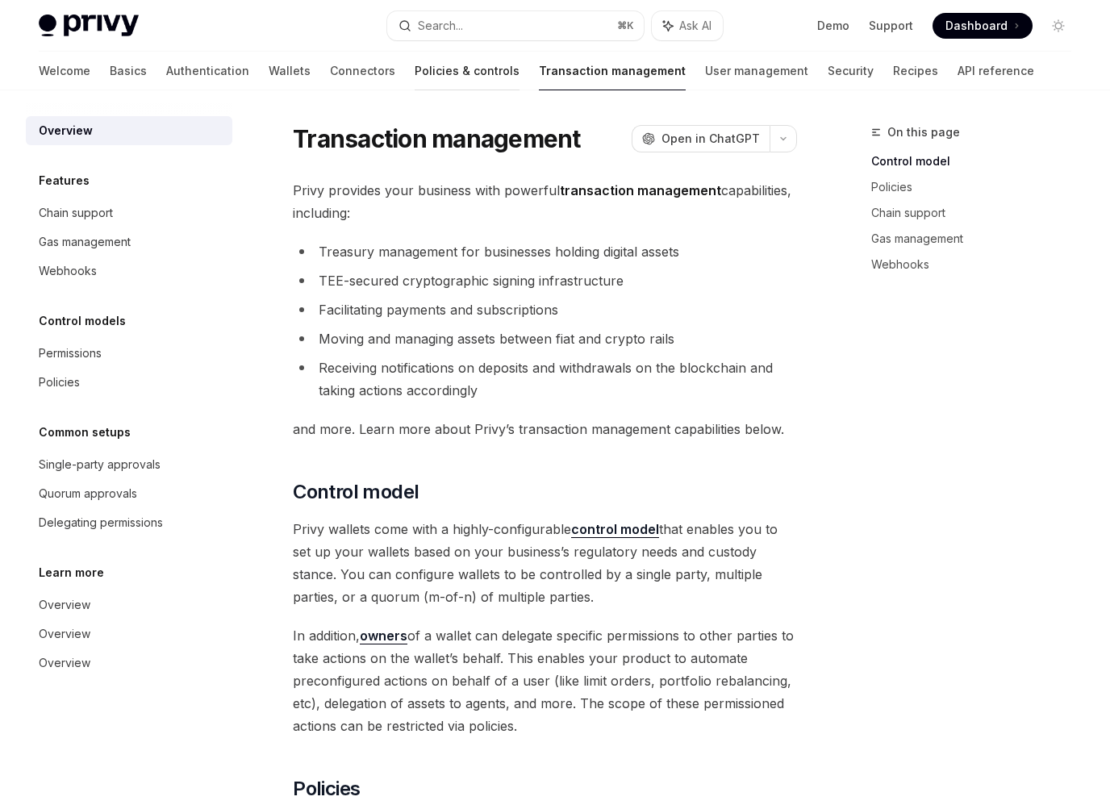
click at [415, 77] on link "Policies & controls" at bounding box center [467, 71] width 105 height 39
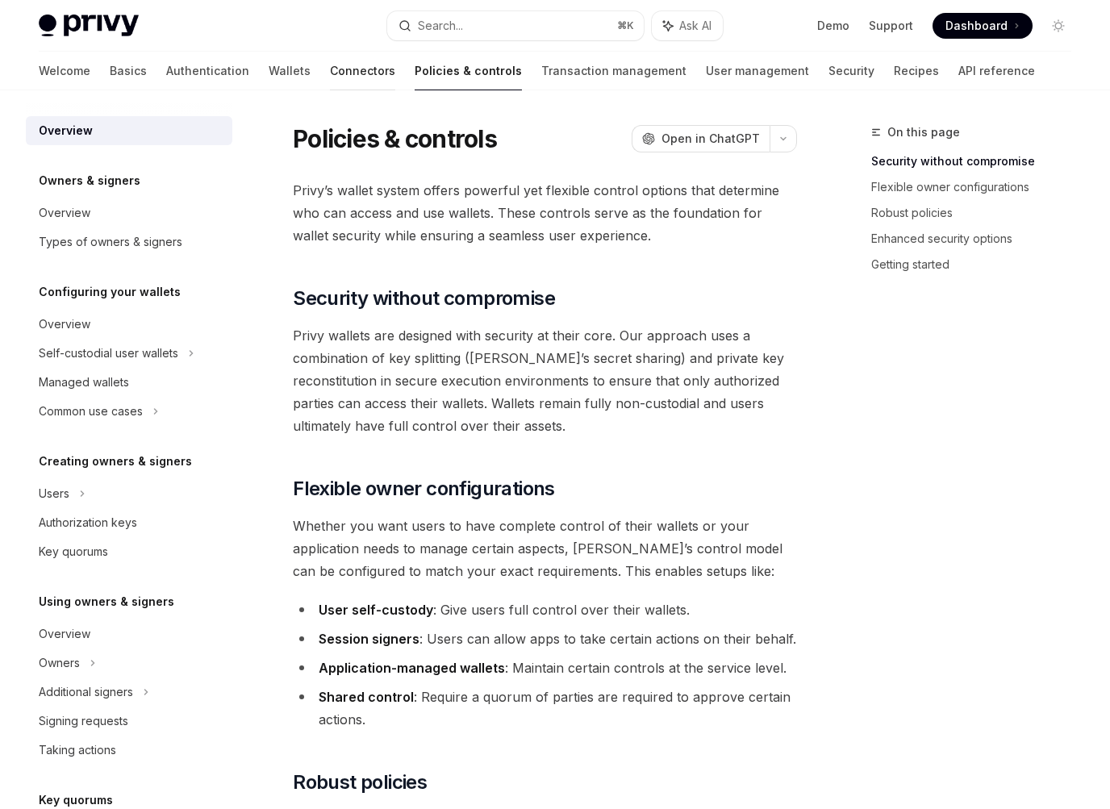
click at [330, 81] on link "Connectors" at bounding box center [362, 71] width 65 height 39
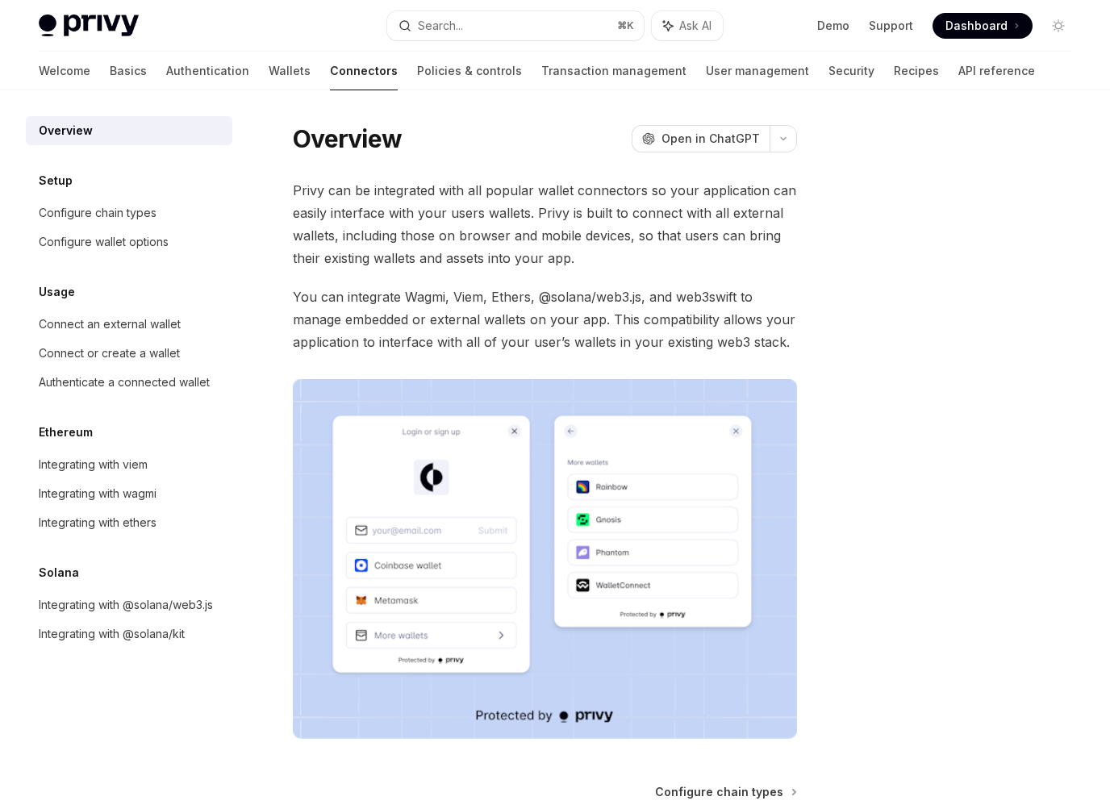
click at [186, 81] on div "Welcome Basics Authentication Wallets Connectors Policies & controls Transactio…" at bounding box center [537, 71] width 996 height 39
click at [269, 73] on link "Wallets" at bounding box center [290, 71] width 42 height 39
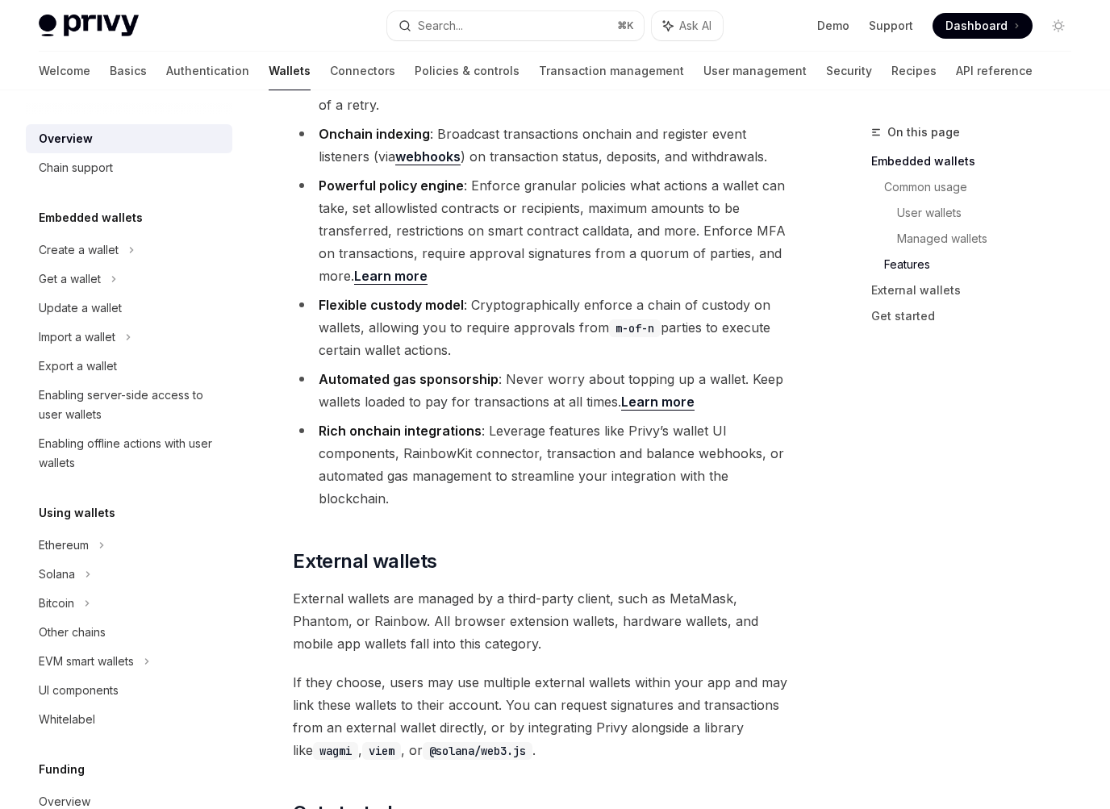
scroll to position [2378, 0]
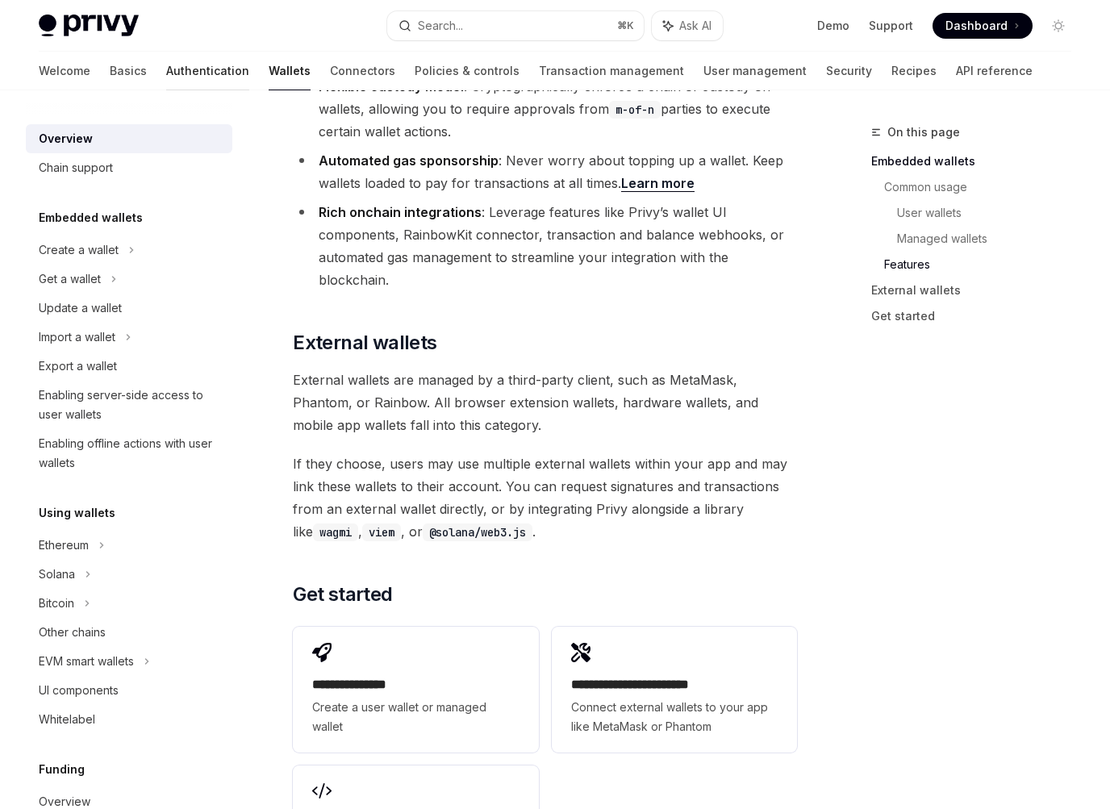
click at [166, 81] on link "Authentication" at bounding box center [207, 71] width 83 height 39
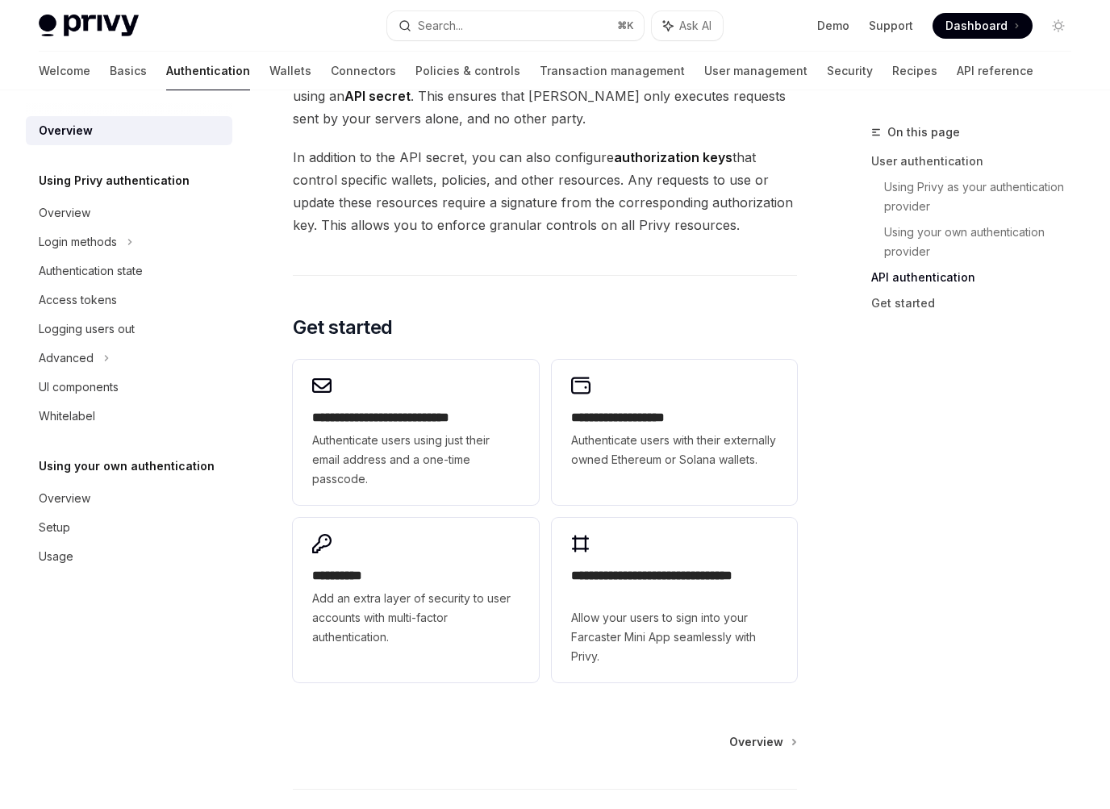
scroll to position [1296, 0]
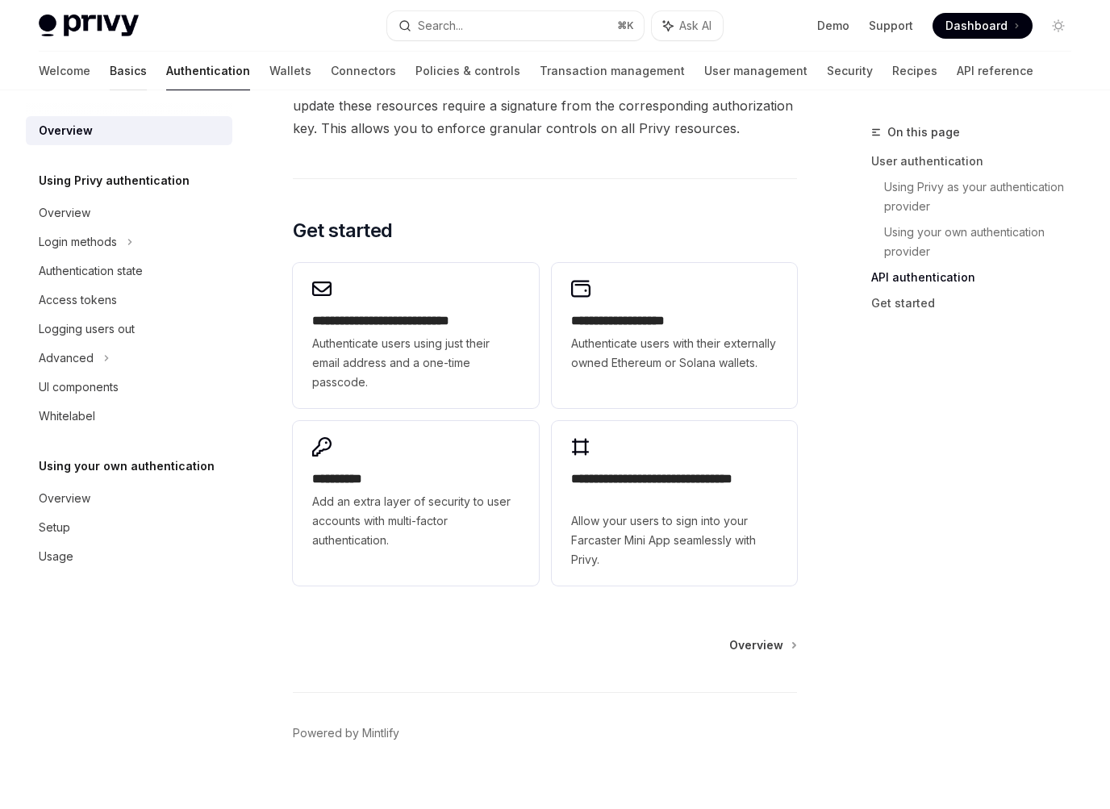
click at [110, 82] on link "Basics" at bounding box center [128, 71] width 37 height 39
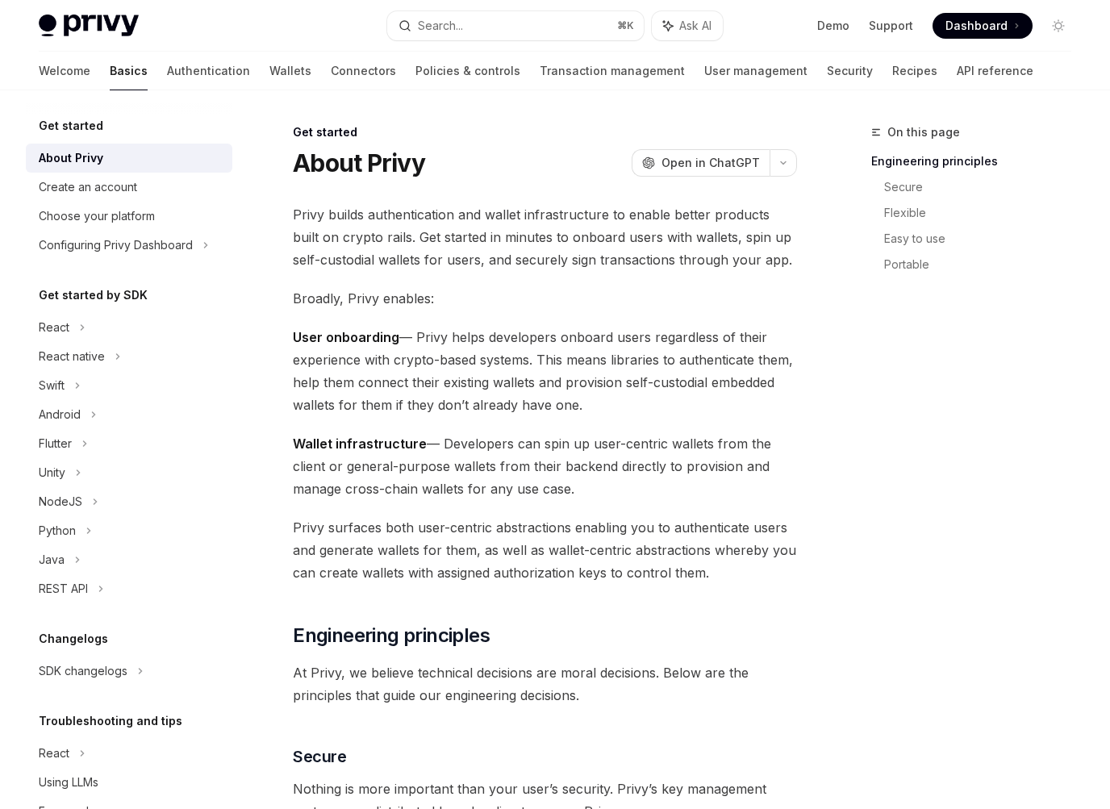
click at [110, 23] on img at bounding box center [89, 26] width 100 height 23
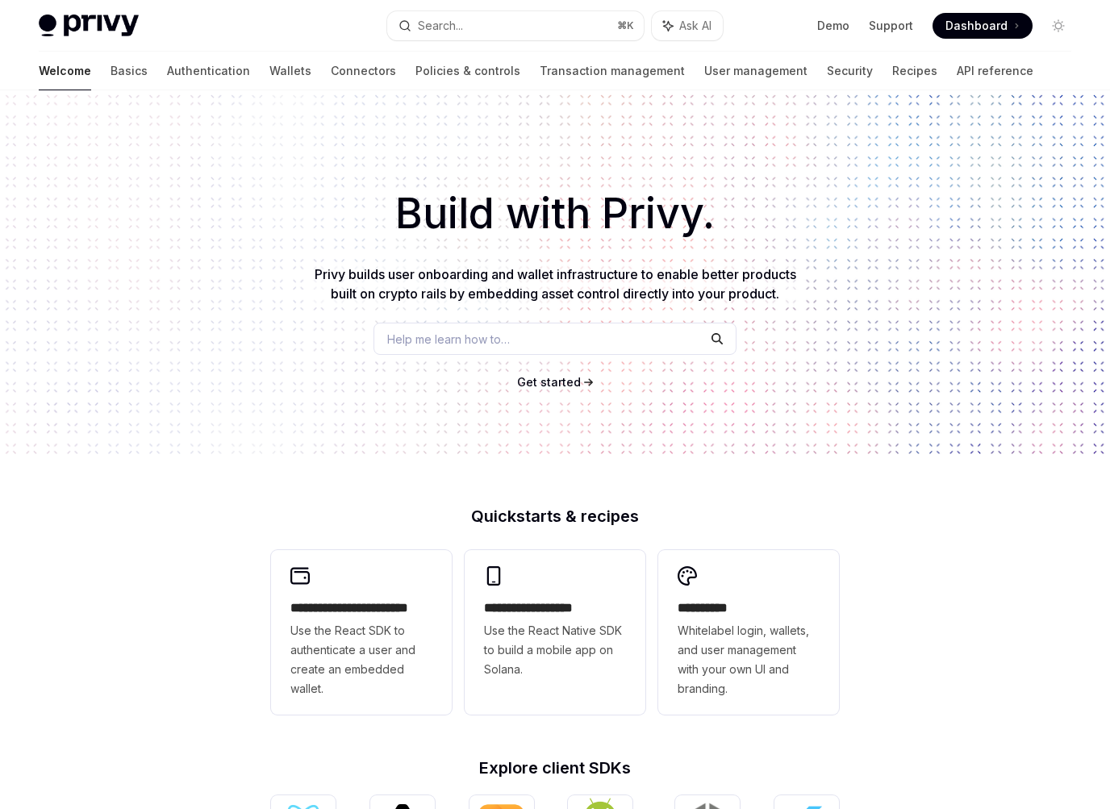
click at [115, 28] on img at bounding box center [89, 26] width 100 height 23
type textarea "*"
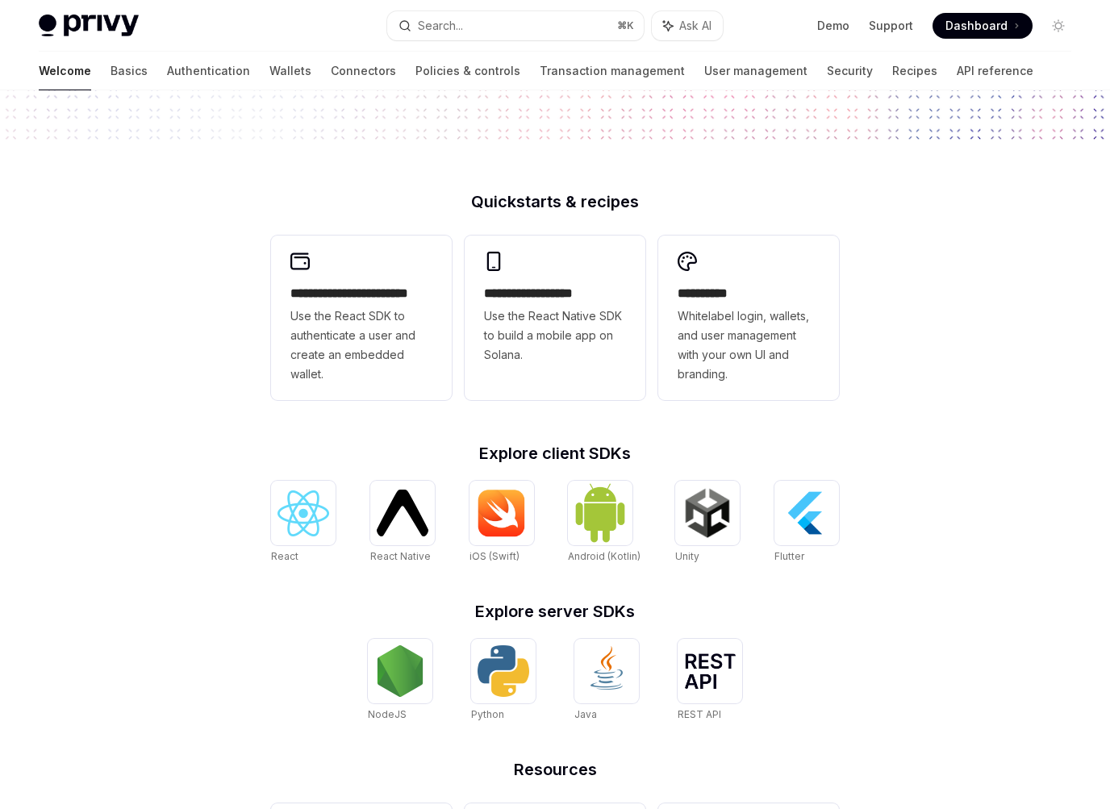
scroll to position [473, 0]
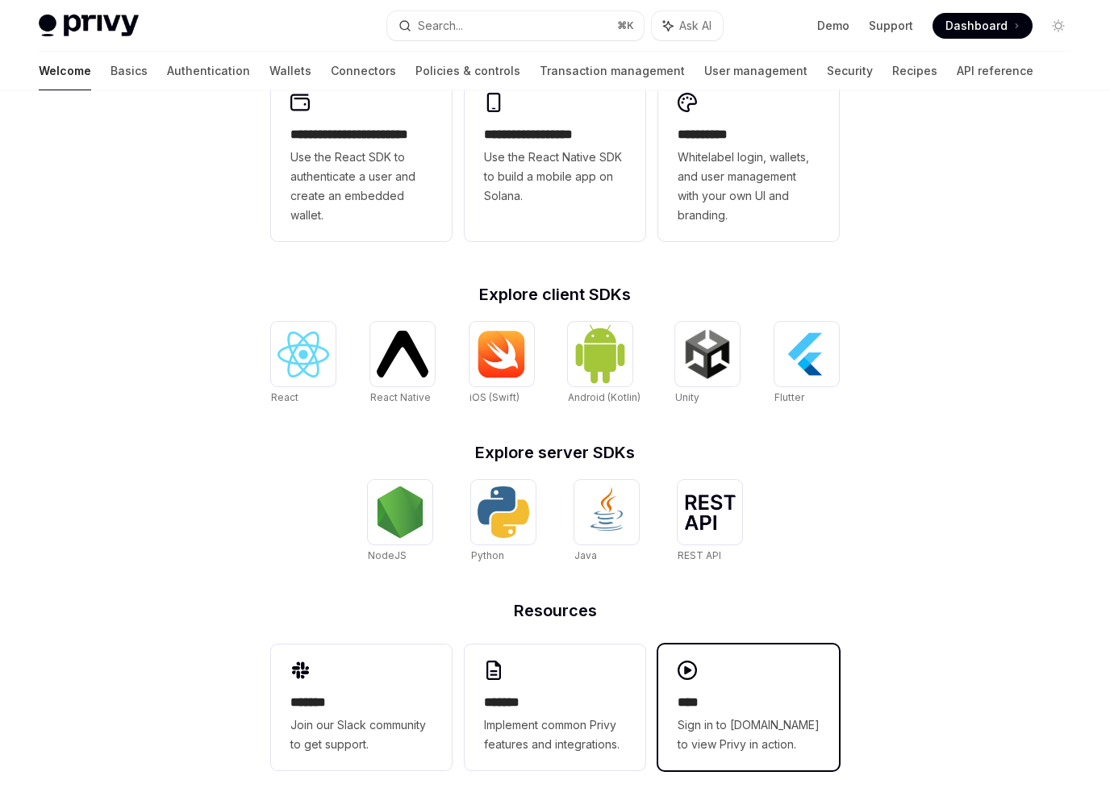
click at [730, 657] on div "**** Sign in to demo.privy.io to view Privy in action." at bounding box center [748, 707] width 181 height 126
